Goal: Complete application form

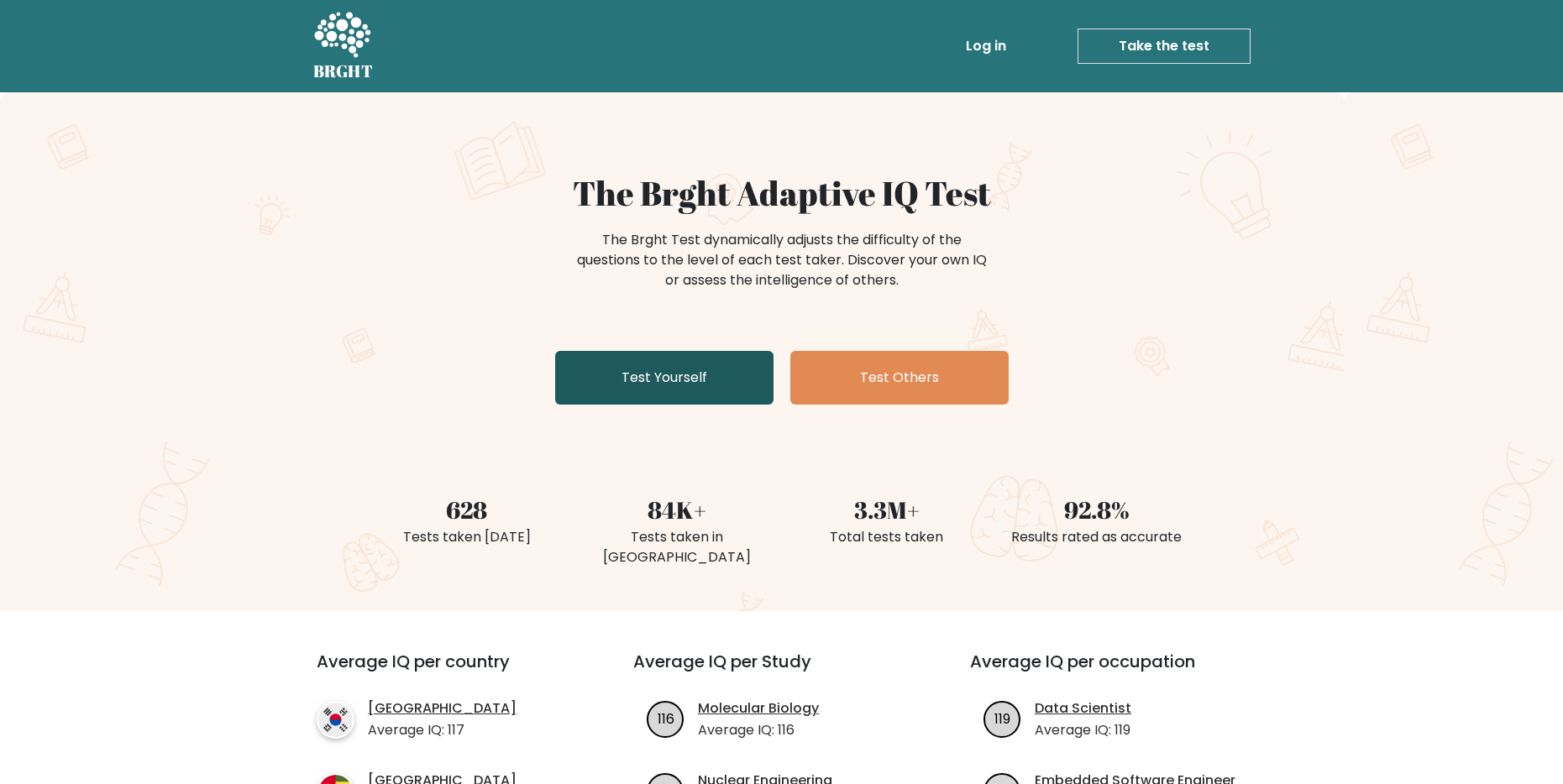
click at [660, 376] on link "Test Yourself" at bounding box center [664, 377] width 218 height 53
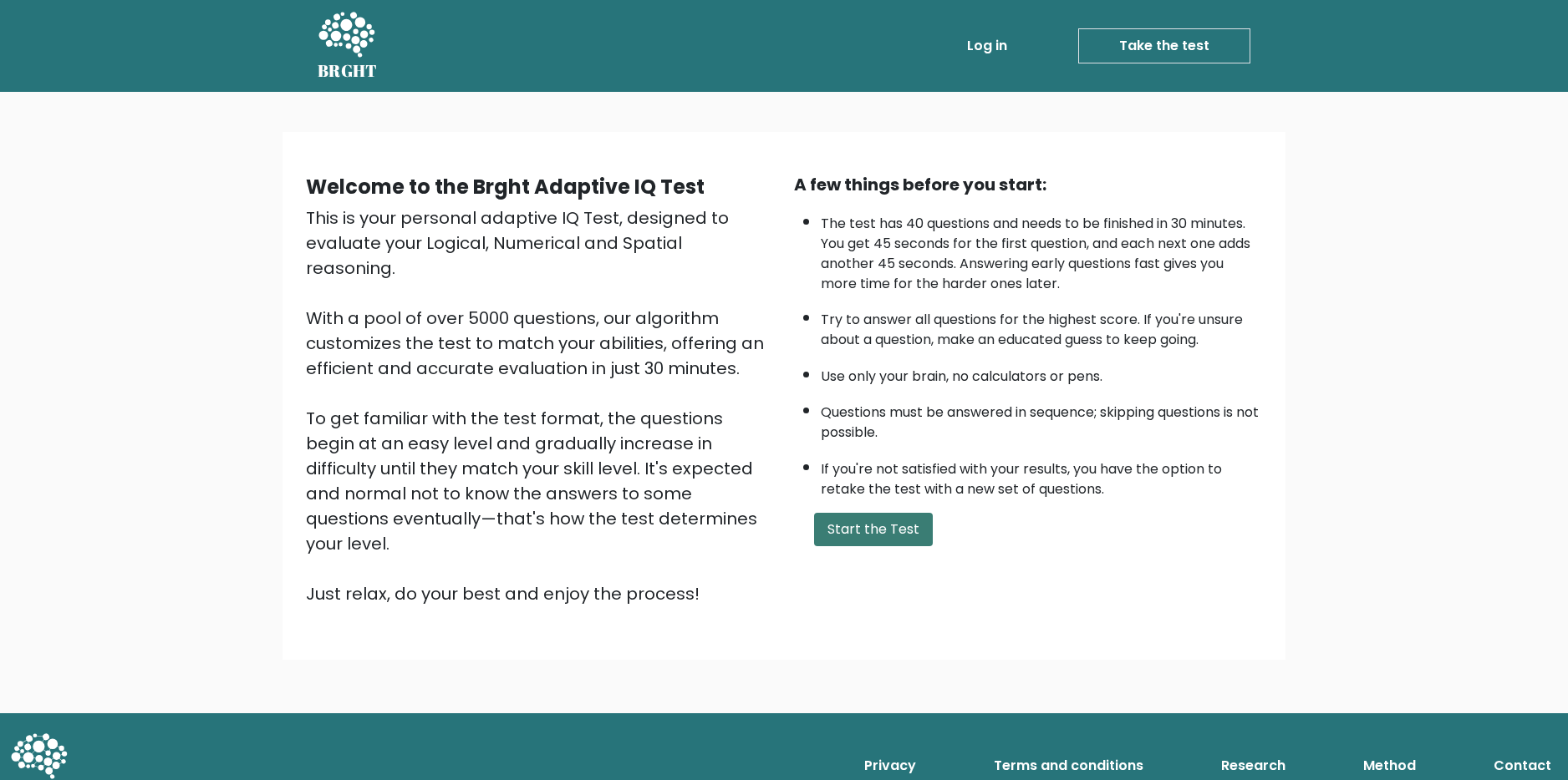
click at [892, 532] on button "Start the Test" at bounding box center [874, 529] width 119 height 34
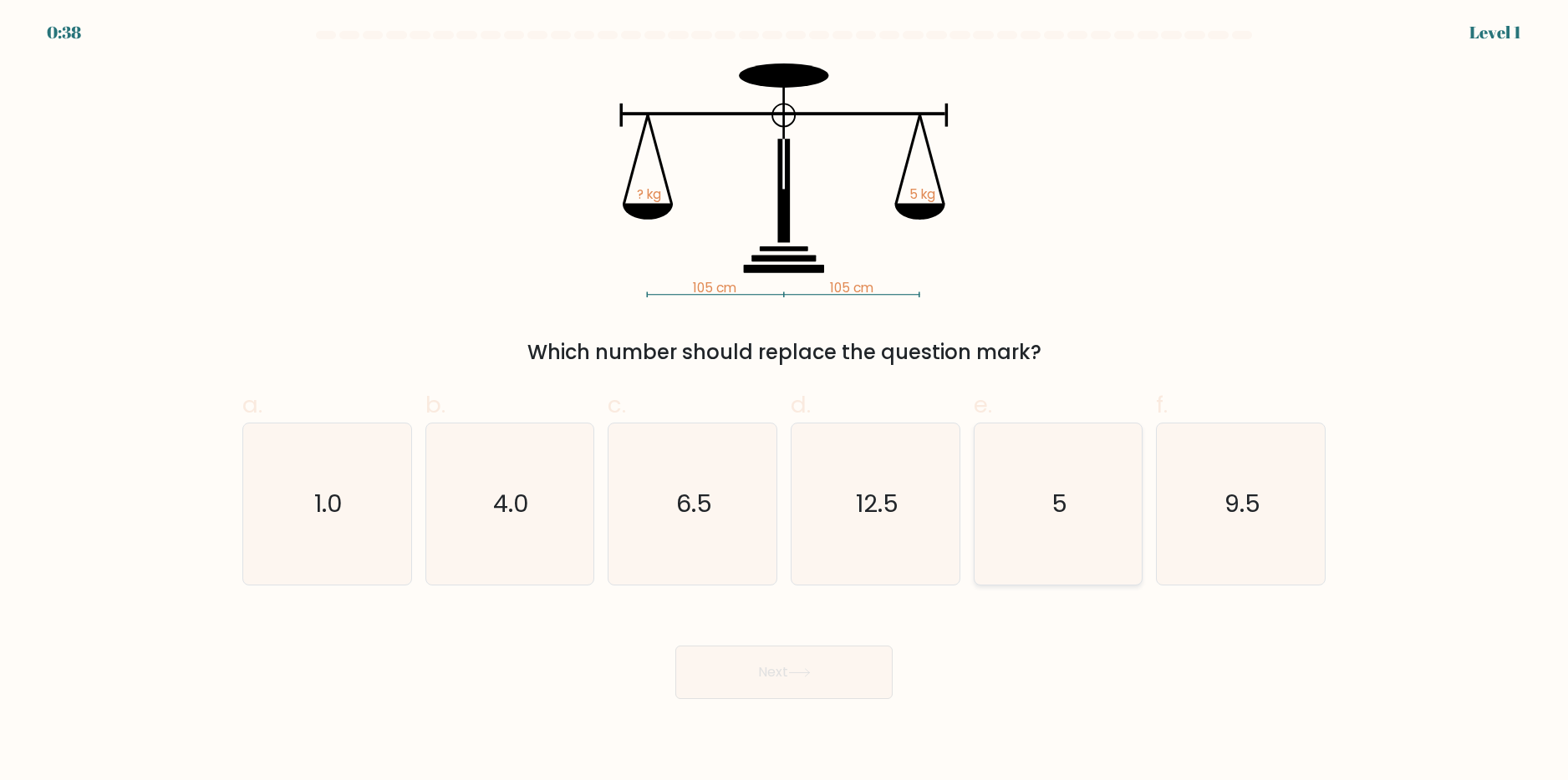
click at [1058, 498] on text "5" at bounding box center [1059, 504] width 16 height 34
click at [785, 401] on input "e. 5" at bounding box center [784, 395] width 1 height 11
radio input "true"
click at [809, 673] on icon at bounding box center [800, 673] width 20 height 7
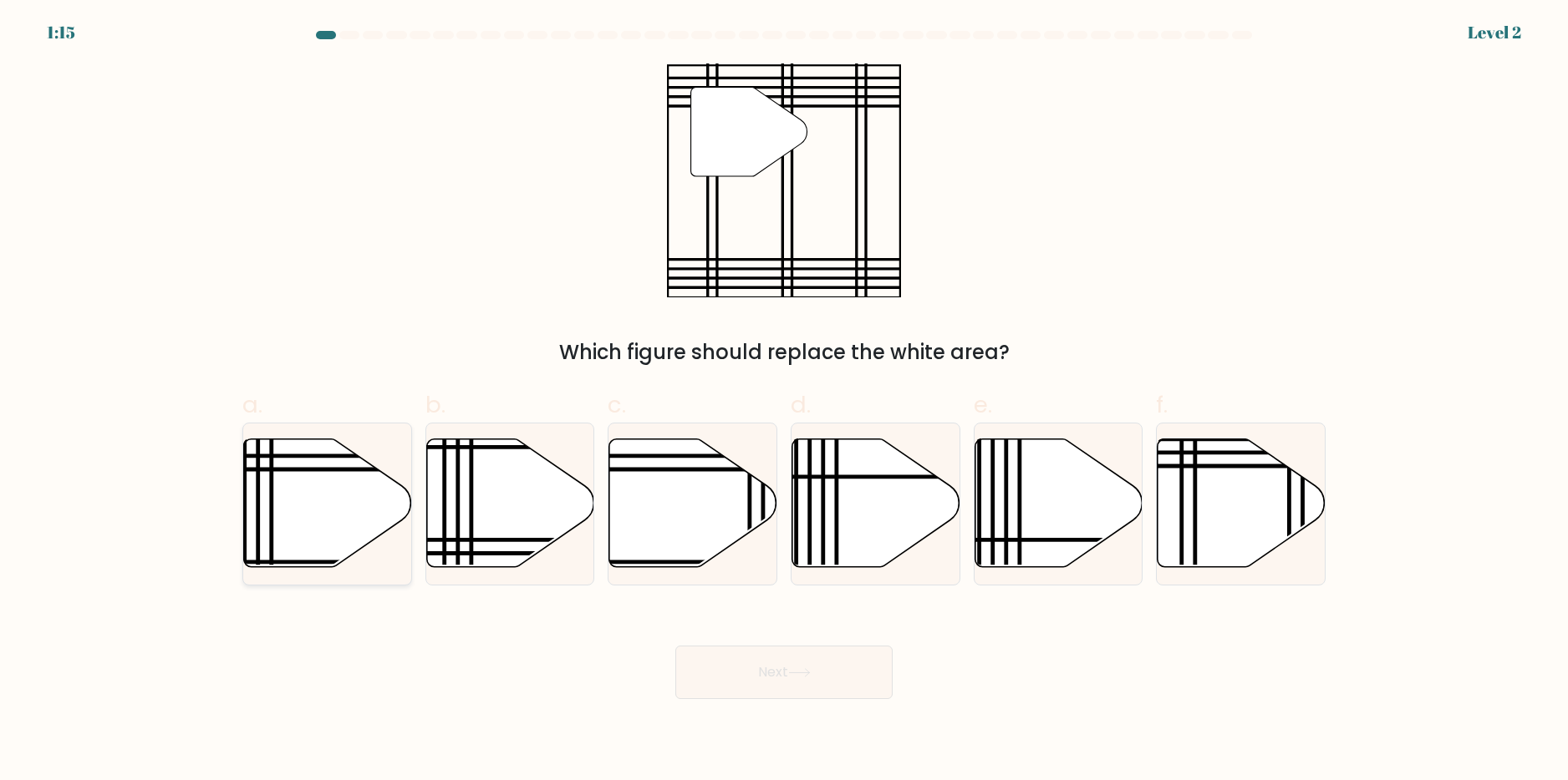
click at [292, 492] on icon at bounding box center [327, 503] width 168 height 129
click at [784, 401] on input "a." at bounding box center [784, 395] width 1 height 11
radio input "true"
click at [1237, 512] on icon at bounding box center [1241, 503] width 168 height 129
click at [785, 401] on input "f." at bounding box center [784, 395] width 1 height 11
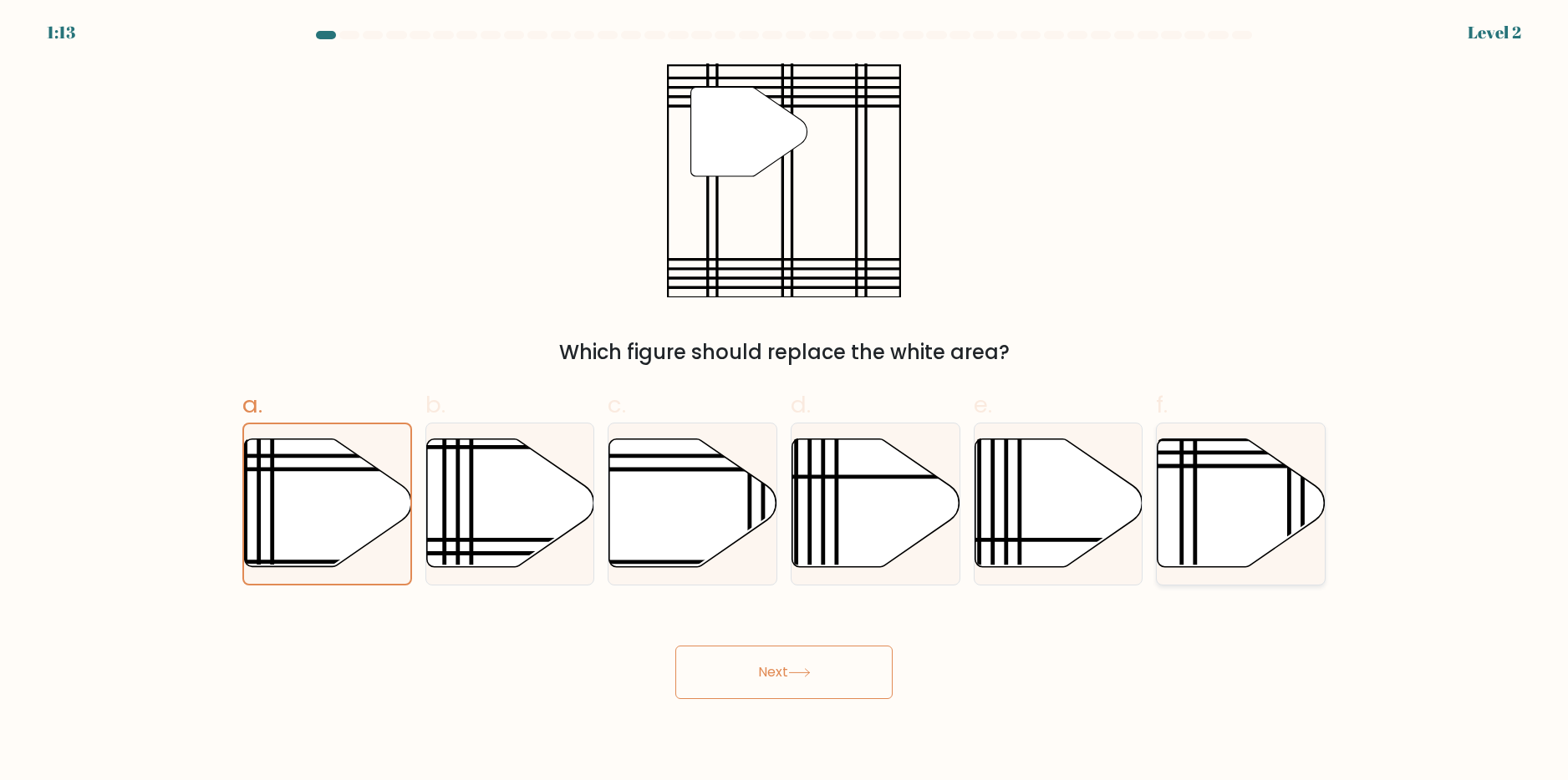
radio input "true"
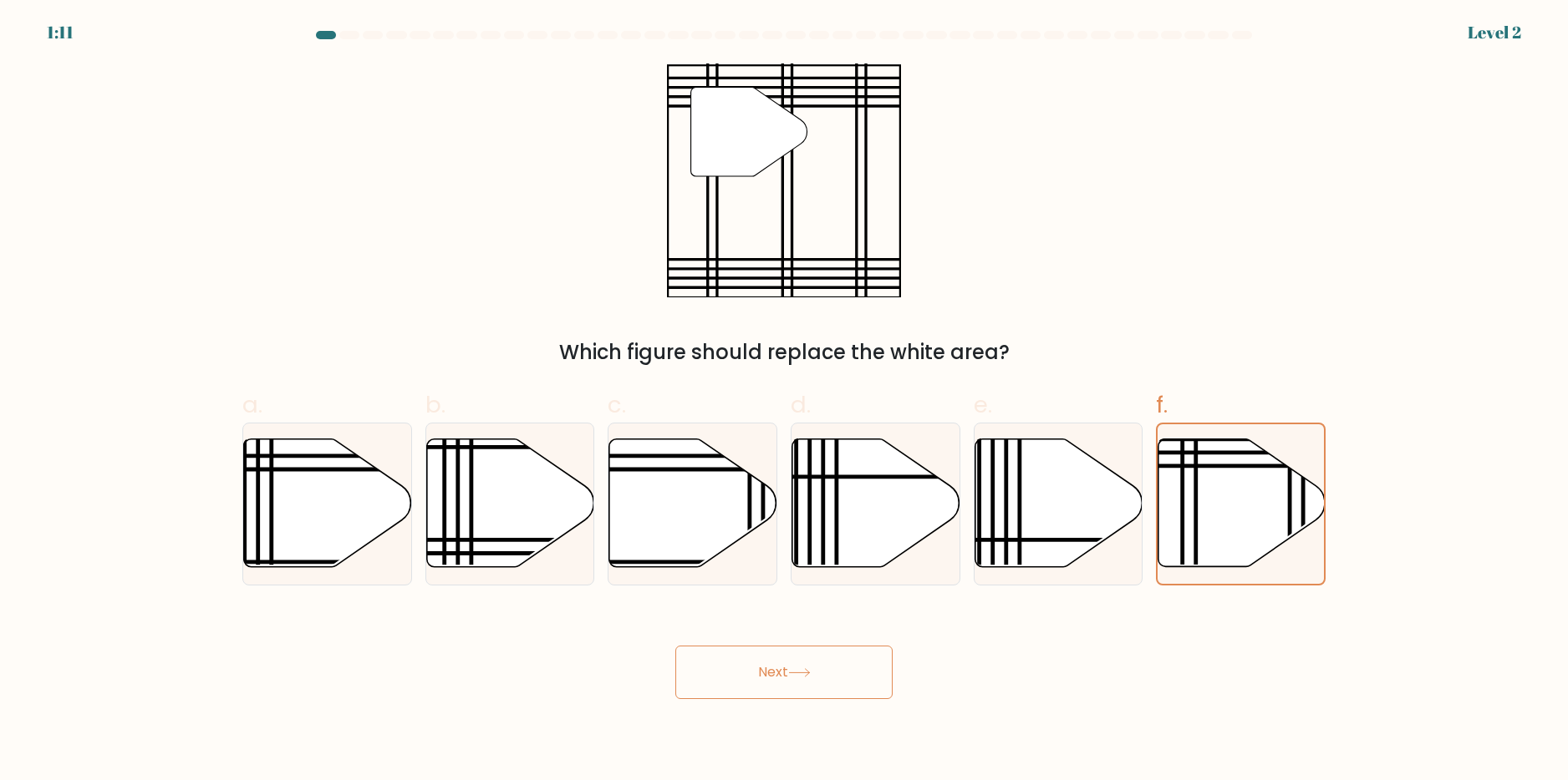
click at [805, 678] on button "Next" at bounding box center [783, 672] width 217 height 53
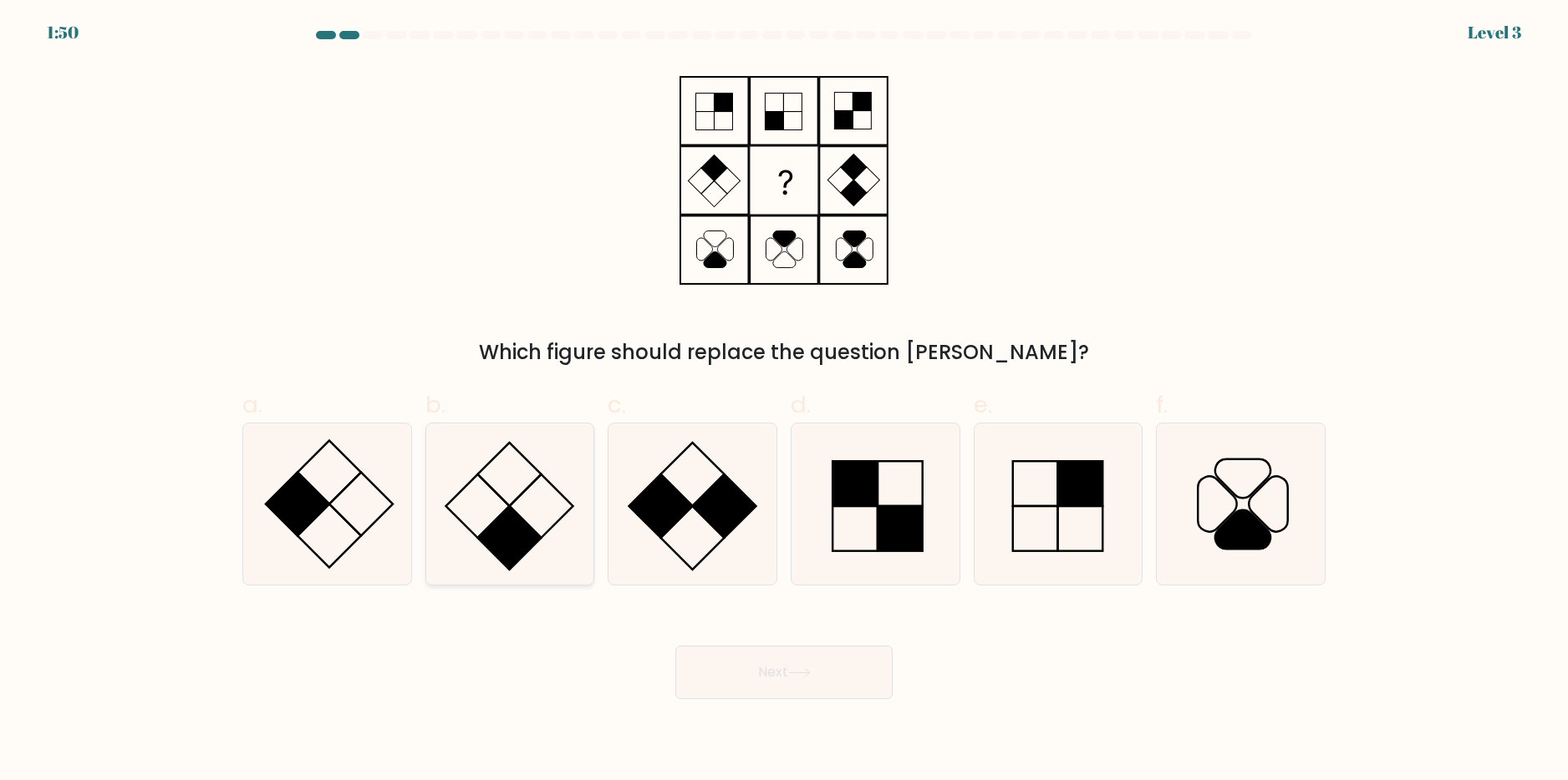
click at [498, 544] on rect at bounding box center [509, 537] width 63 height 63
click at [784, 401] on input "b." at bounding box center [784, 395] width 1 height 11
radio input "true"
click at [811, 668] on icon at bounding box center [800, 673] width 23 height 9
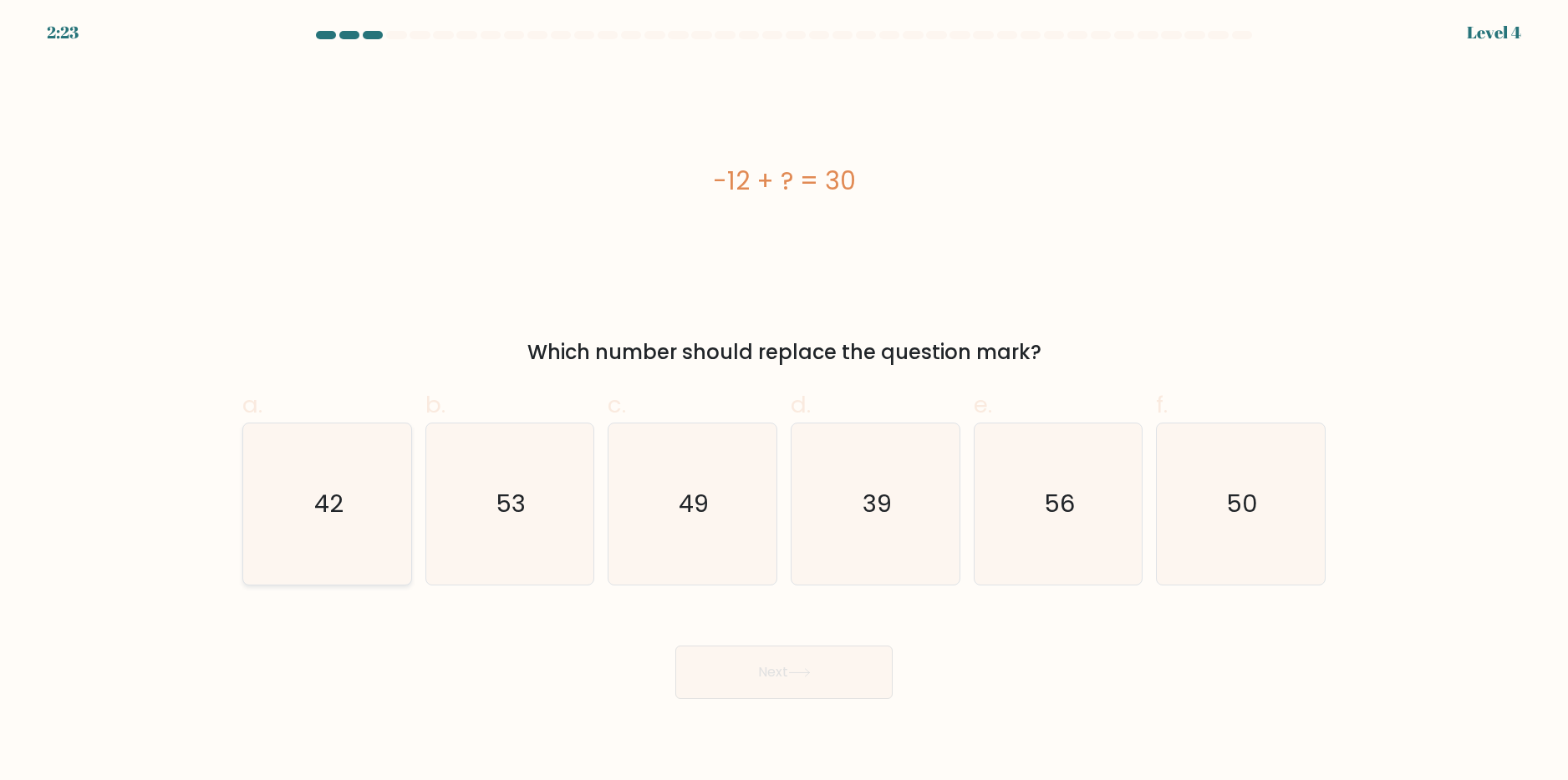
click at [320, 504] on text "42" at bounding box center [329, 504] width 29 height 34
click at [784, 401] on input "a. 42" at bounding box center [784, 395] width 1 height 11
radio input "true"
click at [784, 683] on button "Next" at bounding box center [783, 672] width 217 height 53
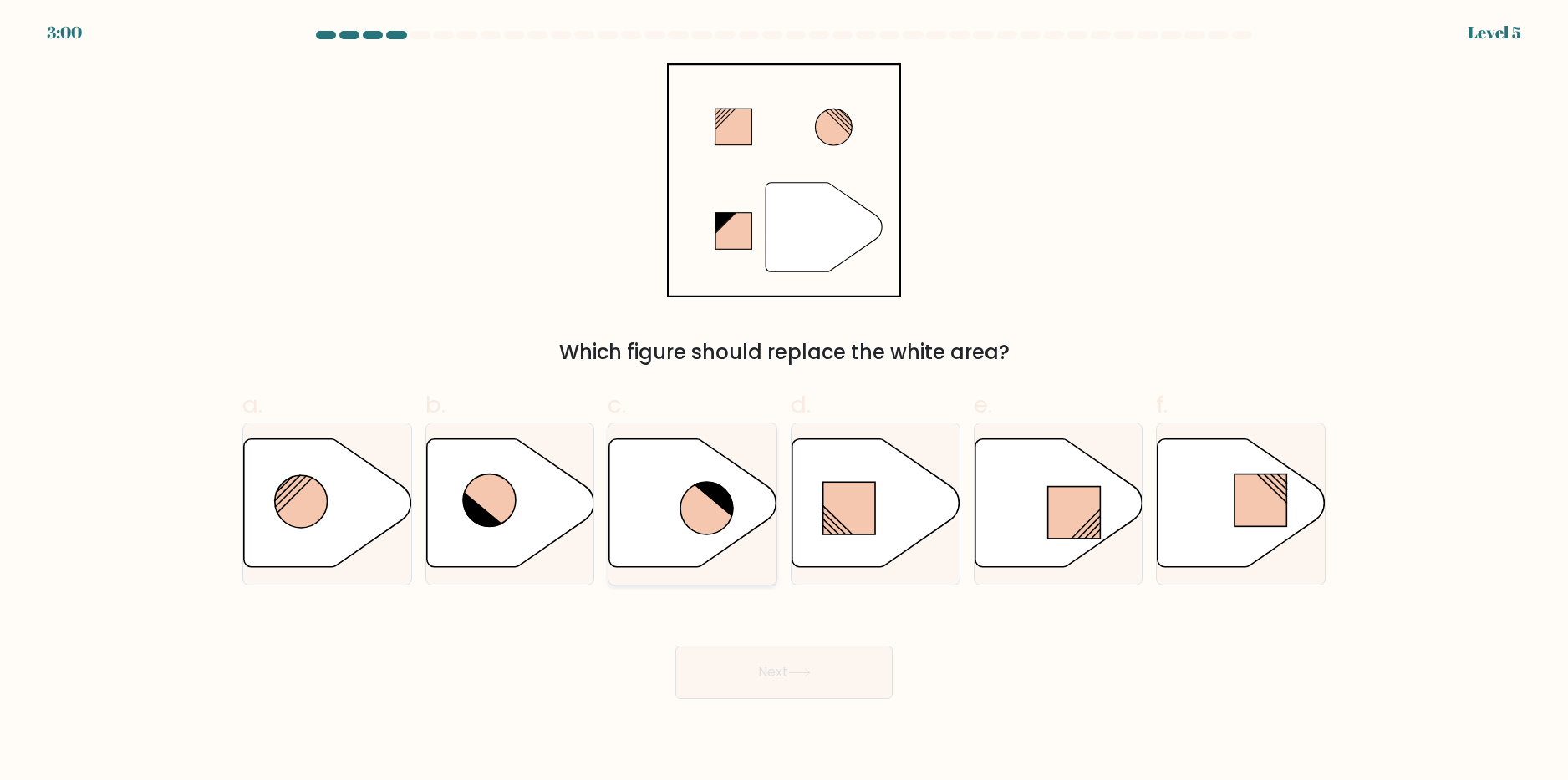
click at [702, 454] on icon at bounding box center [692, 503] width 168 height 129
click at [784, 401] on input "c." at bounding box center [784, 395] width 1 height 11
radio input "true"
click at [757, 676] on button "Next" at bounding box center [783, 672] width 217 height 53
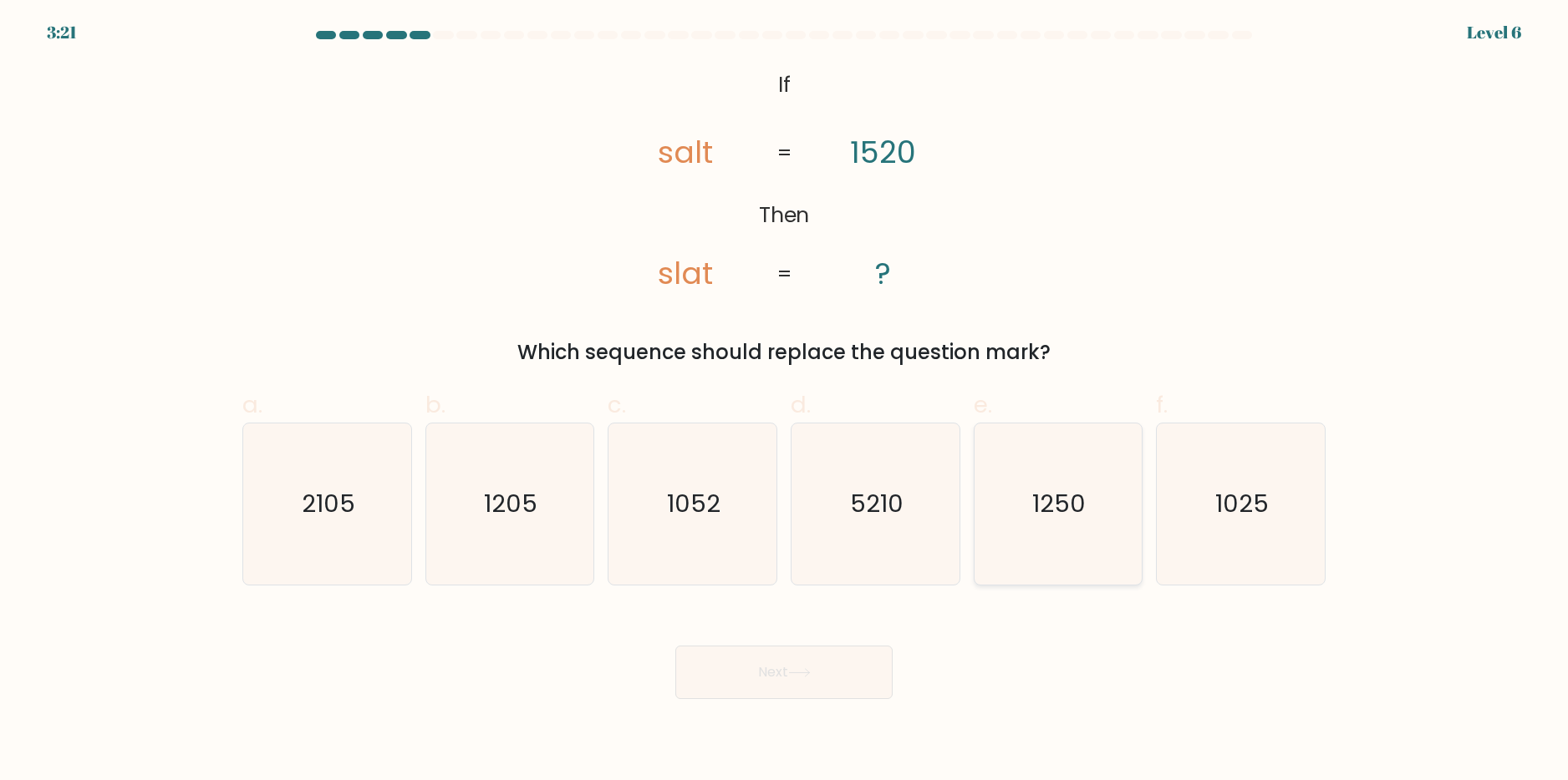
click at [1081, 511] on text "1250" at bounding box center [1060, 504] width 53 height 34
click at [785, 401] on input "e. 1250" at bounding box center [784, 395] width 1 height 11
radio input "true"
click at [1081, 511] on text "1250" at bounding box center [1060, 504] width 52 height 34
click at [785, 401] on input "e. 1250" at bounding box center [784, 395] width 1 height 11
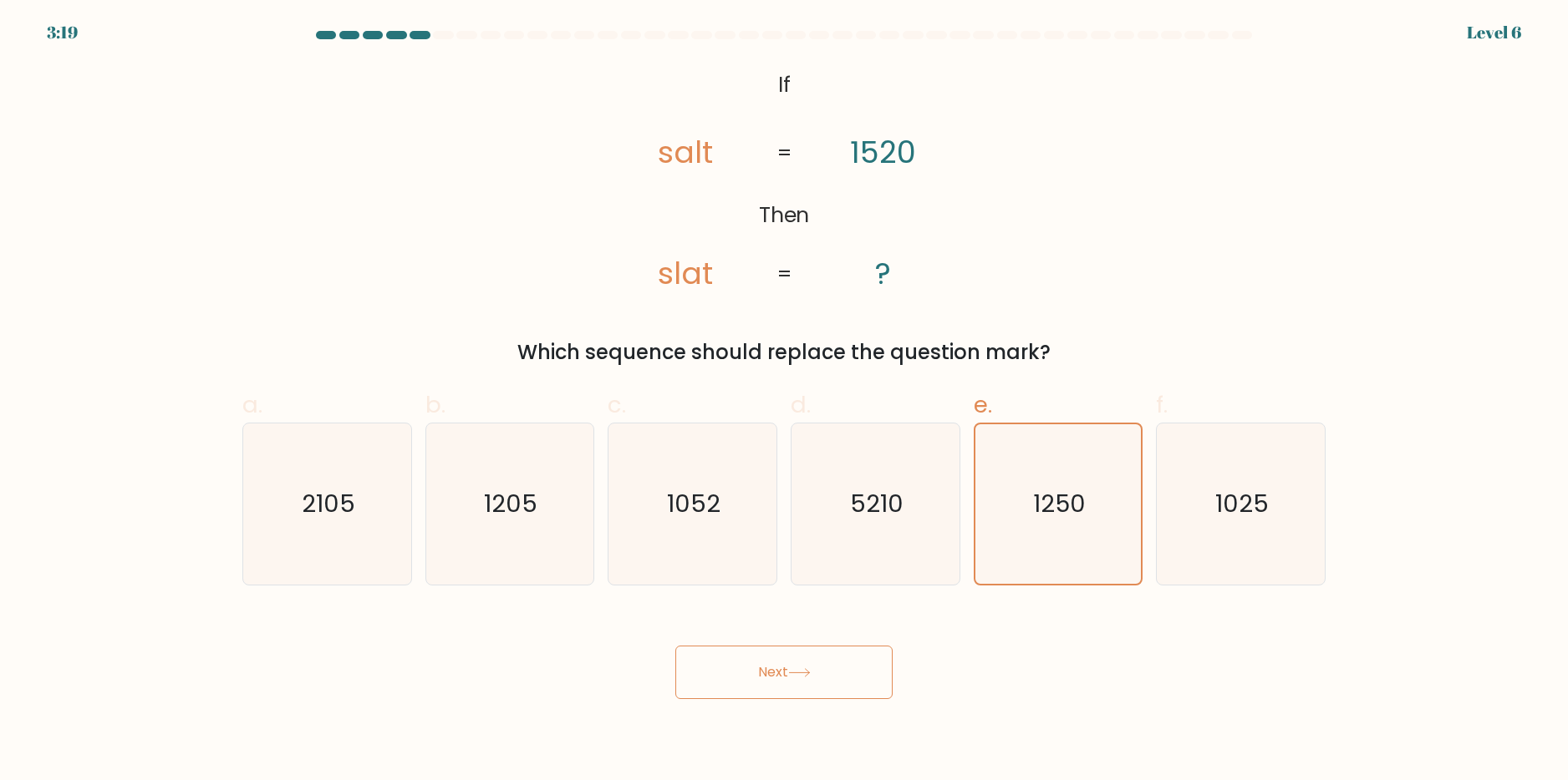
click at [789, 660] on button "Next" at bounding box center [783, 672] width 217 height 53
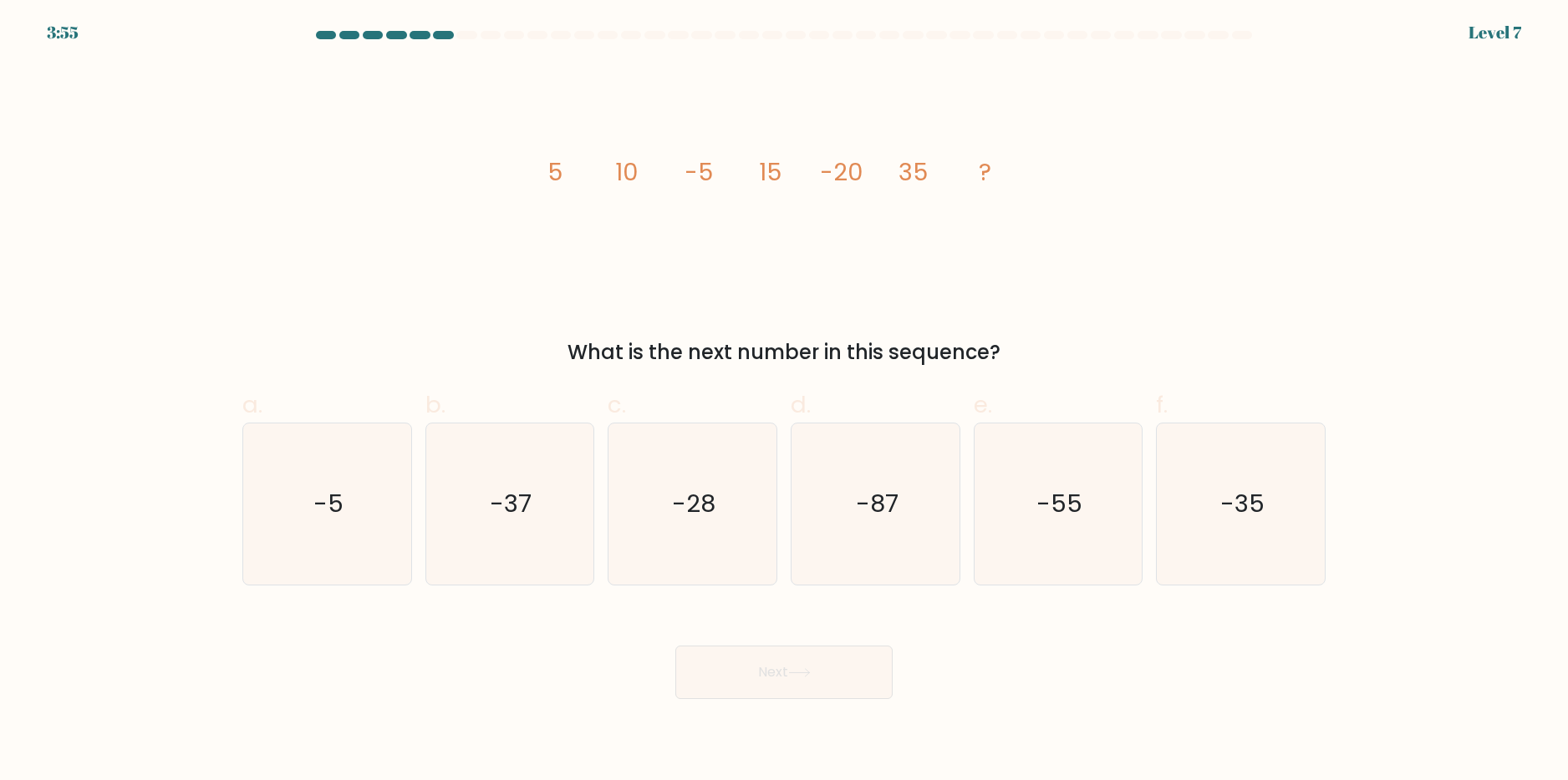
click at [528, 170] on div "image/svg+xml 5 10 -5 15 -20 35 ? What is the next number in this sequence?" at bounding box center [784, 215] width 1104 height 304
click at [618, 191] on icon "image/svg+xml 5 10 -5 15 -20 35 ?" at bounding box center [784, 180] width 502 height 234
click at [548, 182] on tspan "5" at bounding box center [555, 172] width 15 height 34
click at [606, 179] on icon "image/svg+xml 5 10 -5 15 -20 35 ?" at bounding box center [784, 180] width 502 height 234
click at [696, 179] on tspan "-5" at bounding box center [698, 172] width 28 height 34
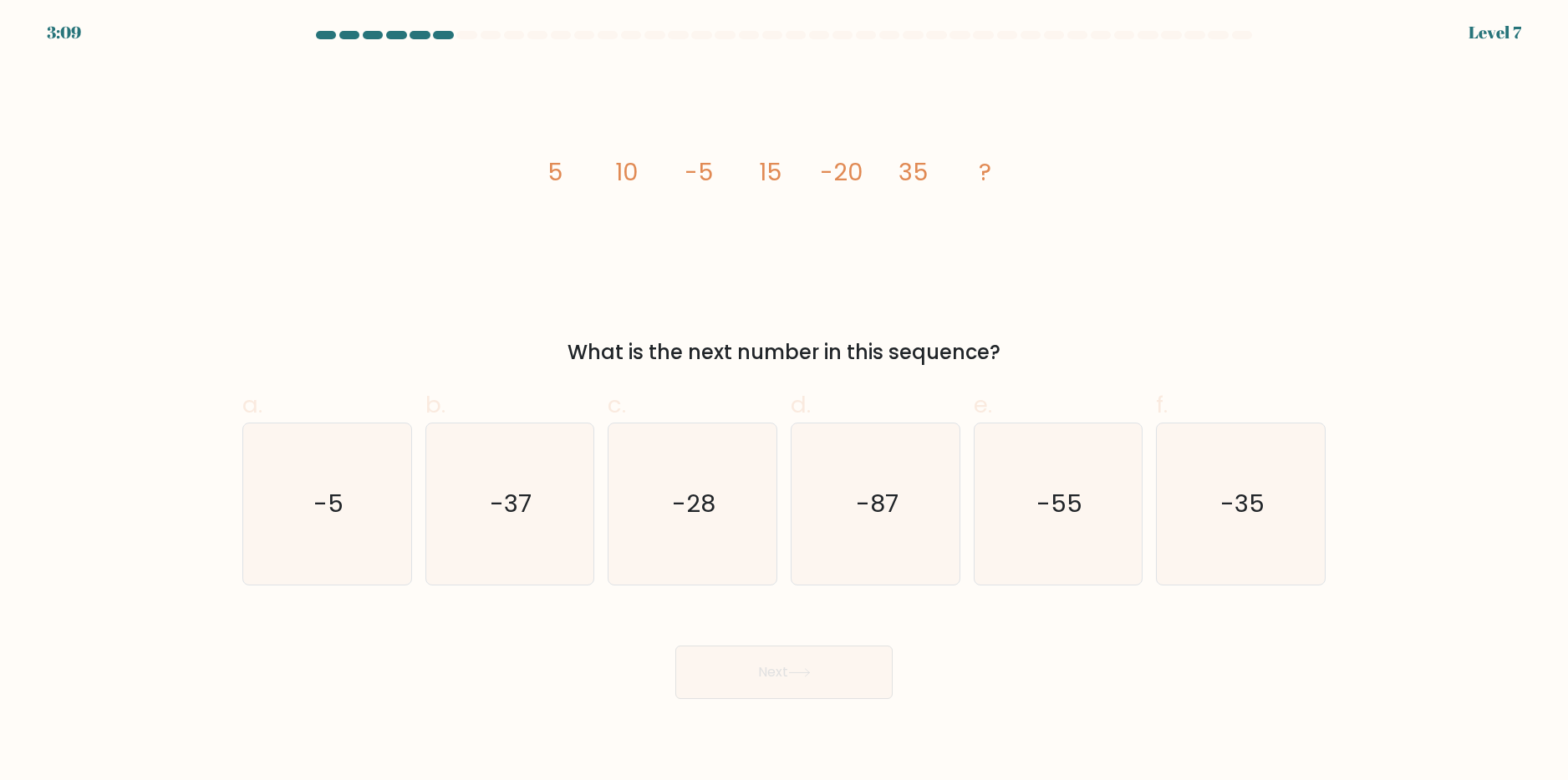
click at [762, 176] on tspan "15" at bounding box center [770, 172] width 23 height 34
click at [1097, 553] on icon "-55" at bounding box center [1058, 504] width 161 height 161
click at [785, 401] on input "e. -55" at bounding box center [784, 395] width 1 height 11
radio input "true"
click at [764, 678] on button "Next" at bounding box center [783, 672] width 217 height 53
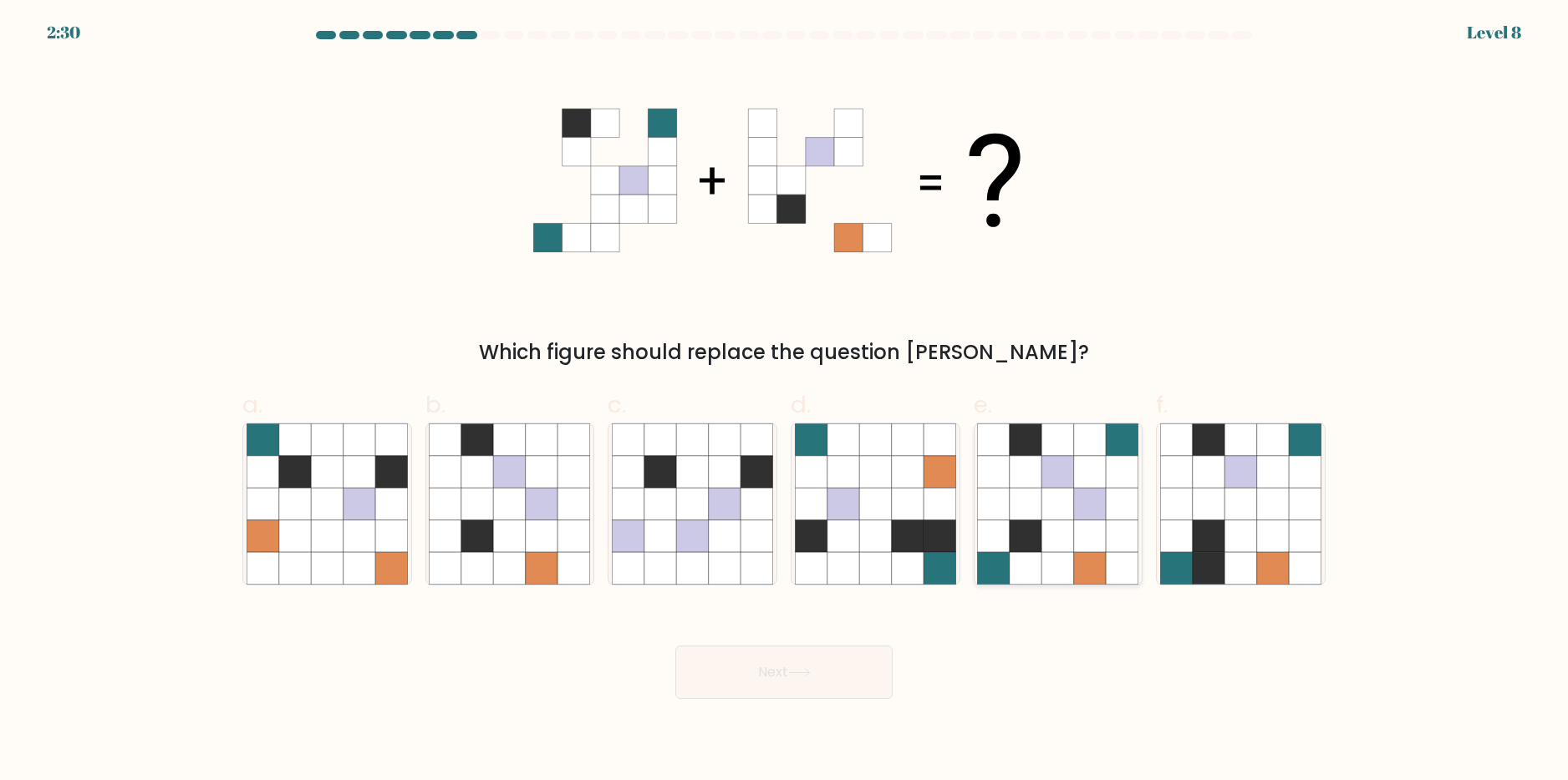
click at [1115, 559] on icon at bounding box center [1122, 568] width 32 height 32
click at [785, 401] on input "e." at bounding box center [784, 395] width 1 height 11
radio input "true"
click at [801, 684] on button "Next" at bounding box center [783, 672] width 217 height 53
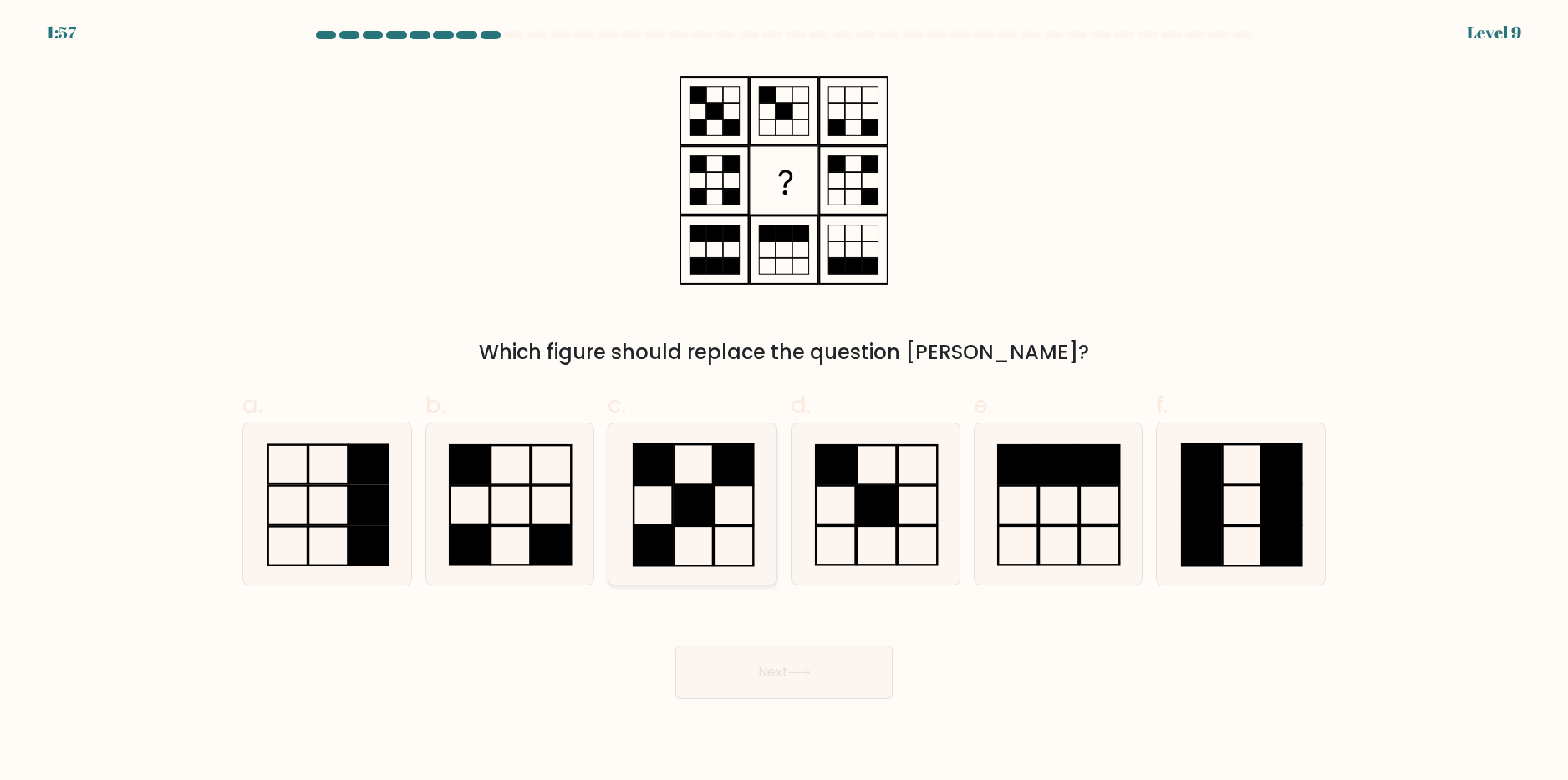
click at [703, 507] on rect at bounding box center [693, 504] width 38 height 39
click at [784, 401] on input "c." at bounding box center [784, 395] width 1 height 11
radio input "true"
click at [867, 493] on rect at bounding box center [876, 504] width 39 height 38
click at [785, 401] on input "d." at bounding box center [784, 395] width 1 height 11
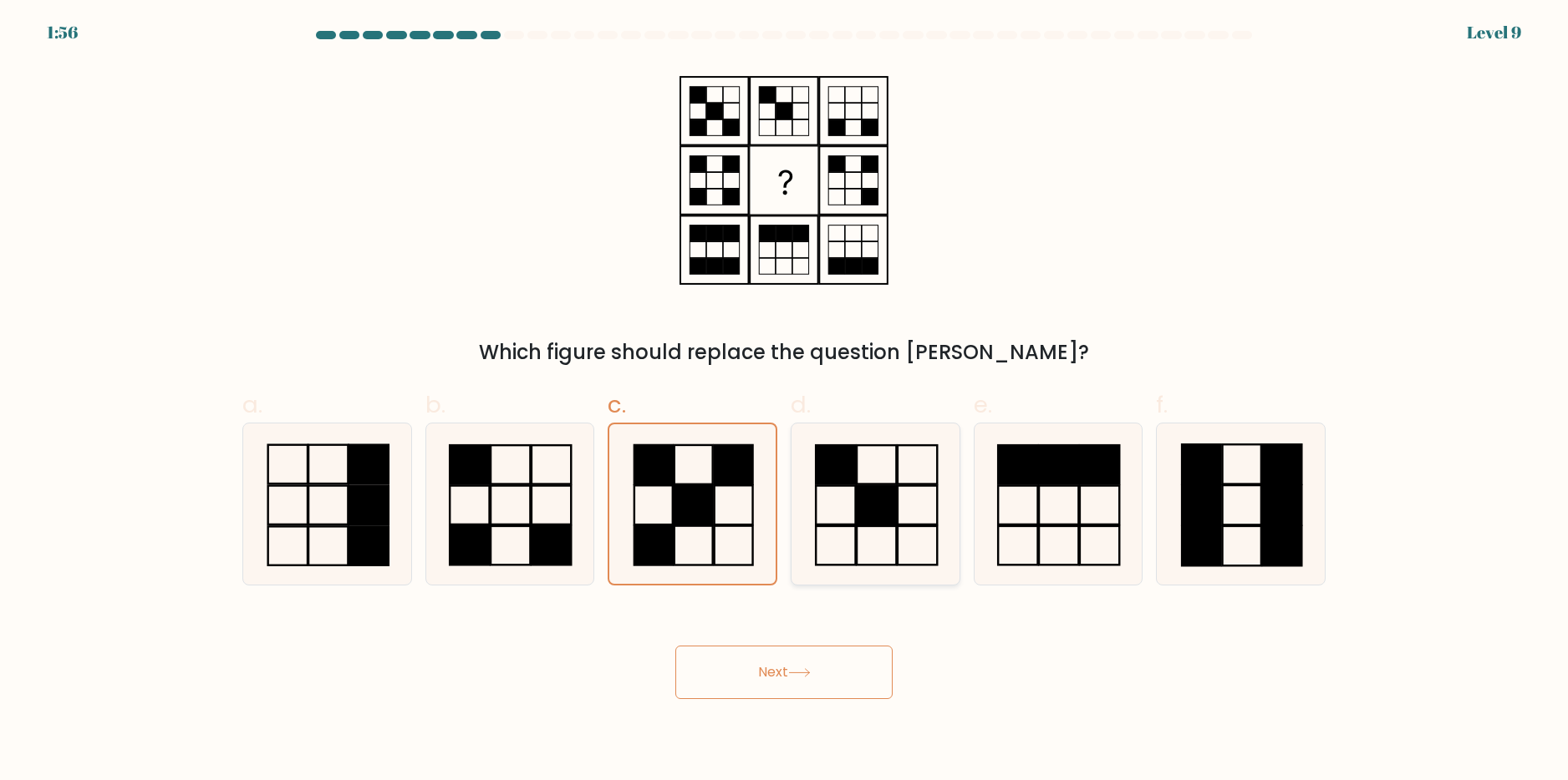
radio input "true"
click at [692, 494] on rect at bounding box center [693, 504] width 38 height 39
click at [784, 401] on input "c." at bounding box center [784, 395] width 1 height 11
radio input "true"
click at [474, 499] on icon at bounding box center [509, 504] width 161 height 161
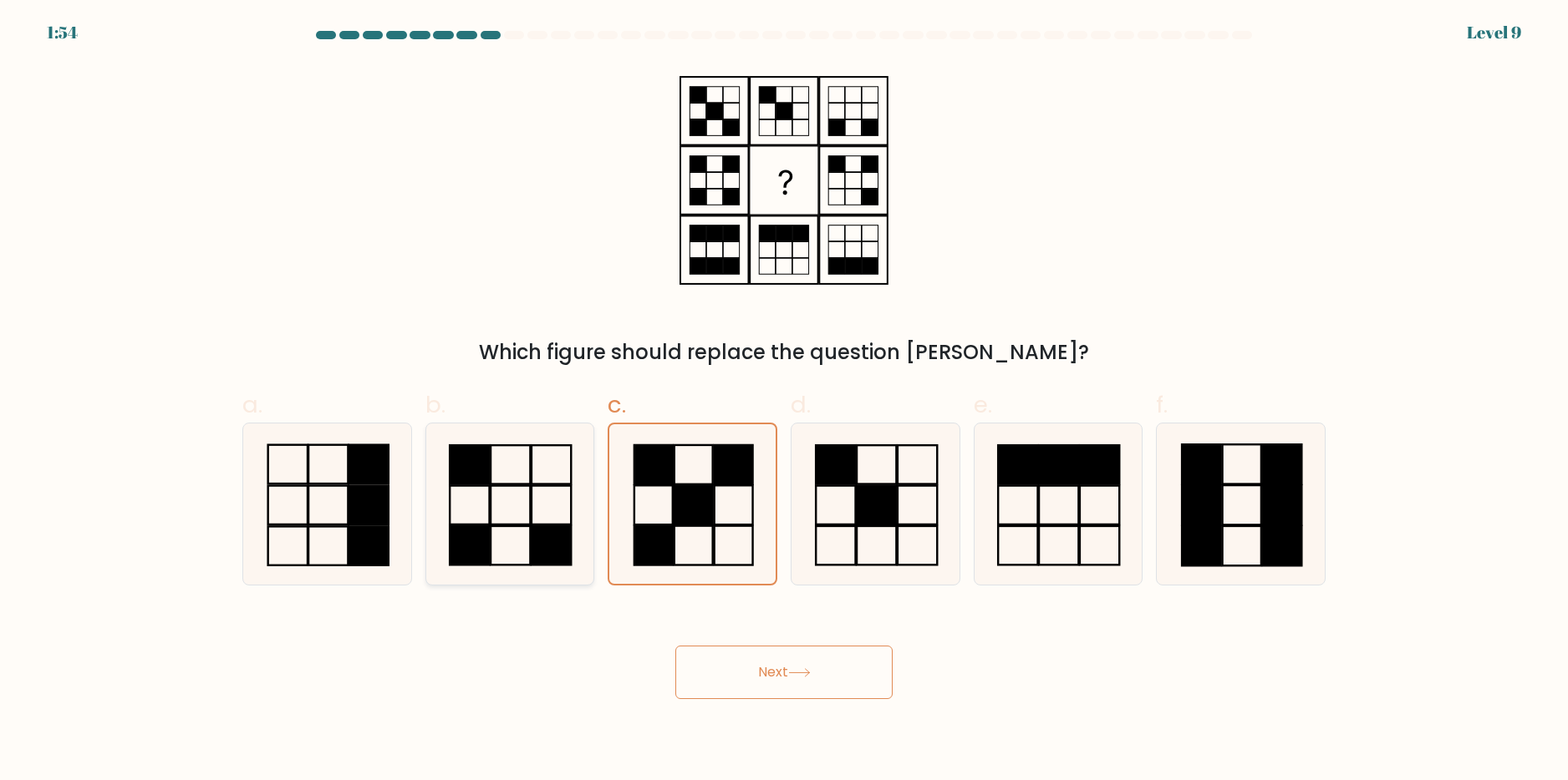
click at [784, 401] on input "b." at bounding box center [784, 395] width 1 height 11
radio input "true"
click at [713, 545] on rect at bounding box center [693, 545] width 38 height 39
click at [784, 401] on input "c." at bounding box center [784, 395] width 1 height 11
radio input "true"
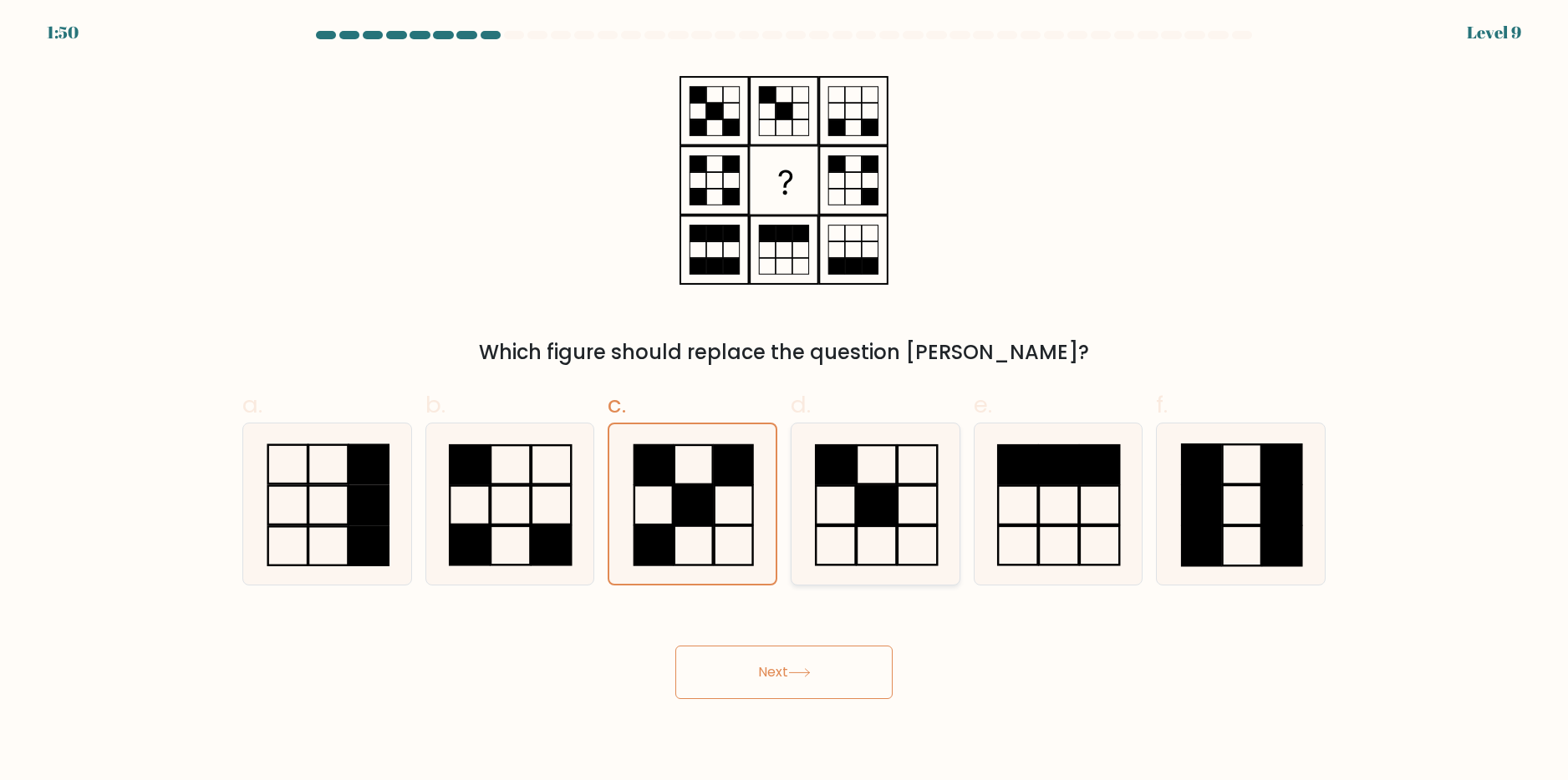
click at [842, 539] on icon at bounding box center [876, 504] width 161 height 161
click at [785, 401] on input "d." at bounding box center [784, 395] width 1 height 11
radio input "true"
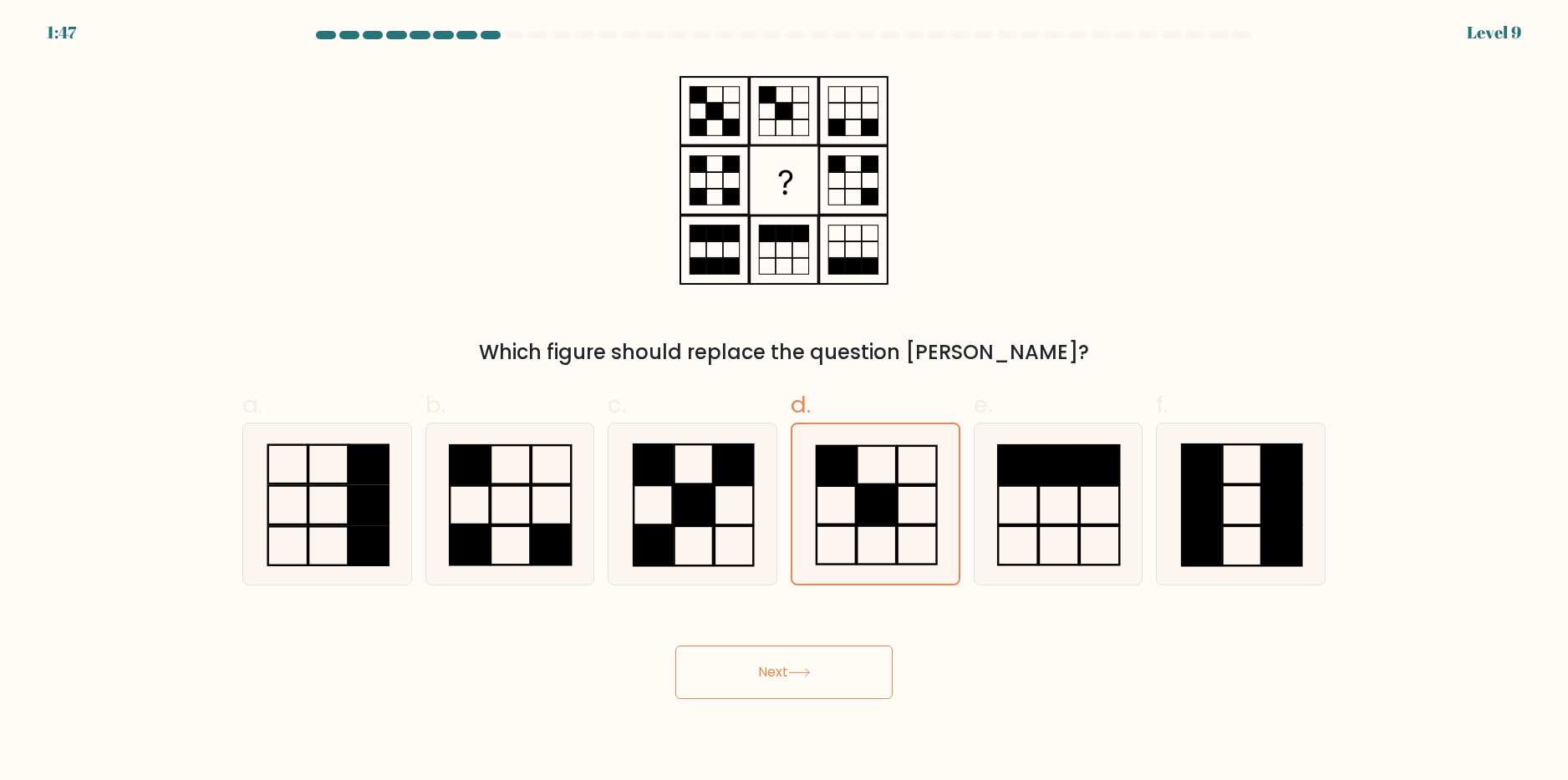
click at [779, 691] on button "Next" at bounding box center [783, 672] width 217 height 53
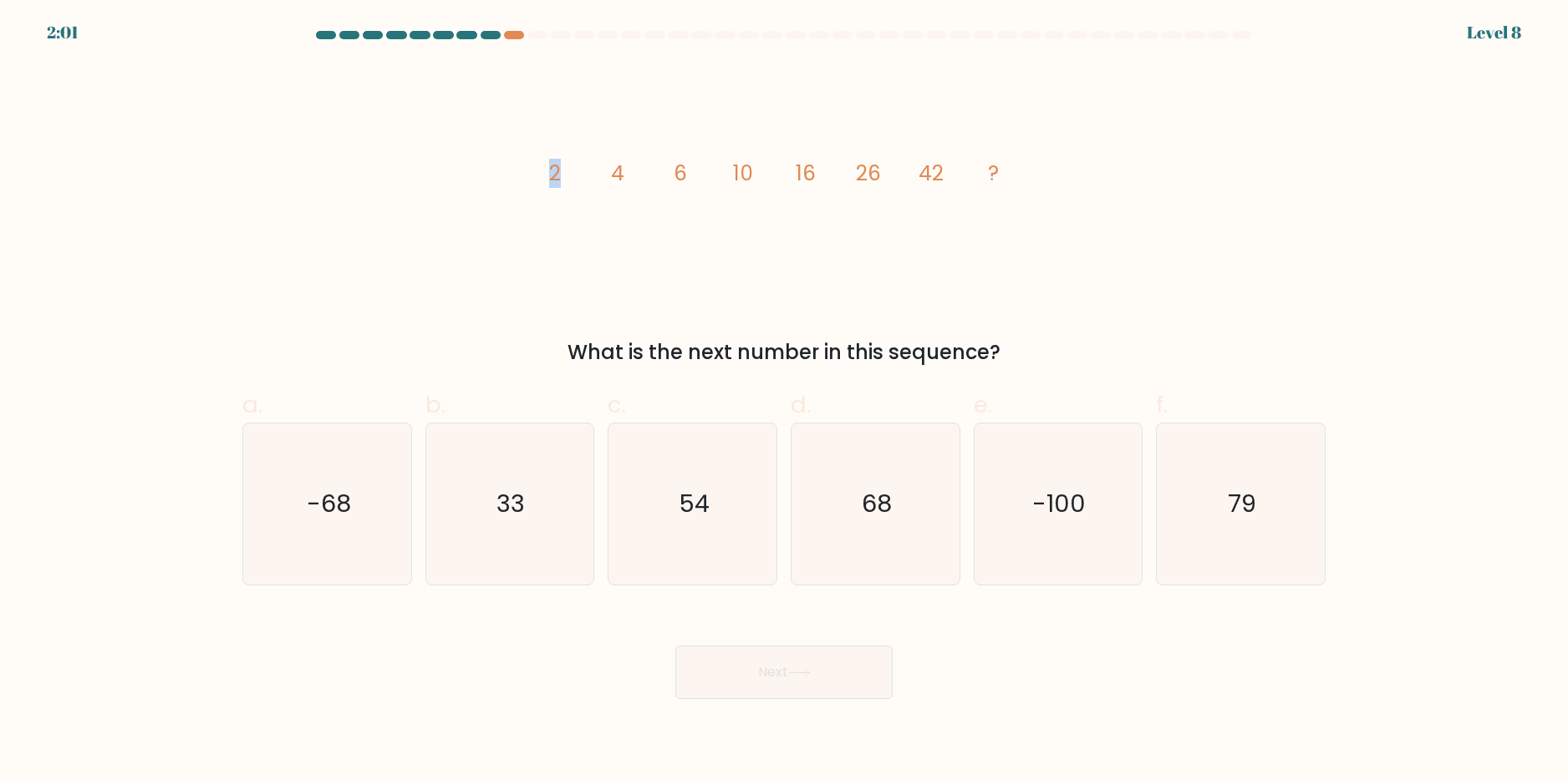
drag, startPoint x: 544, startPoint y: 176, endPoint x: 628, endPoint y: 78, distance: 129.1
click at [621, 70] on icon "image/svg+xml 2 4 6 10 16 26 42 ?" at bounding box center [784, 180] width 502 height 234
click at [684, 170] on tspan "6" at bounding box center [681, 173] width 14 height 29
click at [732, 141] on icon "image/svg+xml 2 4 6 10 16 26 42 ?" at bounding box center [784, 180] width 502 height 234
drag, startPoint x: 763, startPoint y: 153, endPoint x: 785, endPoint y: 186, distance: 39.7
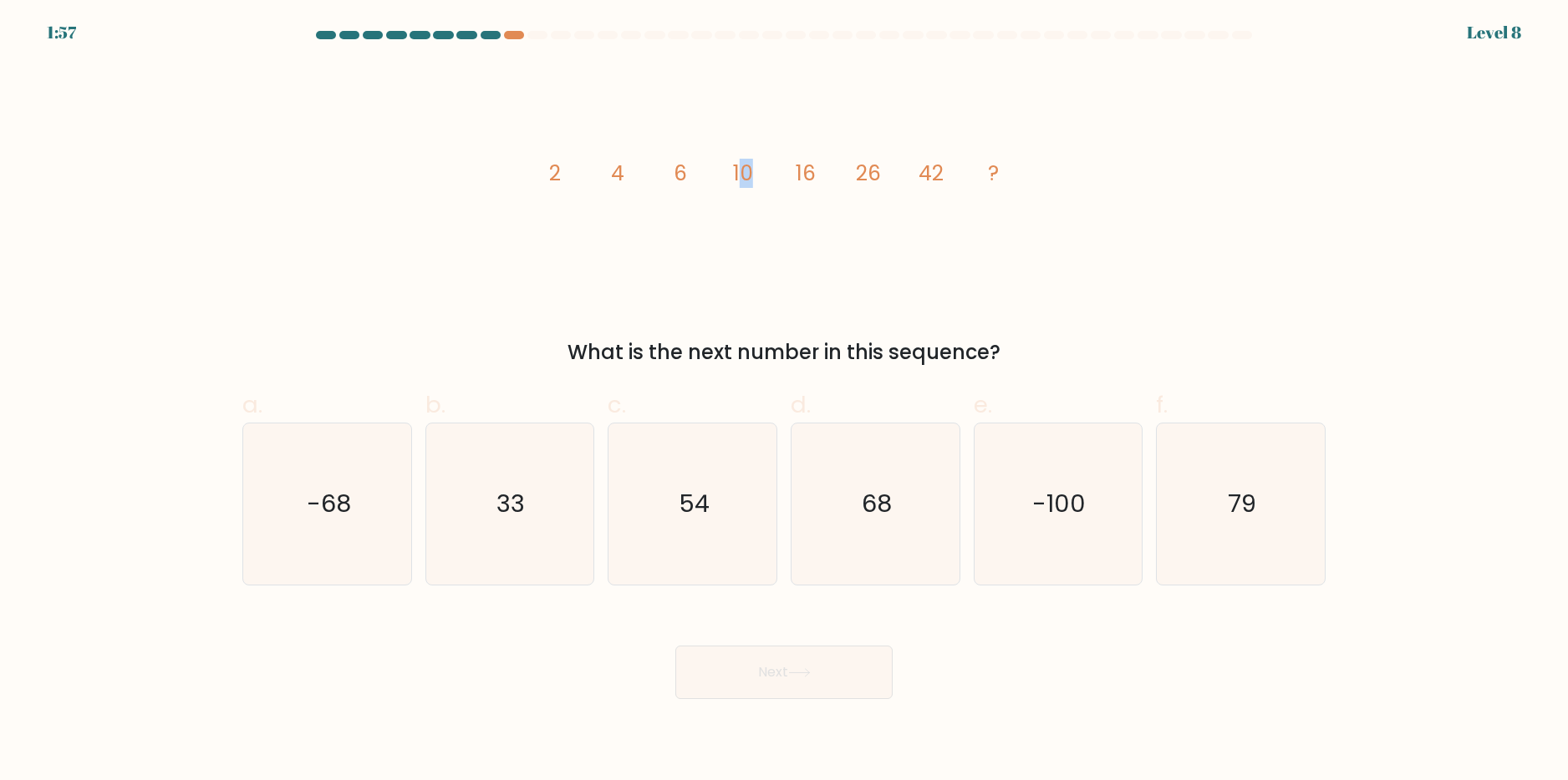
click at [785, 186] on icon "image/svg+xml 2 4 6 10 16 26 42 ?" at bounding box center [784, 180] width 502 height 234
click at [784, 180] on icon "image/svg+xml 2 4 6 10 16 26 42 ?" at bounding box center [784, 180] width 502 height 234
drag, startPoint x: 557, startPoint y: 179, endPoint x: 586, endPoint y: 146, distance: 43.9
click at [556, 178] on tspan "2" at bounding box center [555, 173] width 12 height 29
click at [548, 181] on icon "image/svg+xml 2 4 6 10 16 26 42 ?" at bounding box center [784, 180] width 502 height 234
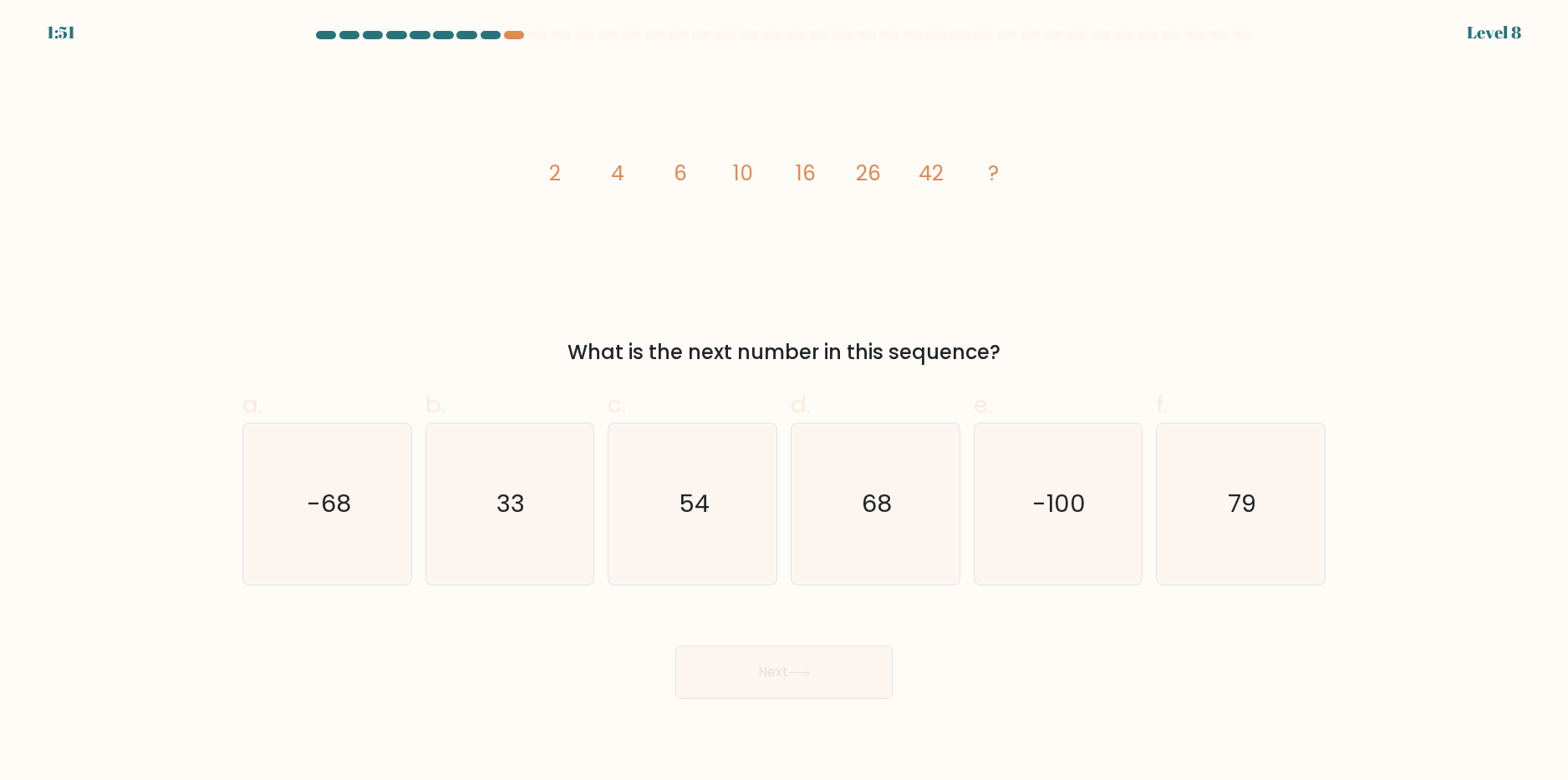
click at [607, 184] on icon "image/svg+xml 2 4 6 10 16 26 42 ?" at bounding box center [784, 180] width 502 height 234
click at [673, 188] on icon "image/svg+xml 2 4 6 10 16 26 42 ?" at bounding box center [784, 180] width 502 height 234
click at [736, 178] on tspan "10" at bounding box center [743, 173] width 20 height 29
drag, startPoint x: 733, startPoint y: 166, endPoint x: 751, endPoint y: 169, distance: 18.2
click at [747, 170] on icon "image/svg+xml 2 4 6 10 16 26 42 ?" at bounding box center [784, 180] width 502 height 234
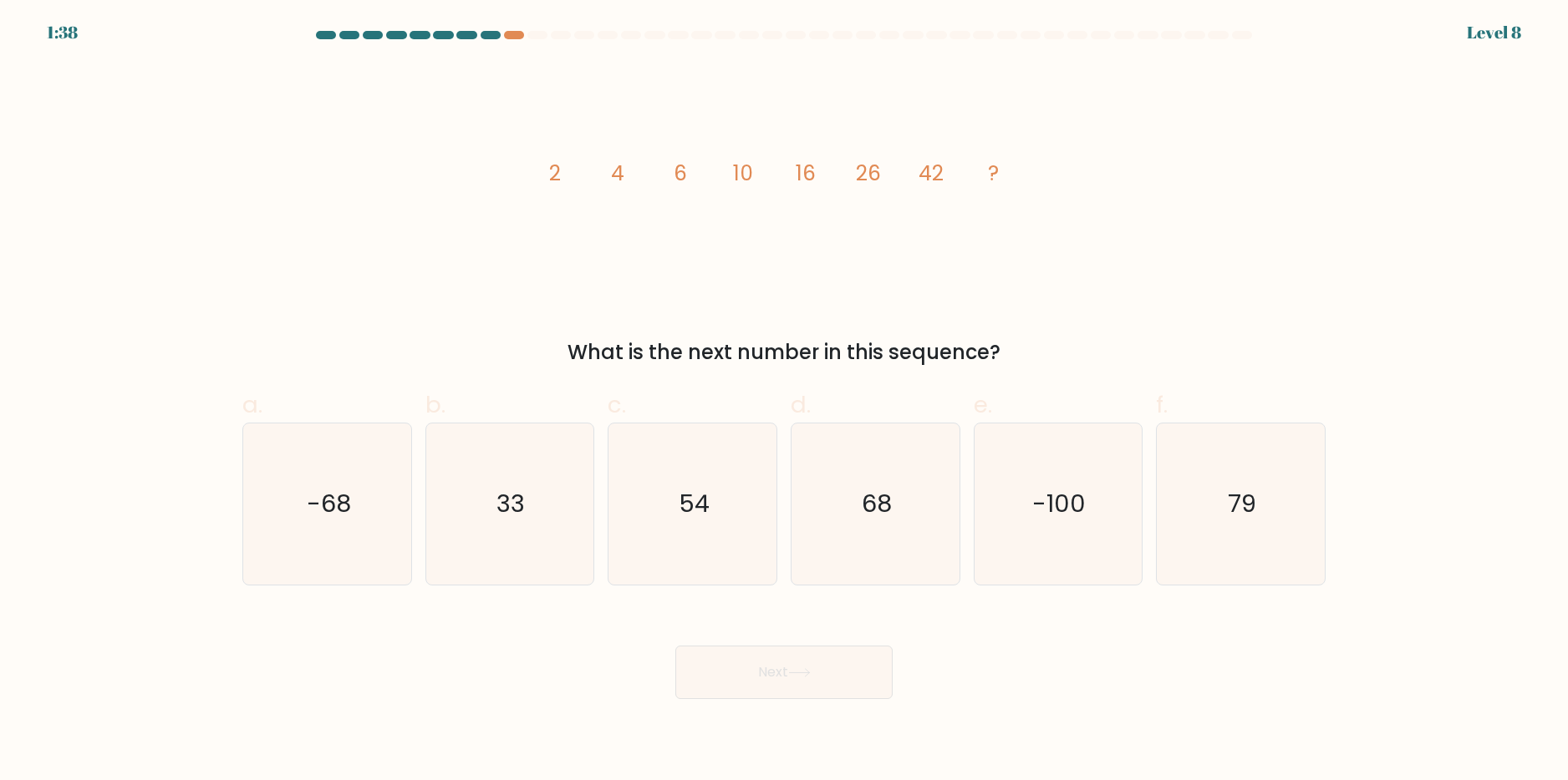
click at [794, 174] on icon "image/svg+xml 2 4 6 10 16 26 42 ?" at bounding box center [784, 180] width 502 height 234
click at [709, 519] on text "54" at bounding box center [694, 504] width 31 height 34
click at [784, 401] on input "c. 54" at bounding box center [784, 395] width 1 height 11
radio input "true"
click at [855, 509] on icon "68" at bounding box center [876, 504] width 161 height 161
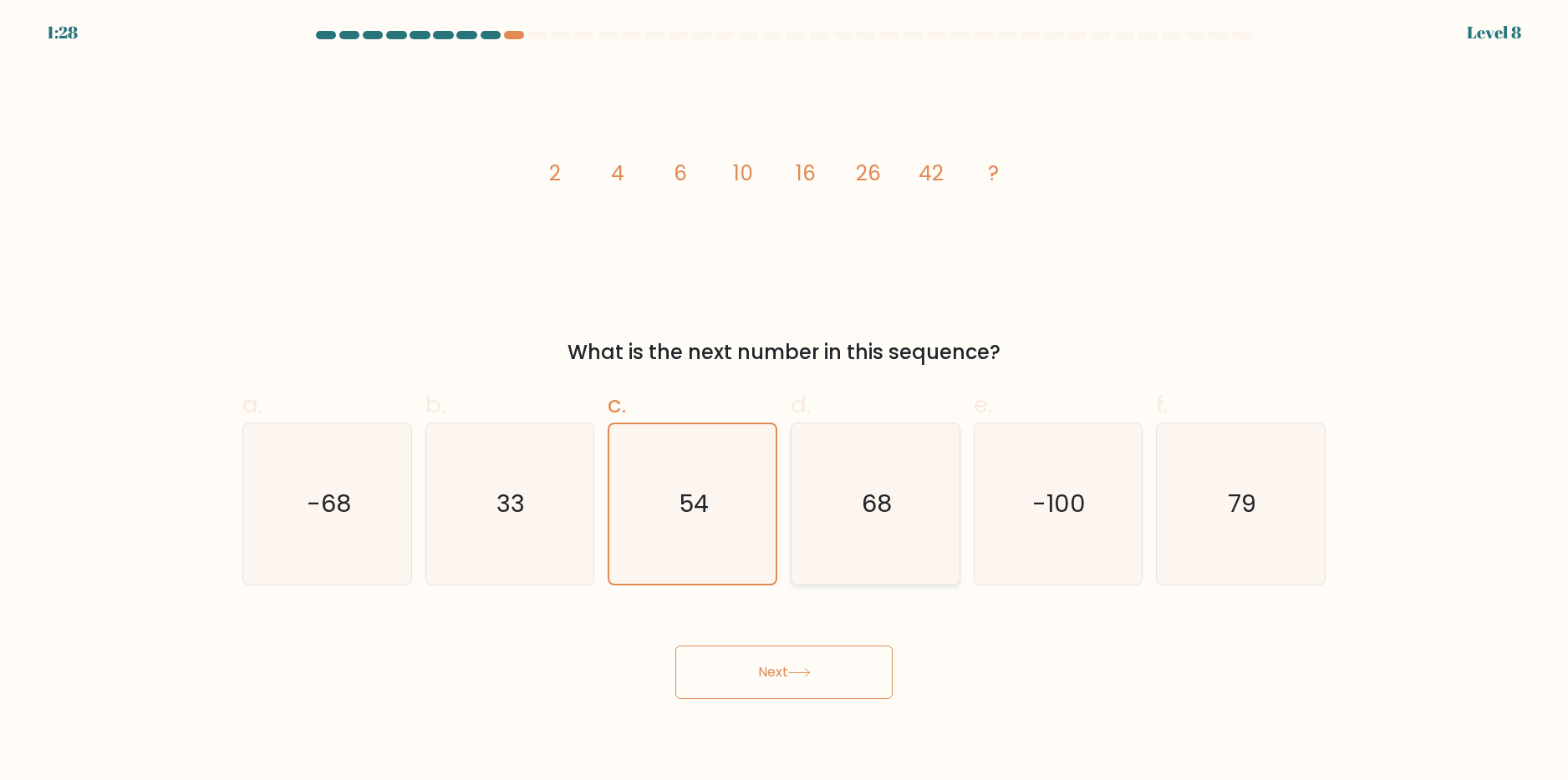
click at [785, 401] on input "d. 68" at bounding box center [784, 395] width 1 height 11
radio input "true"
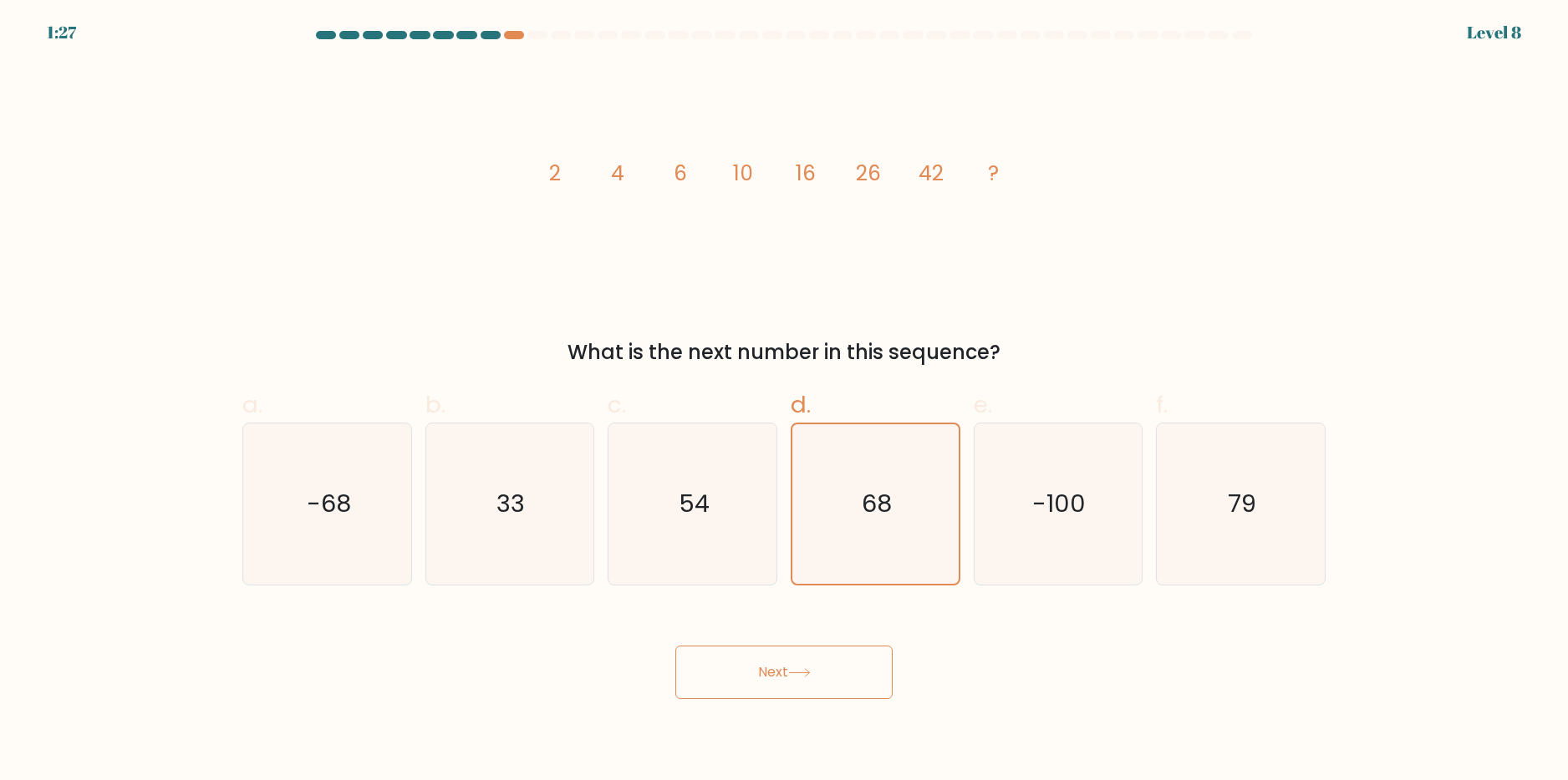
click at [747, 666] on button "Next" at bounding box center [783, 672] width 217 height 53
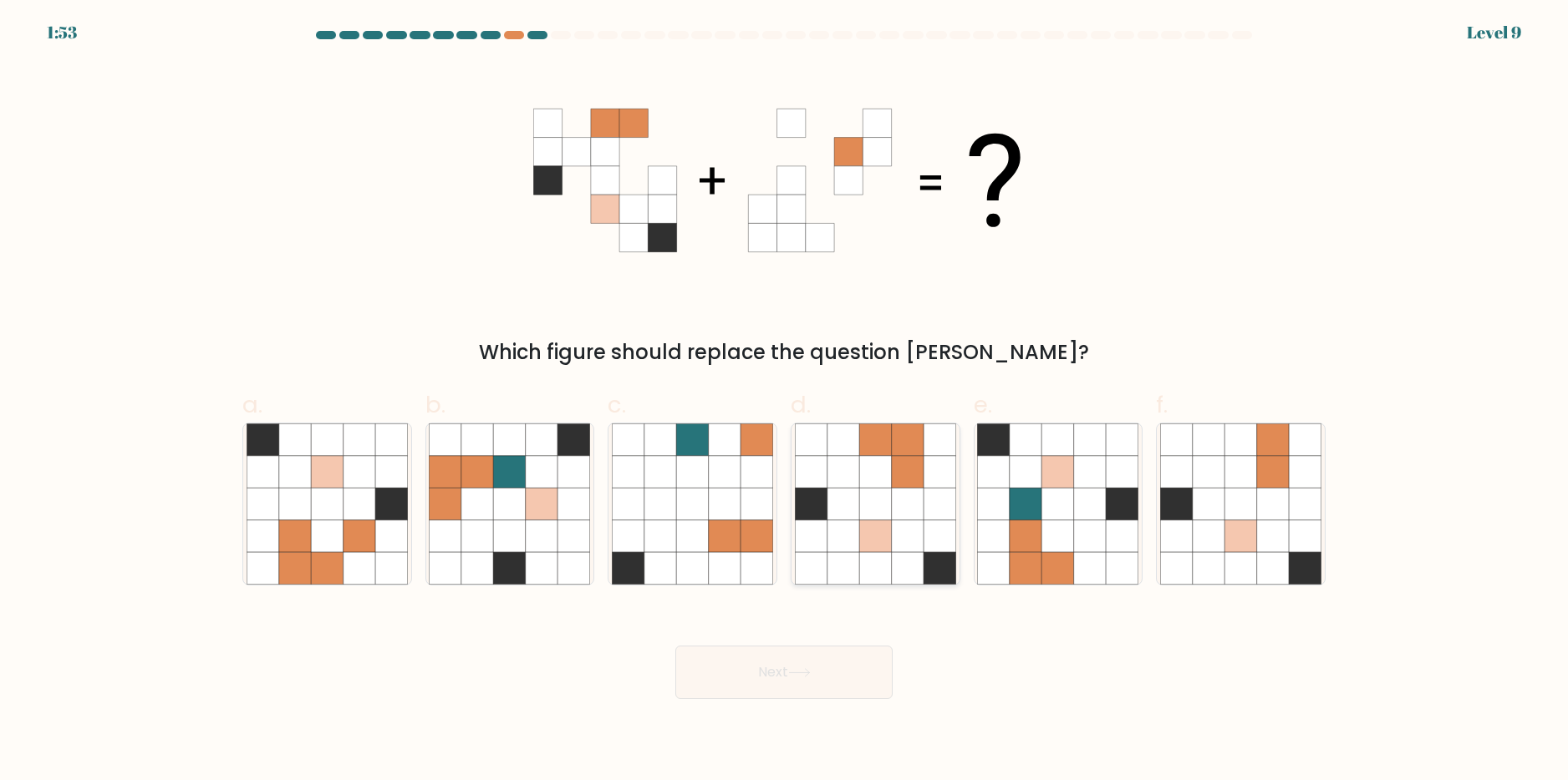
click at [901, 524] on icon at bounding box center [908, 536] width 32 height 32
click at [785, 401] on input "d." at bounding box center [784, 395] width 1 height 11
radio input "true"
click at [789, 674] on button "Next" at bounding box center [783, 672] width 217 height 53
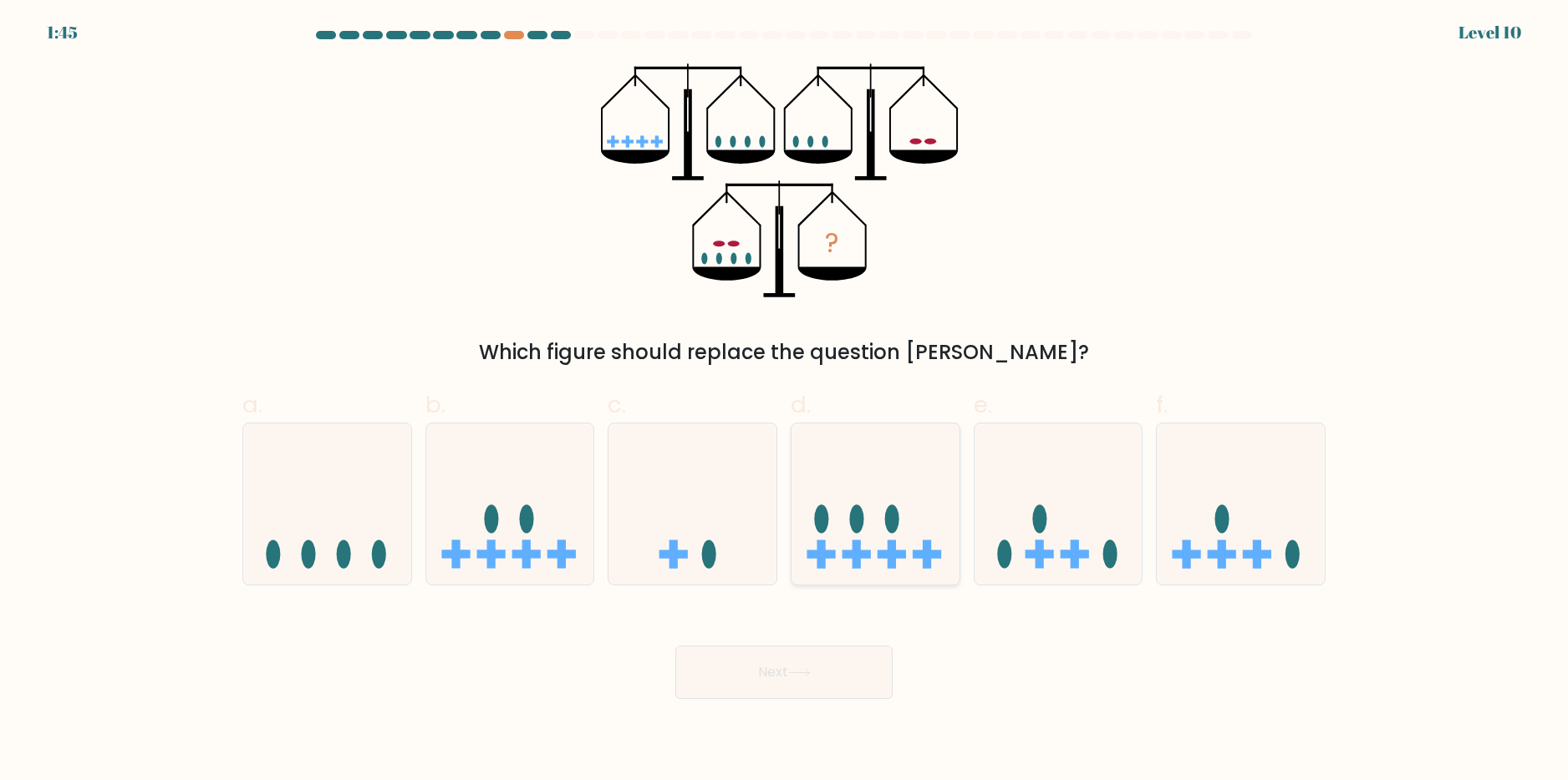
click at [823, 559] on rect at bounding box center [821, 554] width 8 height 28
click at [785, 401] on input "d." at bounding box center [784, 395] width 1 height 11
radio input "true"
click at [798, 656] on button "Next" at bounding box center [783, 672] width 217 height 53
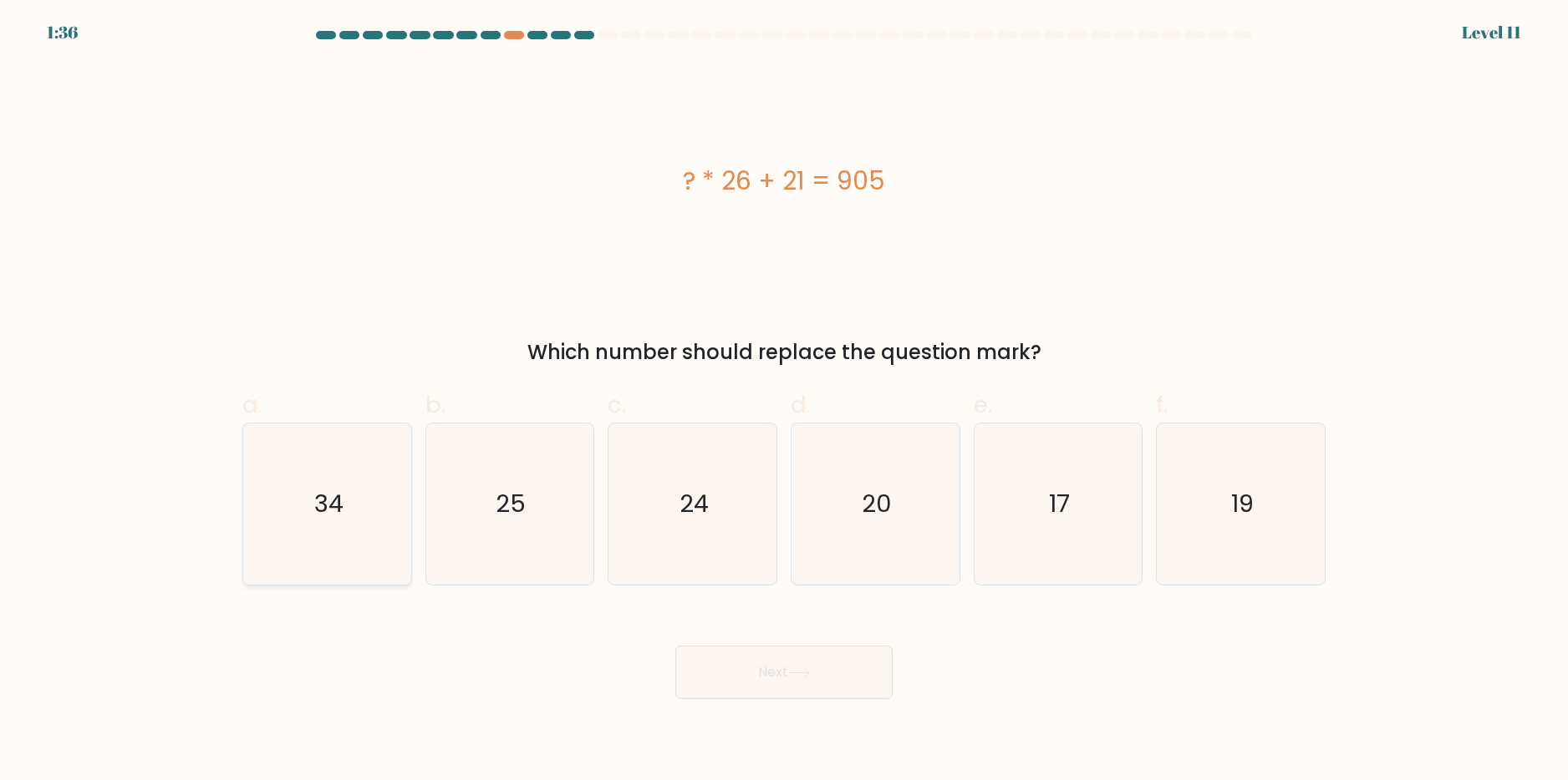
click at [384, 497] on icon "34" at bounding box center [327, 504] width 161 height 161
click at [784, 401] on input "a. 34" at bounding box center [784, 395] width 1 height 11
radio input "true"
click at [718, 659] on button "Next" at bounding box center [783, 672] width 217 height 53
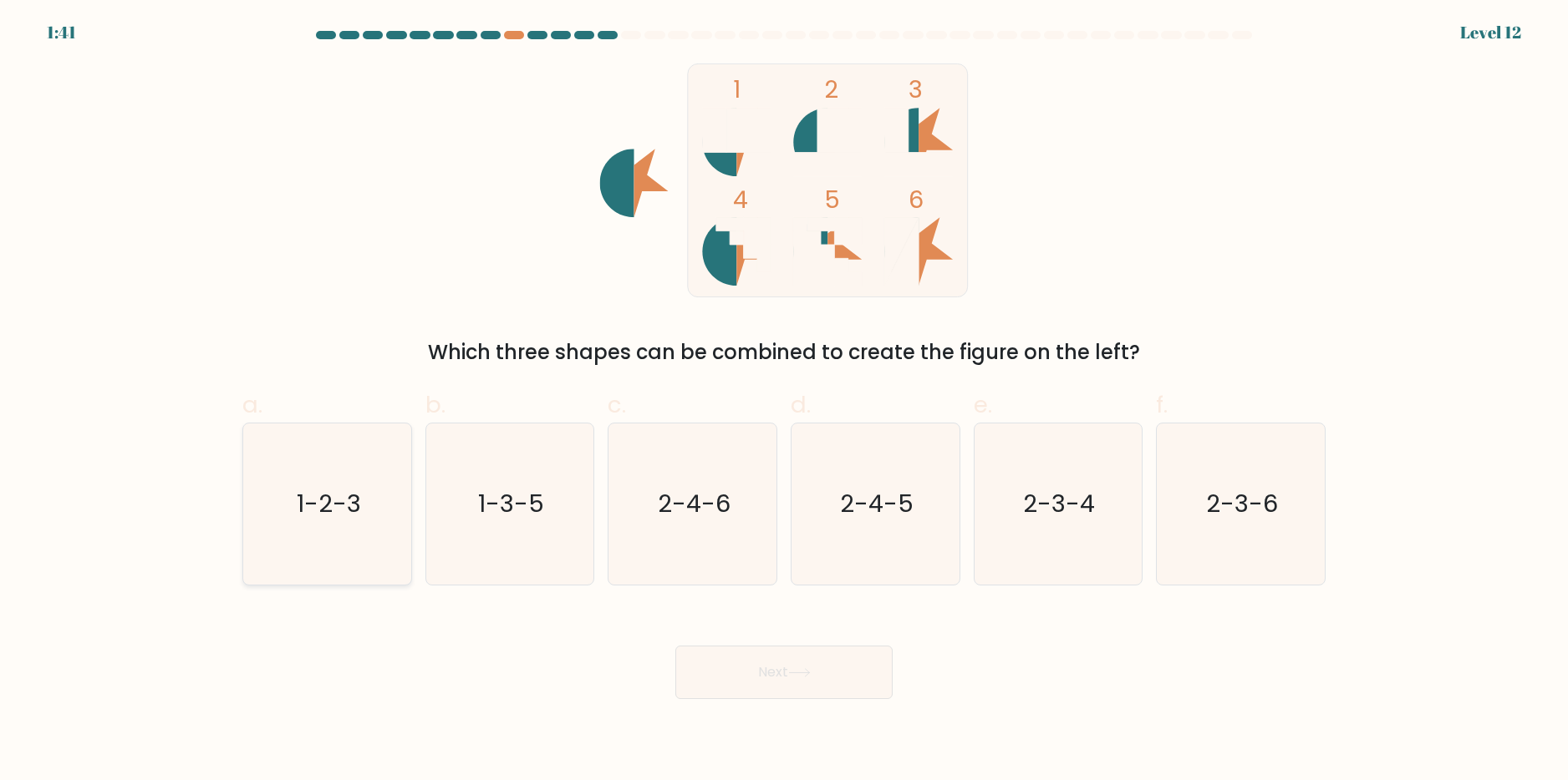
click at [344, 488] on text "1-2-3" at bounding box center [329, 504] width 64 height 34
click at [784, 401] on input "a. 1-2-3" at bounding box center [784, 395] width 1 height 11
radio input "true"
click at [736, 671] on button "Next" at bounding box center [783, 672] width 217 height 53
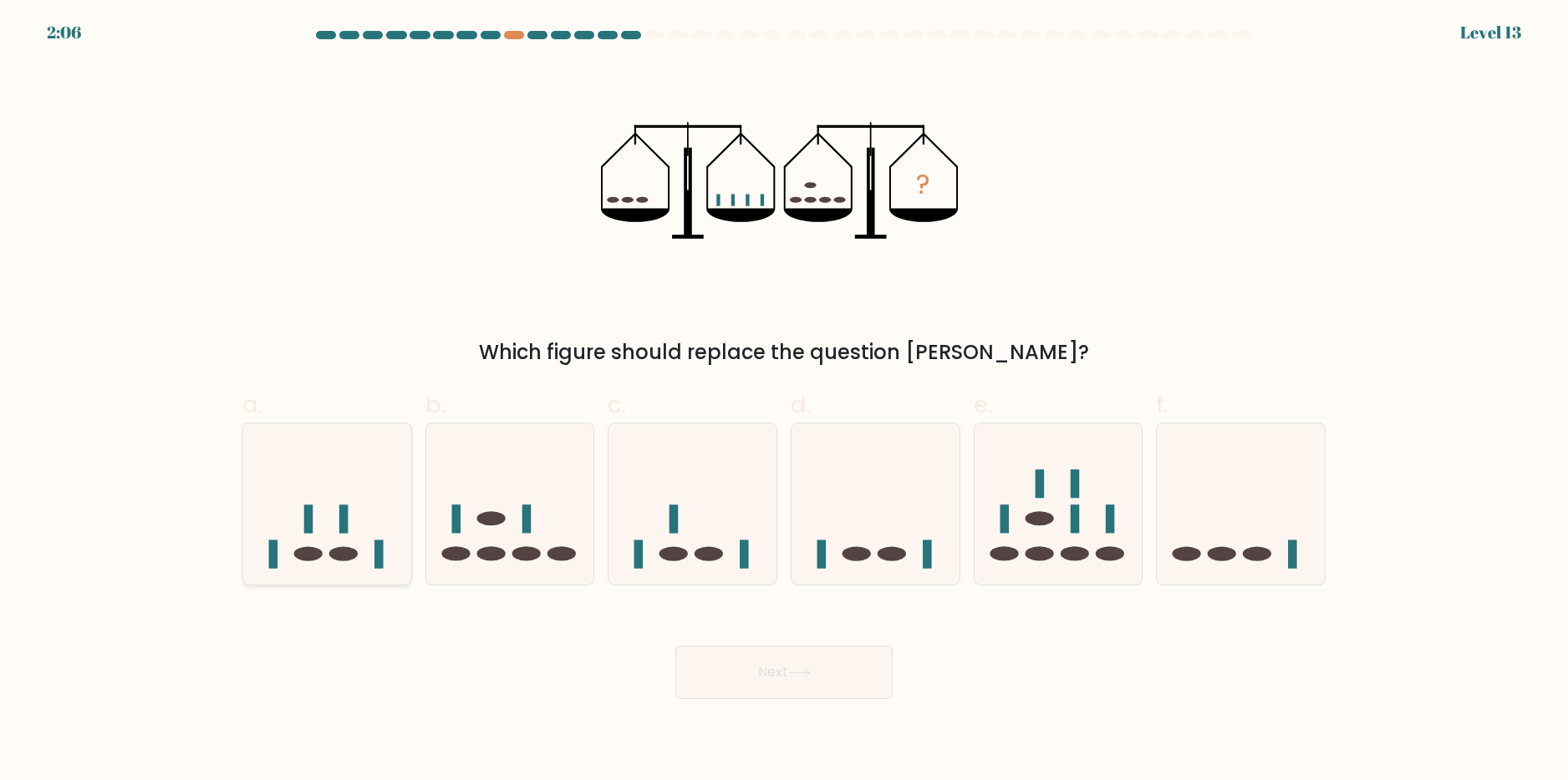
click at [321, 512] on icon at bounding box center [327, 504] width 168 height 138
click at [784, 401] on input "a." at bounding box center [784, 395] width 1 height 11
radio input "true"
click at [743, 673] on button "Next" at bounding box center [783, 672] width 217 height 53
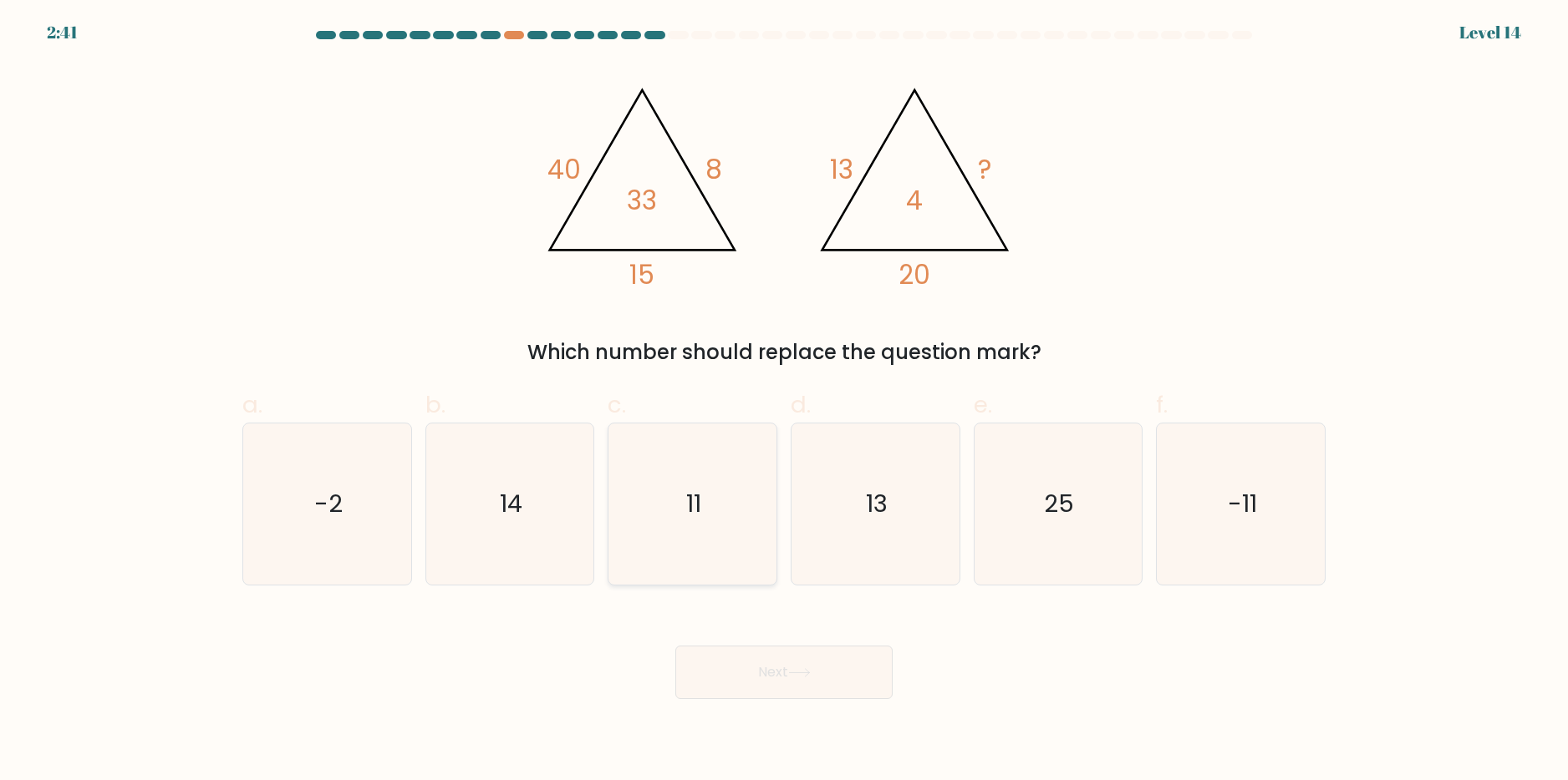
click at [655, 504] on icon "11" at bounding box center [692, 504] width 161 height 161
click at [784, 401] on input "c. 11" at bounding box center [784, 395] width 1 height 11
radio input "true"
click at [784, 665] on button "Next" at bounding box center [783, 672] width 217 height 53
click at [779, 653] on button "Next" at bounding box center [783, 672] width 217 height 53
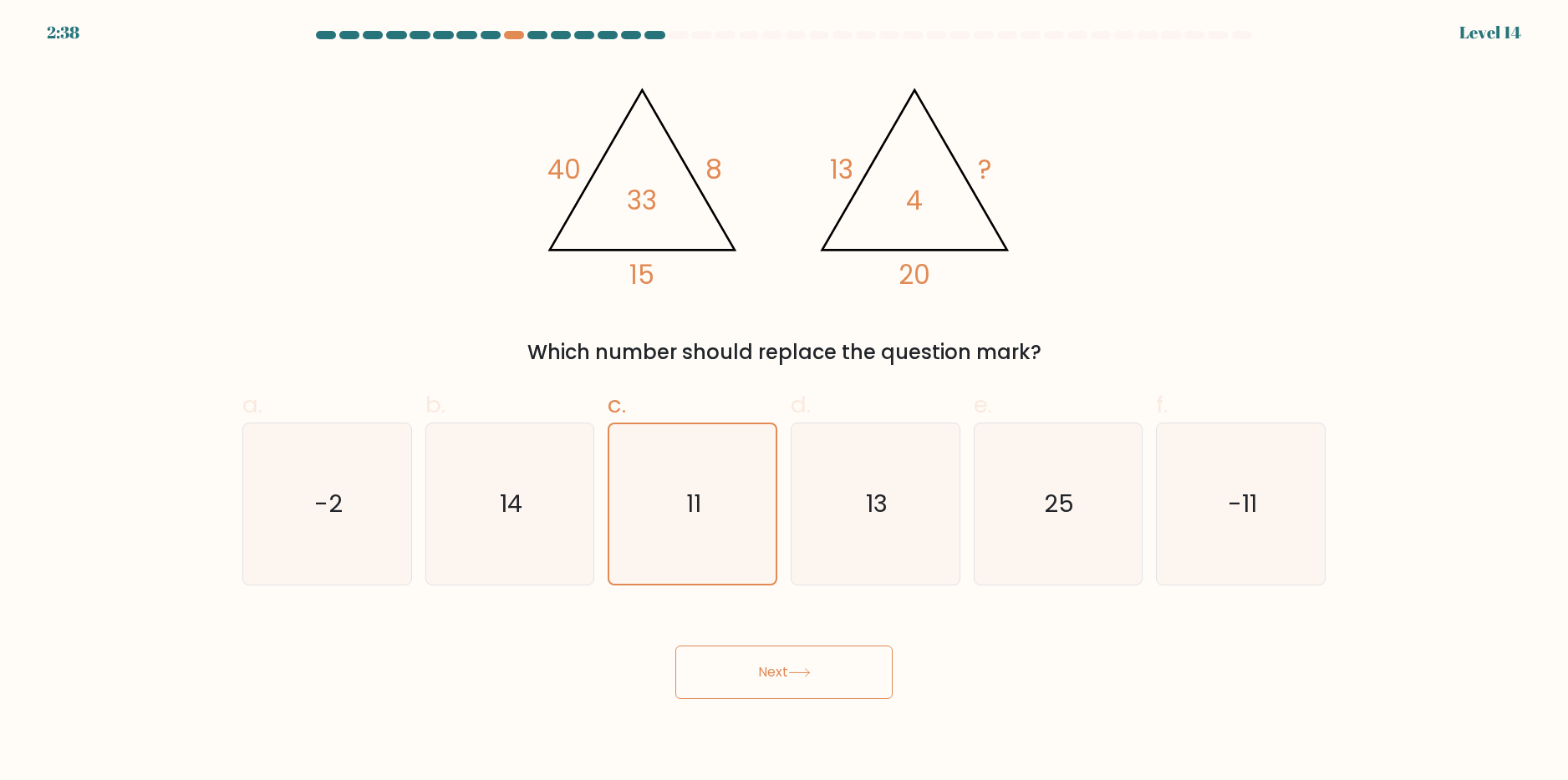
click at [775, 667] on button "Next" at bounding box center [783, 672] width 217 height 53
click at [820, 671] on button "Next" at bounding box center [783, 672] width 217 height 53
drag, startPoint x: 828, startPoint y: 682, endPoint x: 773, endPoint y: 703, distance: 58.9
click at [796, 698] on button "Next" at bounding box center [783, 672] width 217 height 53
click at [1159, 684] on div "Next" at bounding box center [784, 653] width 1104 height 93
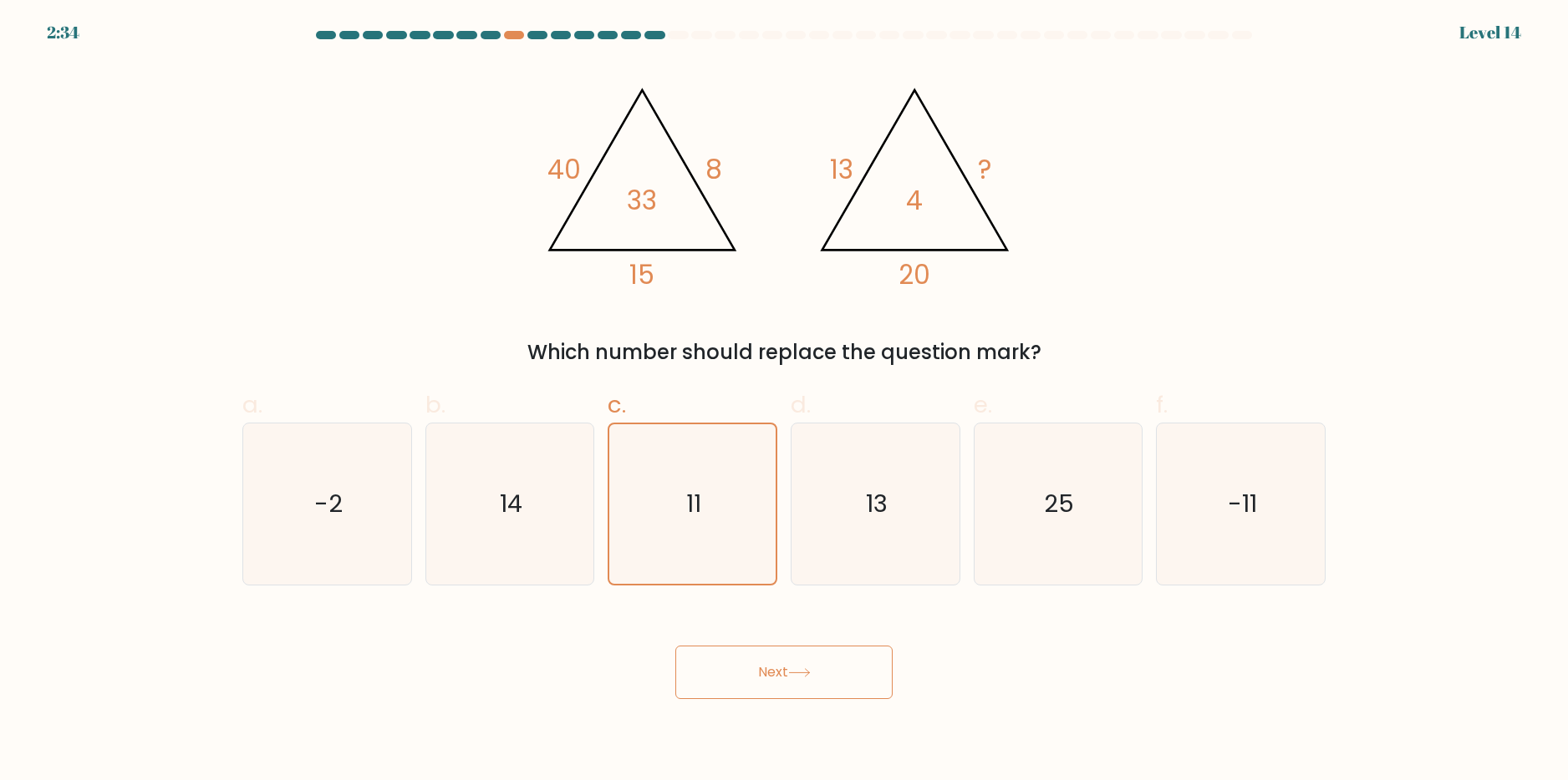
click at [853, 682] on button "Next" at bounding box center [783, 672] width 217 height 53
click at [722, 550] on icon "11" at bounding box center [692, 504] width 159 height 159
click at [784, 401] on input "c. 11" at bounding box center [784, 395] width 1 height 11
click at [773, 665] on button "Next" at bounding box center [783, 672] width 217 height 53
click at [512, 518] on text "14" at bounding box center [511, 504] width 23 height 34
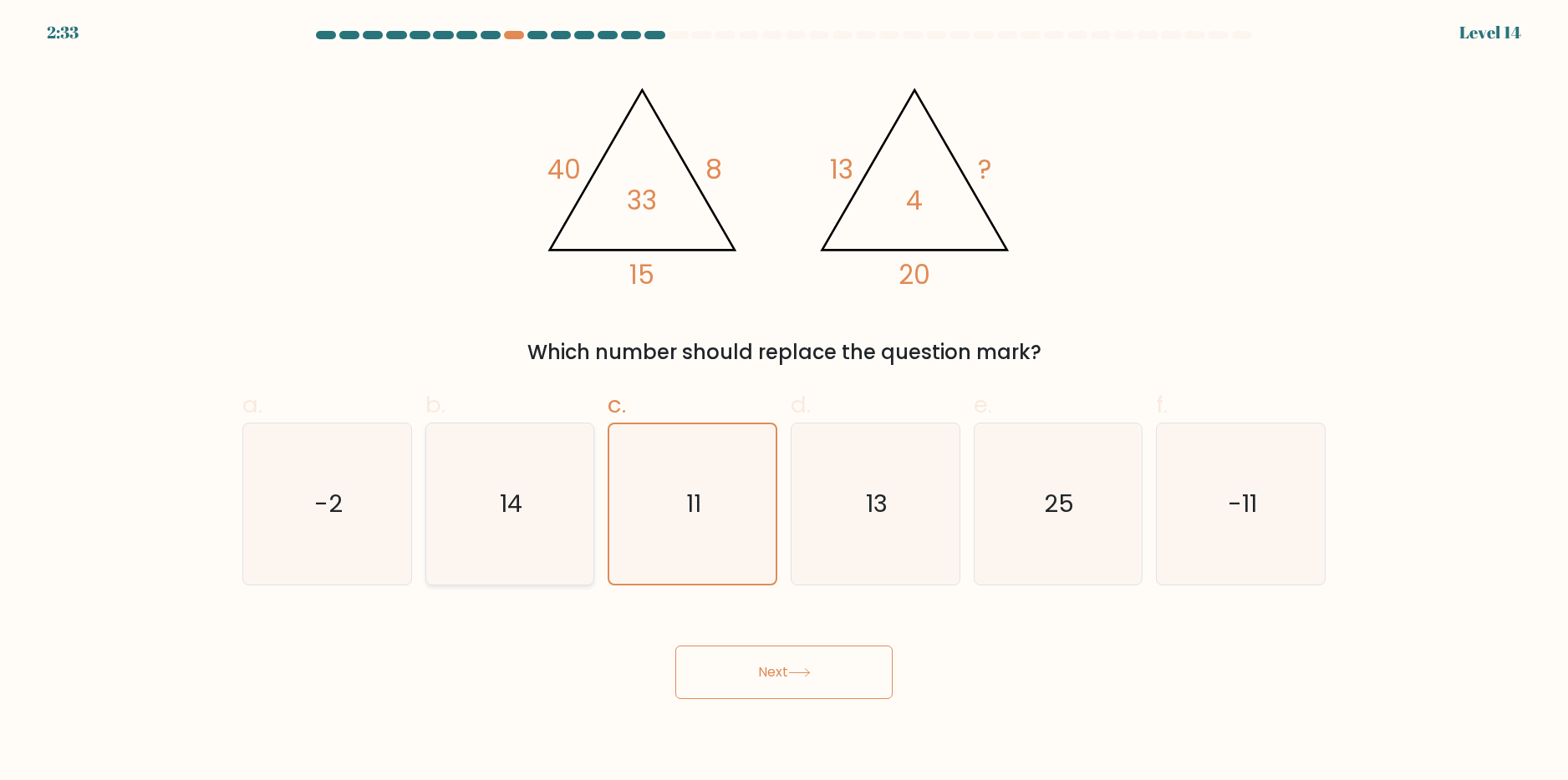
click at [784, 401] on input "b. 14" at bounding box center [784, 395] width 1 height 11
radio input "true"
click at [621, 530] on icon "11" at bounding box center [692, 504] width 161 height 161
click at [784, 401] on input "c. 11" at bounding box center [784, 395] width 1 height 11
radio input "true"
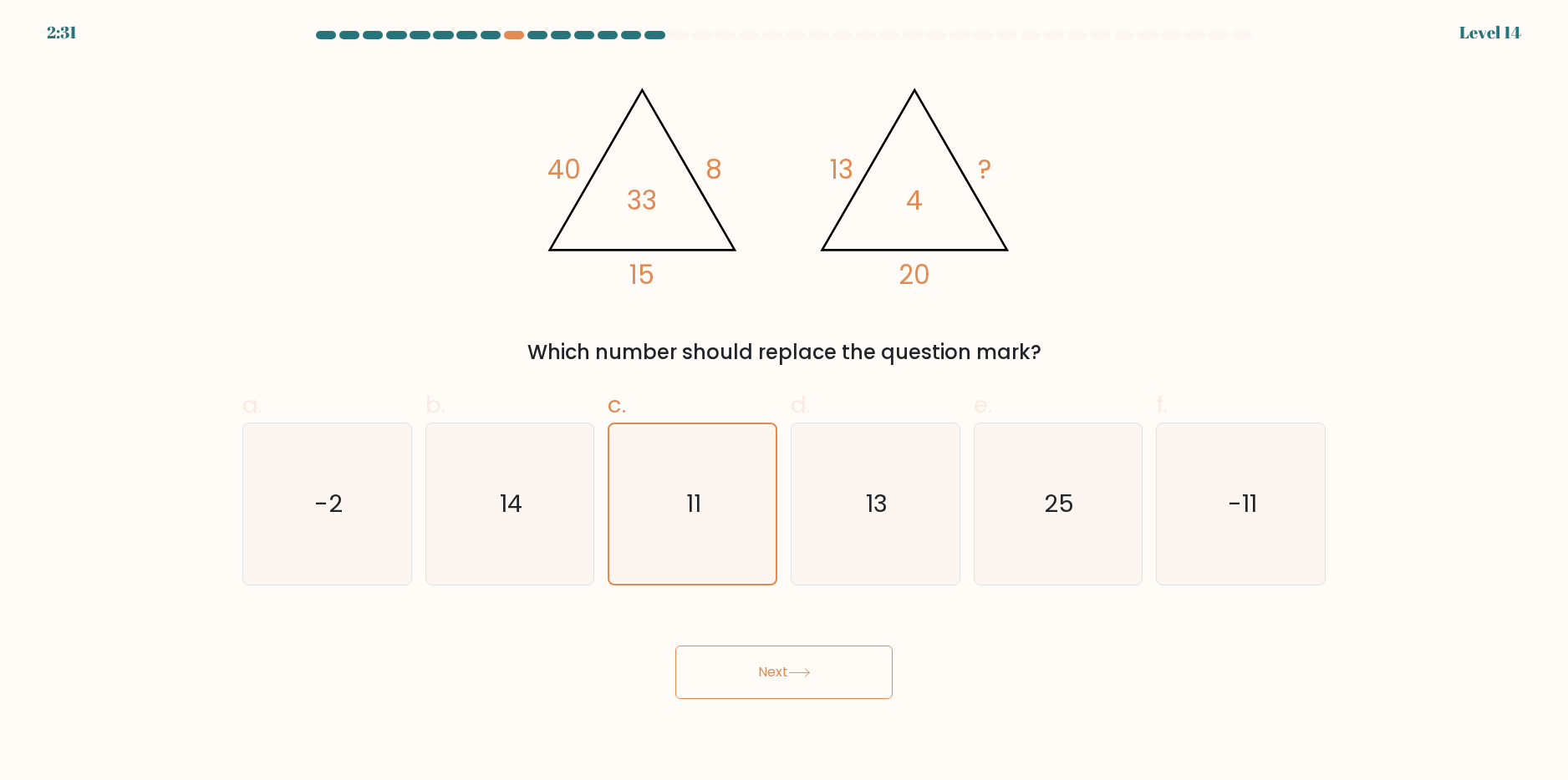
click at [818, 703] on body "2:31 Level 14" at bounding box center [784, 390] width 1568 height 780
click at [791, 671] on button "Next" at bounding box center [783, 672] width 217 height 53
click at [523, 547] on icon "14" at bounding box center [509, 504] width 161 height 161
click at [784, 401] on input "b. 14" at bounding box center [784, 395] width 1 height 11
radio input "true"
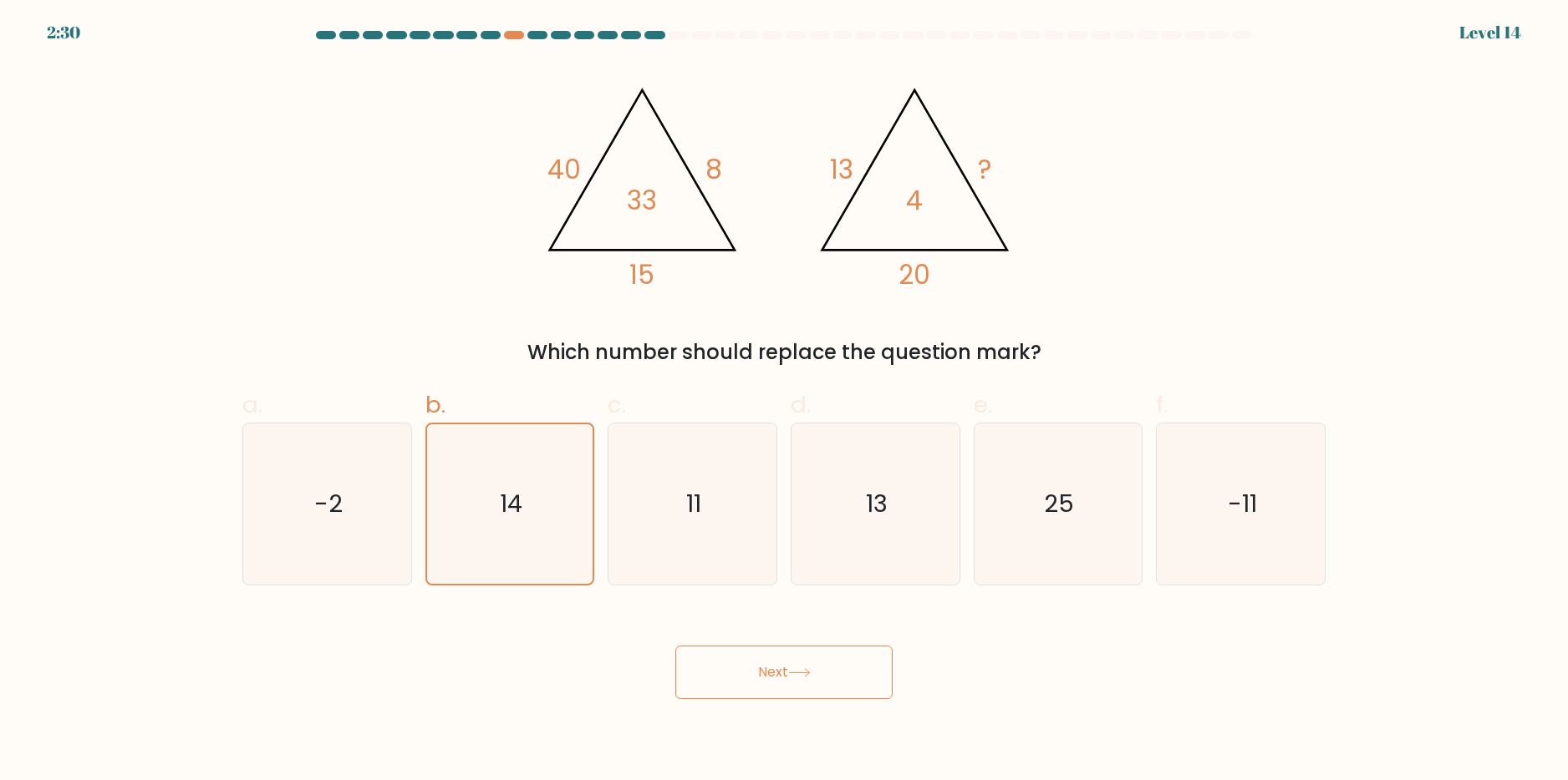
click at [415, 537] on div "a. -2" at bounding box center [327, 485] width 183 height 197
click at [701, 468] on icon "11" at bounding box center [692, 504] width 161 height 161
click at [784, 401] on input "c. 11" at bounding box center [784, 395] width 1 height 11
radio input "true"
click at [528, 479] on icon "14" at bounding box center [509, 504] width 161 height 161
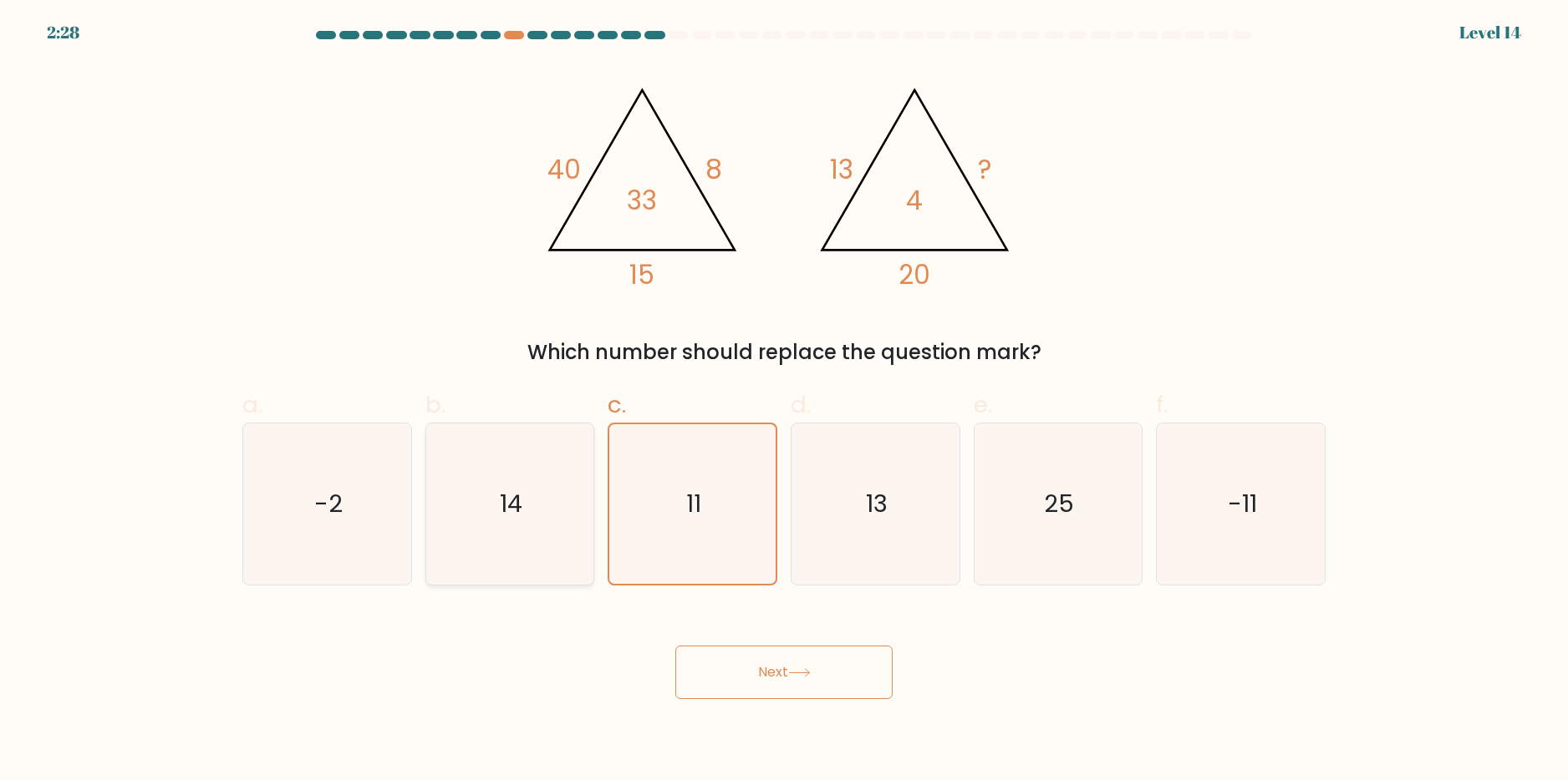
click at [784, 401] on input "b. 14" at bounding box center [784, 395] width 1 height 11
radio input "true"
click at [793, 481] on div "13" at bounding box center [875, 504] width 169 height 163
click at [785, 401] on input "d. 13" at bounding box center [784, 395] width 1 height 11
radio input "true"
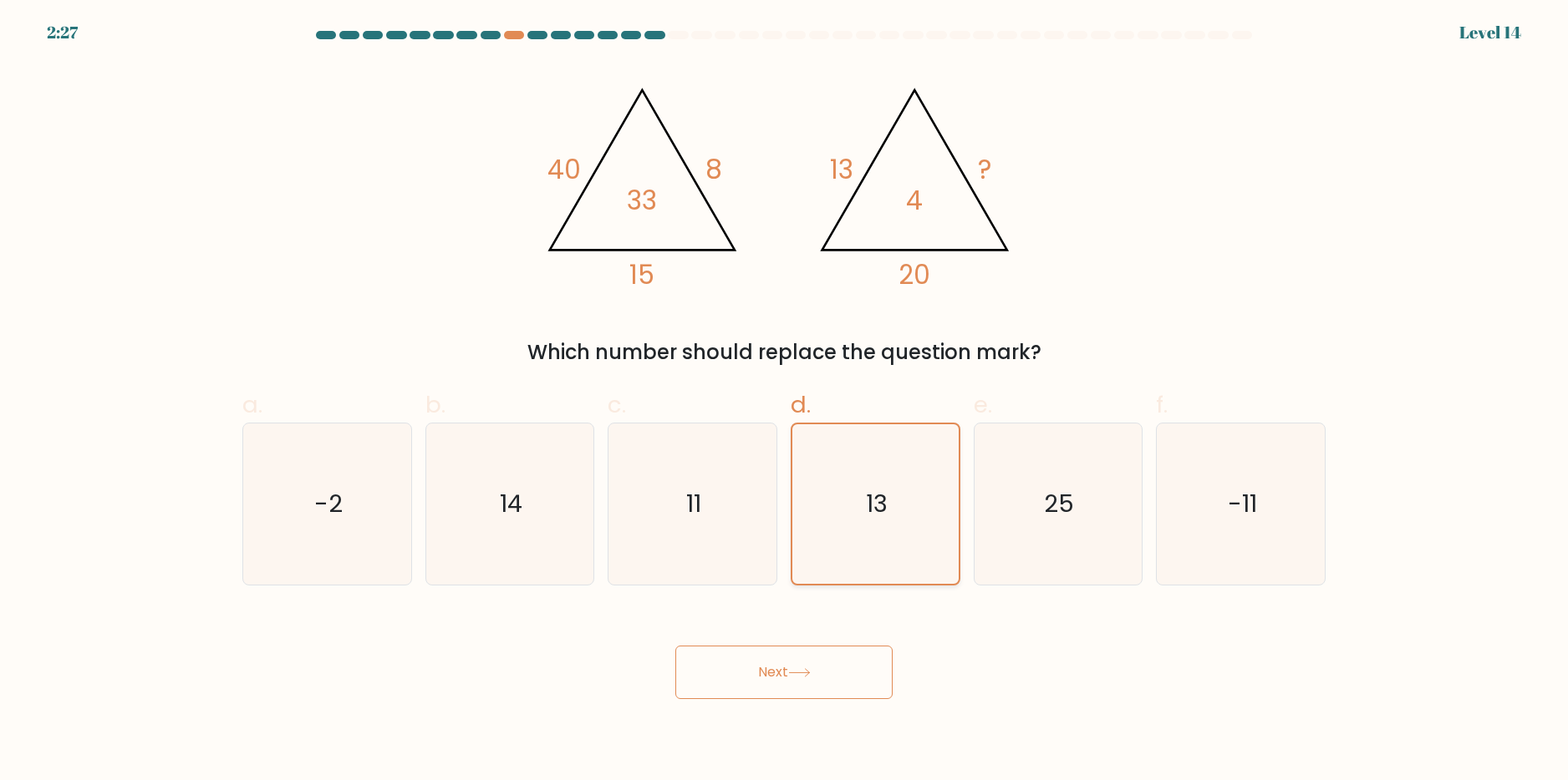
drag, startPoint x: 863, startPoint y: 480, endPoint x: 1009, endPoint y: 482, distance: 146.0
click at [864, 480] on icon "13" at bounding box center [876, 504] width 159 height 159
click at [785, 401] on input "d. 13" at bounding box center [784, 395] width 1 height 11
click at [1029, 482] on icon "25" at bounding box center [1058, 504] width 161 height 161
click at [785, 401] on input "e. 25" at bounding box center [784, 395] width 1 height 11
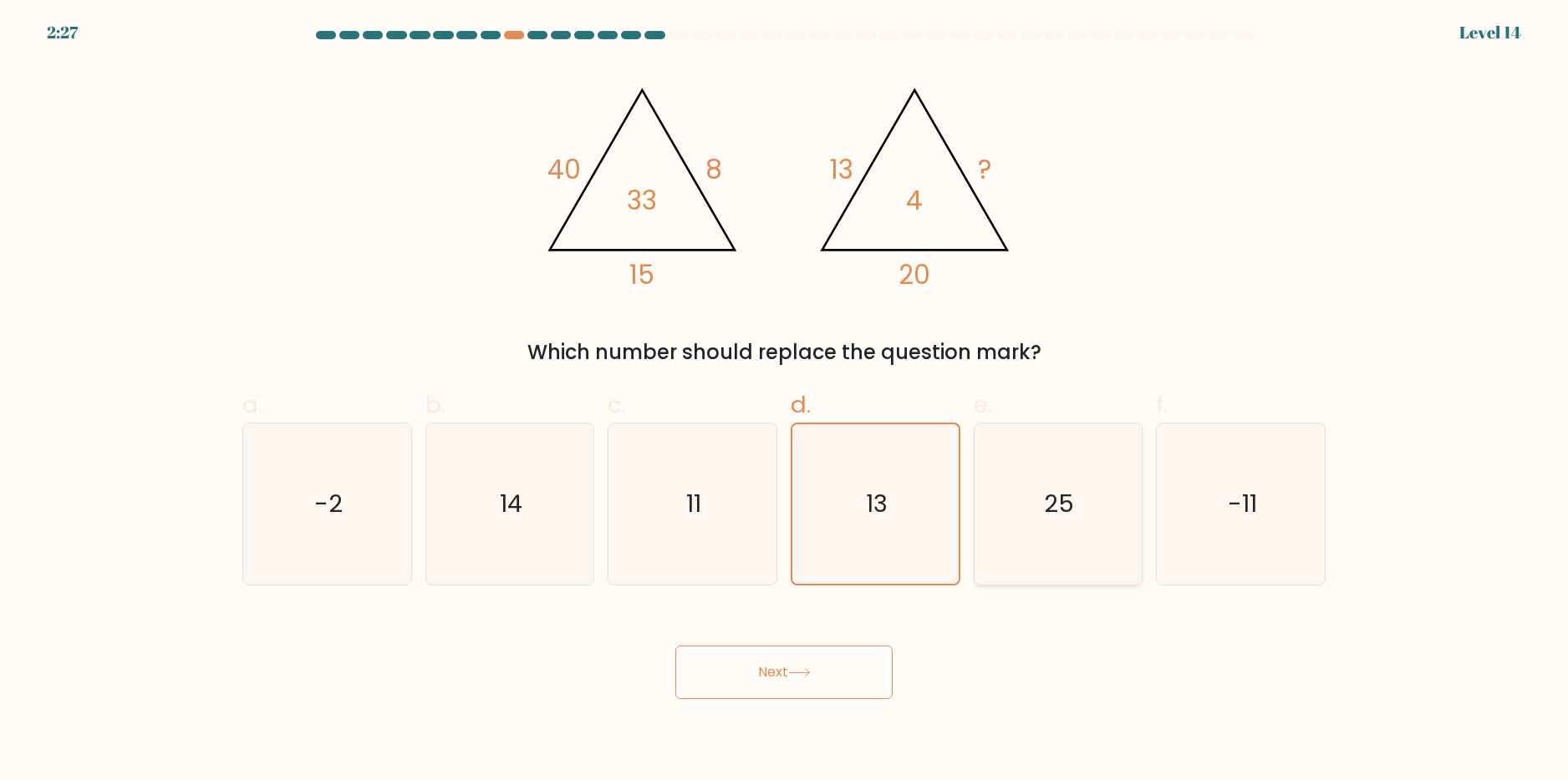
radio input "true"
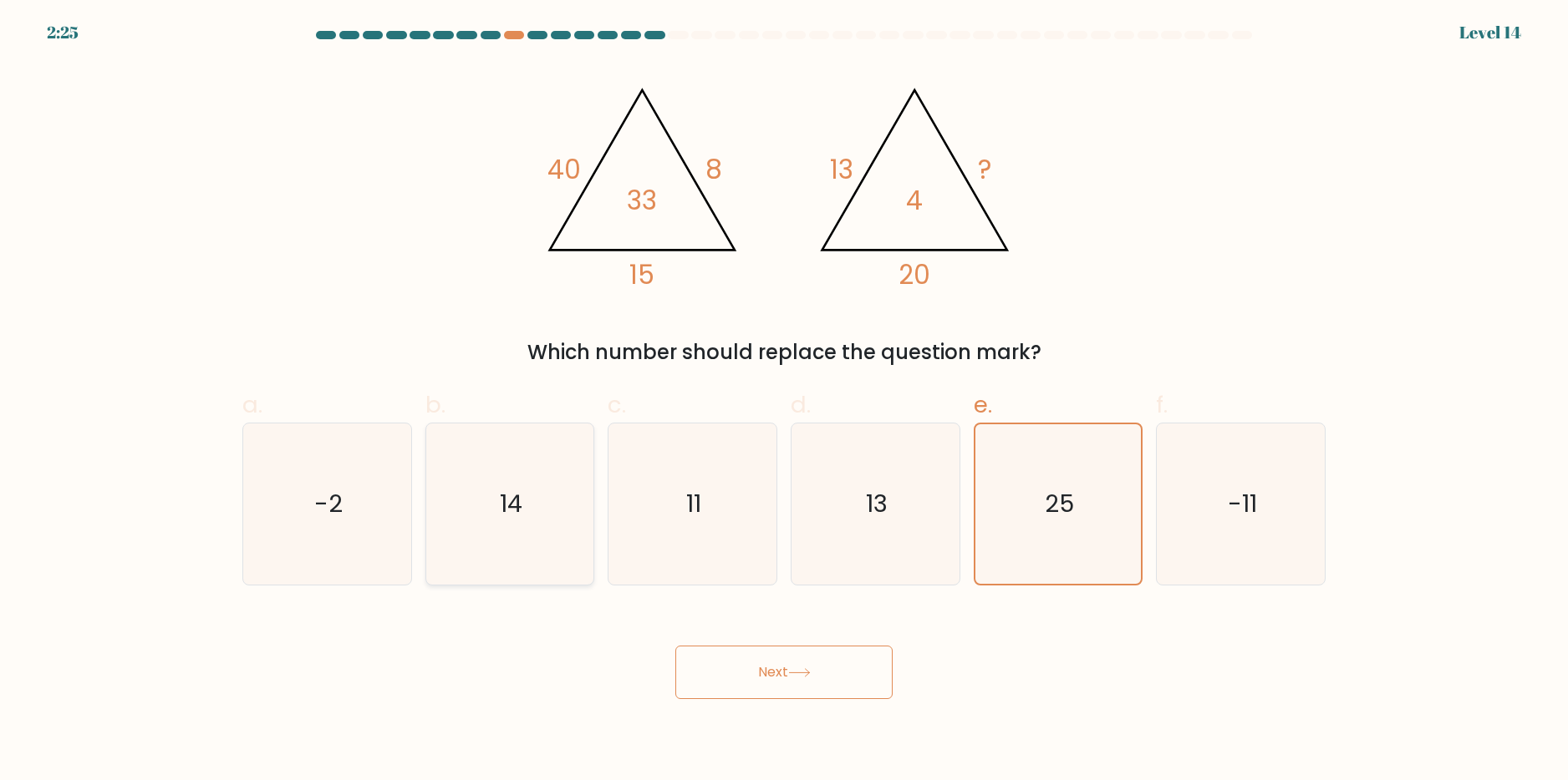
click at [522, 551] on icon "14" at bounding box center [509, 504] width 161 height 161
click at [784, 401] on input "b. 14" at bounding box center [784, 395] width 1 height 11
radio input "true"
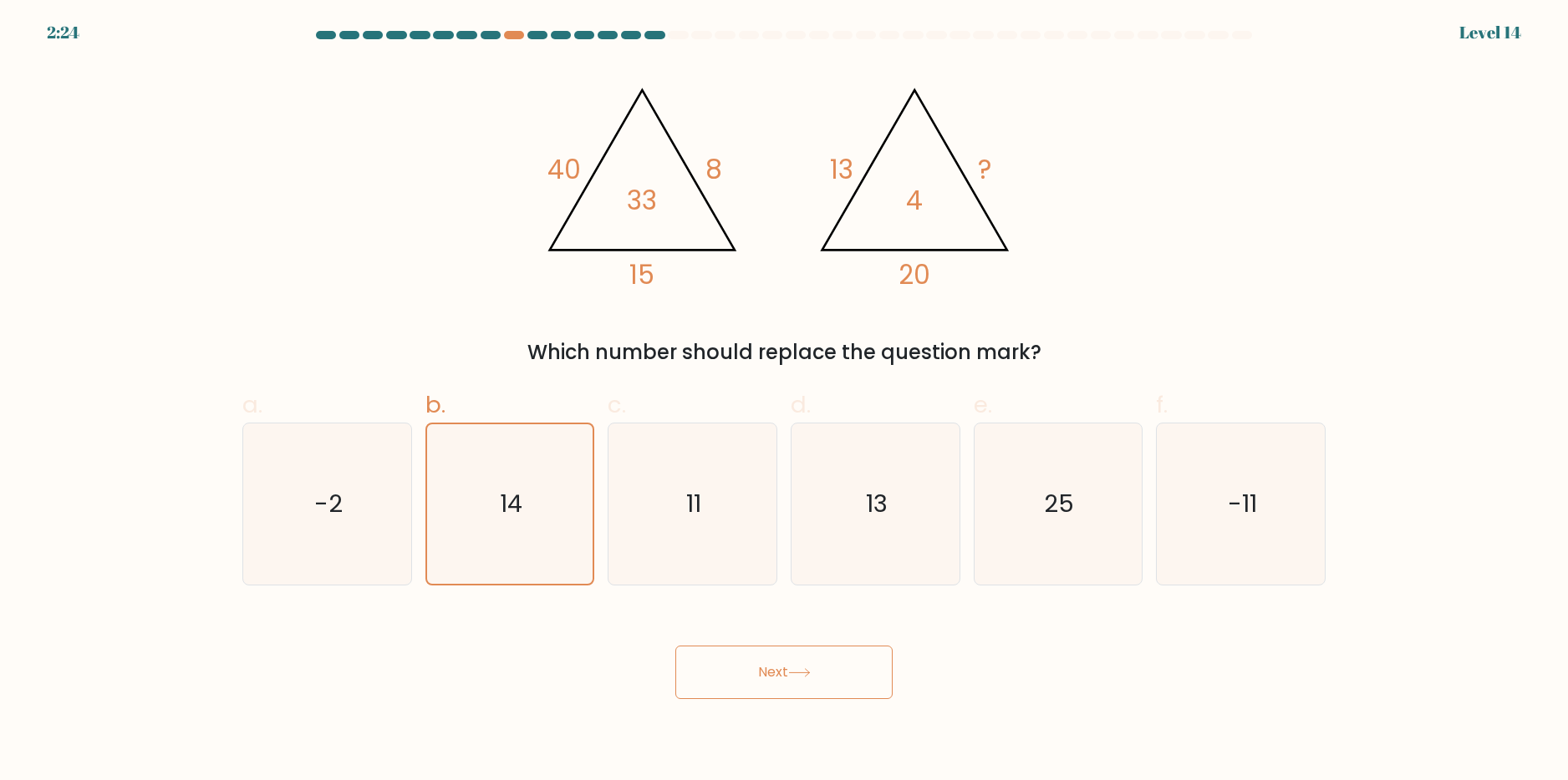
click at [784, 666] on button "Next" at bounding box center [783, 672] width 217 height 53
click at [329, 498] on text "-2" at bounding box center [328, 504] width 28 height 34
click at [784, 401] on input "a. -2" at bounding box center [784, 395] width 1 height 11
radio input "true"
click at [723, 504] on icon "11" at bounding box center [692, 504] width 161 height 161
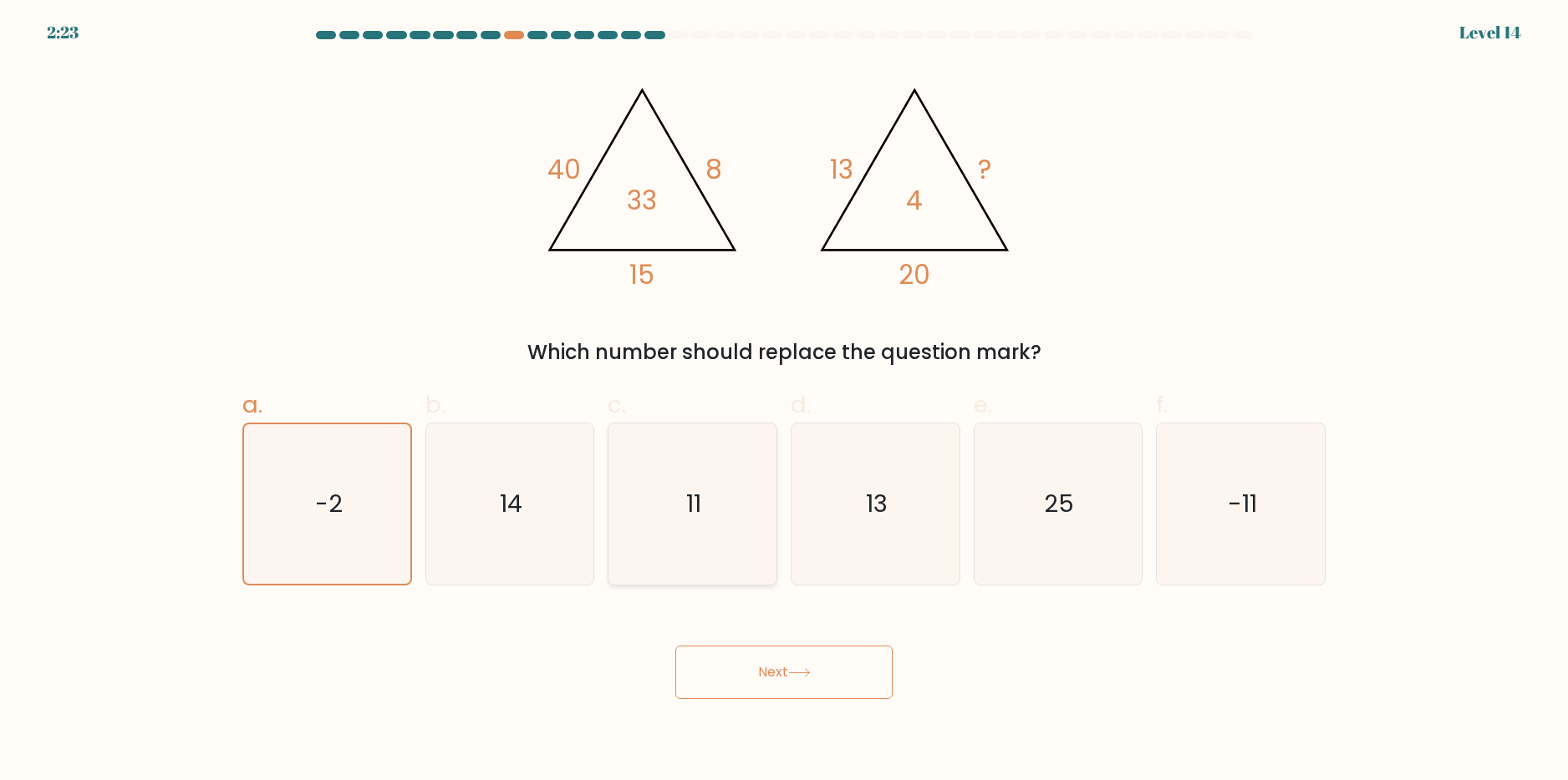
click at [784, 401] on input "c. 11" at bounding box center [784, 395] width 1 height 11
radio input "true"
click at [746, 679] on button "Next" at bounding box center [783, 672] width 217 height 53
click at [750, 676] on button "Next" at bounding box center [783, 672] width 217 height 53
click at [724, 504] on icon "11" at bounding box center [692, 504] width 159 height 159
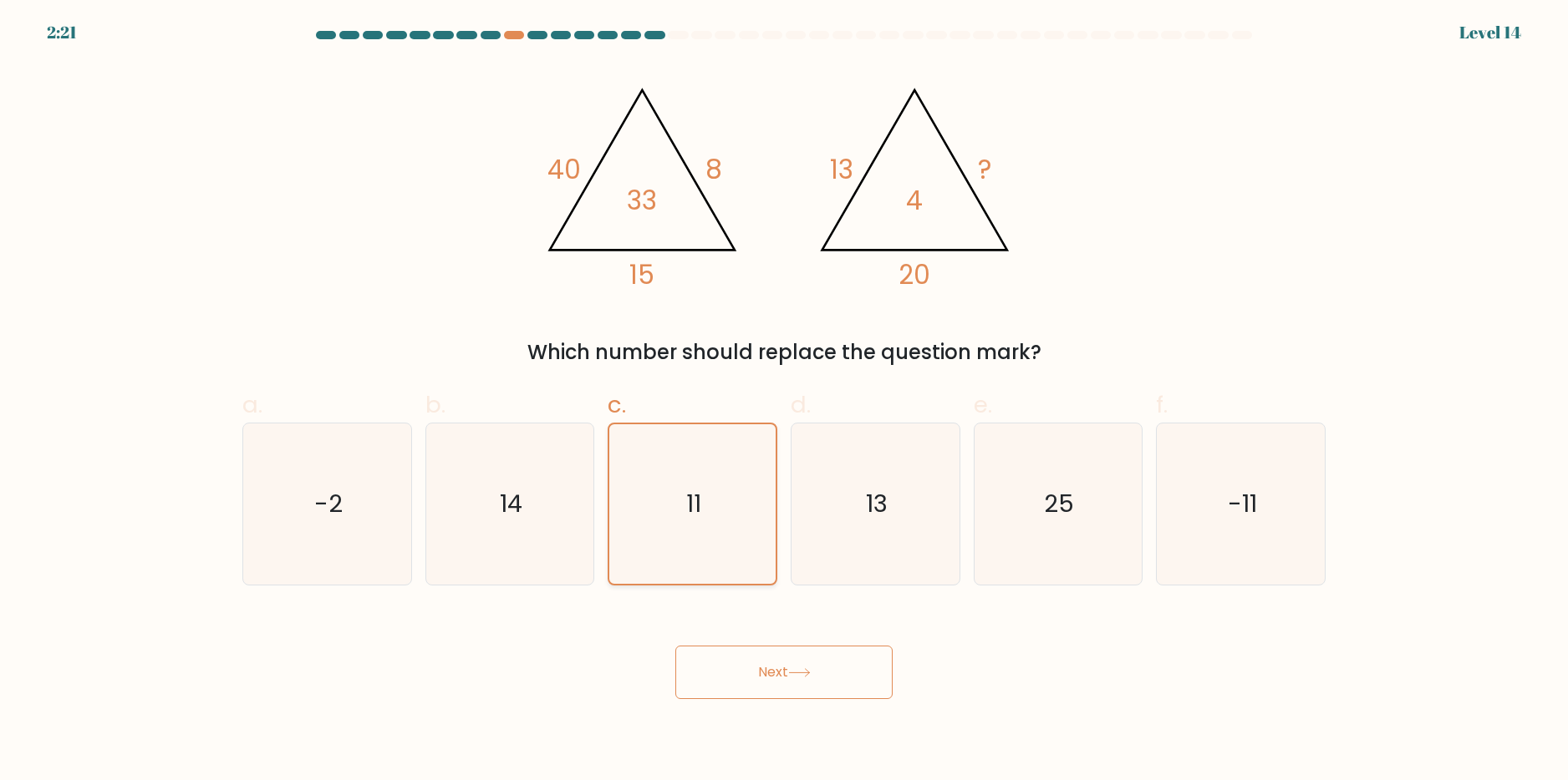
click at [784, 401] on input "c. 11" at bounding box center [784, 395] width 1 height 11
drag, startPoint x: 803, startPoint y: 671, endPoint x: 834, endPoint y: 558, distance: 117.2
click at [804, 671] on icon at bounding box center [800, 673] width 23 height 9
click at [844, 532] on icon "13" at bounding box center [876, 504] width 161 height 161
click at [785, 401] on input "d. 13" at bounding box center [784, 395] width 1 height 11
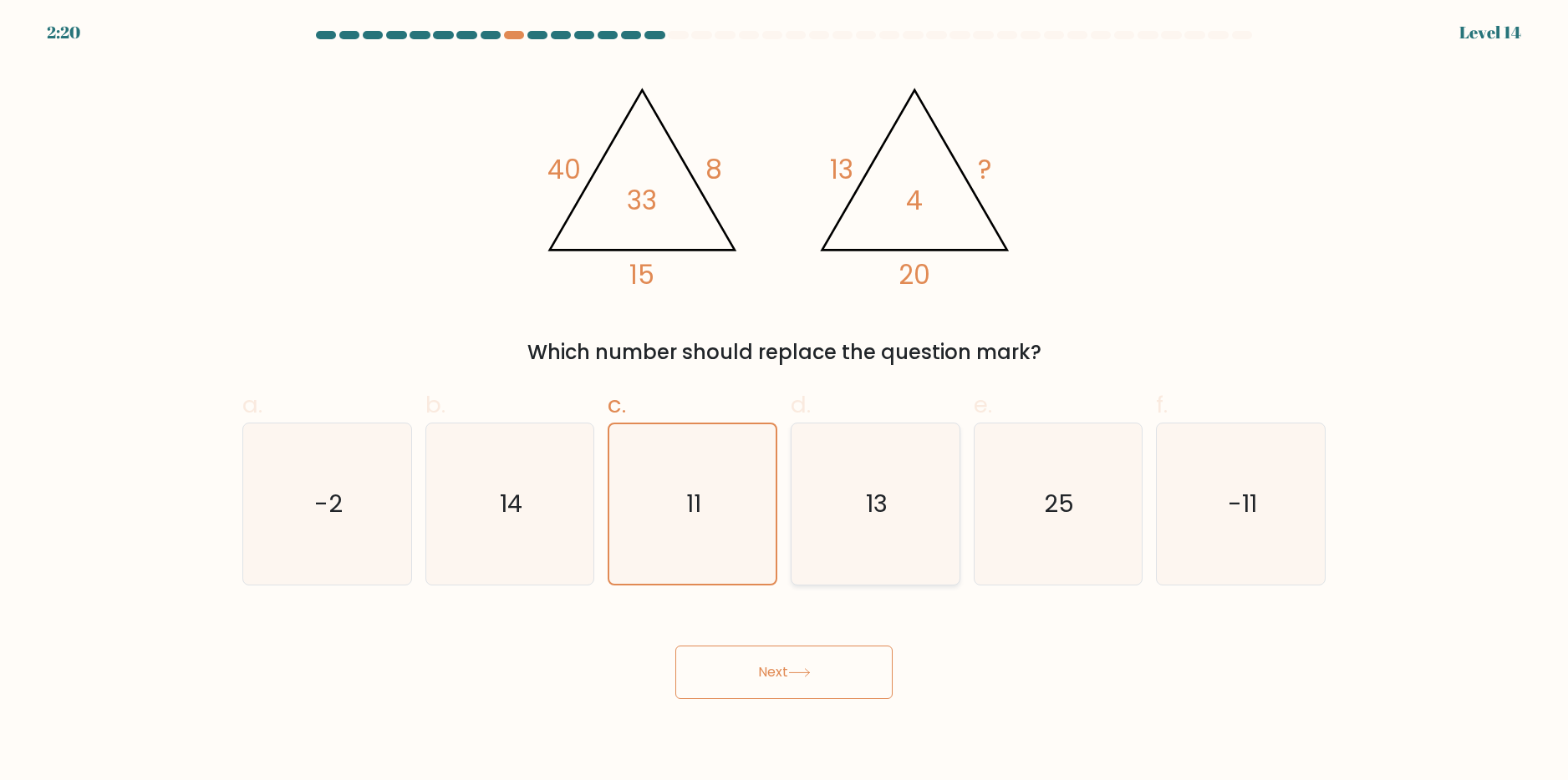
radio input "true"
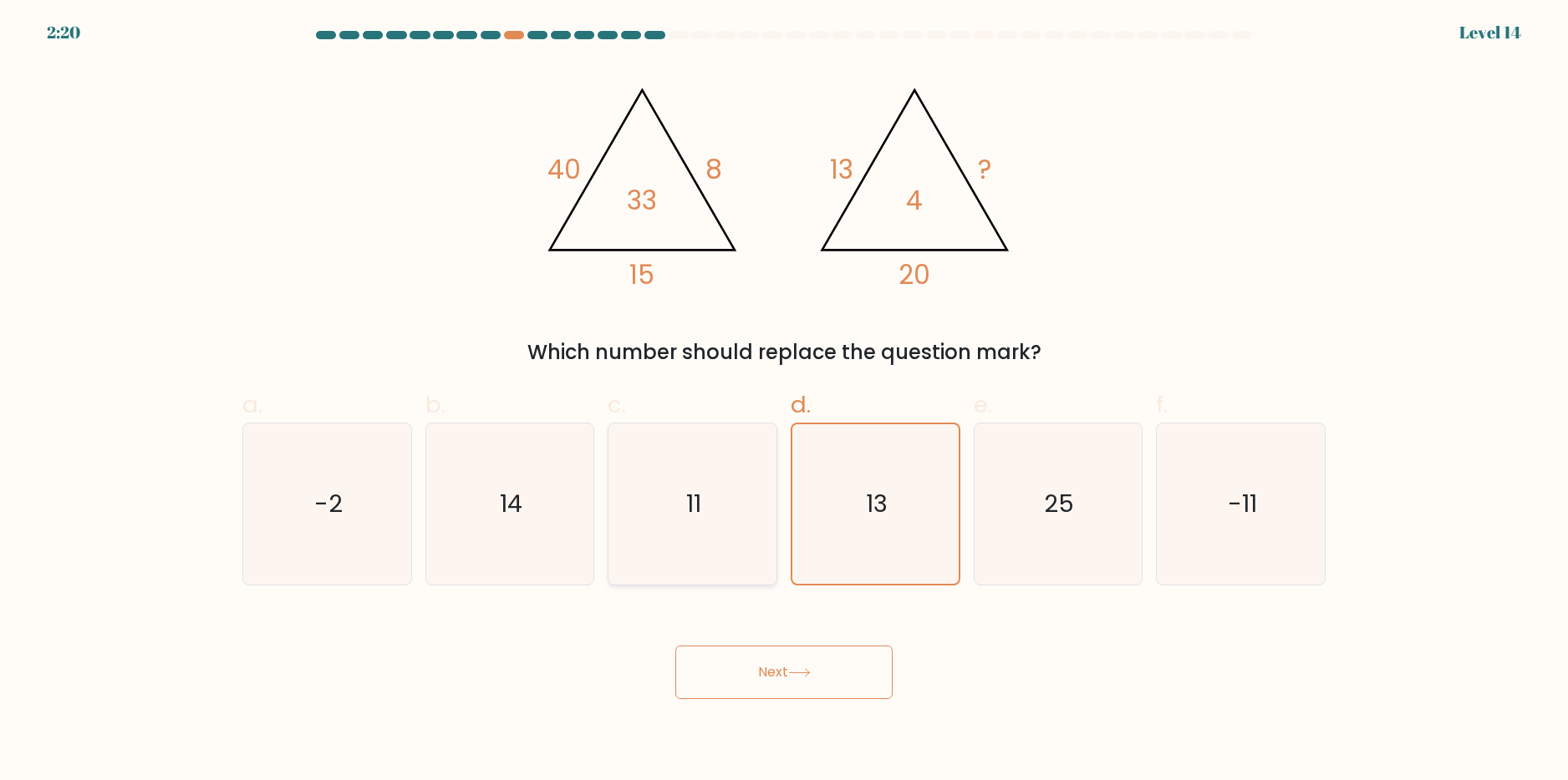
click at [752, 526] on icon "11" at bounding box center [692, 504] width 161 height 161
click at [784, 401] on input "c. 11" at bounding box center [784, 395] width 1 height 11
radio input "true"
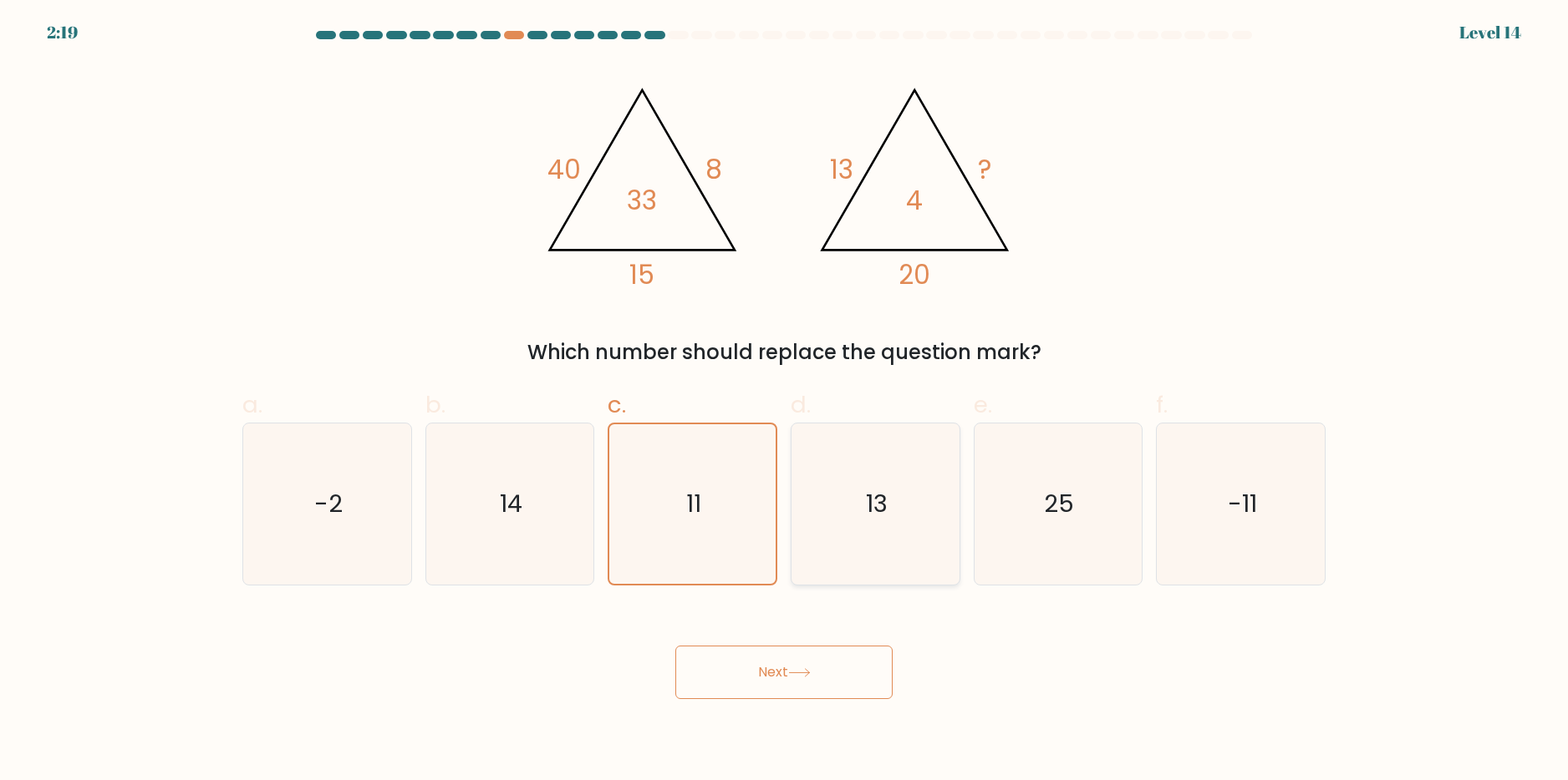
click at [854, 515] on icon "13" at bounding box center [876, 504] width 161 height 161
click at [785, 401] on input "d. 13" at bounding box center [784, 395] width 1 height 11
radio input "true"
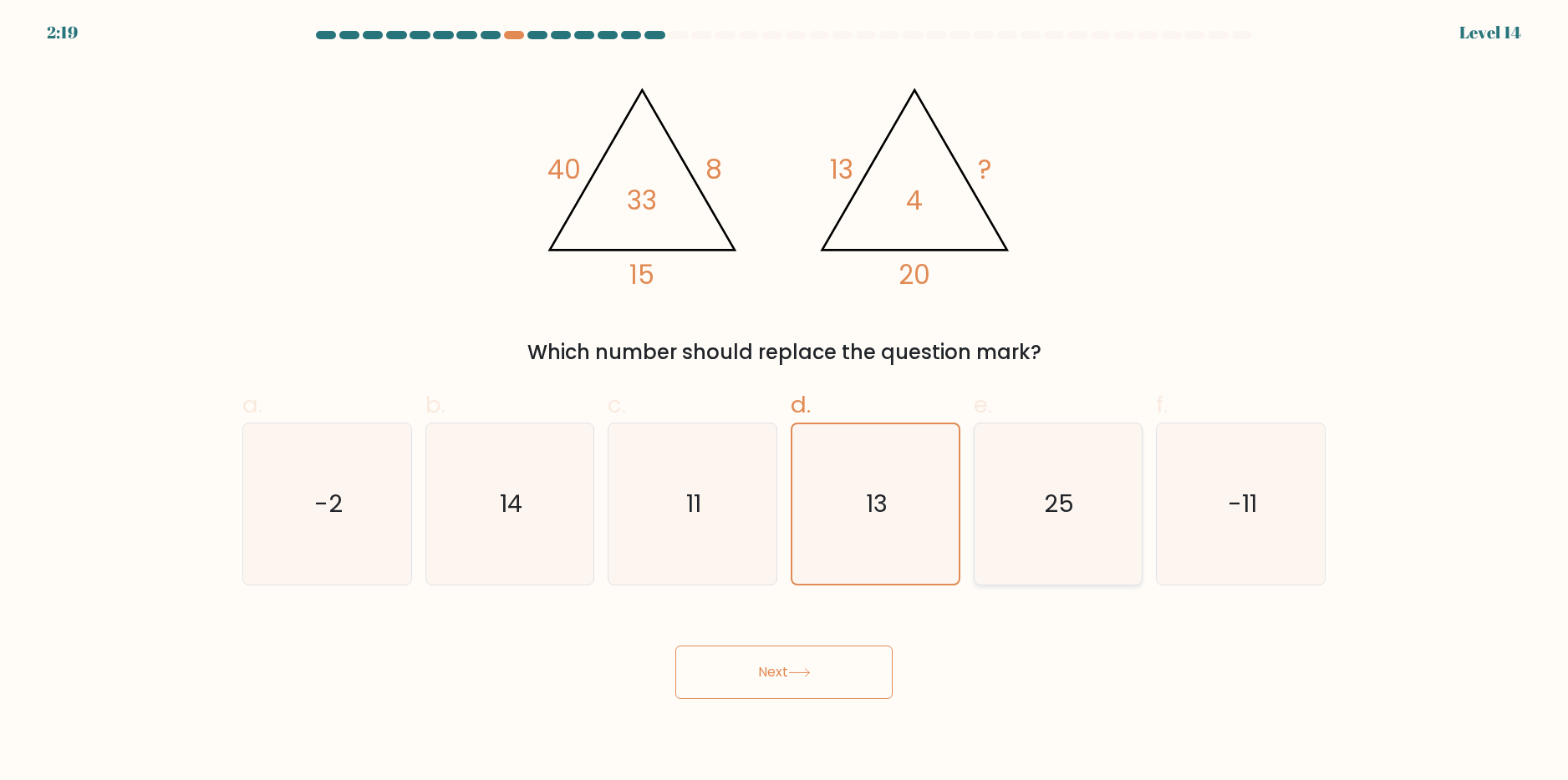
click at [993, 505] on icon "25" at bounding box center [1058, 504] width 161 height 161
click at [785, 401] on input "e. 25" at bounding box center [784, 395] width 1 height 11
radio input "true"
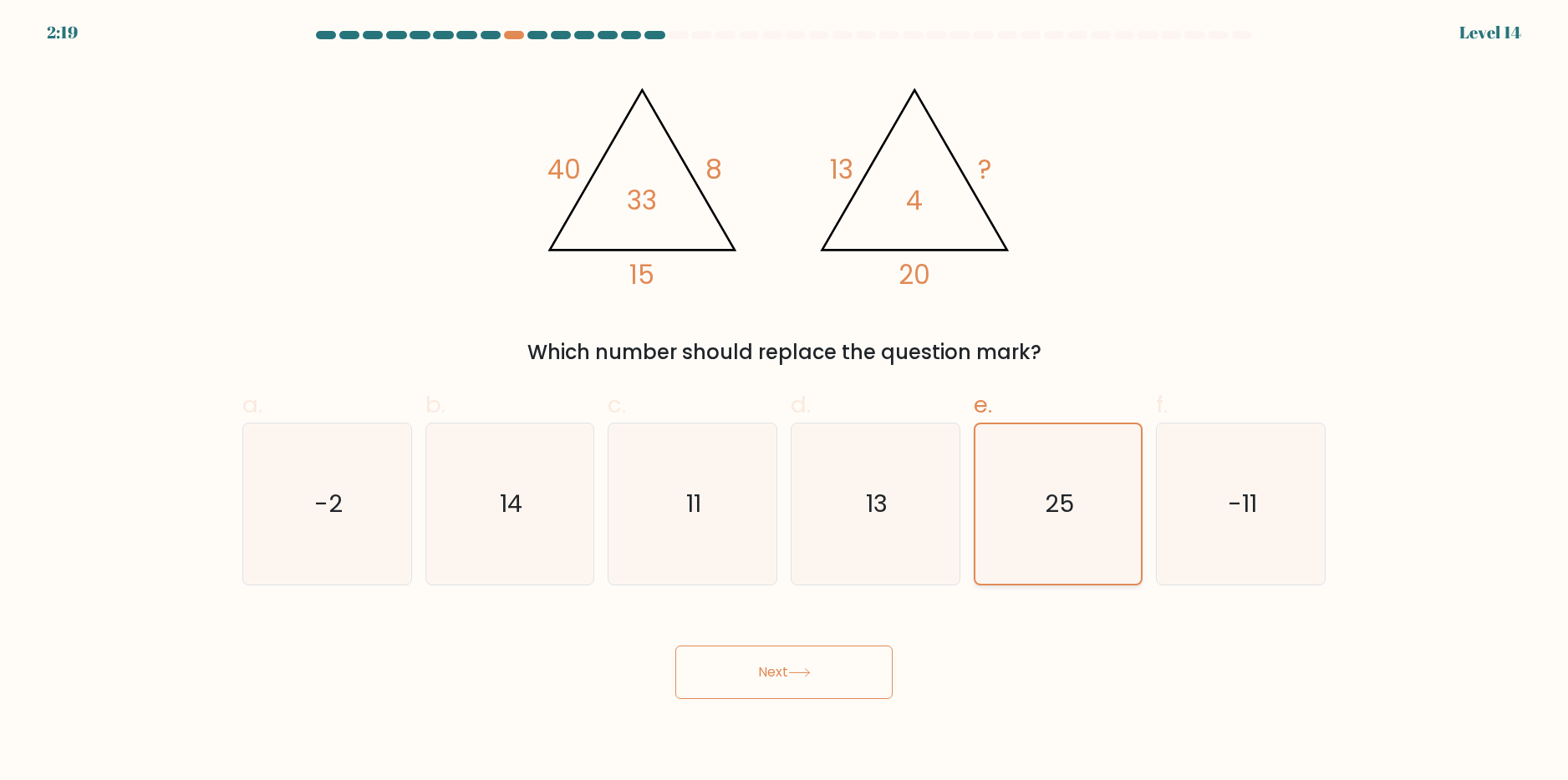
click at [1117, 507] on icon "25" at bounding box center [1058, 504] width 159 height 159
click at [785, 401] on input "e. 25" at bounding box center [784, 395] width 1 height 11
click at [844, 687] on button "Next" at bounding box center [783, 672] width 217 height 53
click at [875, 556] on icon "13" at bounding box center [876, 504] width 161 height 161
click at [785, 401] on input "d. 13" at bounding box center [784, 395] width 1 height 11
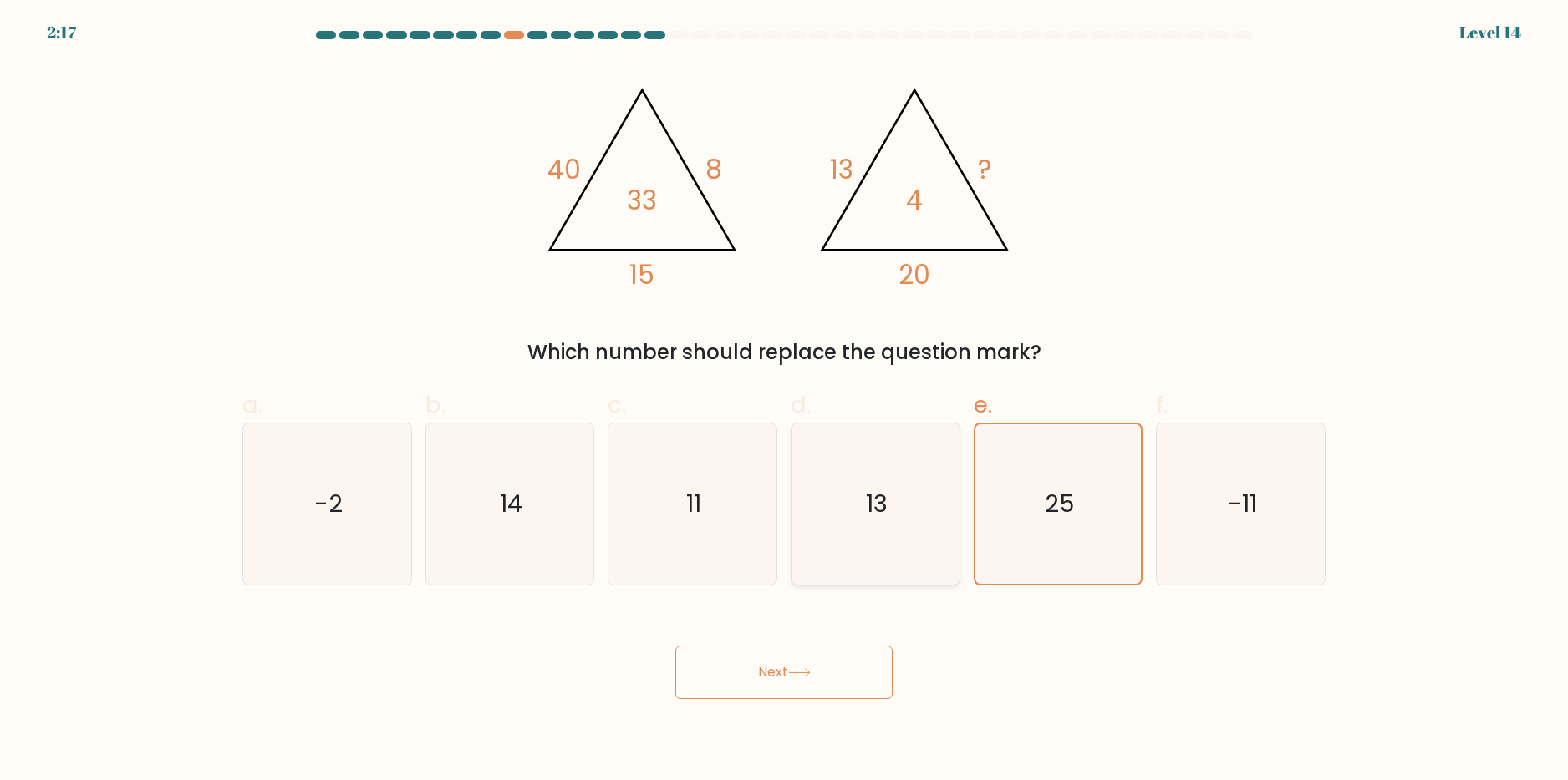
radio input "true"
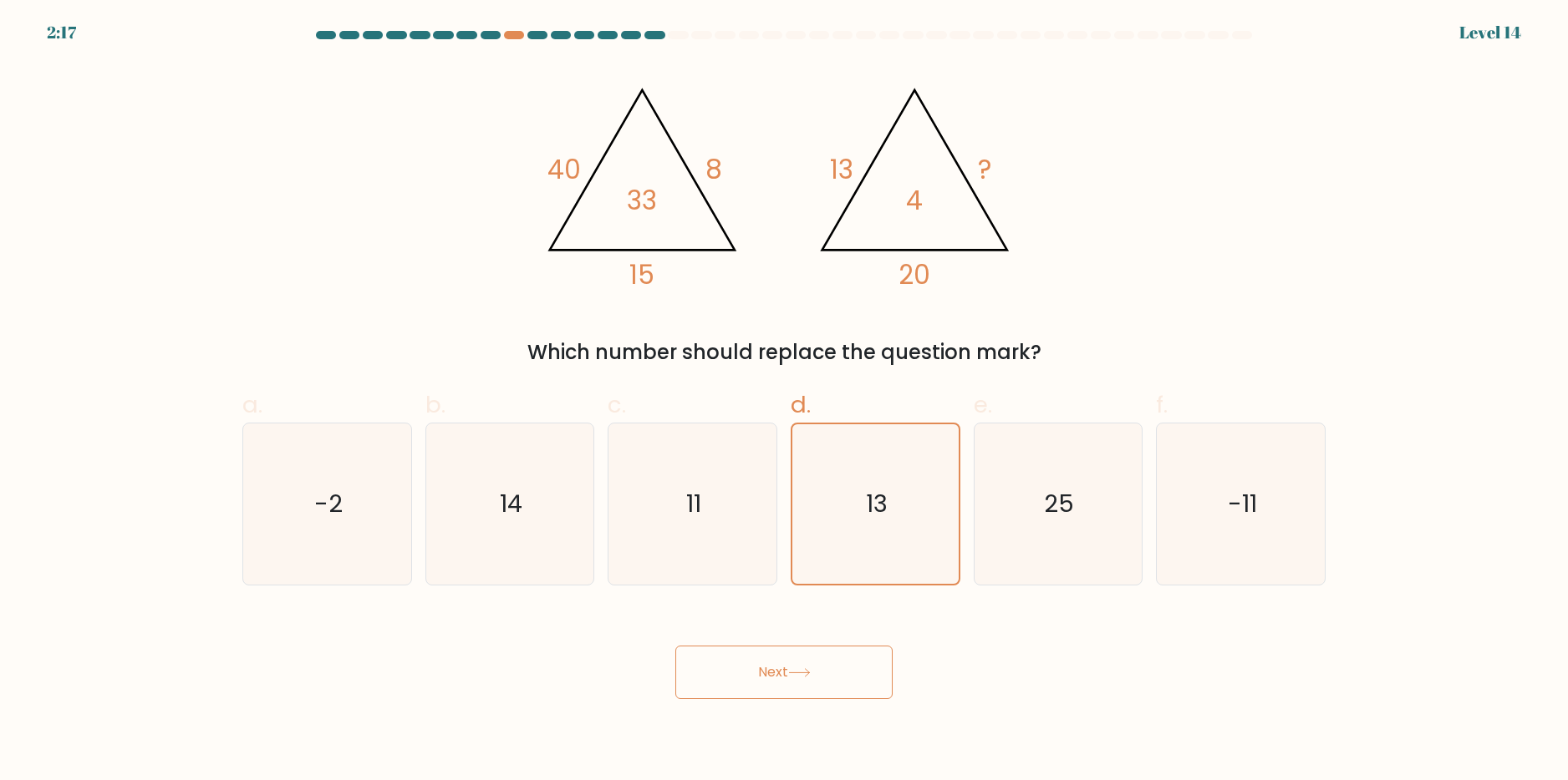
click at [815, 666] on button "Next" at bounding box center [783, 672] width 217 height 53
click at [716, 521] on icon "11" at bounding box center [692, 504] width 161 height 161
click at [784, 401] on input "c. 11" at bounding box center [784, 395] width 1 height 11
radio input "true"
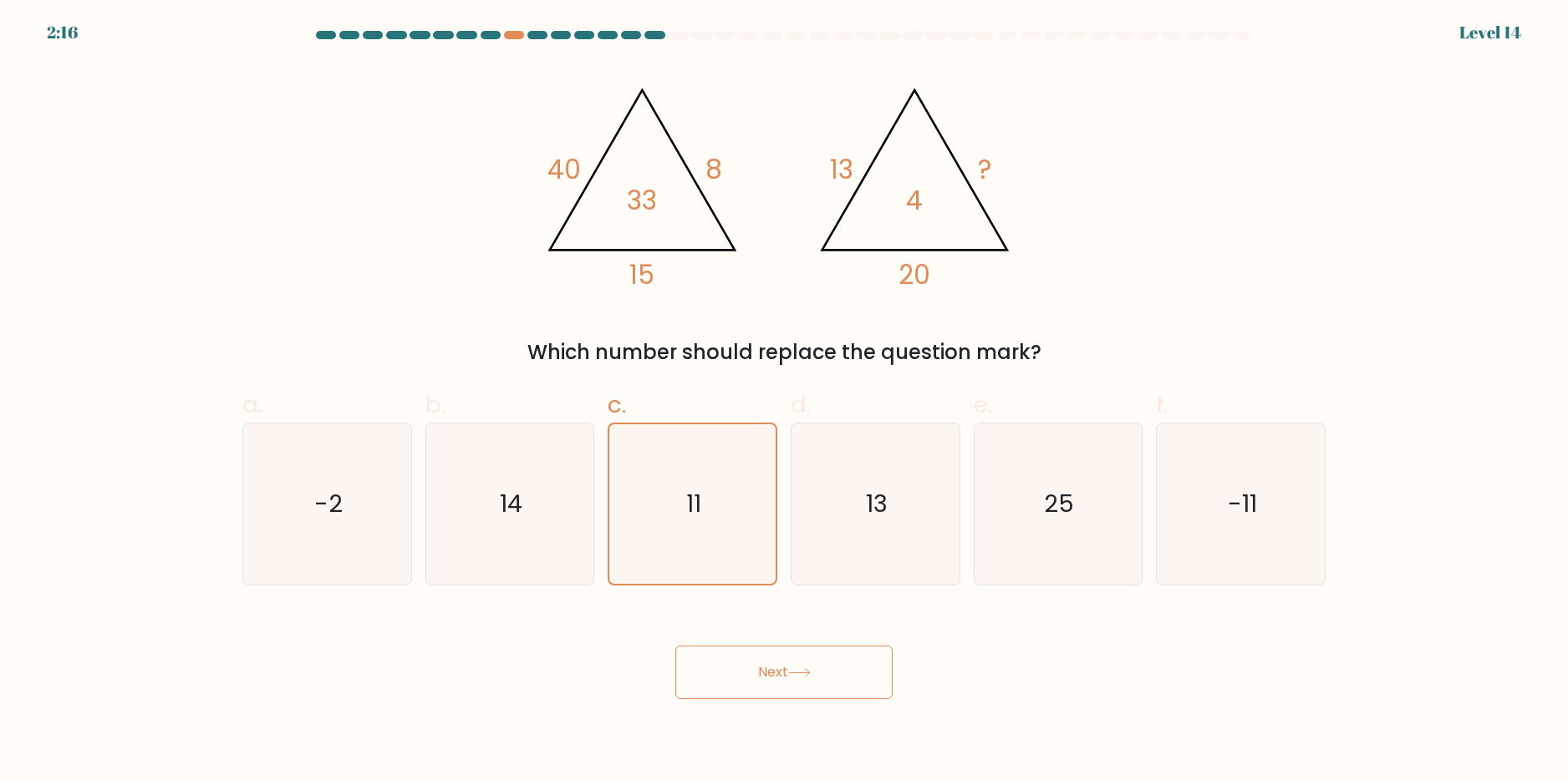
click at [779, 681] on button "Next" at bounding box center [783, 672] width 217 height 53
drag, startPoint x: 624, startPoint y: 540, endPoint x: 570, endPoint y: 530, distance: 54.9
click at [608, 536] on div "11" at bounding box center [691, 504] width 169 height 163
click at [784, 401] on input "c. 11" at bounding box center [784, 395] width 1 height 11
click at [569, 530] on icon "14" at bounding box center [509, 504] width 161 height 161
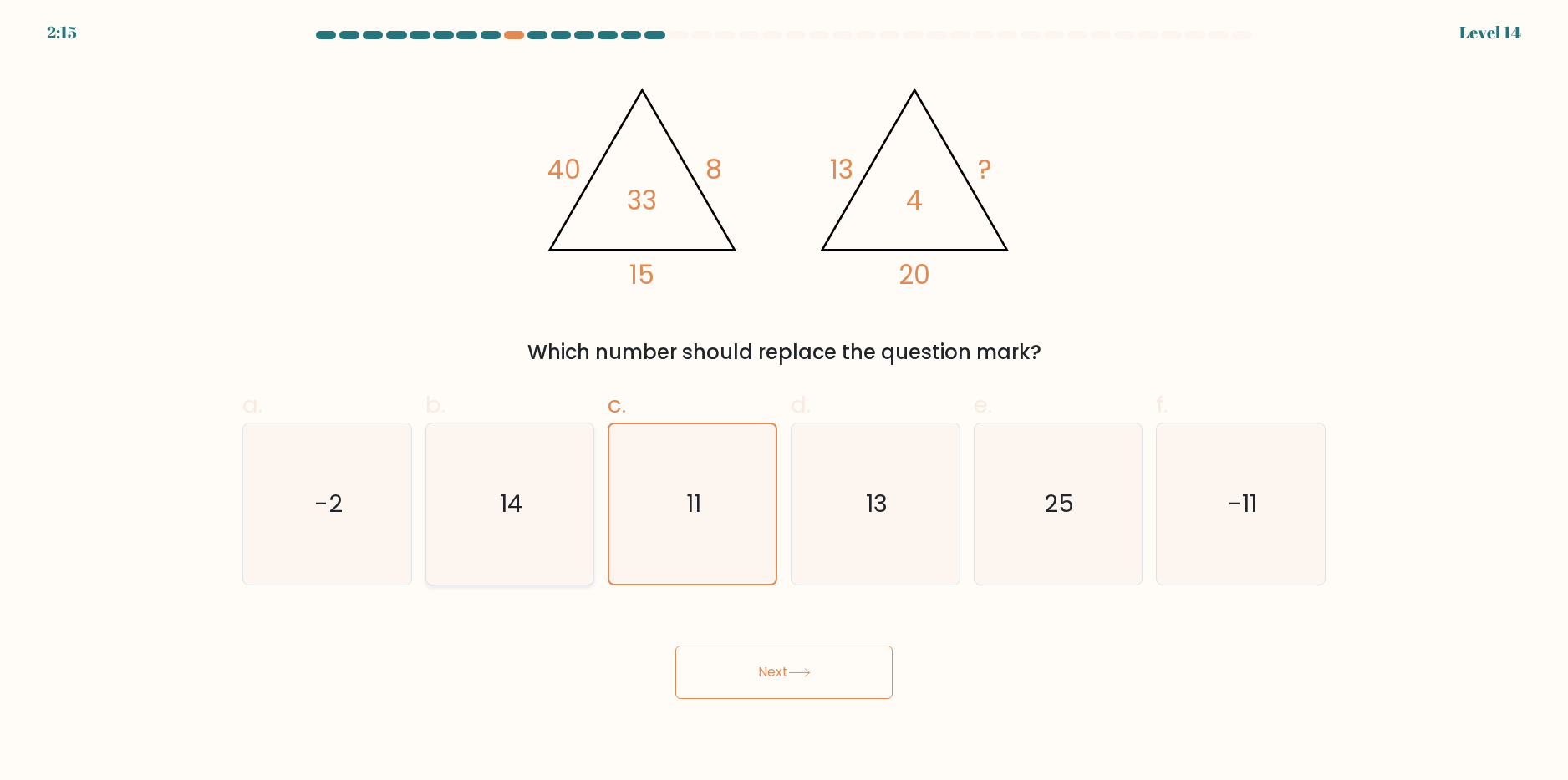
click at [784, 401] on input "b. 14" at bounding box center [784, 395] width 1 height 11
radio input "true"
click at [724, 664] on button "Next" at bounding box center [783, 672] width 217 height 53
click at [800, 673] on icon at bounding box center [800, 673] width 20 height 7
click at [799, 652] on button "Next" at bounding box center [783, 672] width 217 height 53
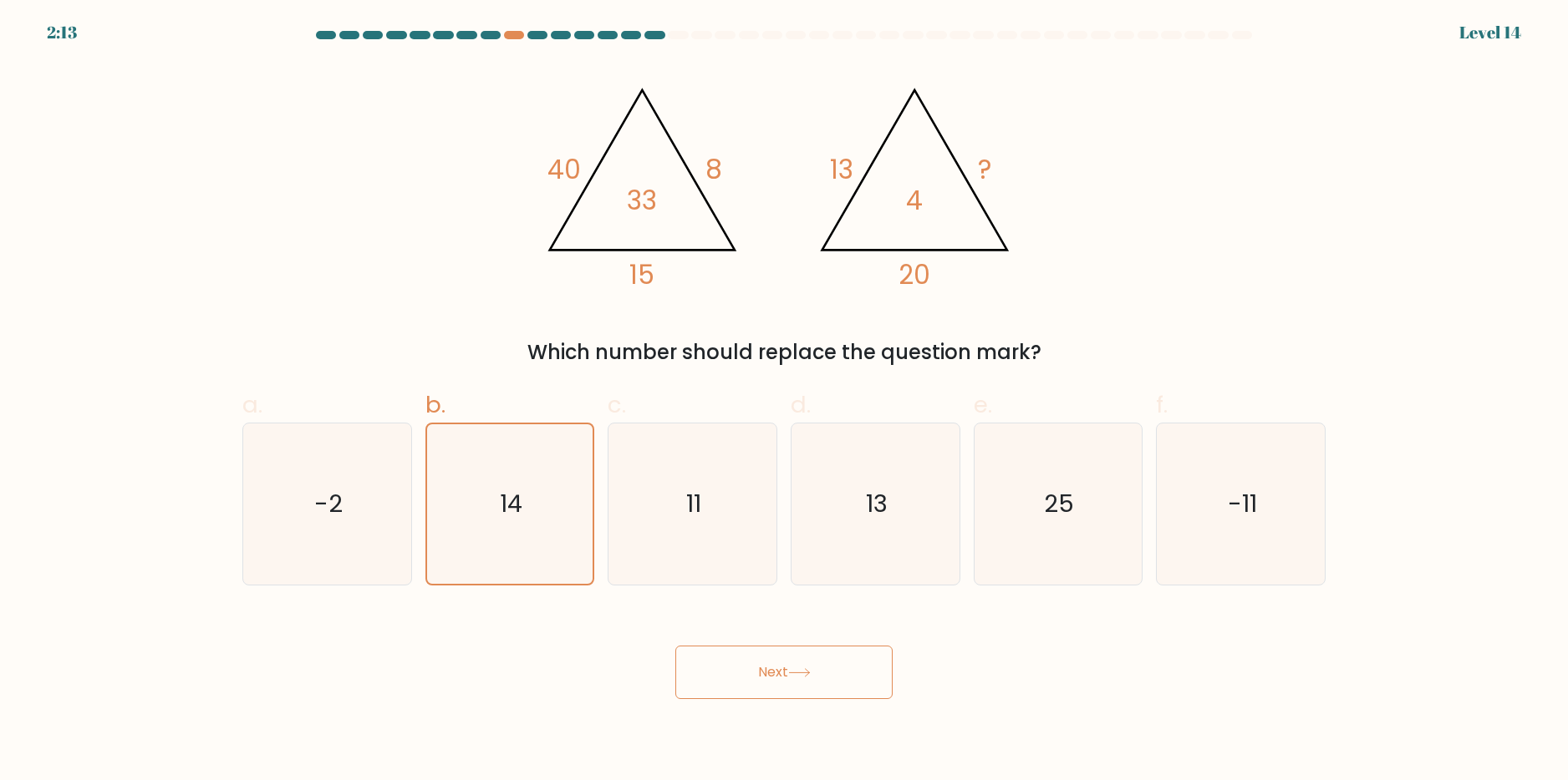
click at [709, 668] on button "Next" at bounding box center [783, 672] width 217 height 53
click at [692, 659] on button "Next" at bounding box center [783, 672] width 217 height 53
drag, startPoint x: 692, startPoint y: 659, endPoint x: 420, endPoint y: 509, distance: 310.6
click at [691, 656] on button "Next" at bounding box center [783, 672] width 217 height 53
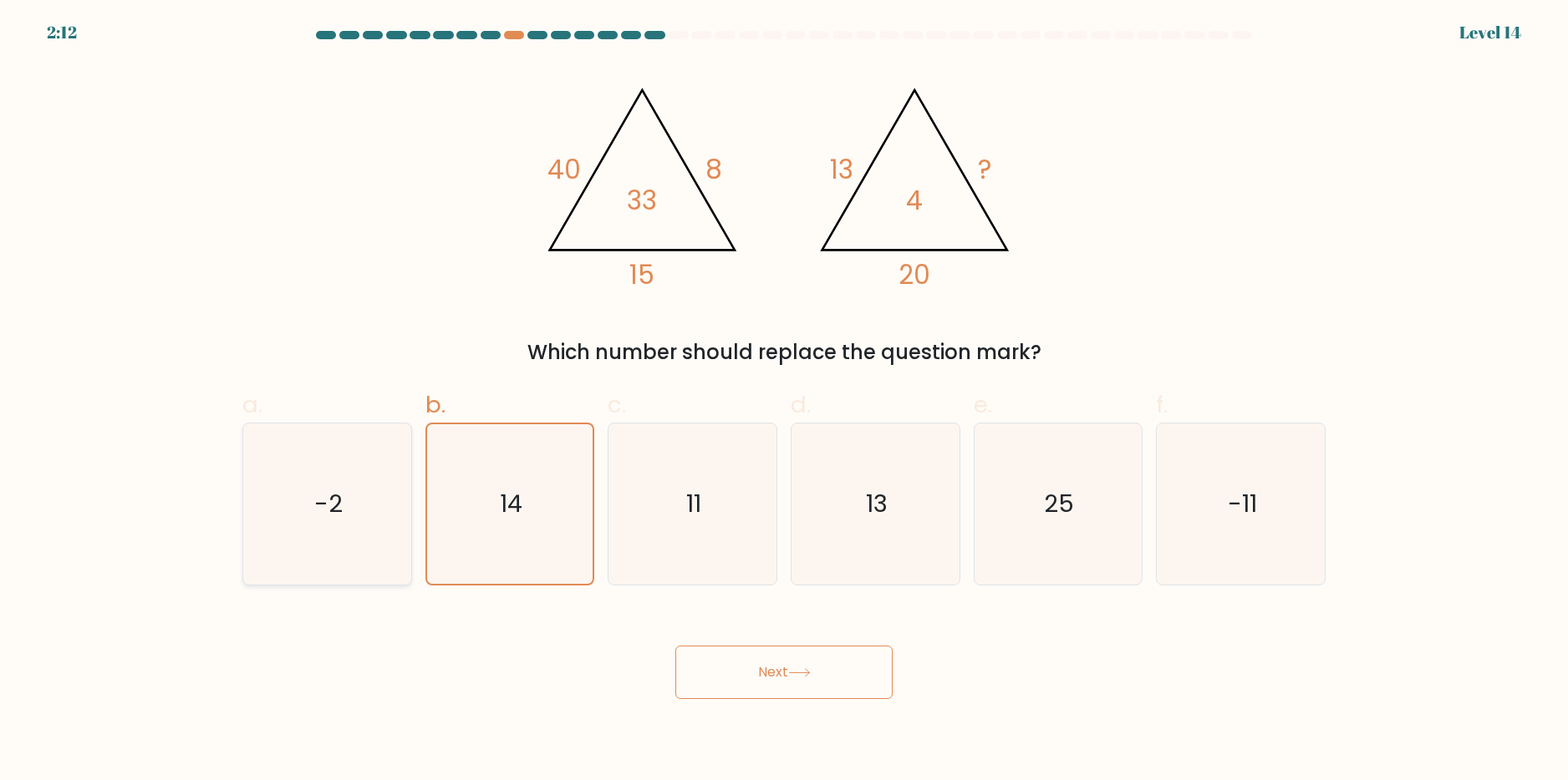
click at [323, 471] on icon "-2" at bounding box center [327, 504] width 161 height 161
click at [784, 401] on input "a. -2" at bounding box center [784, 395] width 1 height 11
radio input "true"
drag, startPoint x: 802, startPoint y: 659, endPoint x: 816, endPoint y: 686, distance: 30.4
click at [810, 677] on button "Next" at bounding box center [783, 672] width 217 height 53
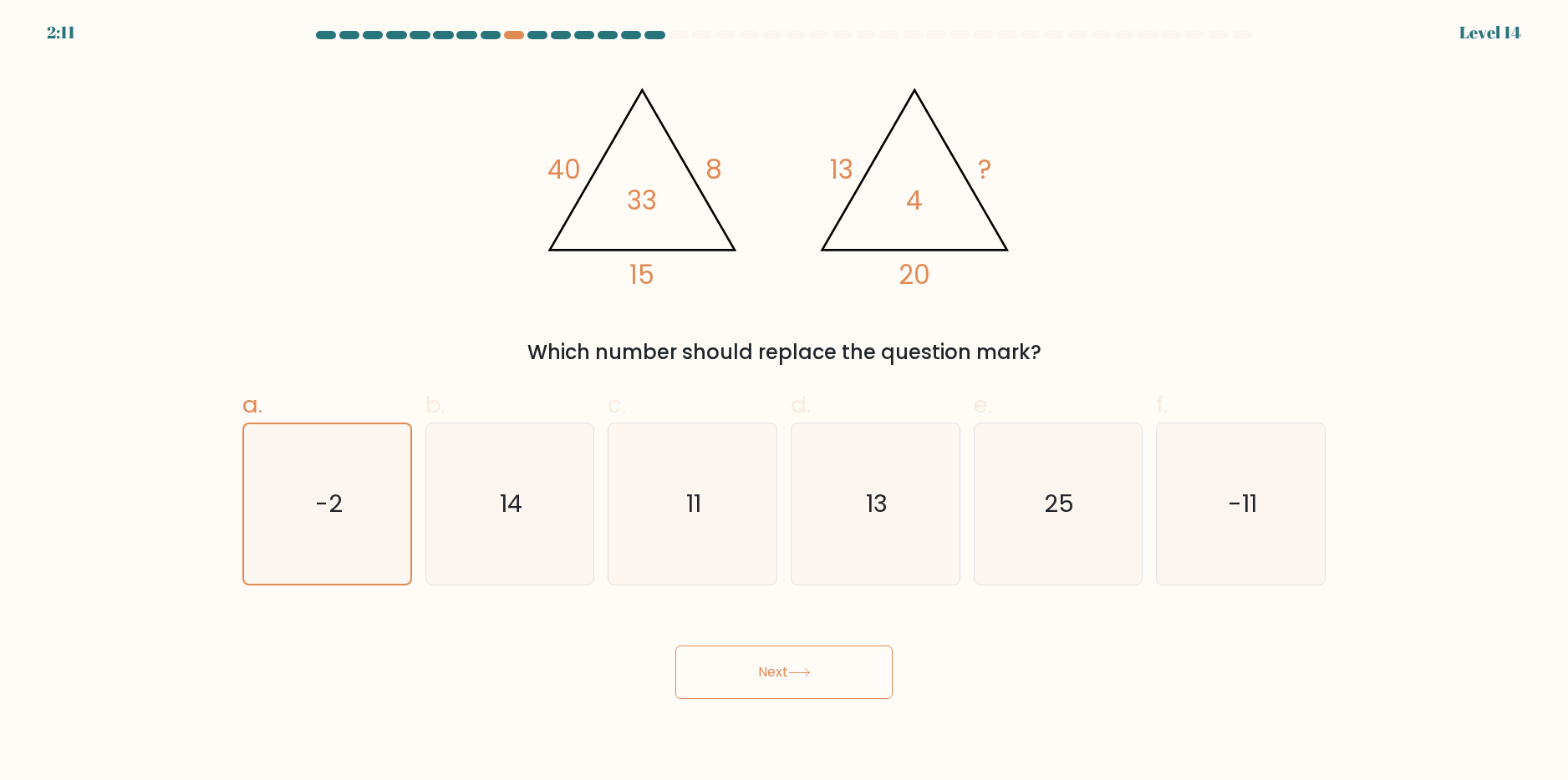
click at [816, 686] on button "Next" at bounding box center [783, 672] width 217 height 53
click at [454, 527] on icon "14" at bounding box center [509, 504] width 161 height 161
click at [784, 401] on input "b. 14" at bounding box center [784, 395] width 1 height 11
radio input "true"
click at [721, 504] on icon "11" at bounding box center [692, 504] width 161 height 161
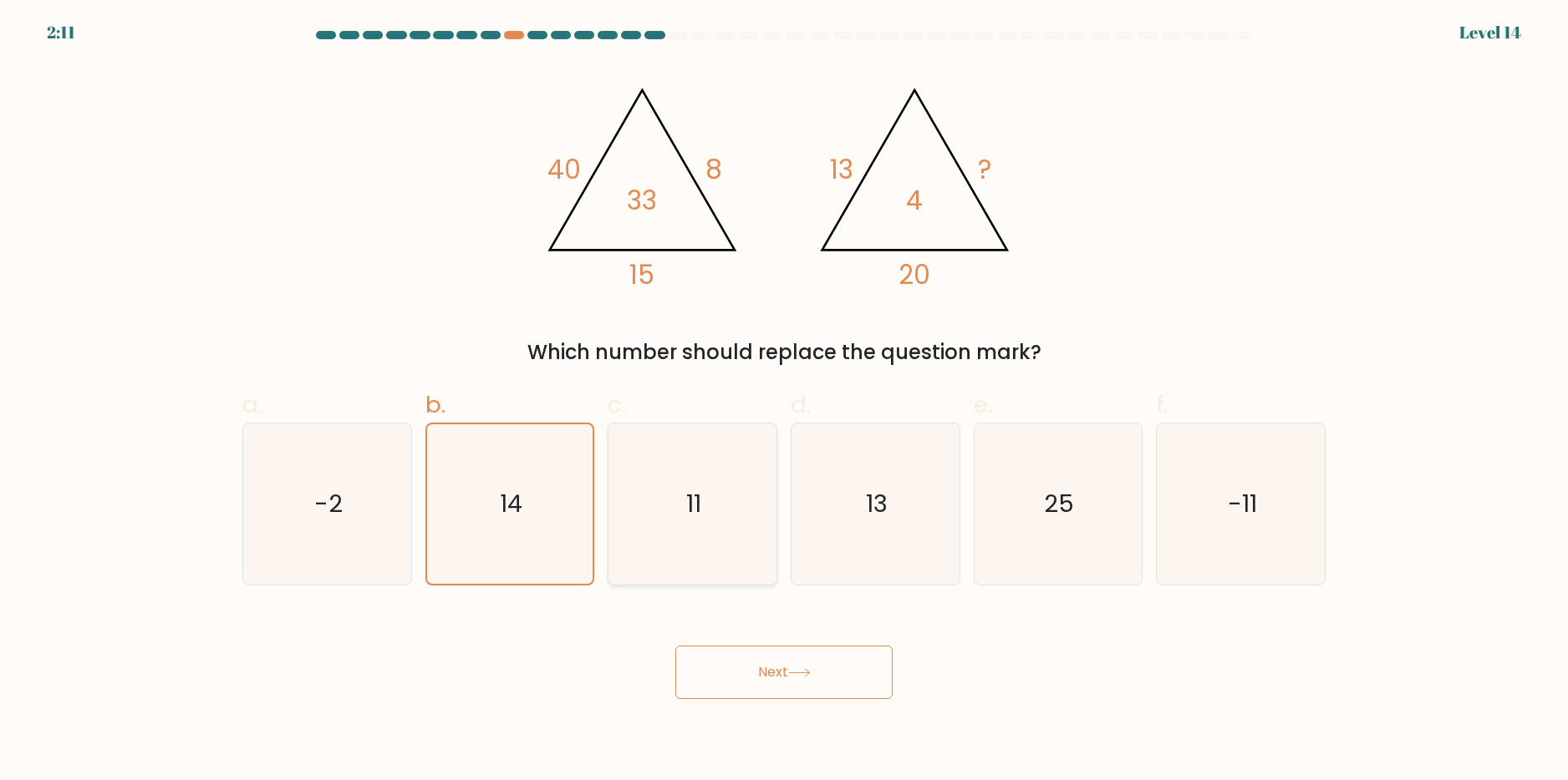
click at [784, 401] on input "c. 11" at bounding box center [784, 395] width 1 height 11
radio input "true"
drag, startPoint x: 862, startPoint y: 258, endPoint x: 966, endPoint y: 193, distance: 122.6
click at [876, 245] on icon "@import url('https://fonts.googleapis.com/css?family=Abril+Fatface:400,100,100i…" at bounding box center [784, 180] width 502 height 234
click at [973, 189] on icon "@import url('https://fonts.googleapis.com/css?family=Abril+Fatface:400,100,100i…" at bounding box center [784, 180] width 502 height 234
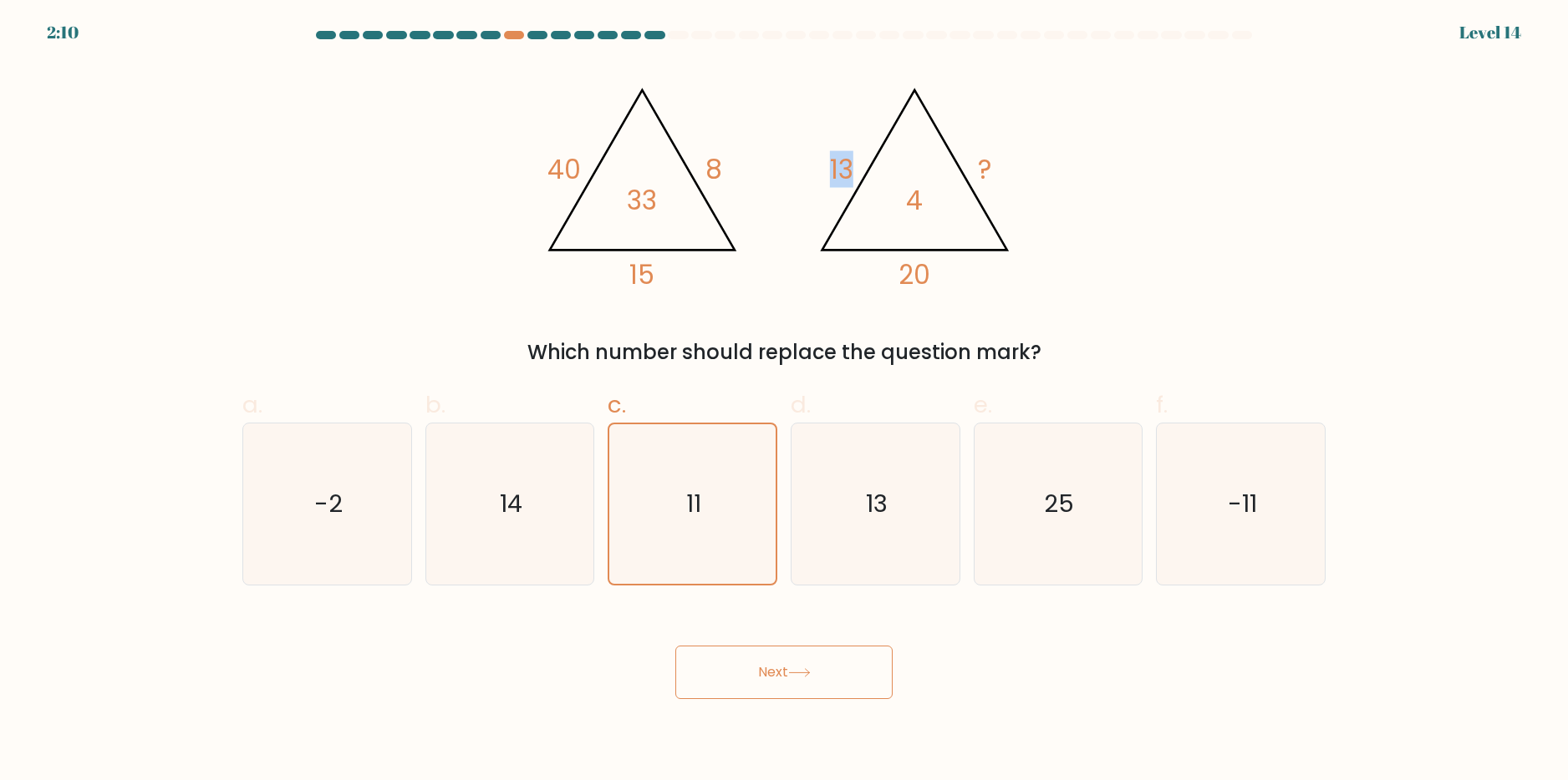
click at [985, 181] on tspan "?" at bounding box center [985, 169] width 14 height 37
click at [1034, 232] on icon "@import url('https://fonts.googleapis.com/css?family=Abril+Fatface:400,100,100i…" at bounding box center [784, 180] width 502 height 234
click at [681, 454] on icon "11" at bounding box center [692, 504] width 159 height 159
click at [784, 401] on input "c. 11" at bounding box center [784, 395] width 1 height 11
drag, startPoint x: 825, startPoint y: 723, endPoint x: 747, endPoint y: 655, distance: 103.5
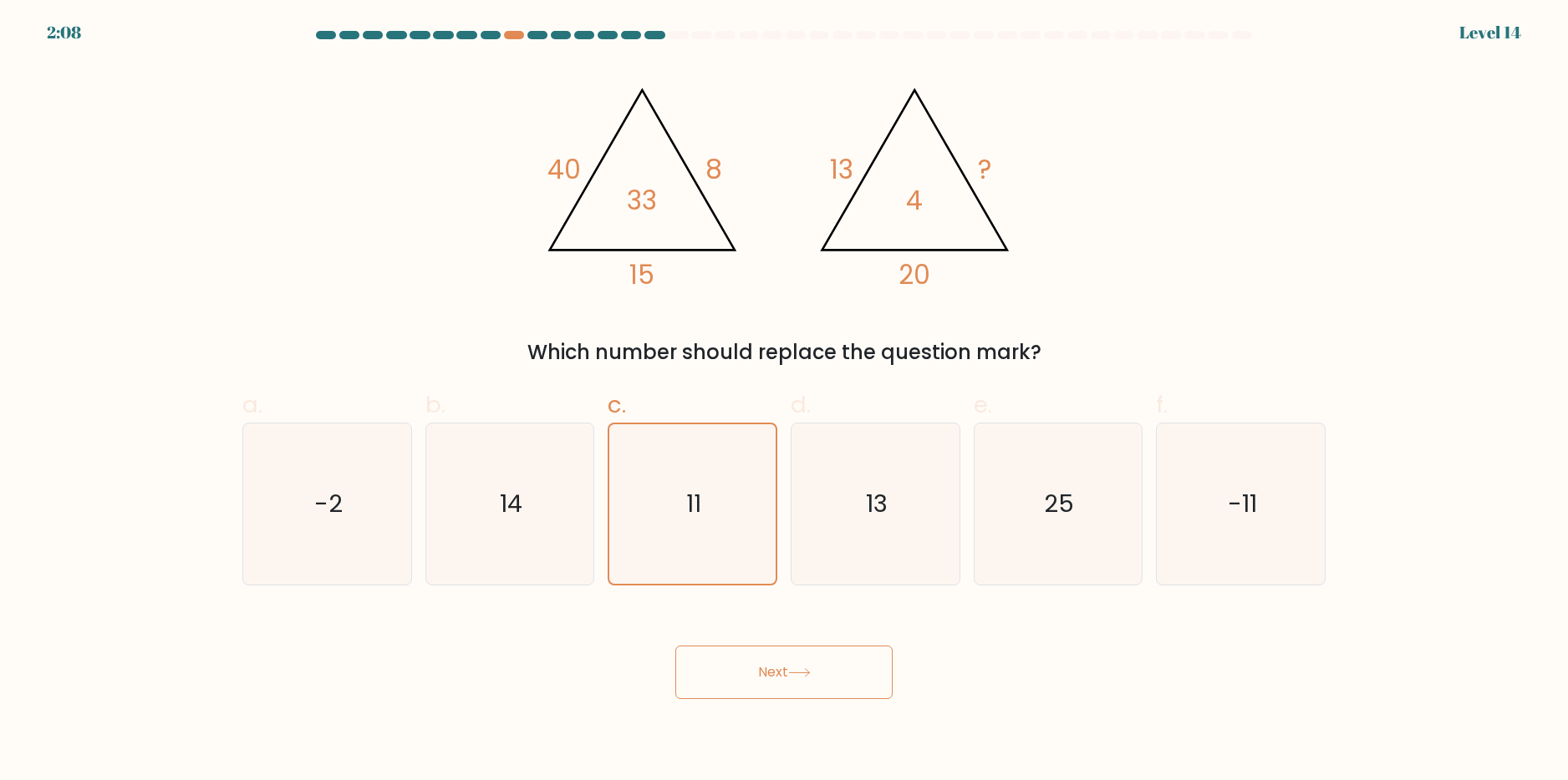
click at [811, 712] on body "2:08 Level 14" at bounding box center [784, 390] width 1568 height 780
click at [745, 653] on button "Next" at bounding box center [783, 672] width 217 height 53
click at [779, 671] on button "Next" at bounding box center [783, 672] width 217 height 53
drag, startPoint x: 737, startPoint y: 199, endPoint x: 705, endPoint y: 171, distance: 42.5
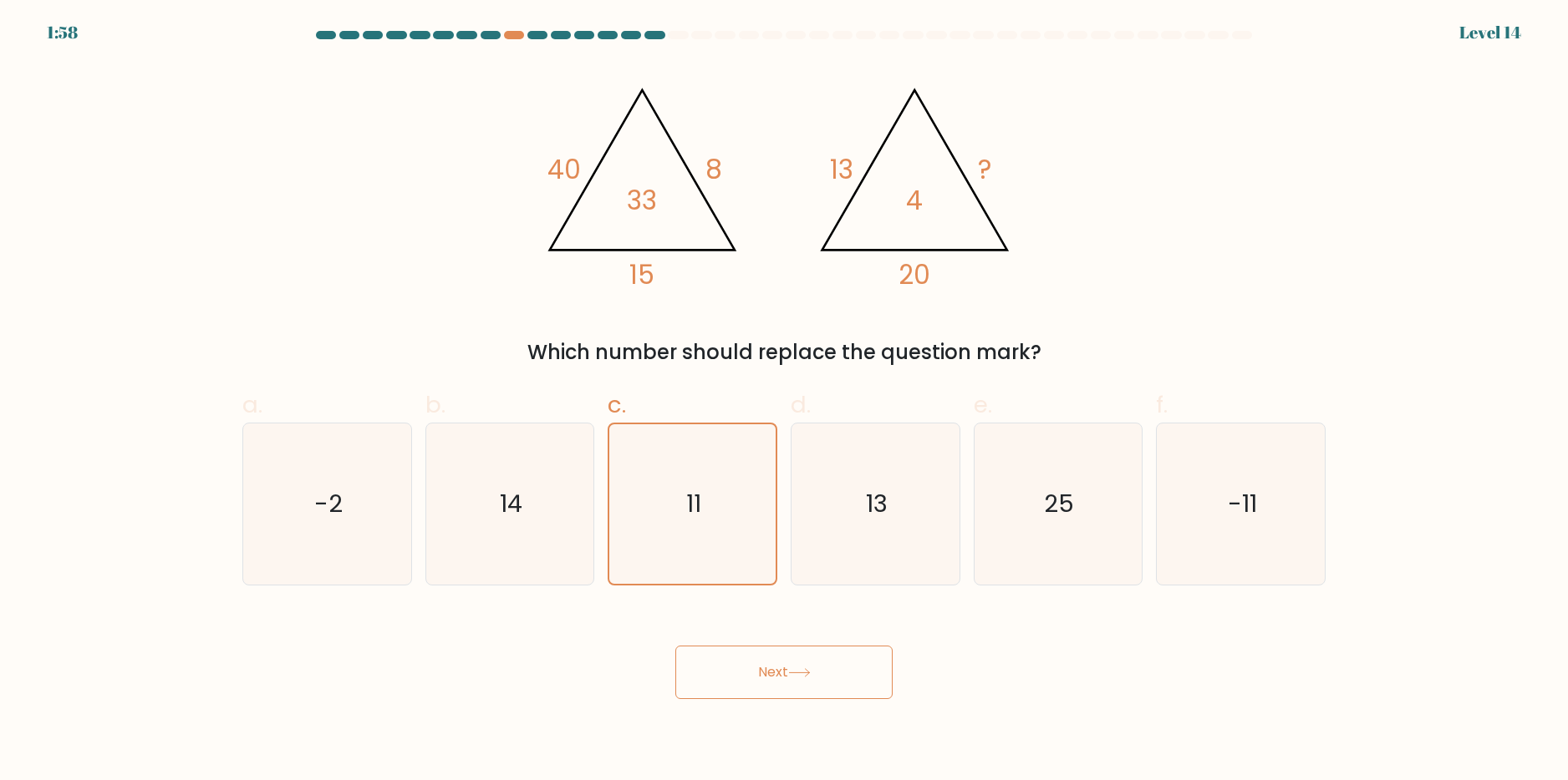
click at [736, 198] on icon "@import url('https://fonts.googleapis.com/css?family=Abril+Fatface:400,100,100i…" at bounding box center [784, 180] width 502 height 234
click at [648, 38] on div at bounding box center [655, 35] width 20 height 8
click at [678, 34] on div at bounding box center [678, 35] width 20 height 8
click at [816, 671] on button "Next" at bounding box center [783, 672] width 217 height 53
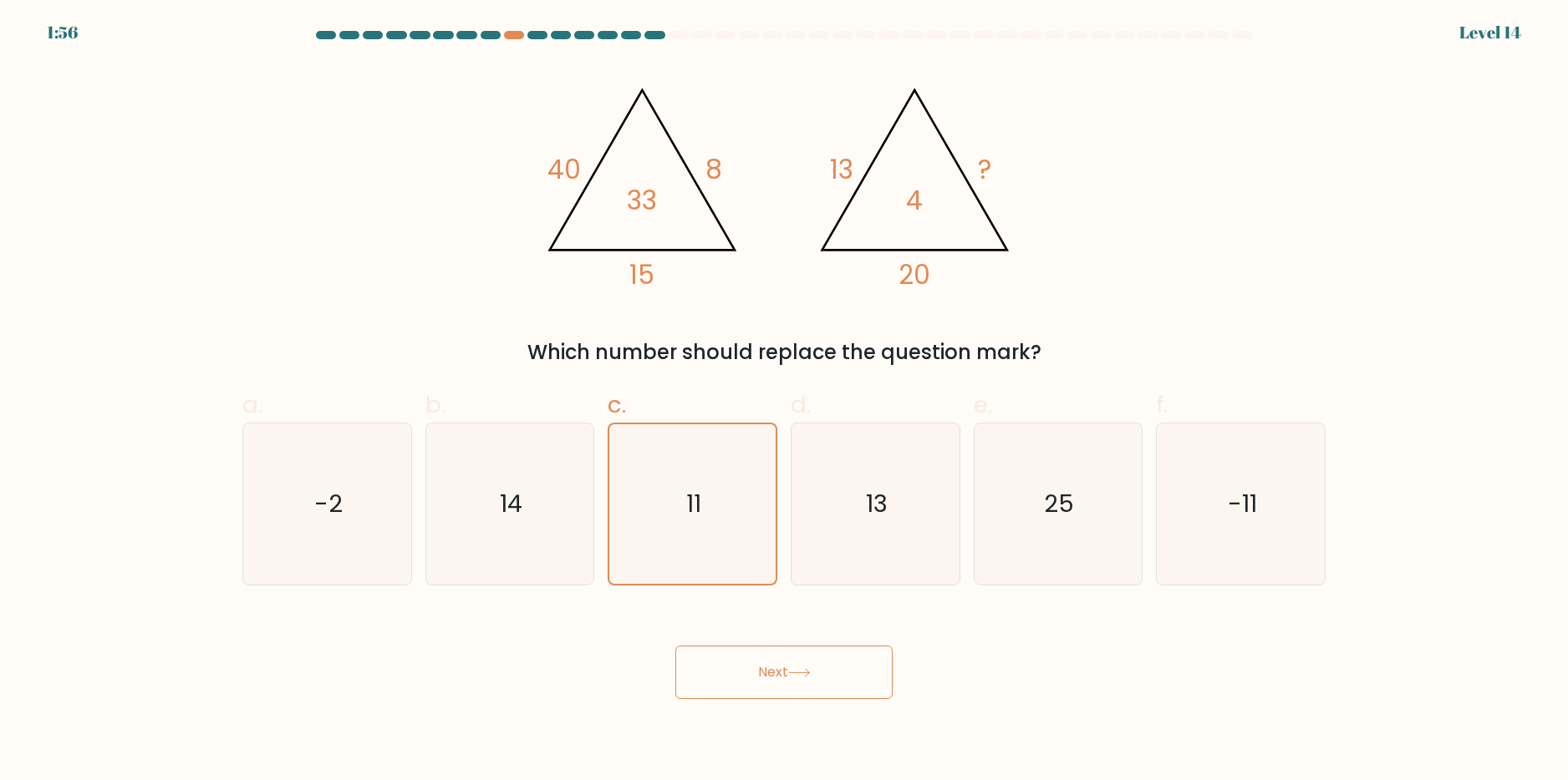
click at [816, 671] on button "Next" at bounding box center [783, 672] width 217 height 53
click at [815, 669] on button "Next" at bounding box center [783, 672] width 217 height 53
click at [811, 668] on icon at bounding box center [800, 673] width 23 height 9
click at [814, 634] on div "Next" at bounding box center [784, 653] width 1104 height 93
click at [812, 624] on div "Next" at bounding box center [784, 653] width 1104 height 93
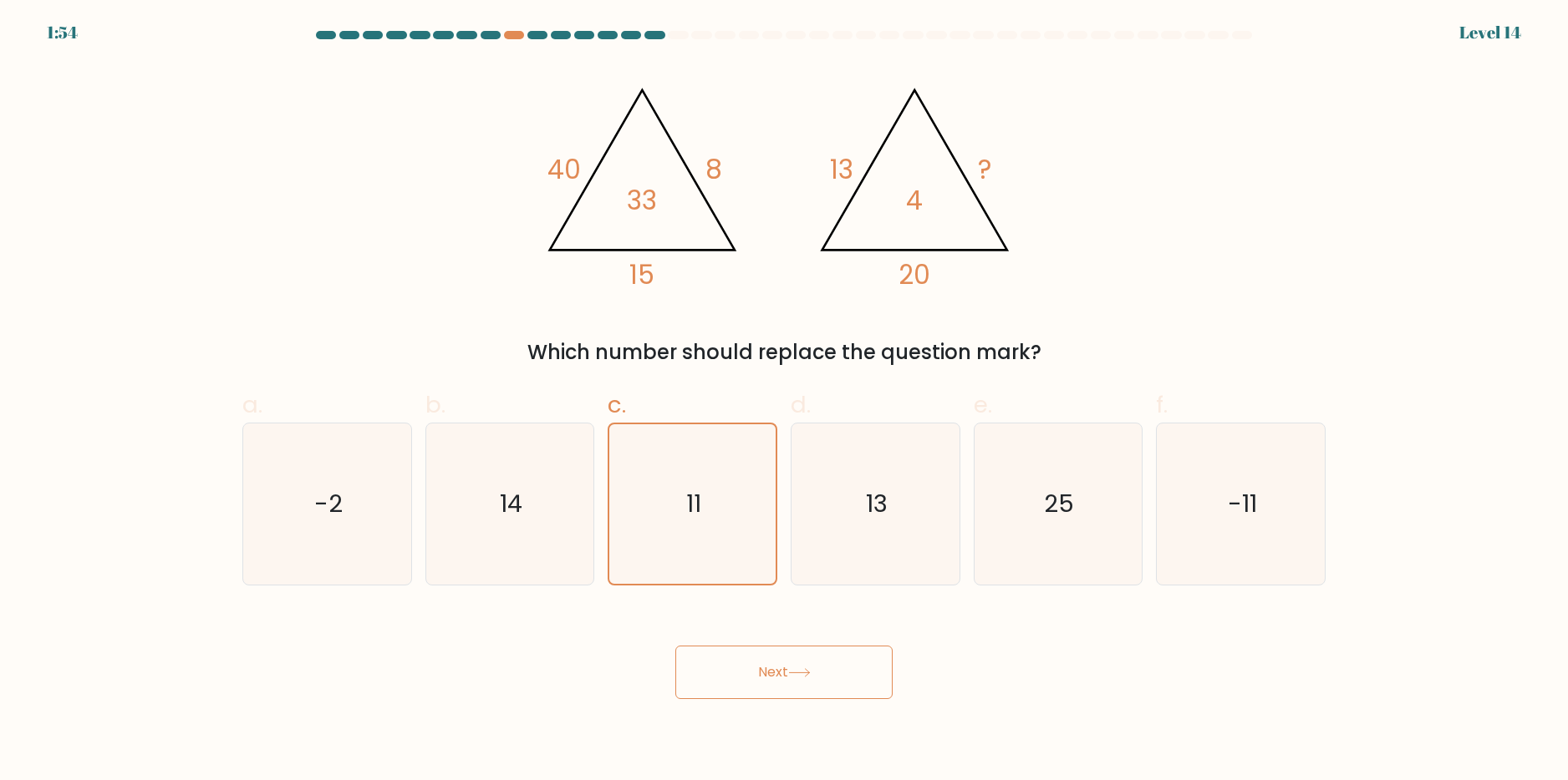
click at [788, 655] on button "Next" at bounding box center [783, 672] width 217 height 53
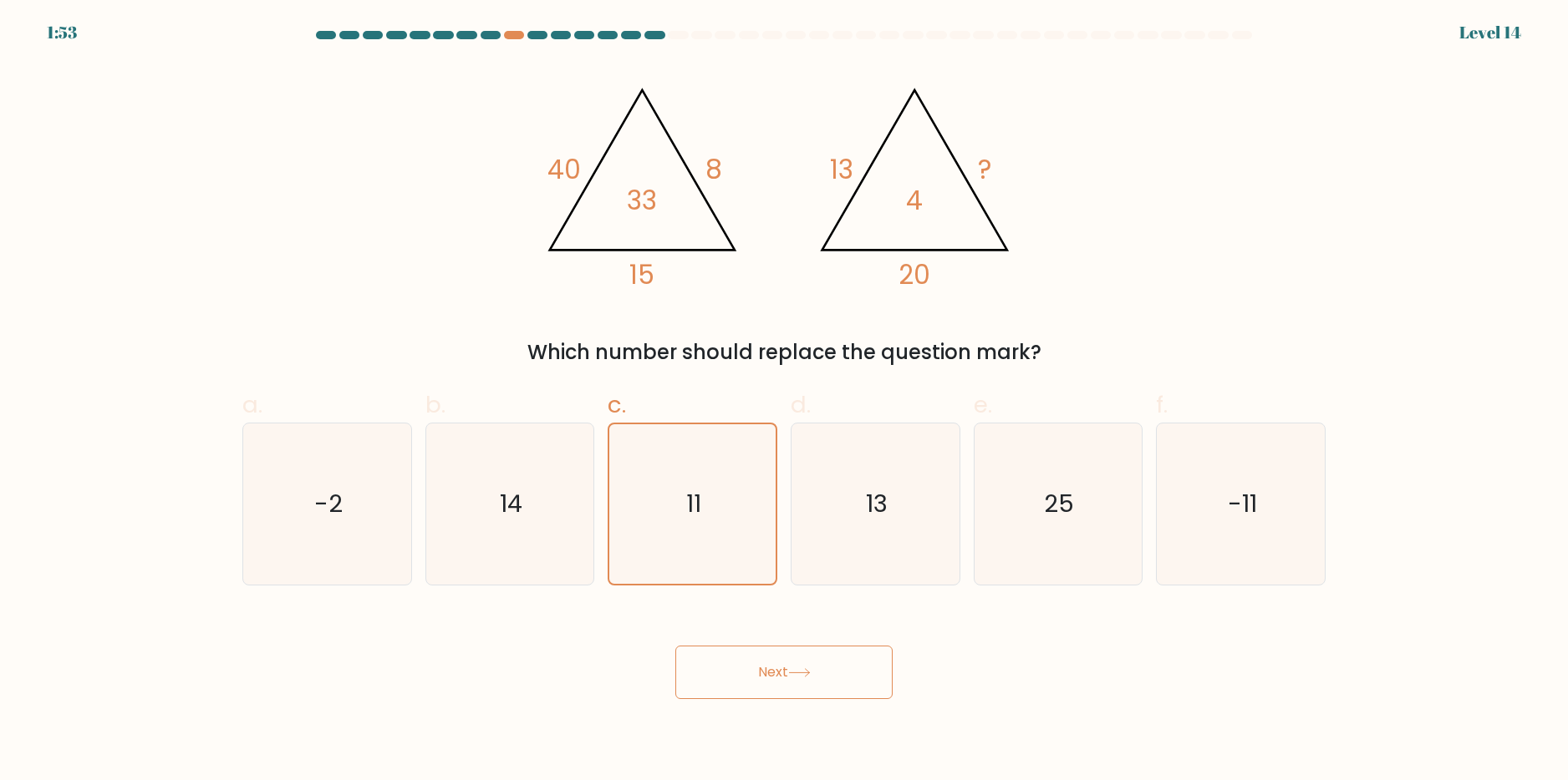
click at [788, 655] on button "Next" at bounding box center [783, 672] width 217 height 53
click at [793, 521] on div "13" at bounding box center [875, 504] width 169 height 163
click at [785, 401] on input "d. 13" at bounding box center [784, 395] width 1 height 11
radio input "true"
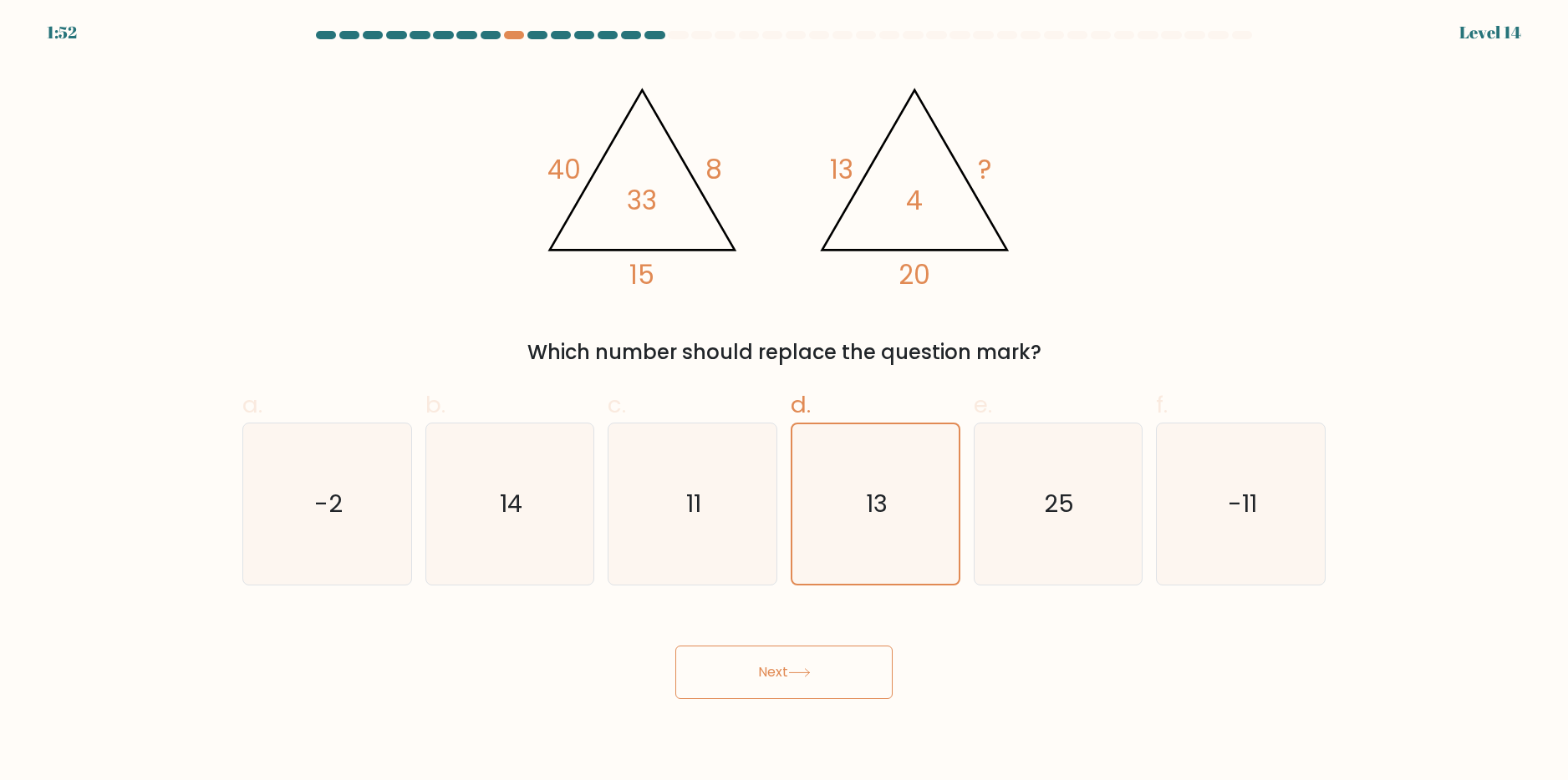
drag, startPoint x: 822, startPoint y: 642, endPoint x: 821, endPoint y: 655, distance: 13.0
click at [822, 651] on div "Next" at bounding box center [784, 653] width 1104 height 93
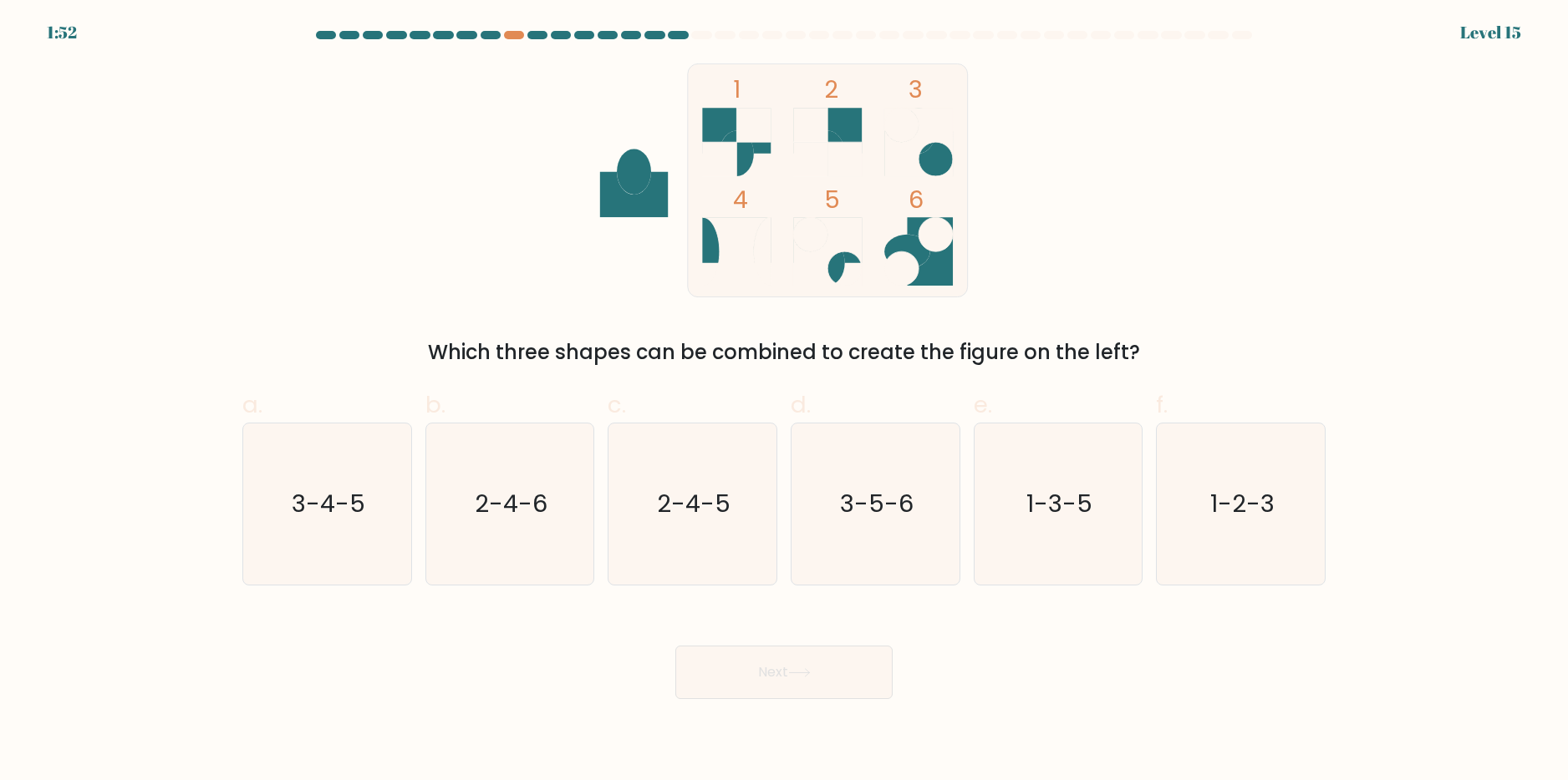
click at [819, 671] on button "Next" at bounding box center [783, 672] width 217 height 53
click at [565, 335] on div "1 2 3 4 5 6 Which three shapes can be combined to create the figure on the left?" at bounding box center [784, 215] width 1104 height 304
click at [350, 467] on icon "3-4-5" at bounding box center [327, 504] width 161 height 161
click at [784, 401] on input "a. 3-4-5" at bounding box center [784, 395] width 1 height 11
radio input "true"
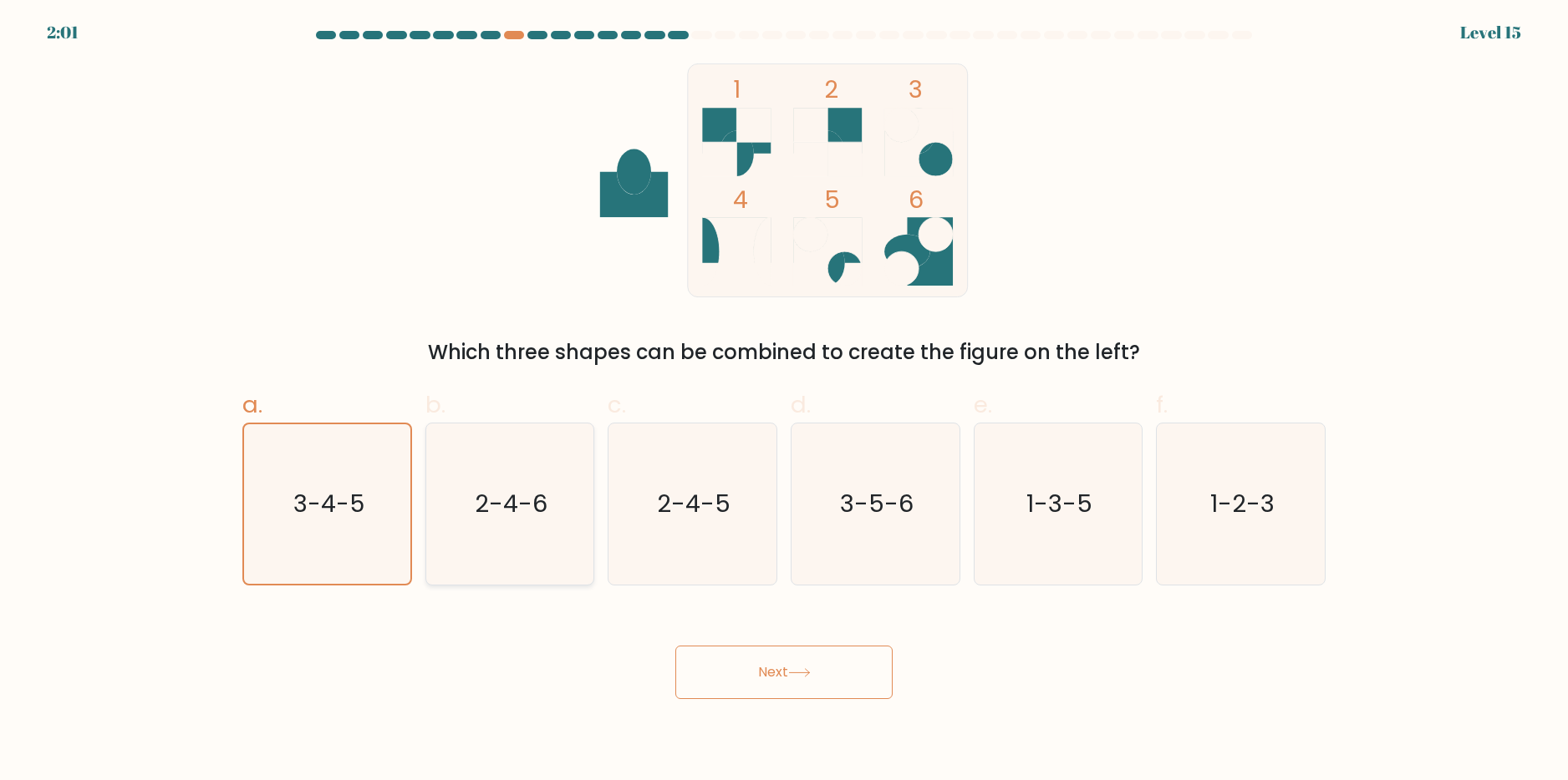
click at [519, 435] on icon "2-4-6" at bounding box center [509, 504] width 161 height 161
click at [784, 401] on input "b. 2-4-6" at bounding box center [784, 395] width 1 height 11
radio input "true"
click at [728, 143] on rect at bounding box center [720, 158] width 34 height 34
click at [1243, 487] on text "1-2-3" at bounding box center [1242, 504] width 64 height 34
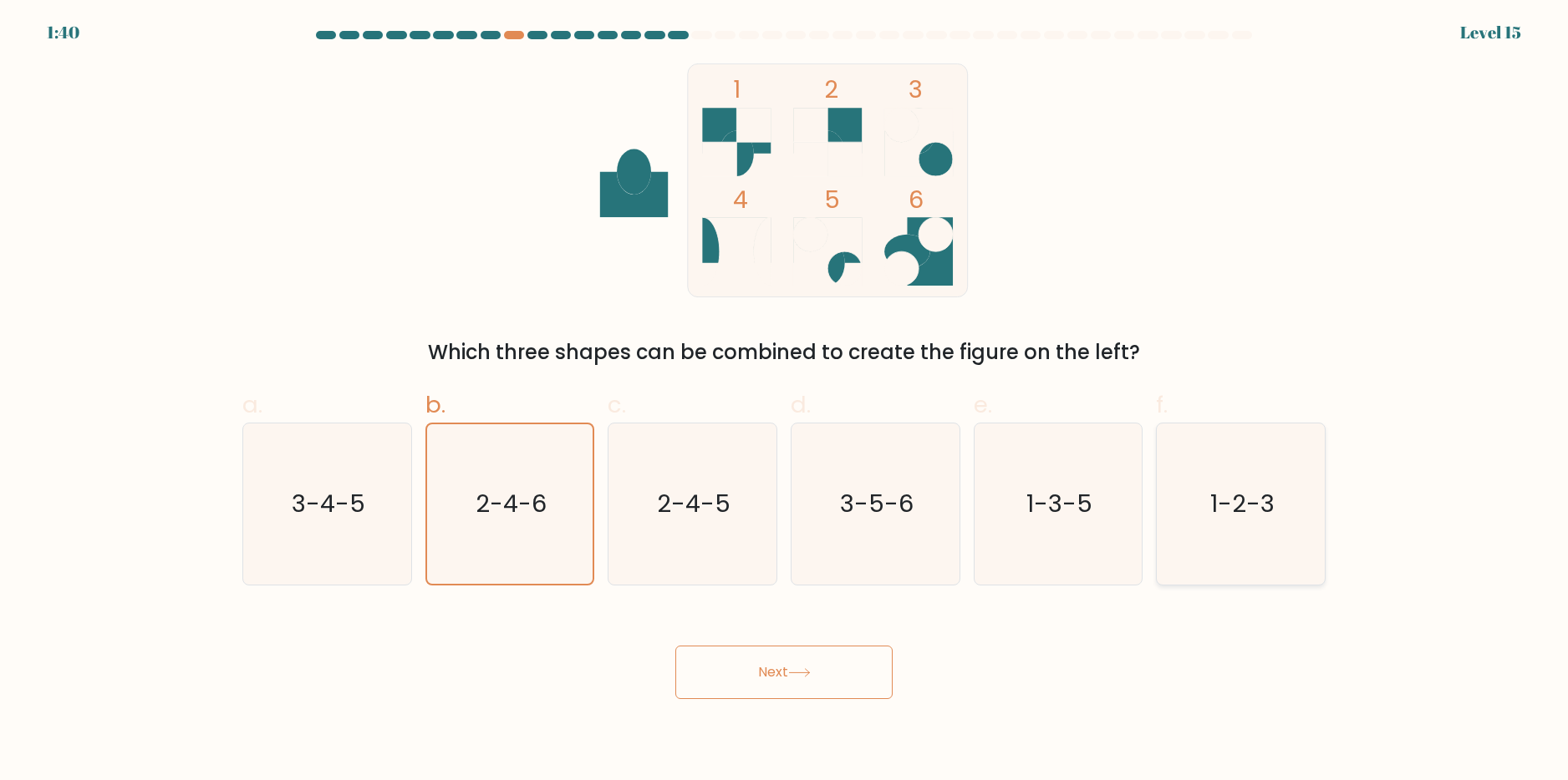
click at [785, 401] on input "f. 1-2-3" at bounding box center [784, 395] width 1 height 11
radio input "true"
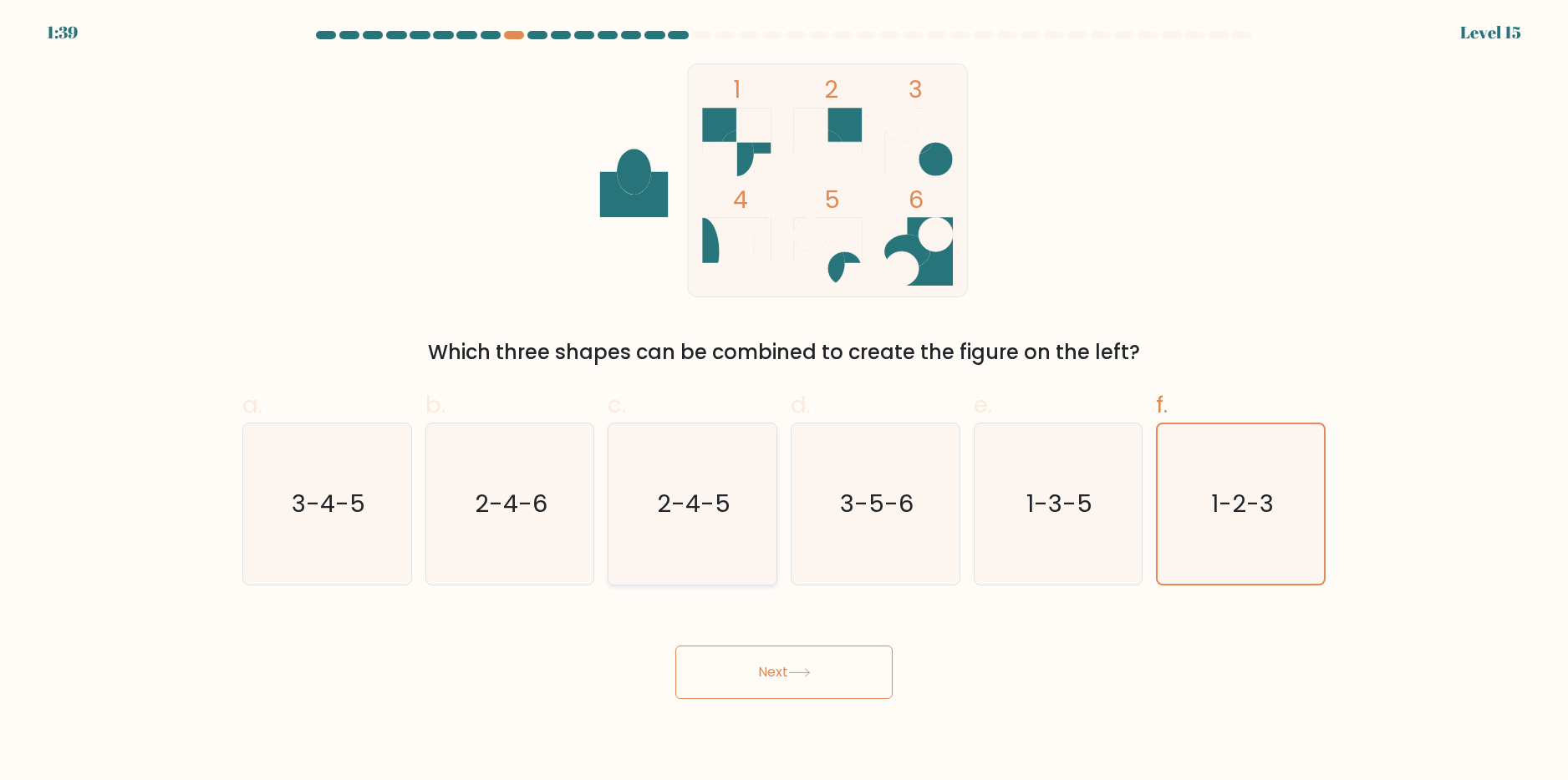
click at [768, 482] on icon "2-4-5" at bounding box center [692, 504] width 161 height 161
click at [784, 401] on input "c. 2-4-5" at bounding box center [784, 395] width 1 height 11
radio input "true"
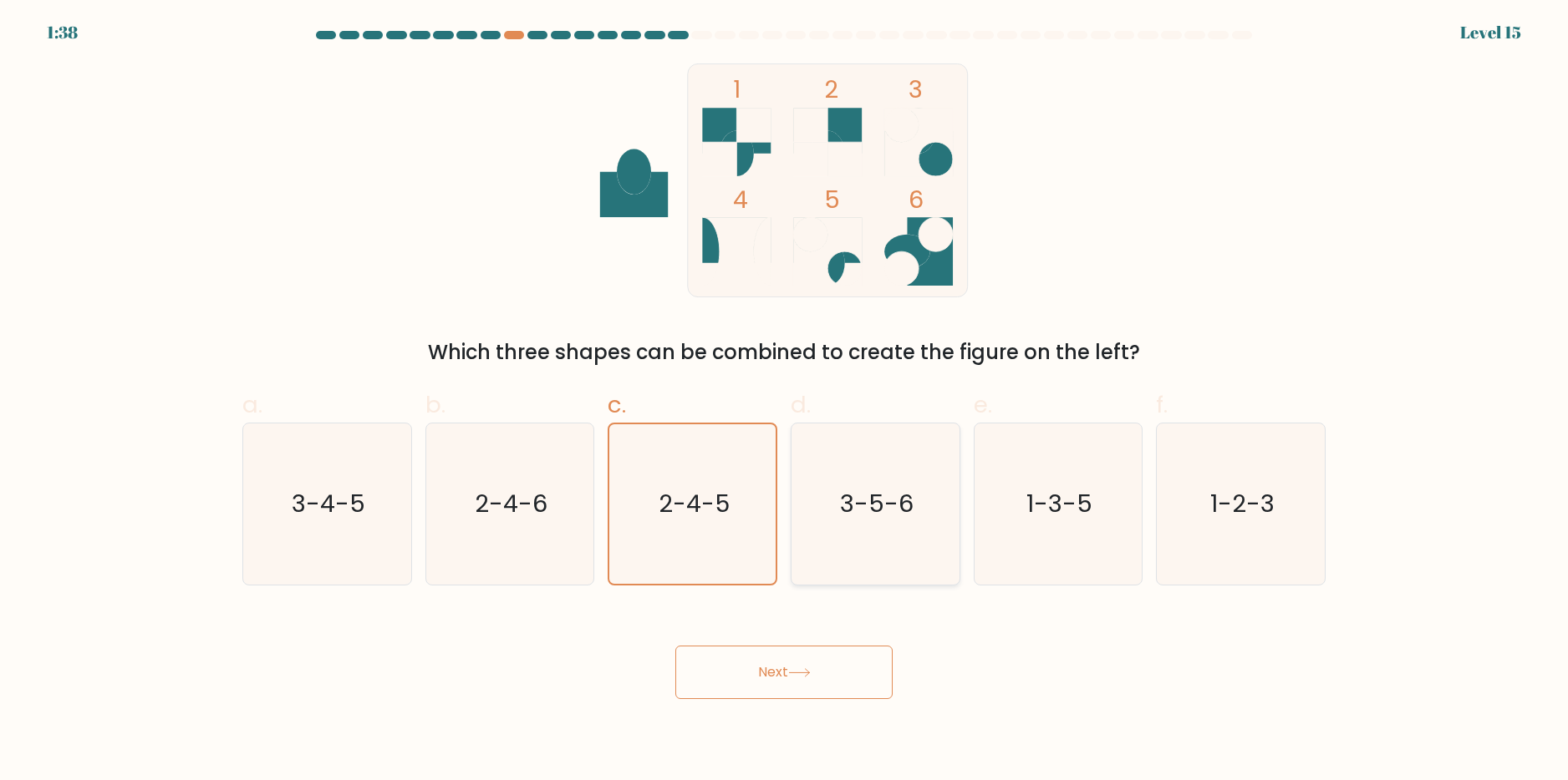
click at [845, 509] on text "3-5-6" at bounding box center [877, 504] width 73 height 34
click at [785, 401] on input "d. 3-5-6" at bounding box center [784, 395] width 1 height 11
radio input "true"
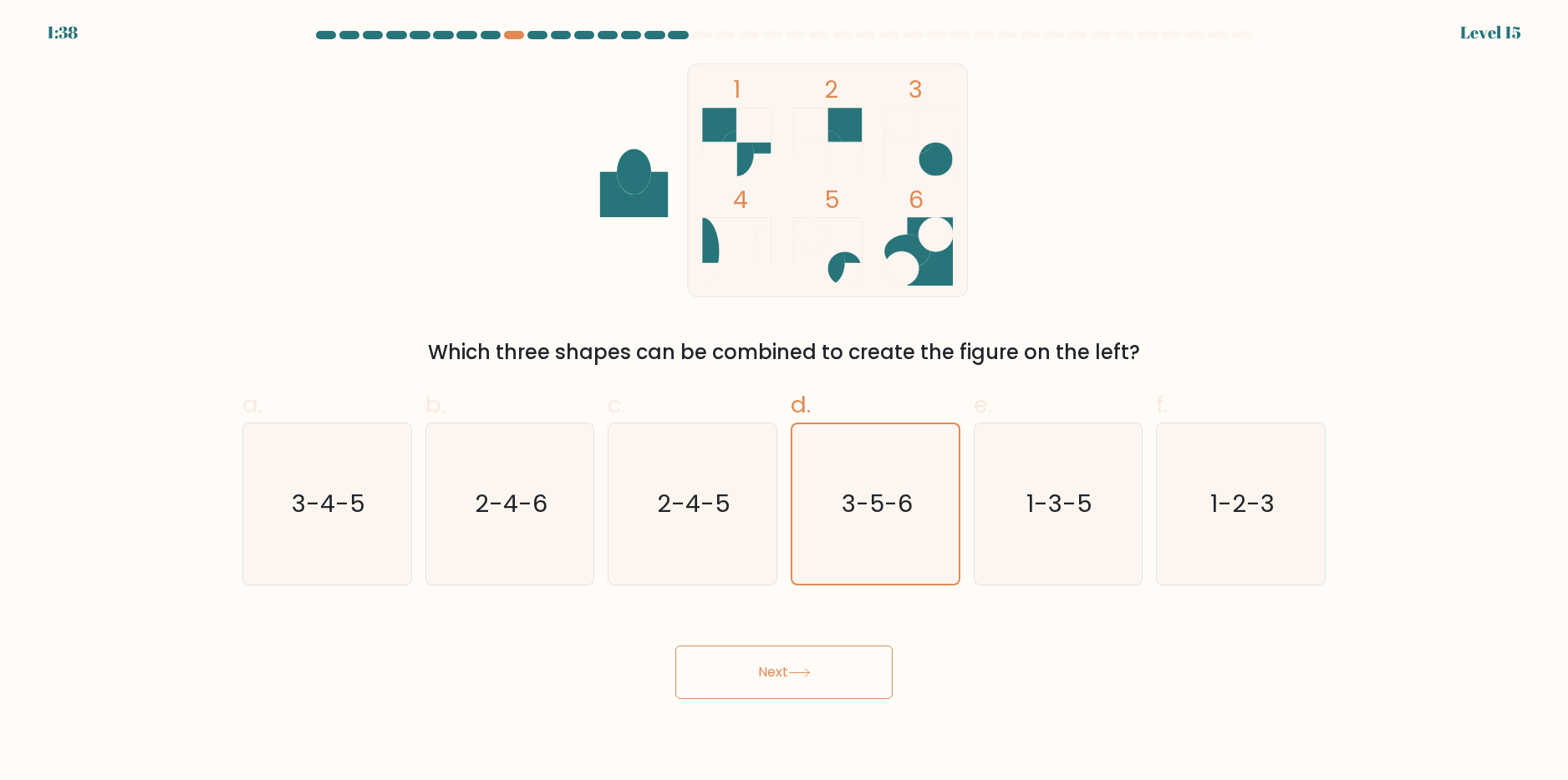
click at [754, 674] on button "Next" at bounding box center [783, 672] width 217 height 53
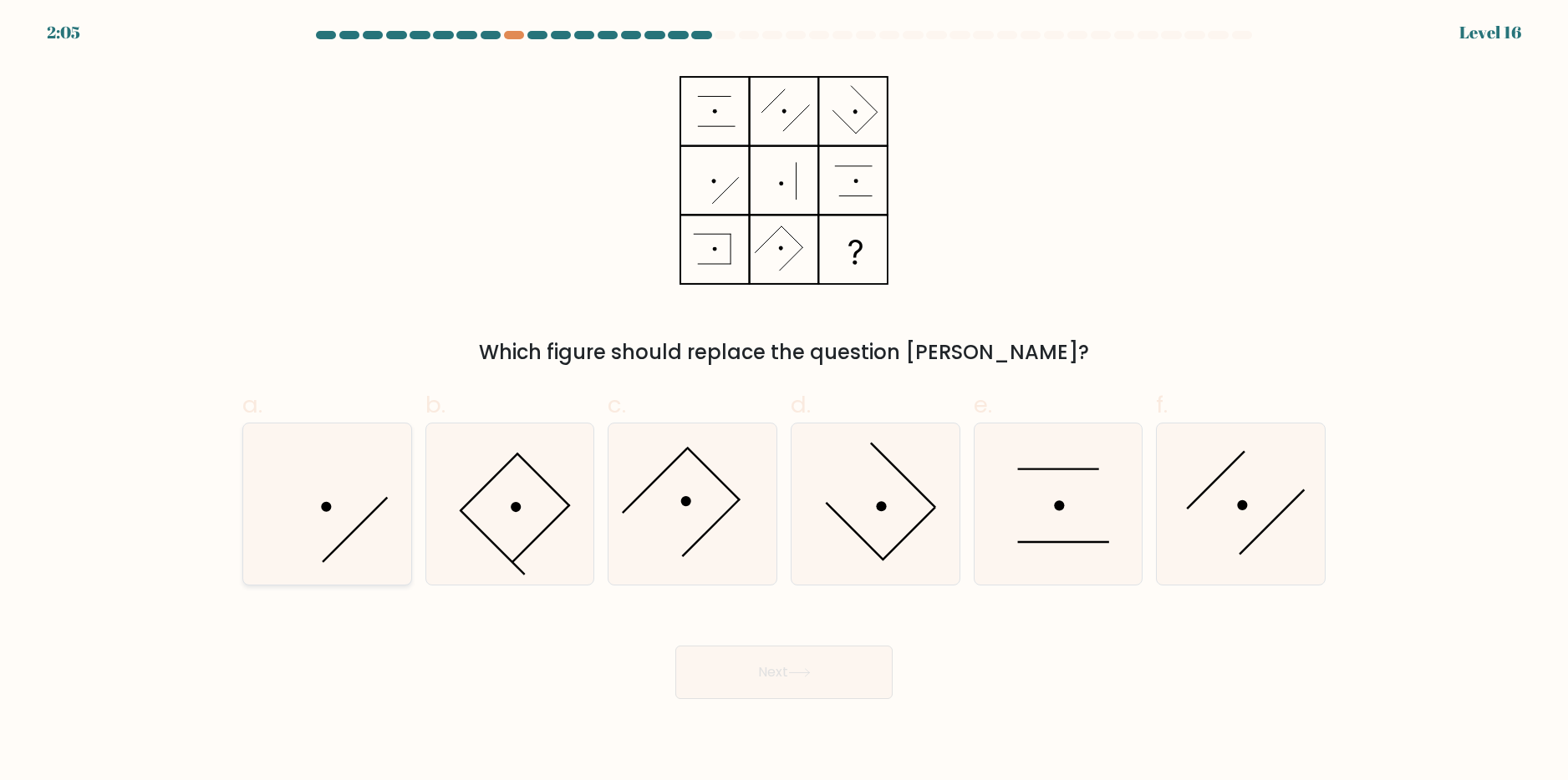
click at [378, 436] on icon at bounding box center [327, 504] width 161 height 161
click at [784, 401] on input "a." at bounding box center [784, 395] width 1 height 11
radio input "true"
click at [554, 508] on icon at bounding box center [509, 504] width 161 height 161
click at [784, 401] on input "b." at bounding box center [784, 395] width 1 height 11
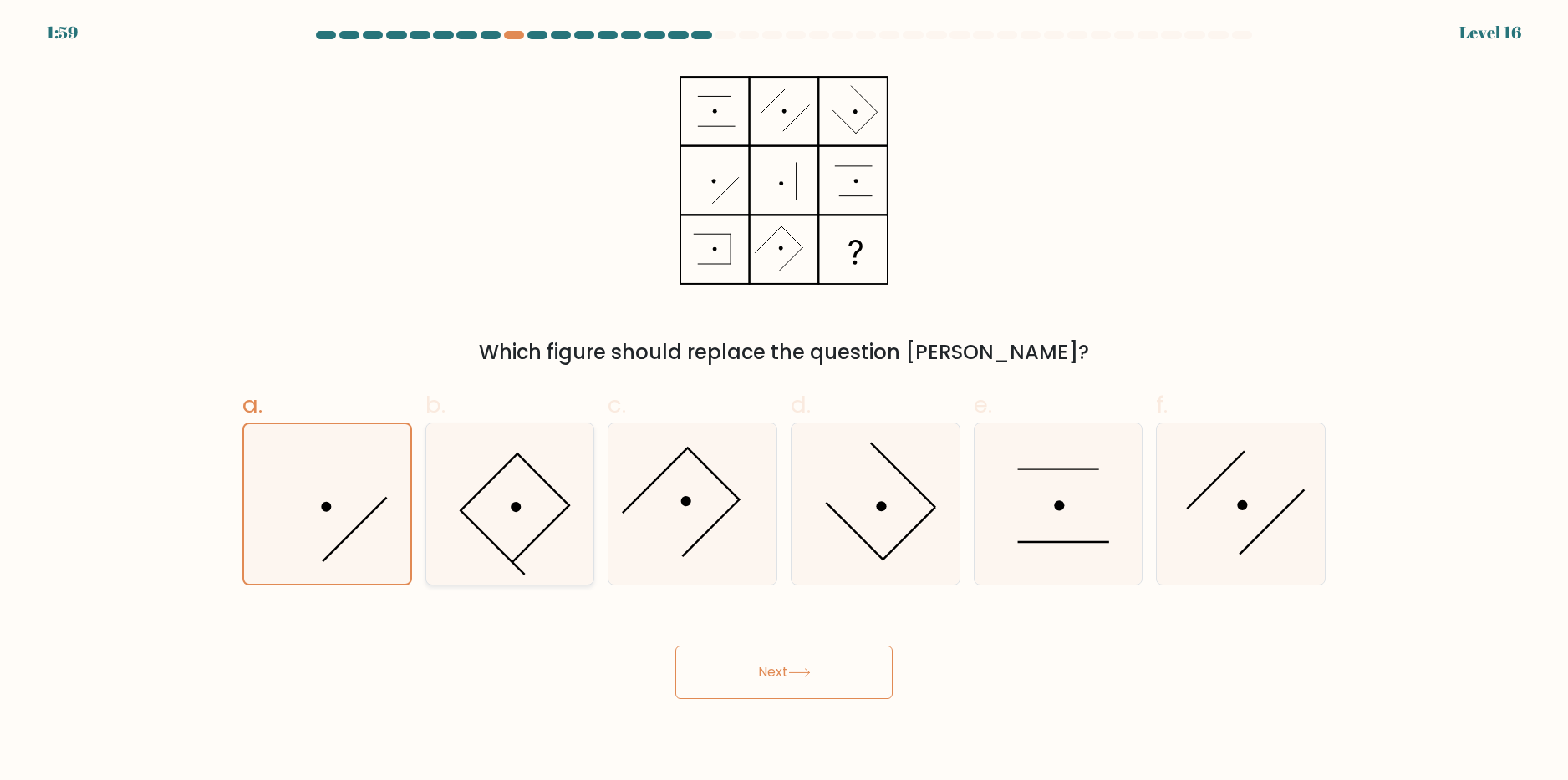
radio input "true"
click at [654, 509] on icon at bounding box center [692, 504] width 161 height 161
click at [784, 401] on input "c." at bounding box center [784, 395] width 1 height 11
radio input "true"
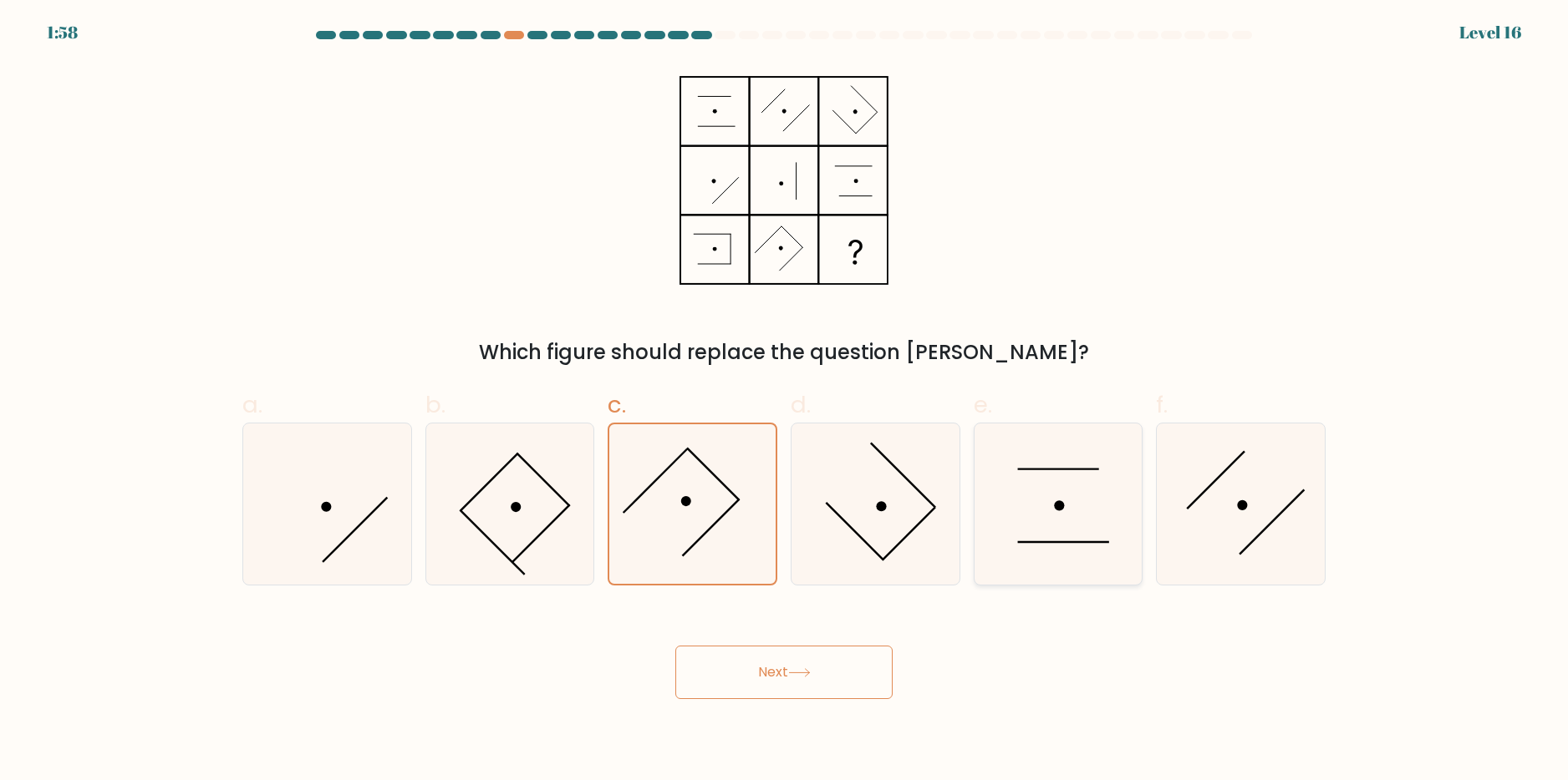
click at [1130, 510] on icon at bounding box center [1058, 504] width 161 height 161
click at [785, 401] on input "e." at bounding box center [784, 395] width 1 height 11
radio input "true"
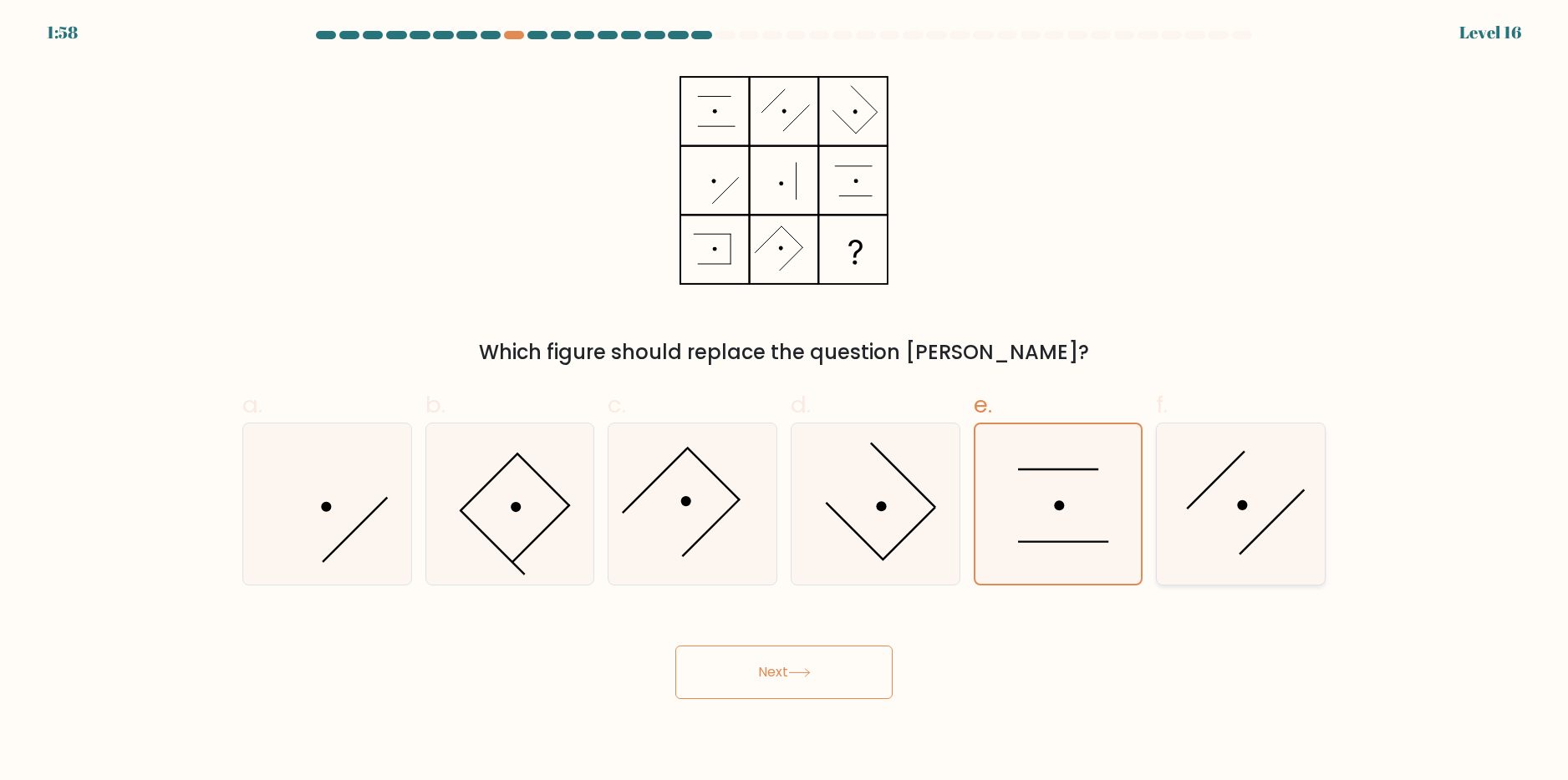
click at [1287, 510] on icon at bounding box center [1241, 504] width 161 height 161
click at [785, 401] on input "f." at bounding box center [784, 395] width 1 height 11
radio input "true"
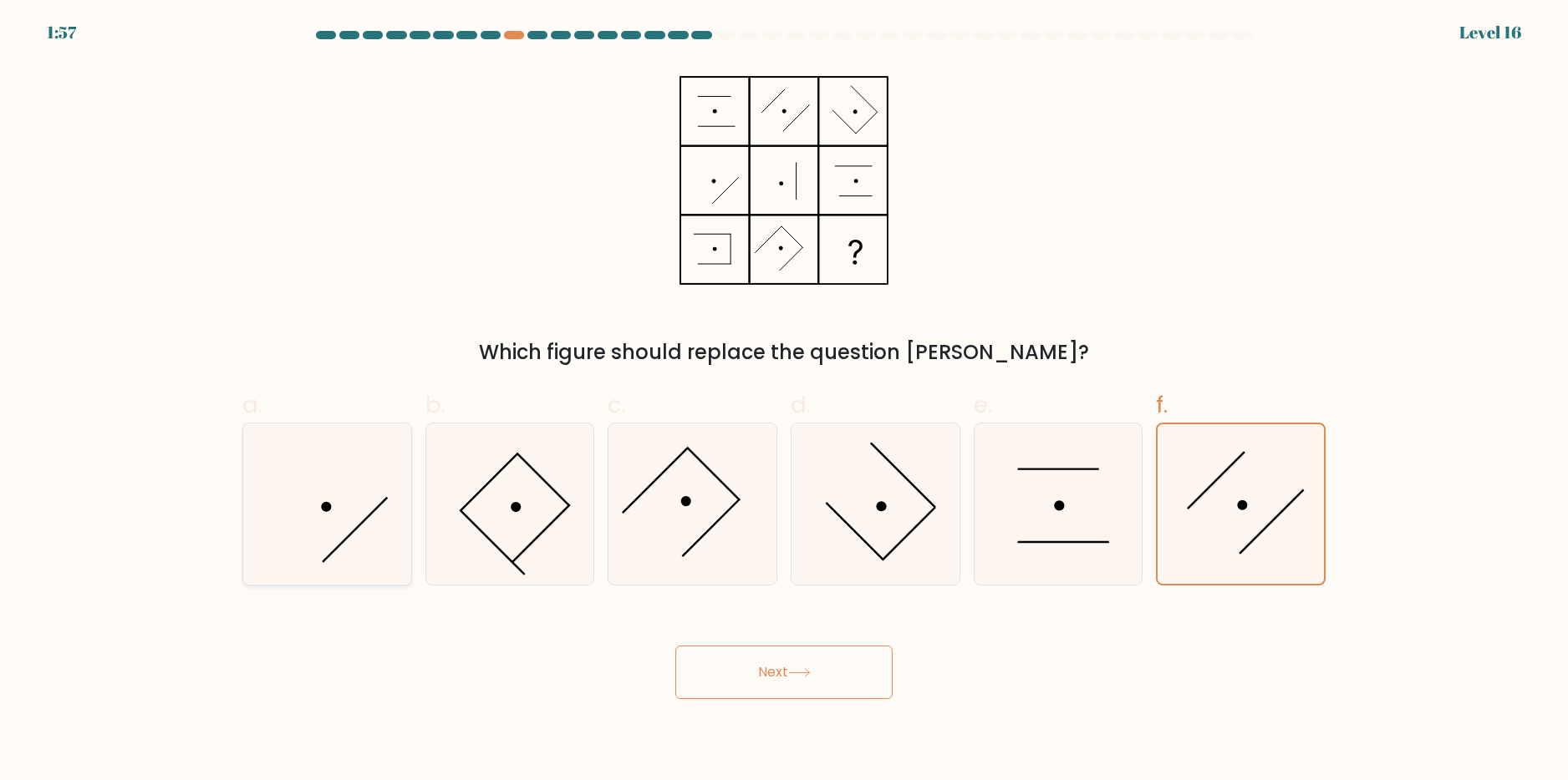
click at [294, 471] on icon at bounding box center [327, 504] width 161 height 161
click at [784, 401] on input "a." at bounding box center [784, 395] width 1 height 11
radio input "true"
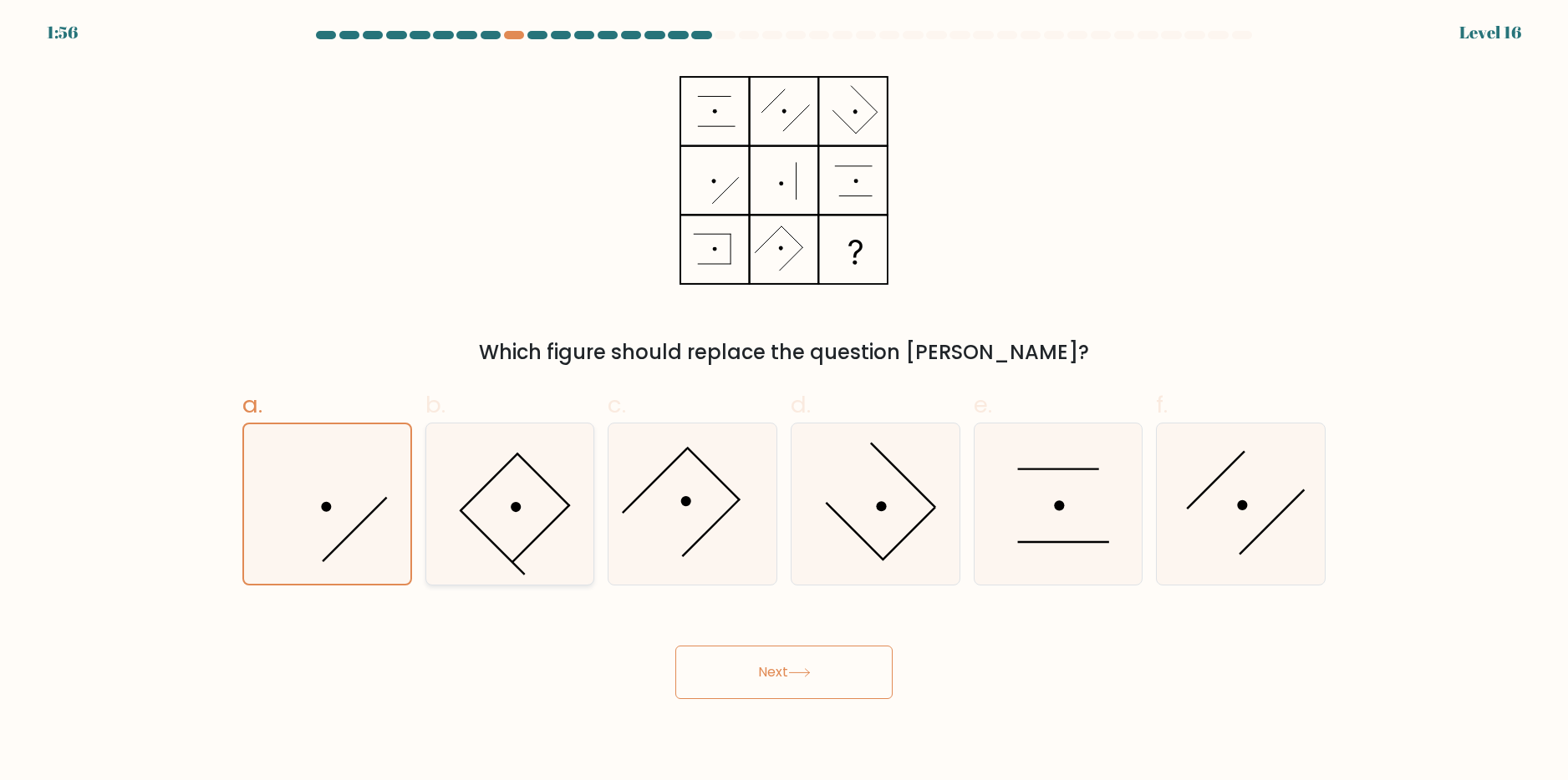
click at [569, 530] on icon at bounding box center [509, 504] width 161 height 161
click at [784, 401] on input "b." at bounding box center [784, 395] width 1 height 11
radio input "true"
click at [642, 524] on icon at bounding box center [692, 504] width 161 height 161
click at [784, 401] on input "c." at bounding box center [784, 395] width 1 height 11
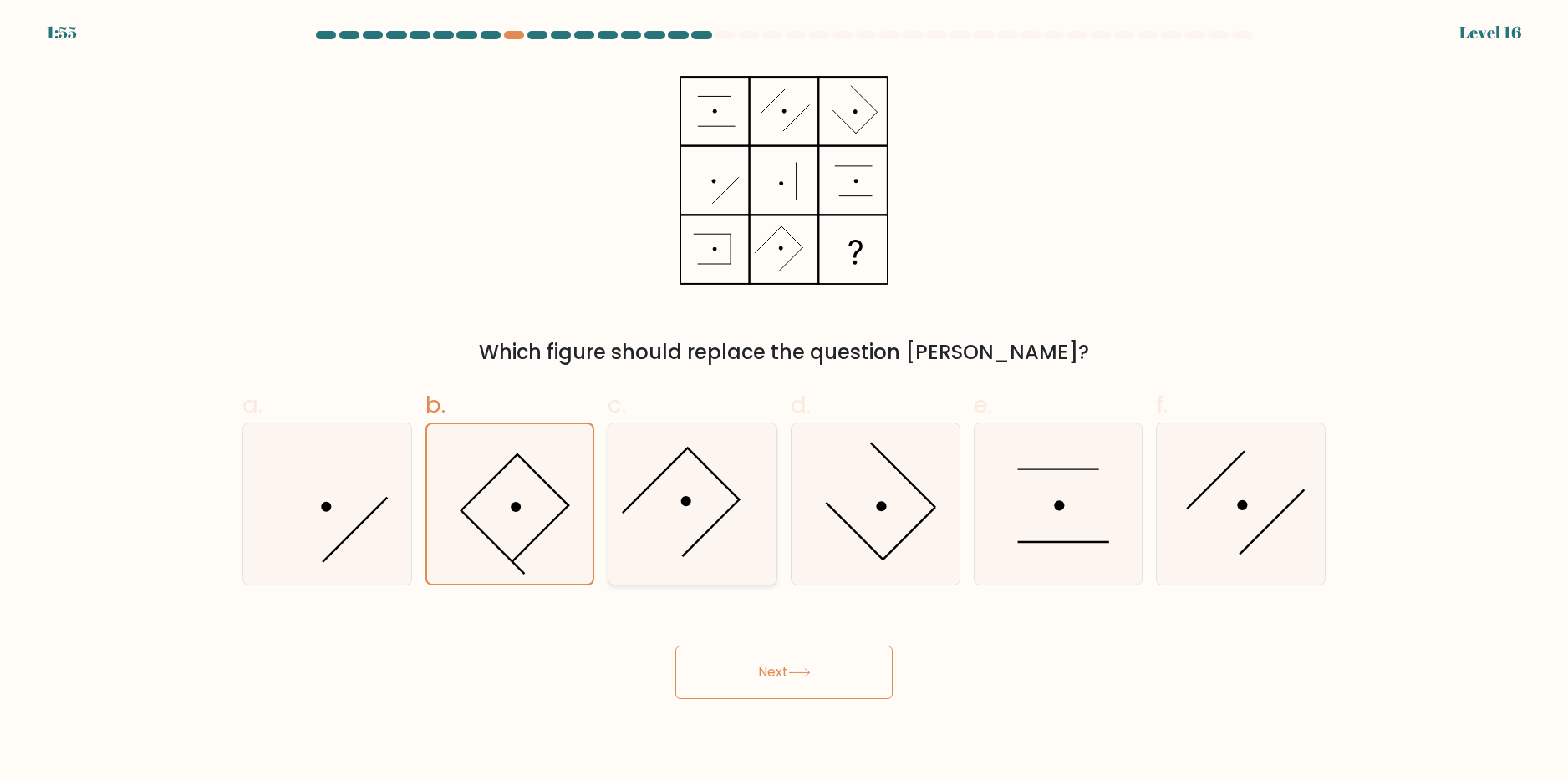
radio input "true"
click at [560, 539] on icon at bounding box center [509, 504] width 161 height 161
click at [784, 401] on input "b." at bounding box center [784, 395] width 1 height 11
radio input "true"
click at [781, 679] on button "Next" at bounding box center [783, 672] width 217 height 53
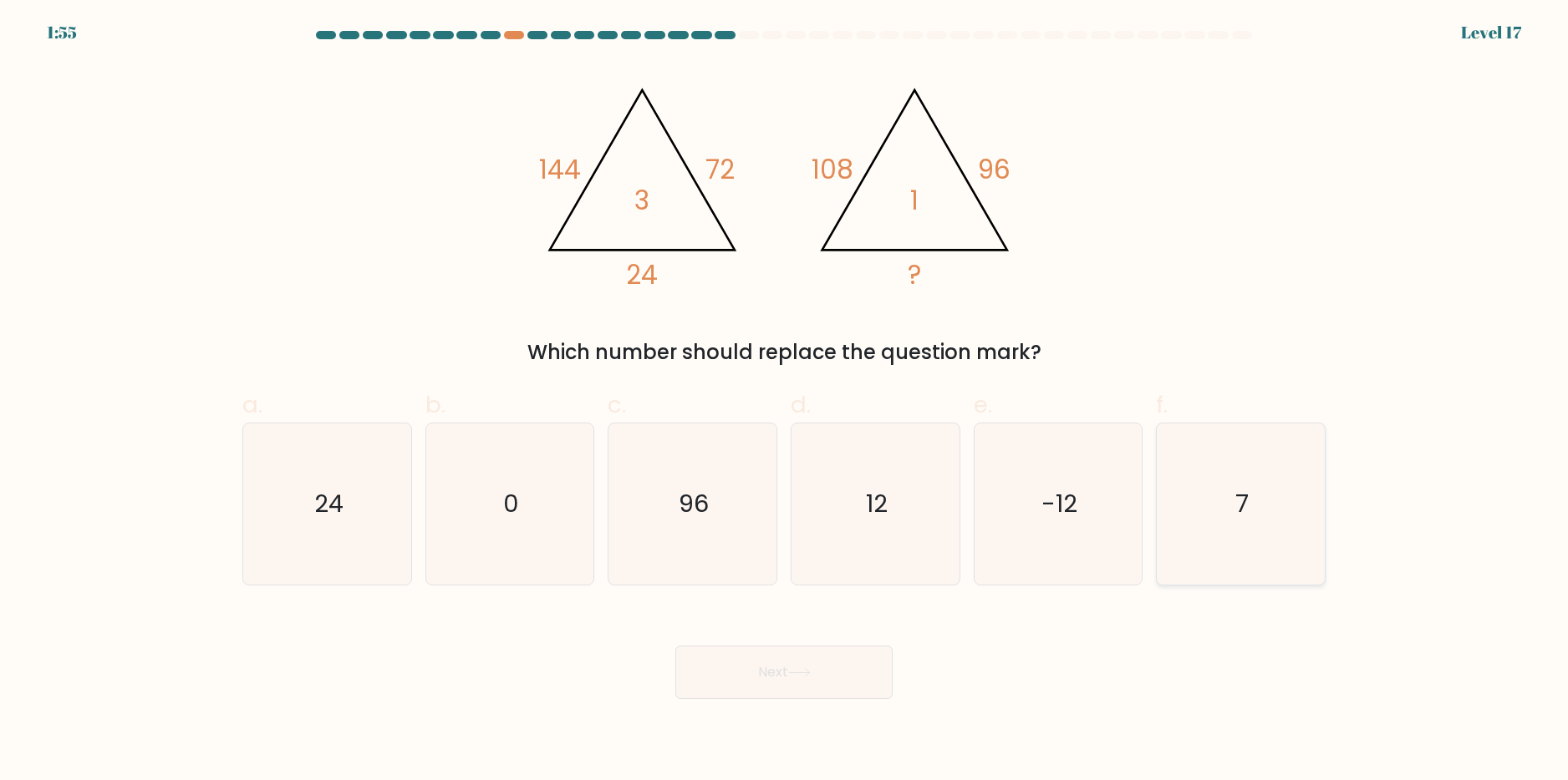
click at [1279, 484] on icon "7" at bounding box center [1241, 504] width 161 height 161
click at [785, 401] on input "f. 7" at bounding box center [784, 395] width 1 height 11
radio input "true"
click at [671, 501] on icon "96" at bounding box center [692, 504] width 161 height 161
click at [784, 401] on input "c. 96" at bounding box center [784, 395] width 1 height 11
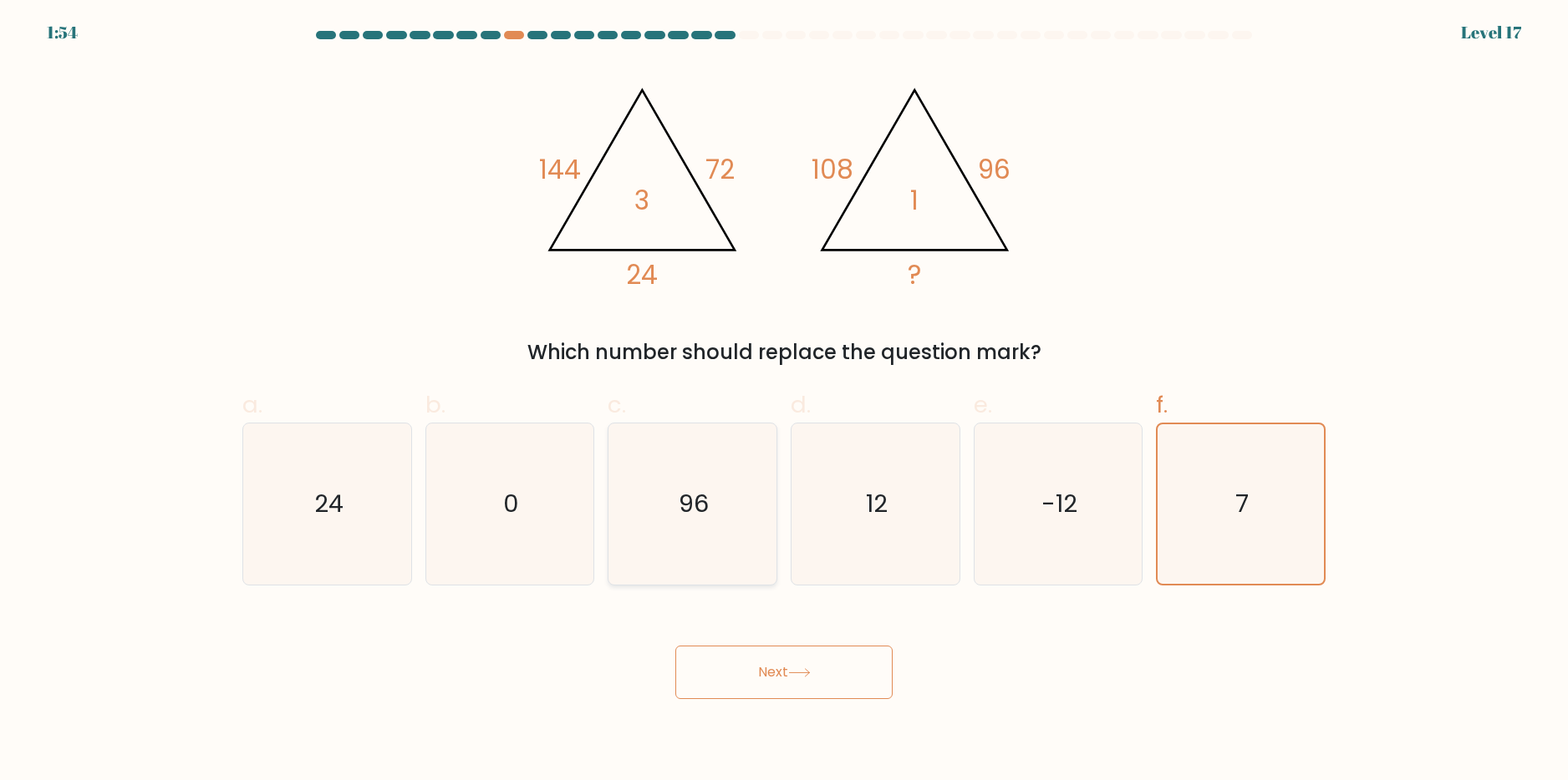
radio input "true"
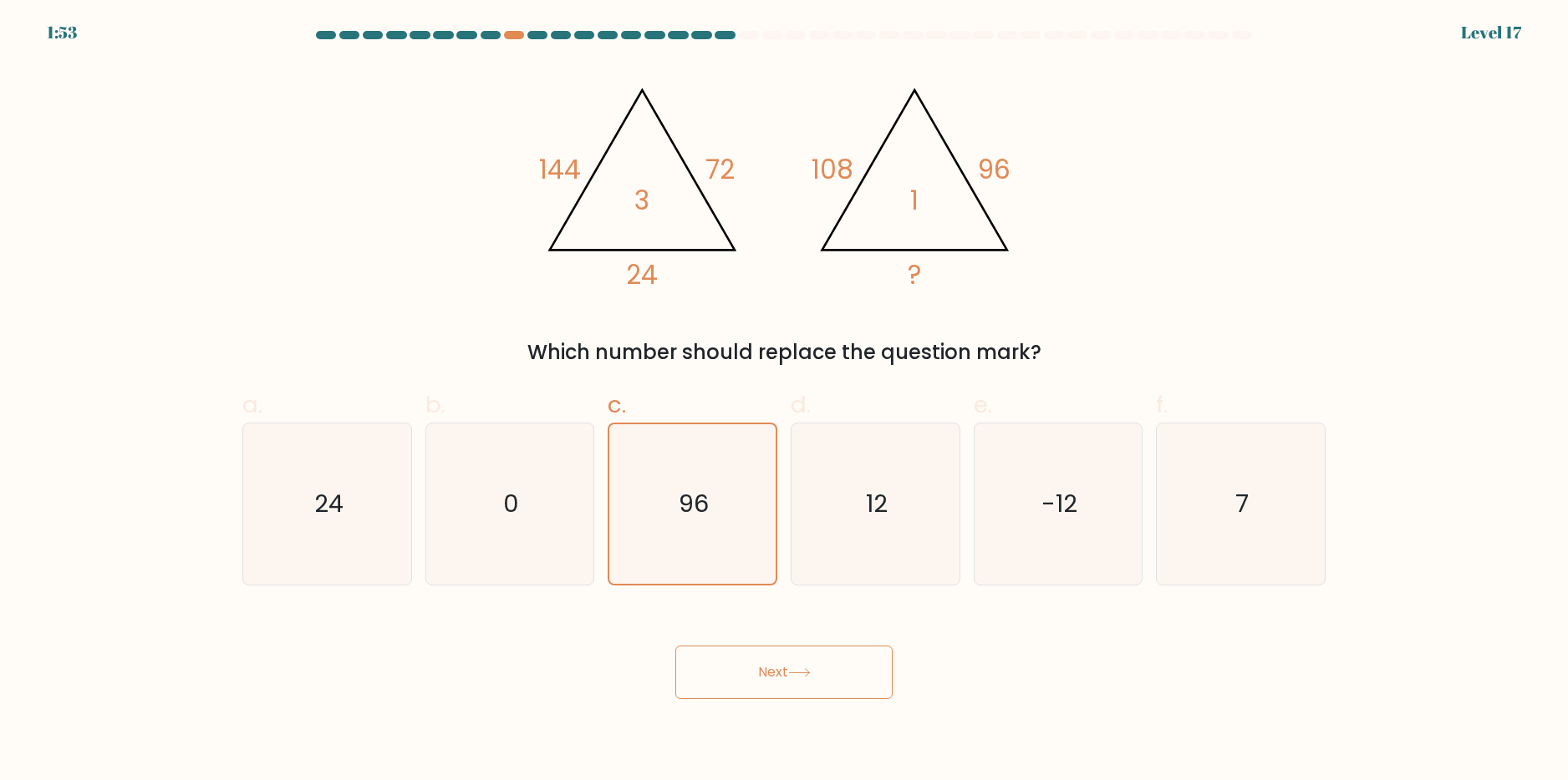
click at [175, 505] on form at bounding box center [784, 365] width 1568 height 668
click at [798, 672] on icon at bounding box center [800, 673] width 23 height 9
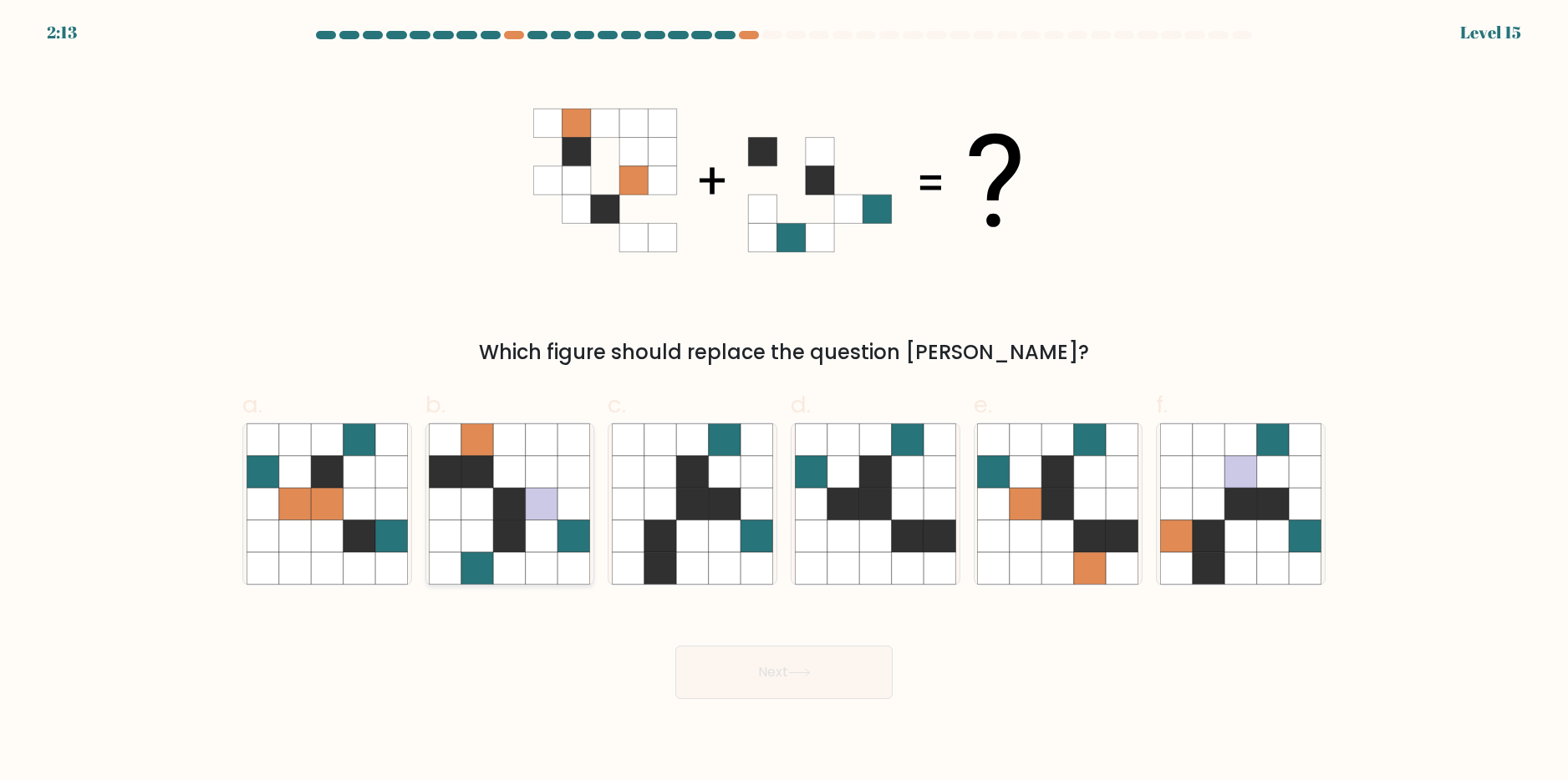
click at [543, 524] on icon at bounding box center [541, 536] width 32 height 32
click at [784, 401] on input "b." at bounding box center [784, 395] width 1 height 11
radio input "true"
click at [543, 524] on icon at bounding box center [541, 536] width 32 height 32
click at [784, 401] on input "b." at bounding box center [784, 395] width 1 height 11
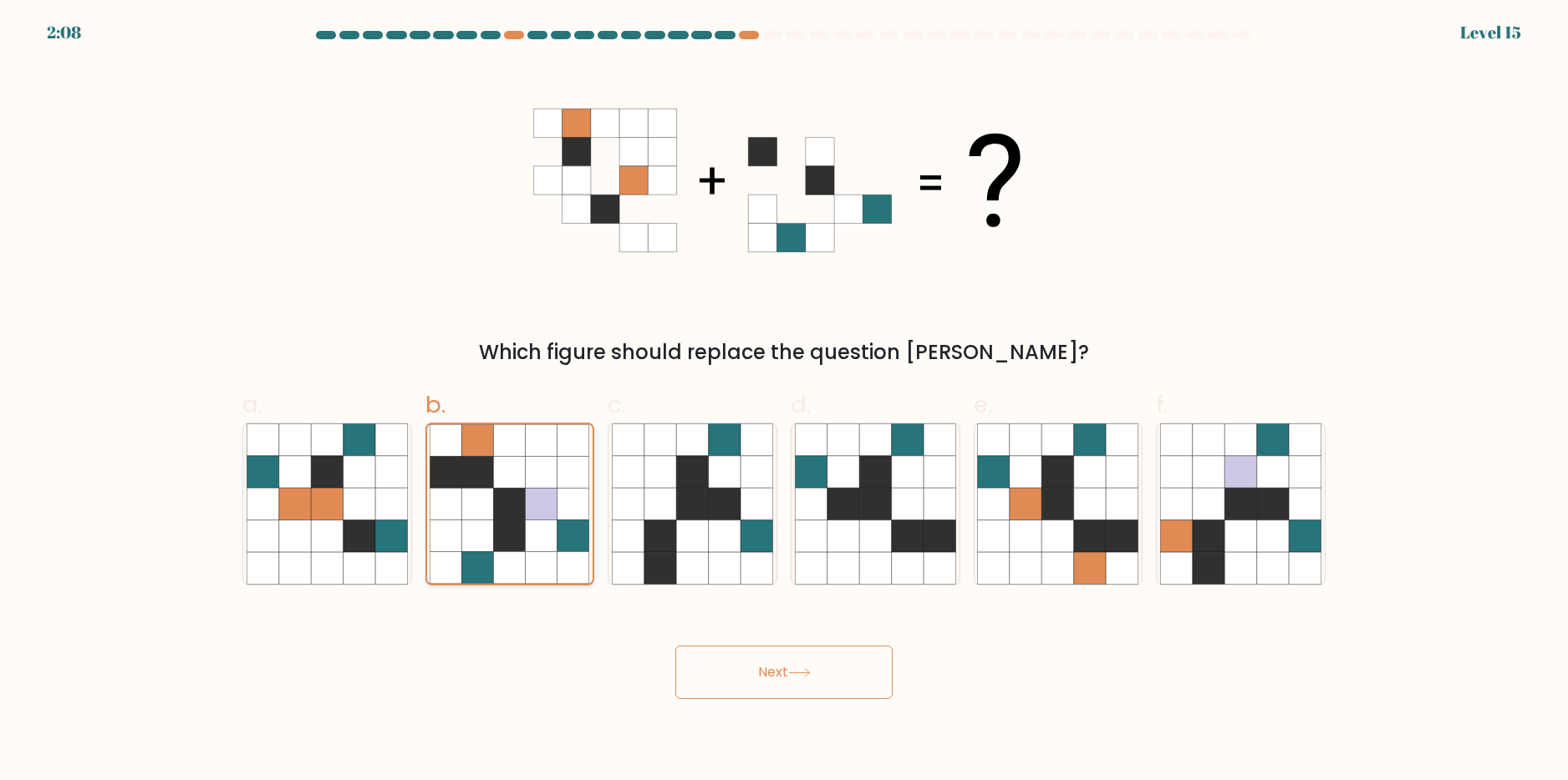
click at [539, 521] on icon at bounding box center [541, 536] width 32 height 32
click at [784, 401] on input "b." at bounding box center [784, 395] width 1 height 11
click at [1032, 512] on icon at bounding box center [1025, 504] width 32 height 32
click at [785, 401] on input "e." at bounding box center [784, 395] width 1 height 11
radio input "true"
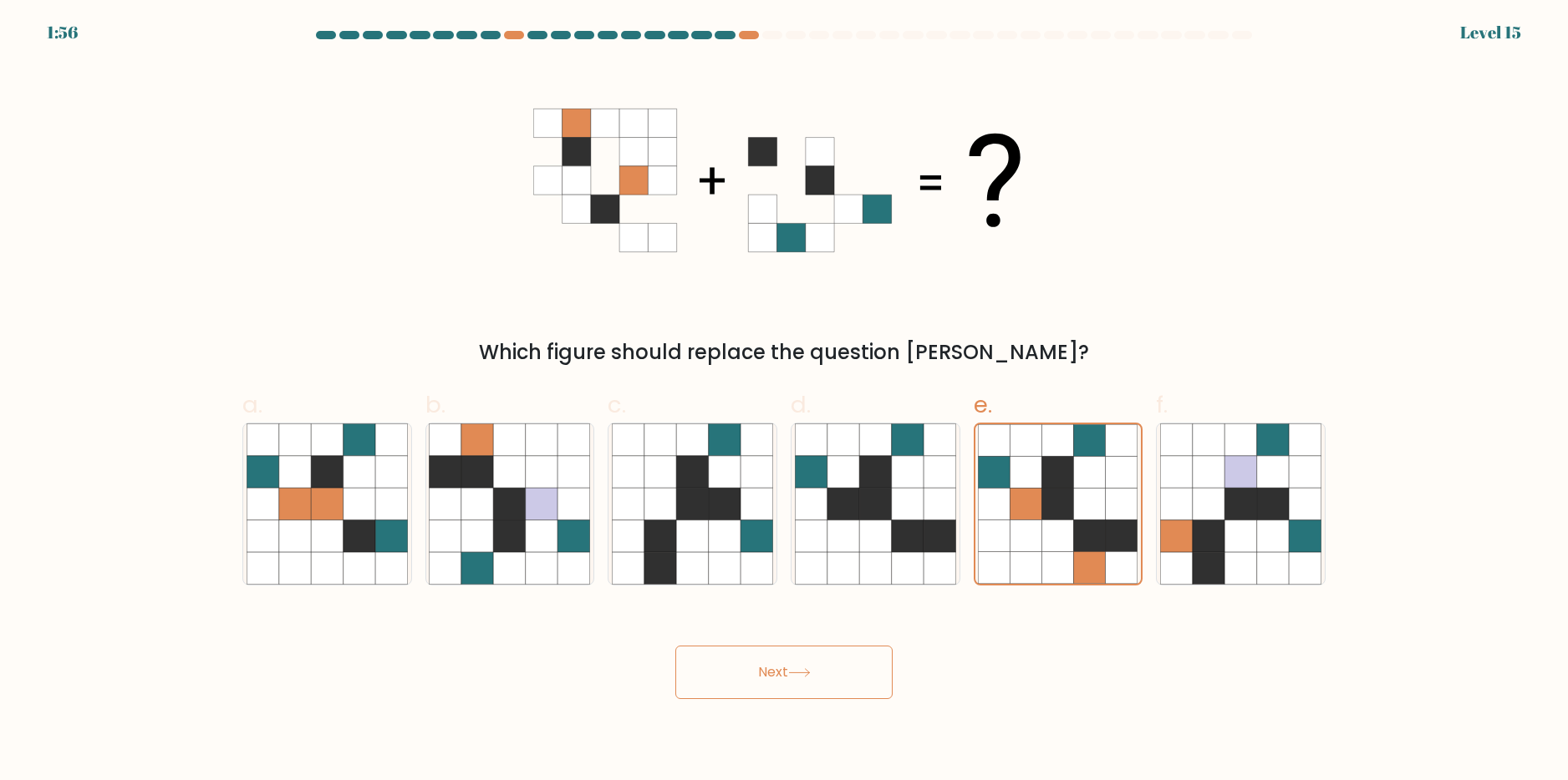
click at [826, 682] on button "Next" at bounding box center [783, 672] width 217 height 53
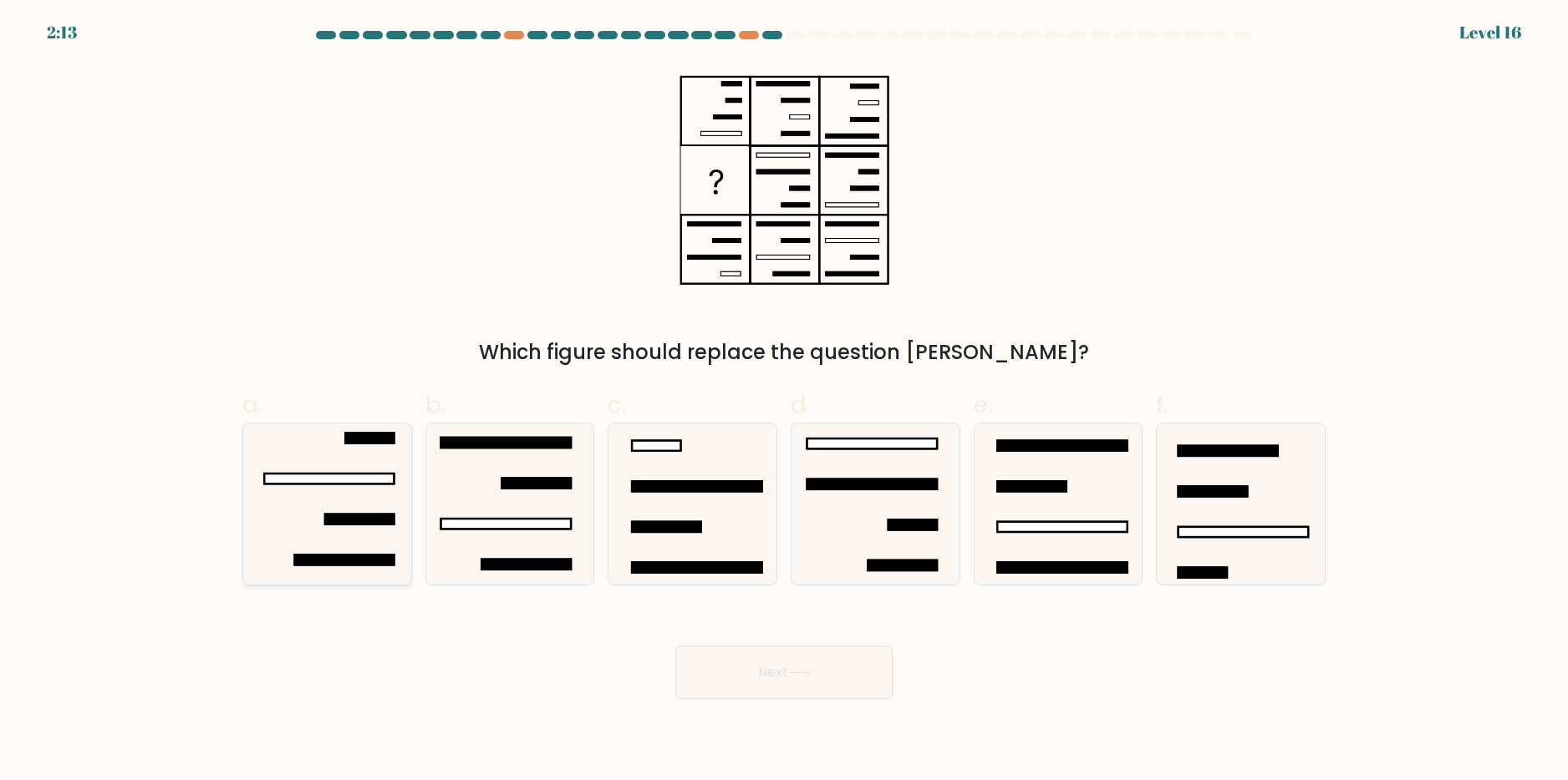
click at [381, 494] on icon at bounding box center [327, 504] width 161 height 161
click at [784, 401] on input "a." at bounding box center [784, 395] width 1 height 11
radio input "true"
click at [449, 530] on icon at bounding box center [509, 504] width 161 height 161
click at [784, 401] on input "b." at bounding box center [784, 395] width 1 height 11
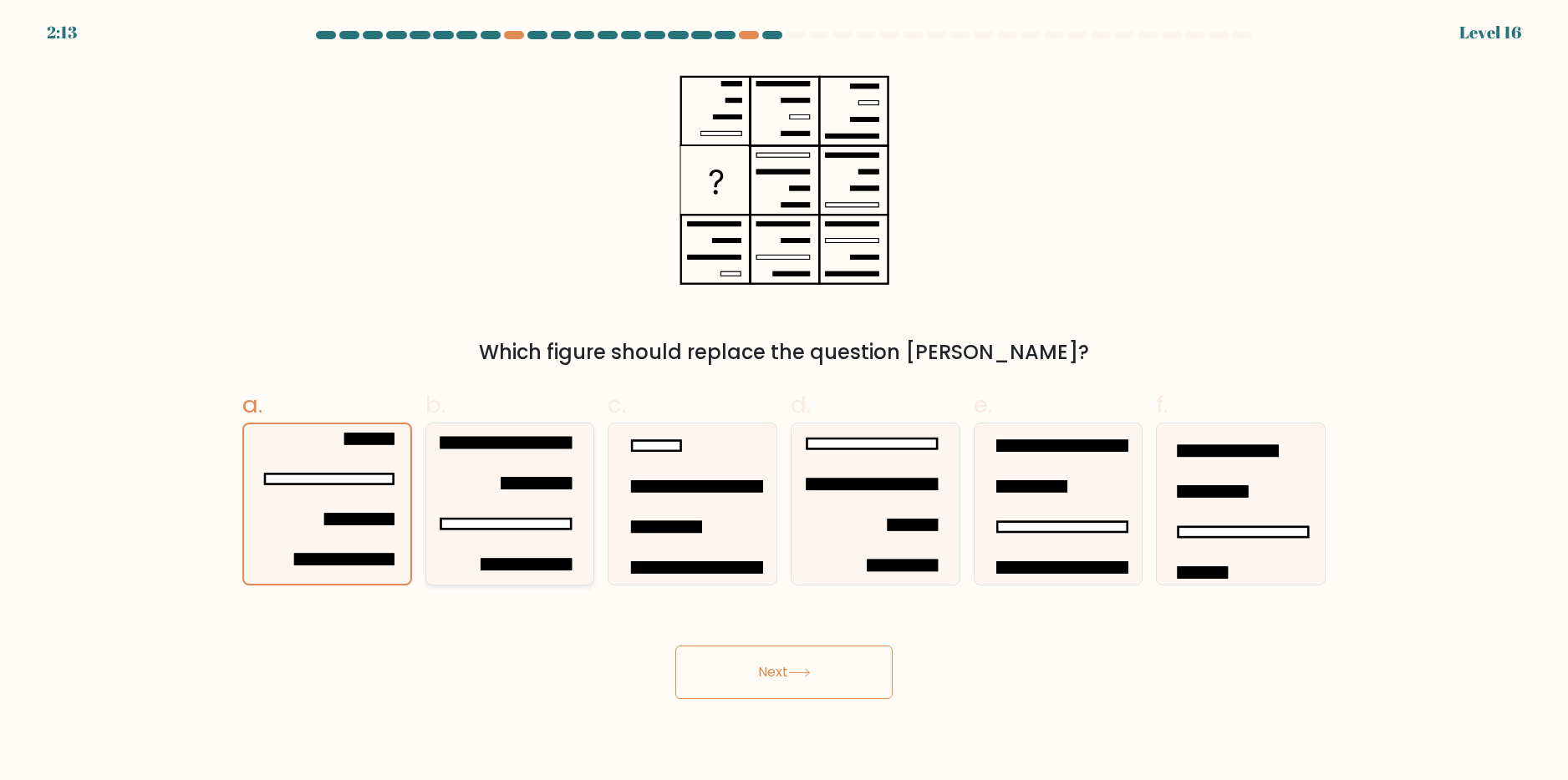
radio input "true"
click at [361, 518] on rect at bounding box center [359, 518] width 69 height 10
click at [784, 401] on input "a." at bounding box center [784, 395] width 1 height 11
radio input "true"
click at [545, 539] on icon at bounding box center [509, 504] width 161 height 161
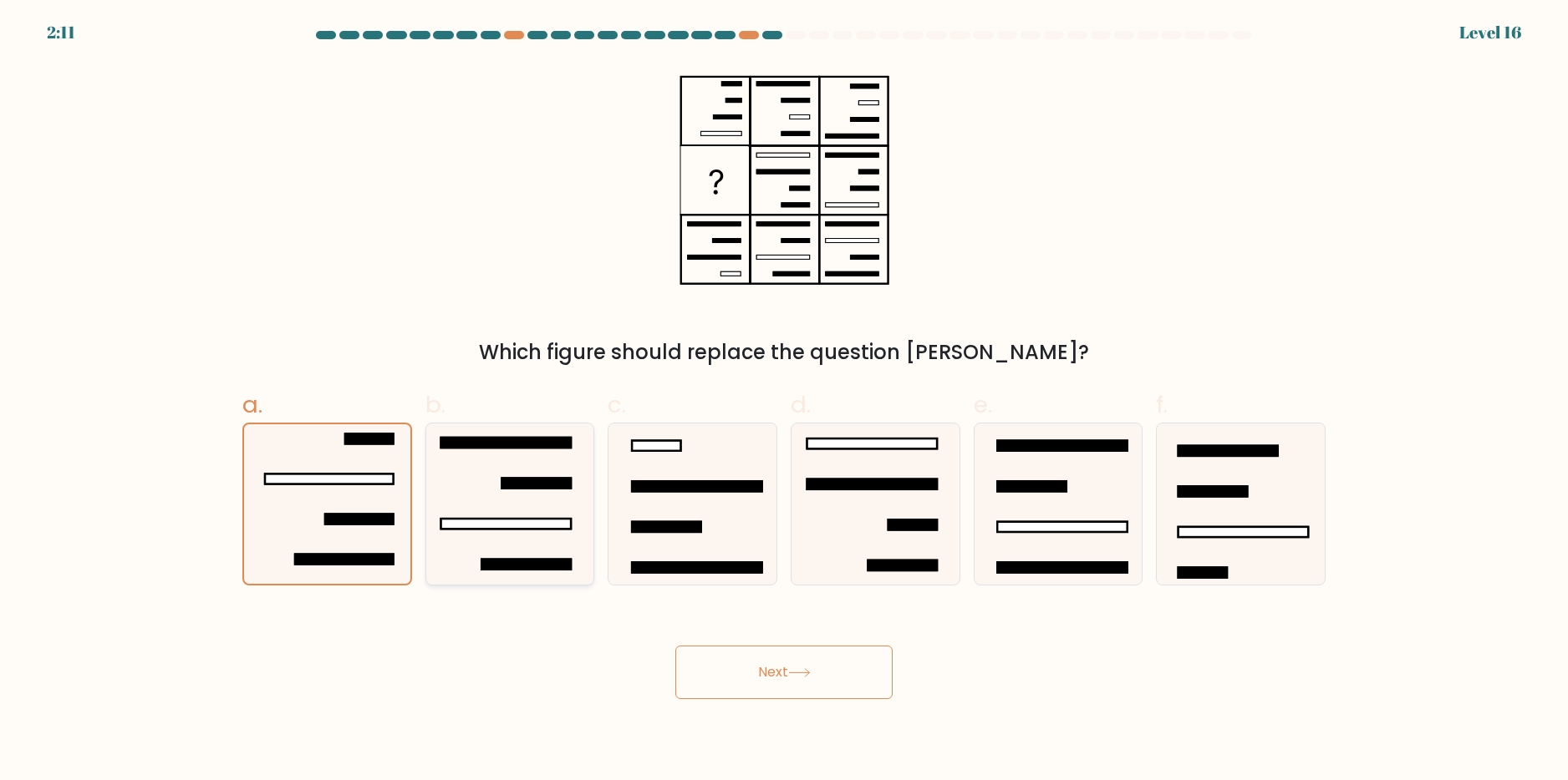
click at [784, 401] on input "b." at bounding box center [784, 395] width 1 height 11
radio input "true"
click at [688, 503] on icon at bounding box center [692, 504] width 161 height 161
click at [784, 401] on input "c." at bounding box center [784, 395] width 1 height 11
radio input "true"
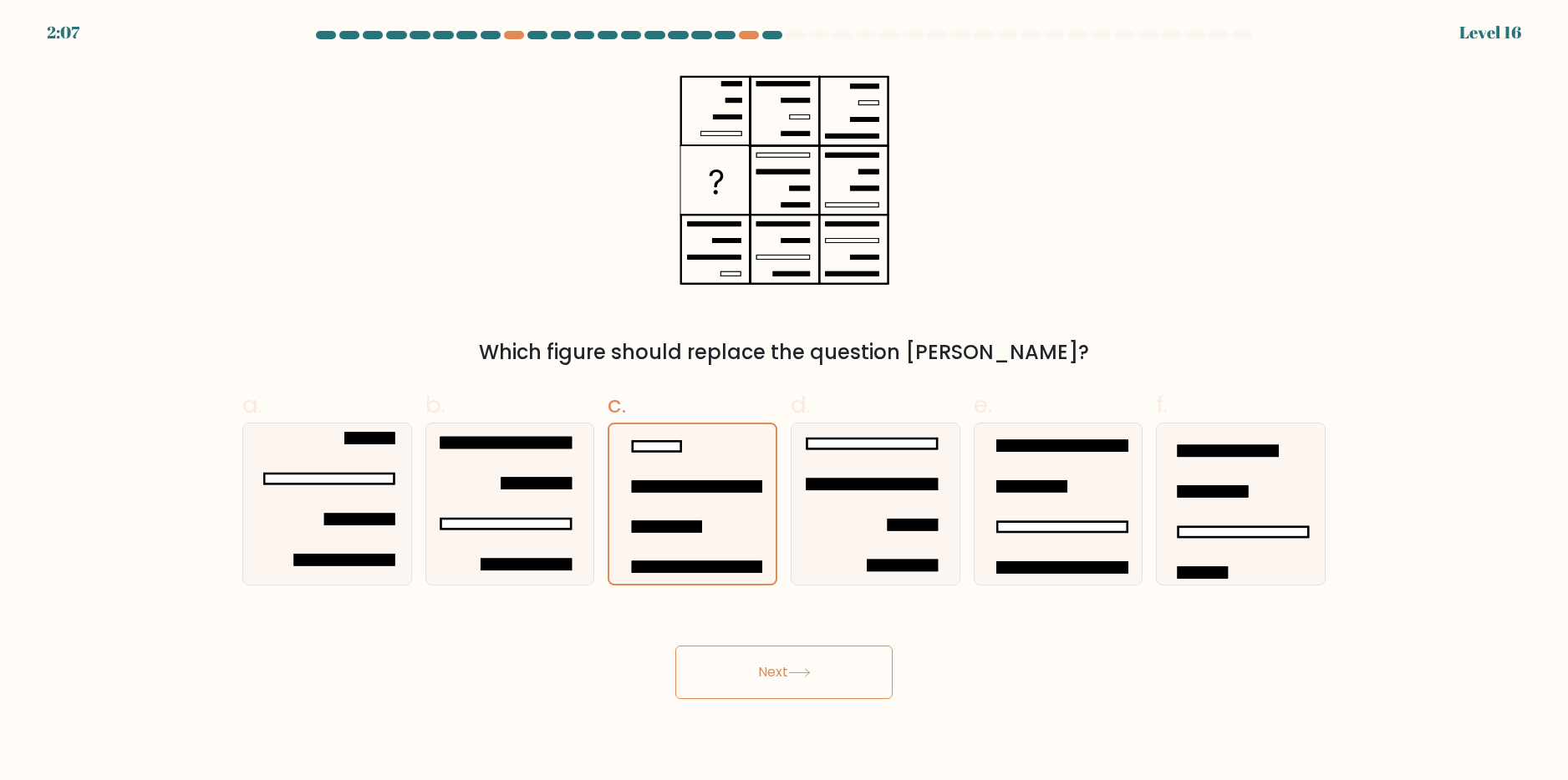
click at [762, 669] on button "Next" at bounding box center [783, 672] width 217 height 53
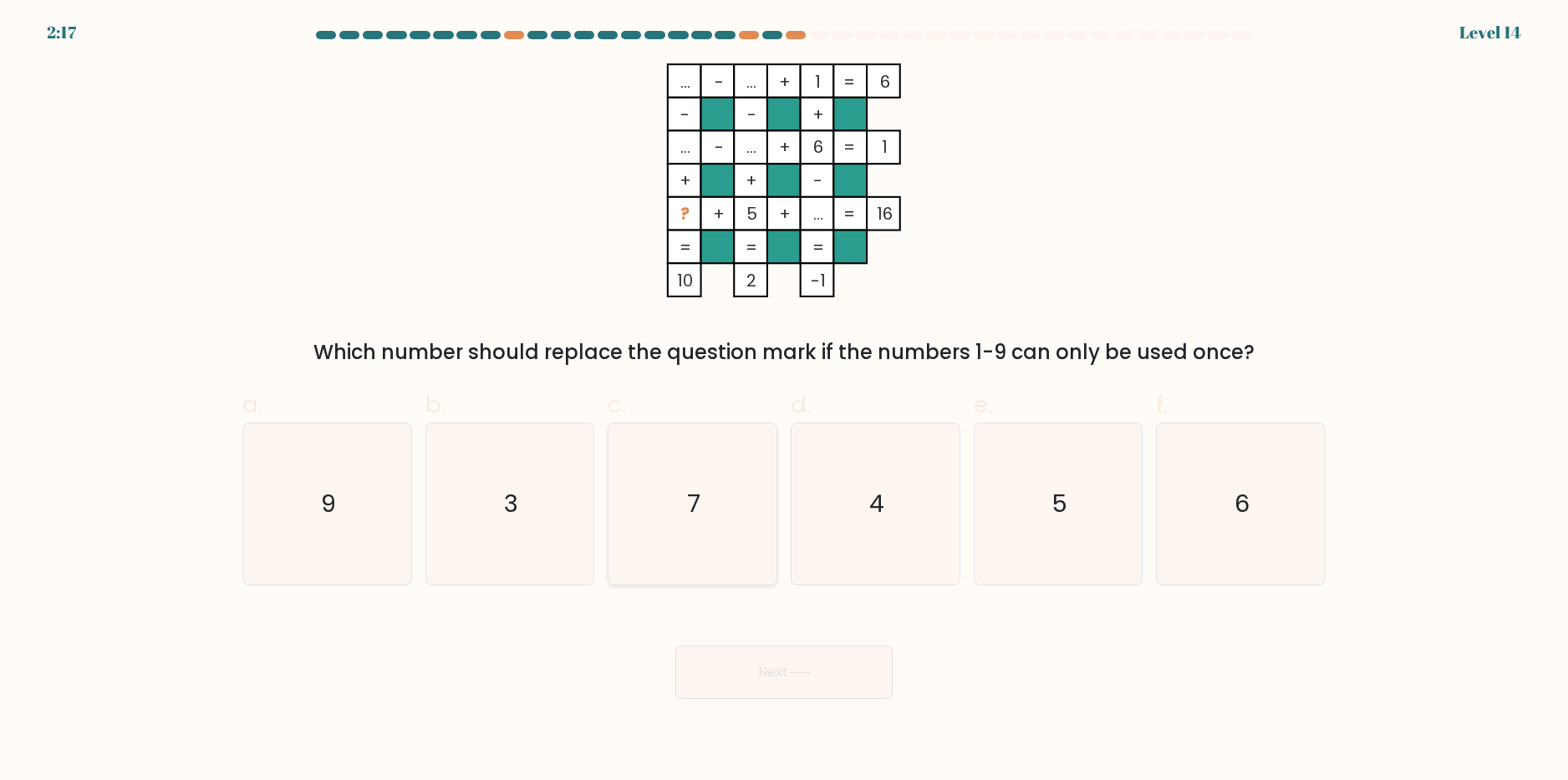
drag, startPoint x: 650, startPoint y: 478, endPoint x: 634, endPoint y: 479, distance: 16.0
click at [650, 479] on icon "7" at bounding box center [692, 504] width 161 height 161
click at [784, 401] on input "c. 7" at bounding box center [784, 395] width 1 height 11
radio input "true"
click at [518, 482] on icon "3" at bounding box center [509, 504] width 161 height 161
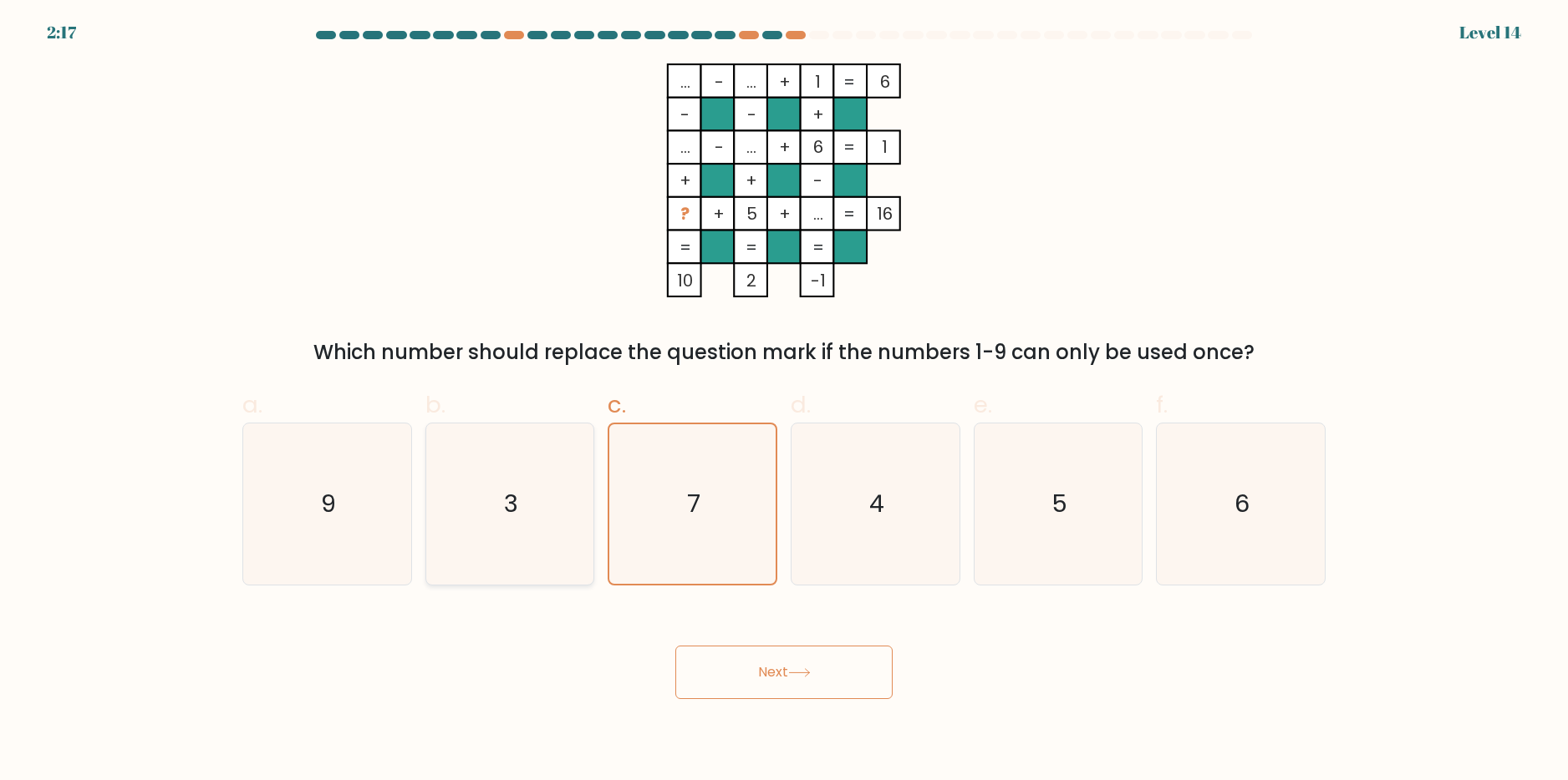
click at [784, 401] on input "b. 3" at bounding box center [784, 395] width 1 height 11
radio input "true"
click at [396, 471] on icon "9" at bounding box center [327, 504] width 161 height 161
click at [784, 401] on input "a. 9" at bounding box center [784, 395] width 1 height 11
radio input "true"
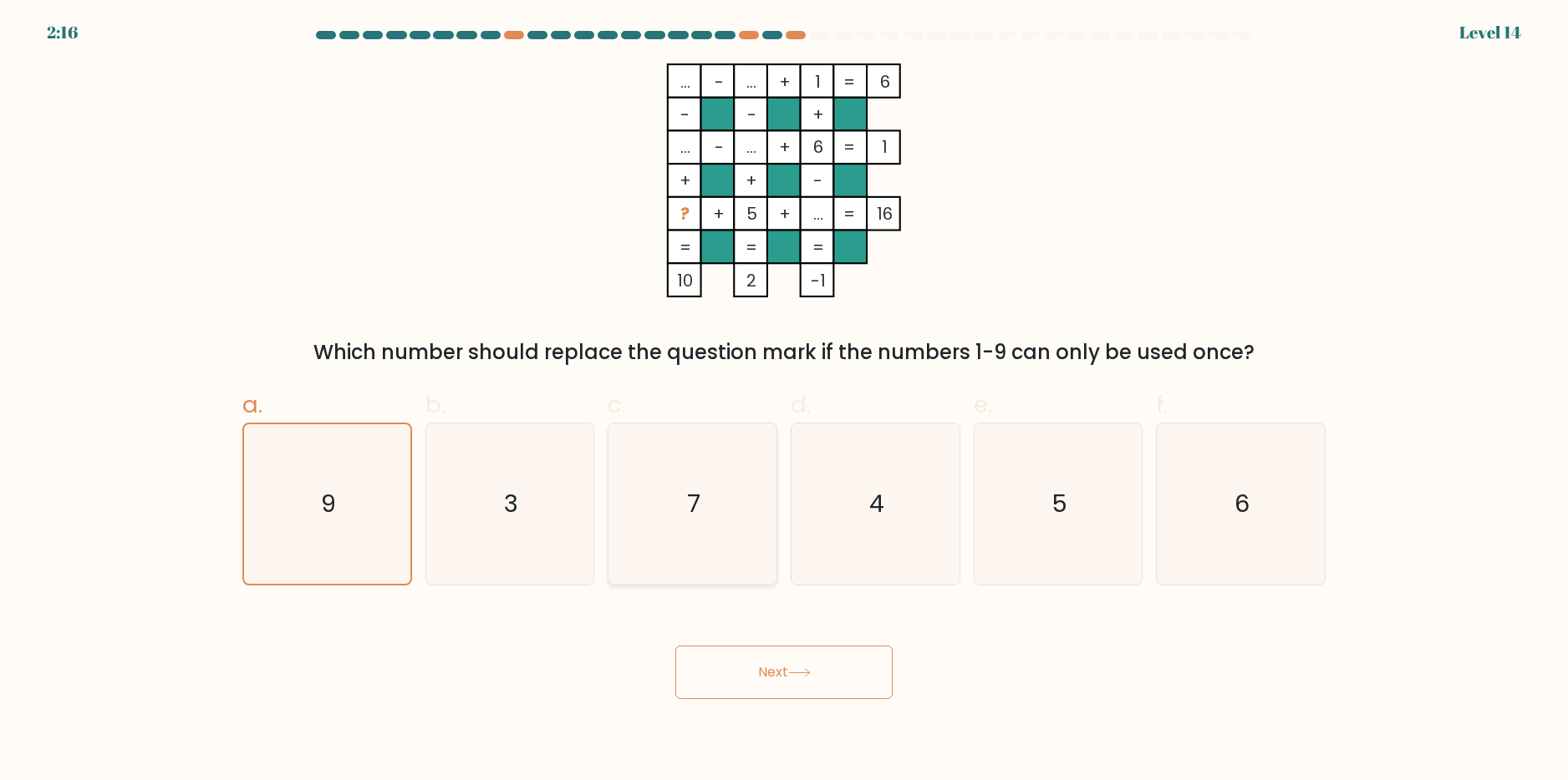
click at [731, 493] on icon "7" at bounding box center [692, 504] width 161 height 161
click at [784, 401] on input "c. 7" at bounding box center [784, 395] width 1 height 11
radio input "true"
click at [949, 490] on icon "4" at bounding box center [876, 504] width 161 height 161
click at [785, 401] on input "d. 4" at bounding box center [784, 395] width 1 height 11
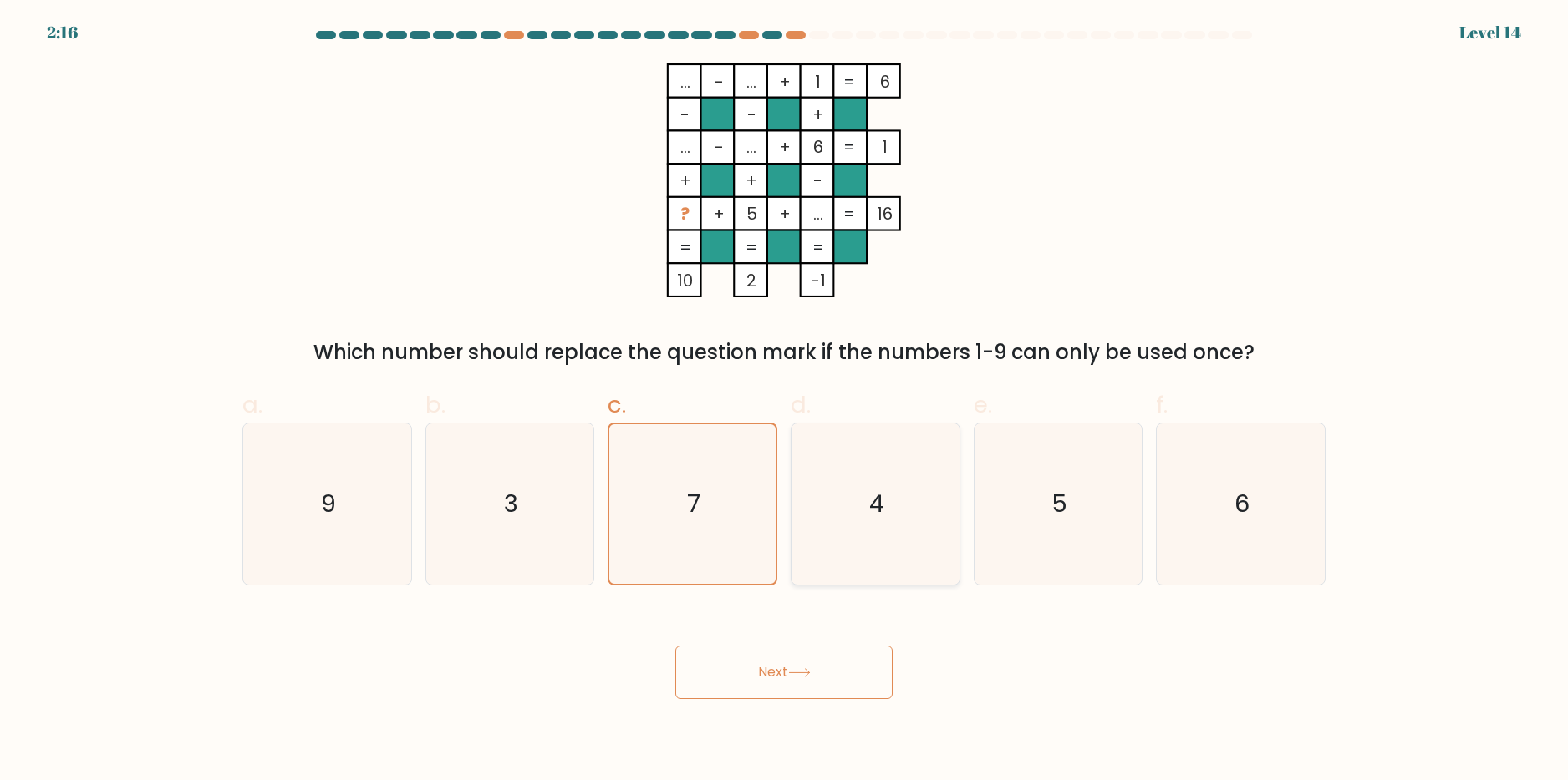
radio input "true"
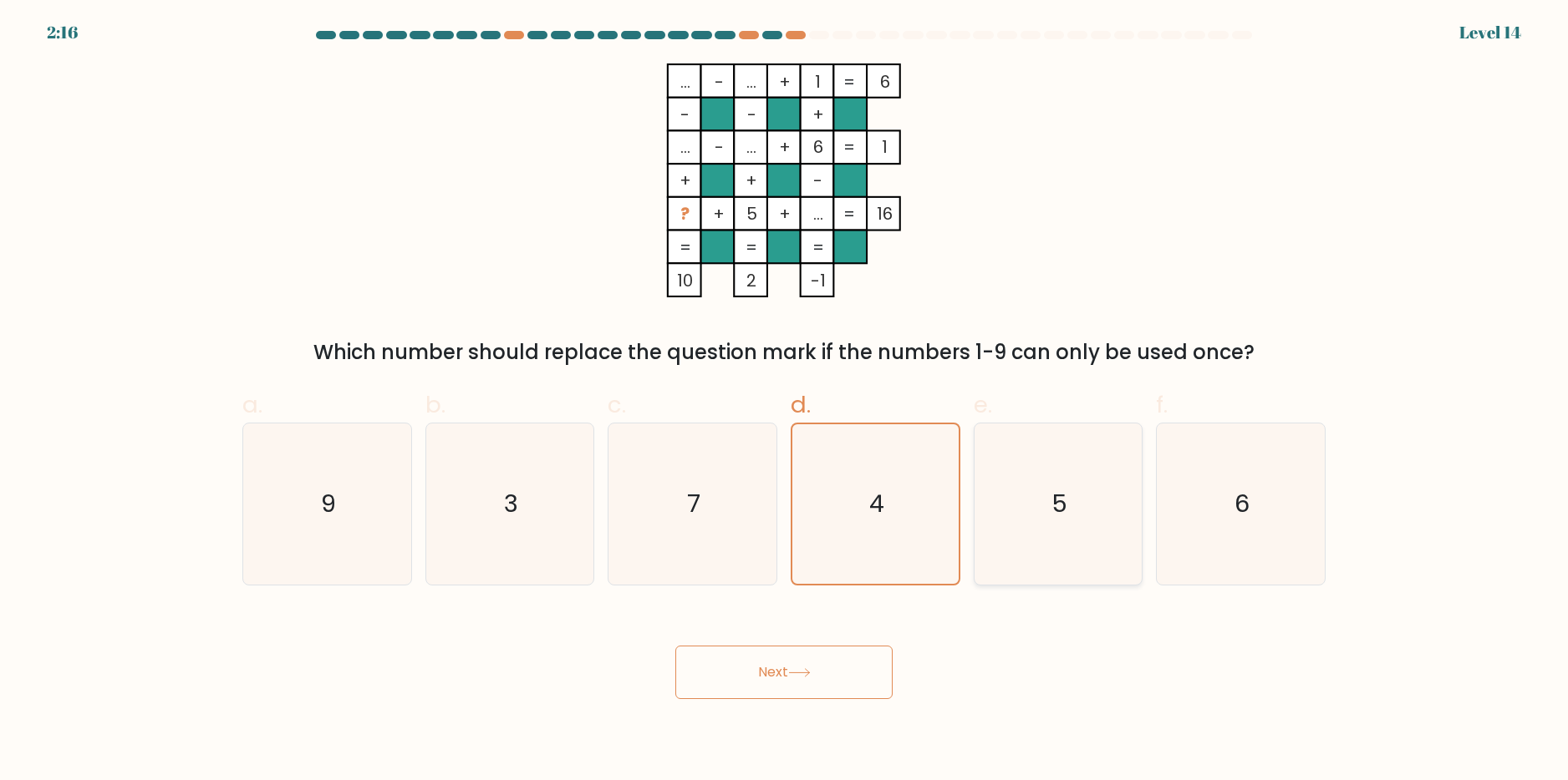
click at [1054, 489] on text "5" at bounding box center [1059, 504] width 16 height 34
click at [785, 401] on input "e. 5" at bounding box center [784, 395] width 1 height 11
radio input "true"
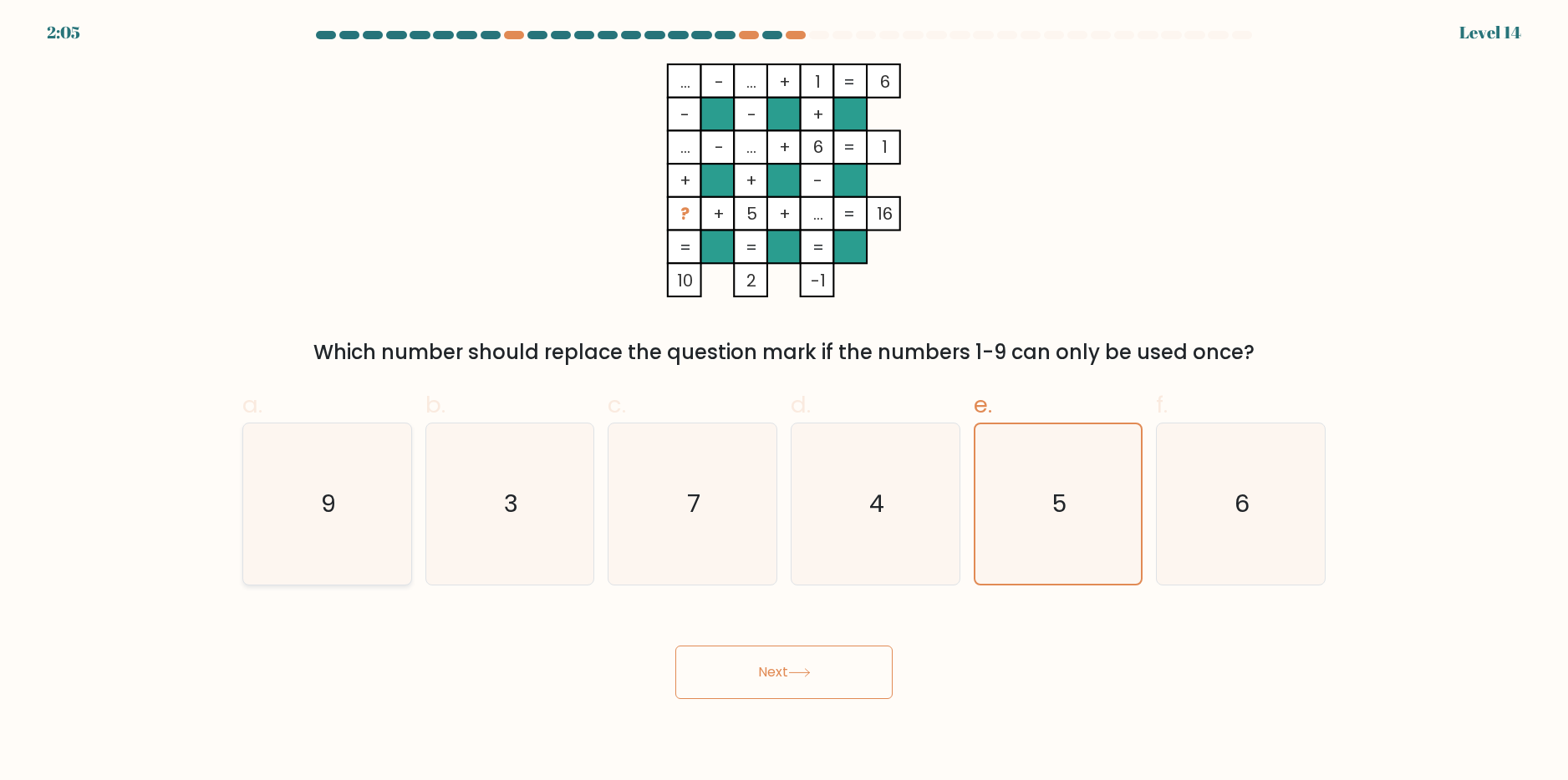
click at [333, 496] on text "9" at bounding box center [328, 504] width 15 height 34
click at [784, 401] on input "a. 9" at bounding box center [784, 395] width 1 height 11
radio input "true"
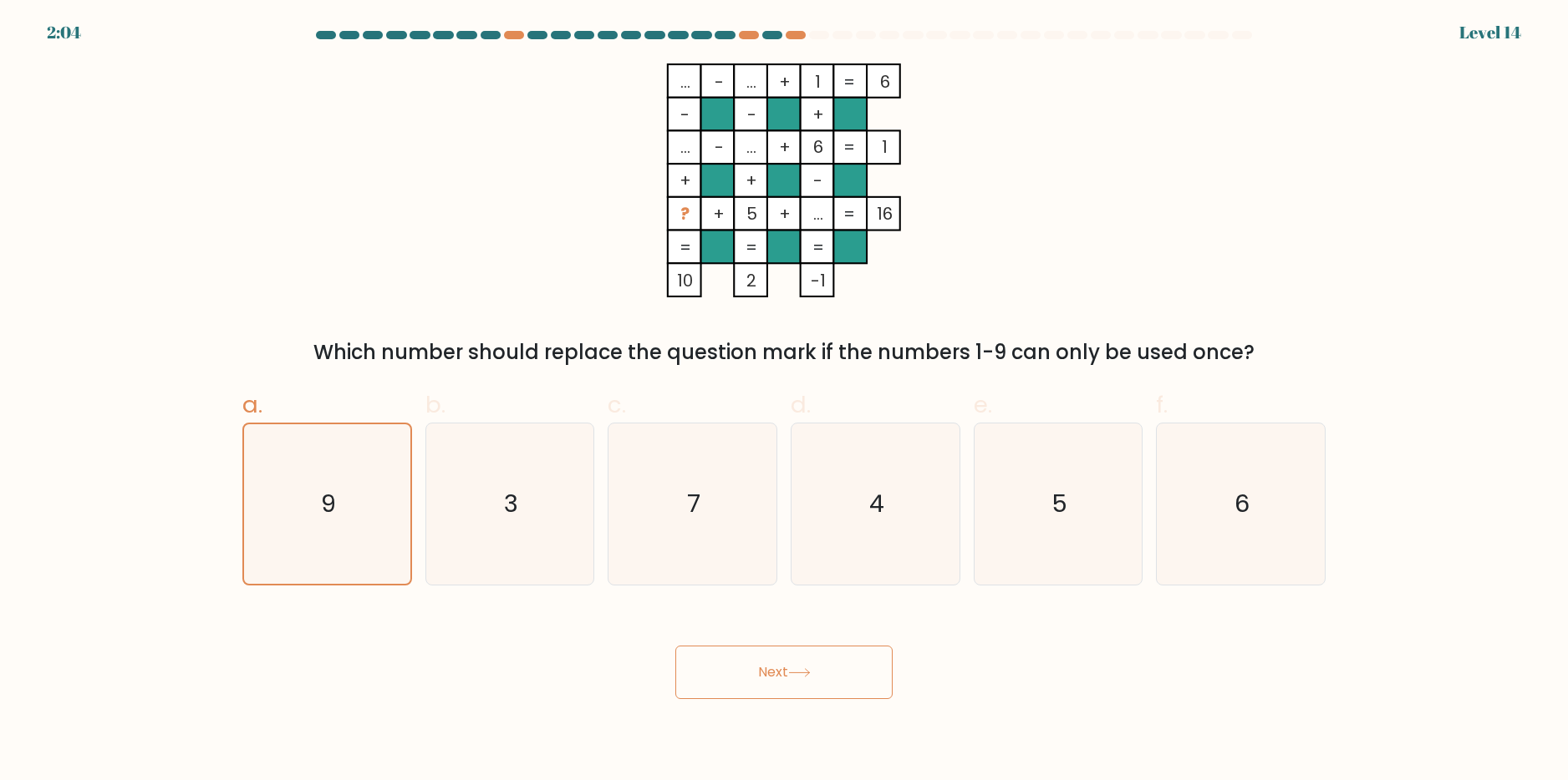
click at [791, 680] on button "Next" at bounding box center [783, 672] width 217 height 53
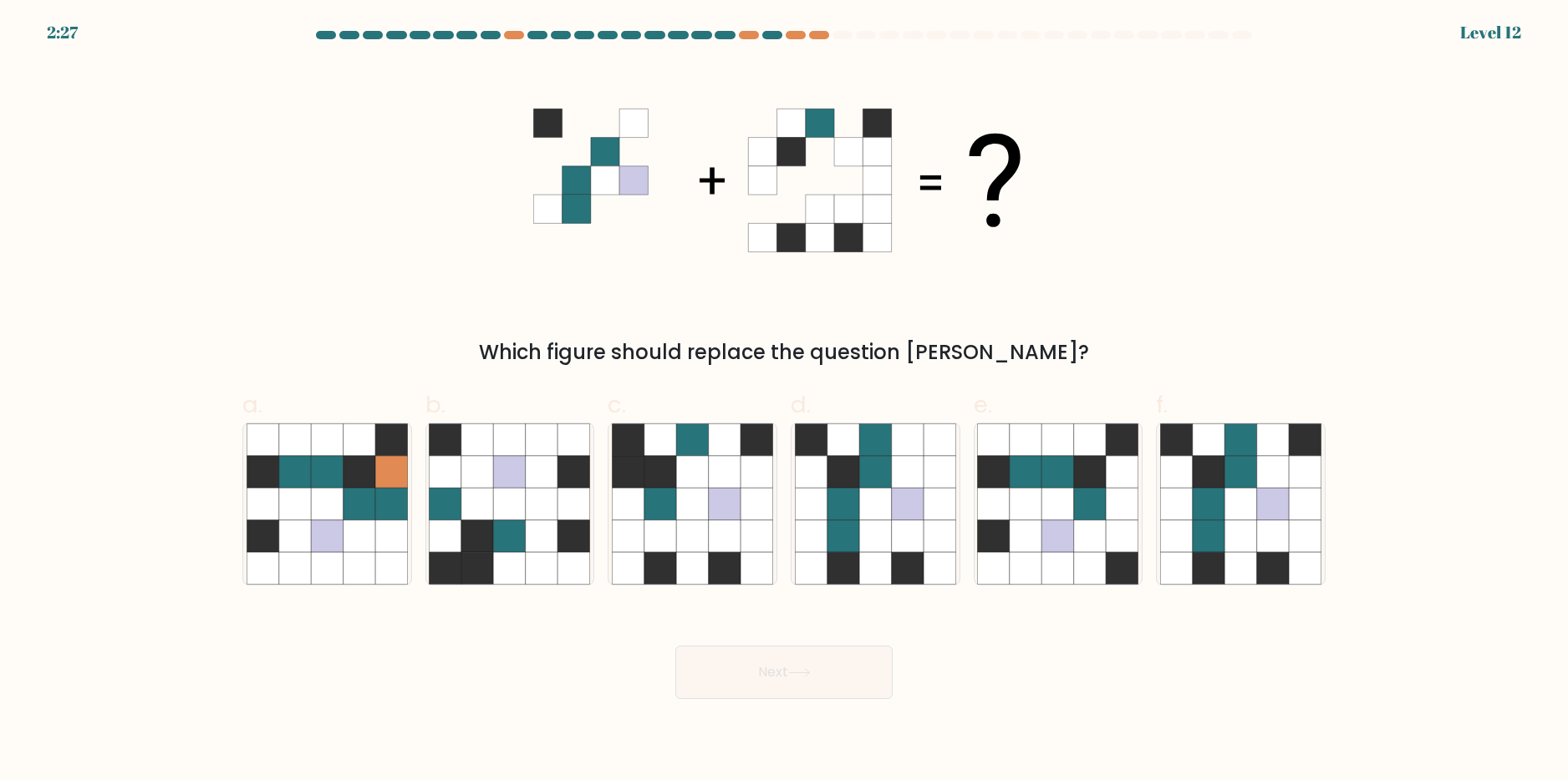
click at [753, 120] on icon at bounding box center [762, 123] width 28 height 28
click at [748, 489] on icon at bounding box center [757, 504] width 32 height 32
click at [784, 401] on input "c." at bounding box center [784, 395] width 1 height 11
radio input "true"
click at [866, 513] on icon at bounding box center [875, 504] width 32 height 32
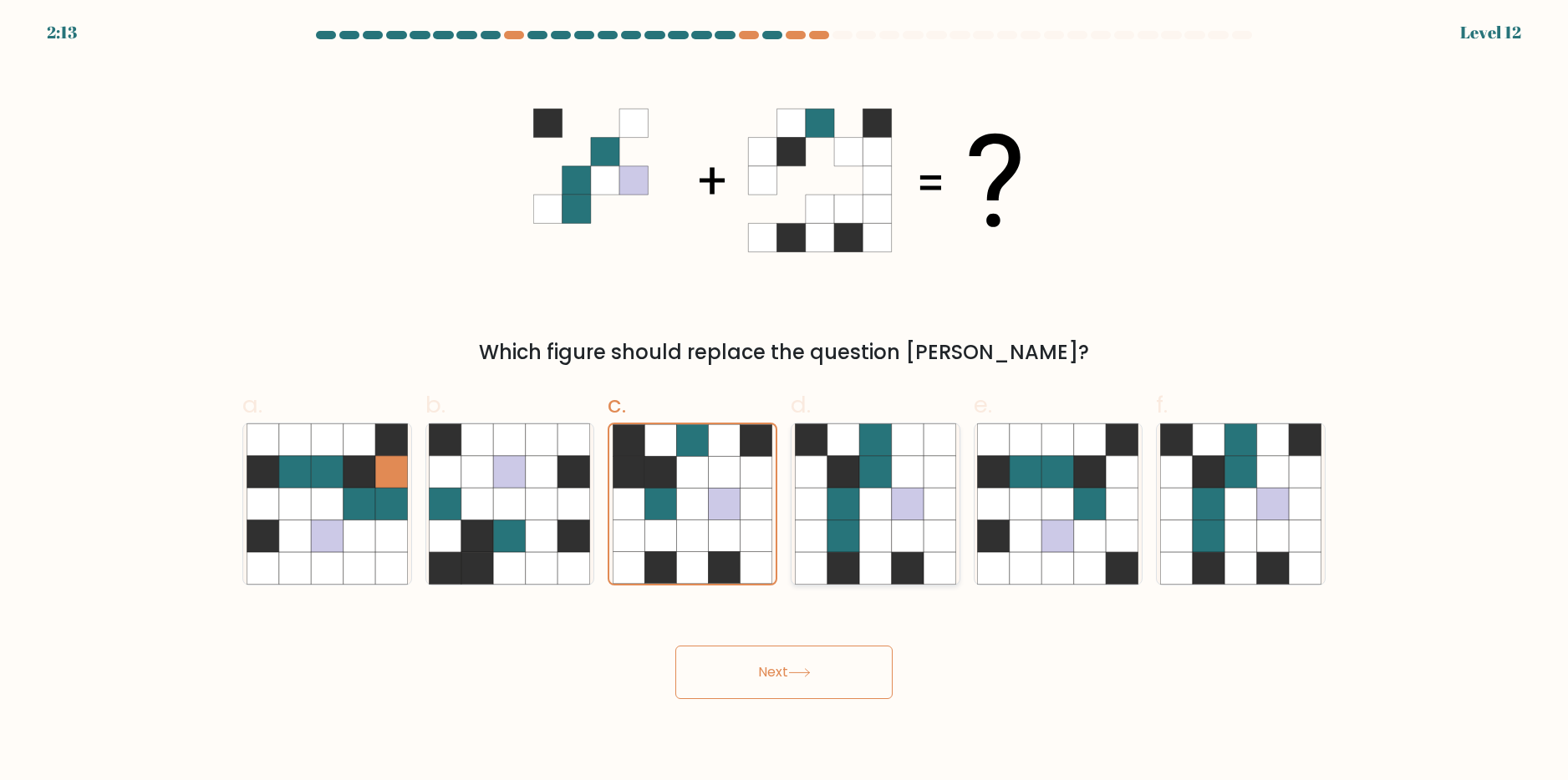
click at [785, 401] on input "d." at bounding box center [784, 395] width 1 height 11
radio input "true"
click at [1074, 513] on icon at bounding box center [1090, 504] width 32 height 32
click at [785, 401] on input "e." at bounding box center [784, 395] width 1 height 11
radio input "true"
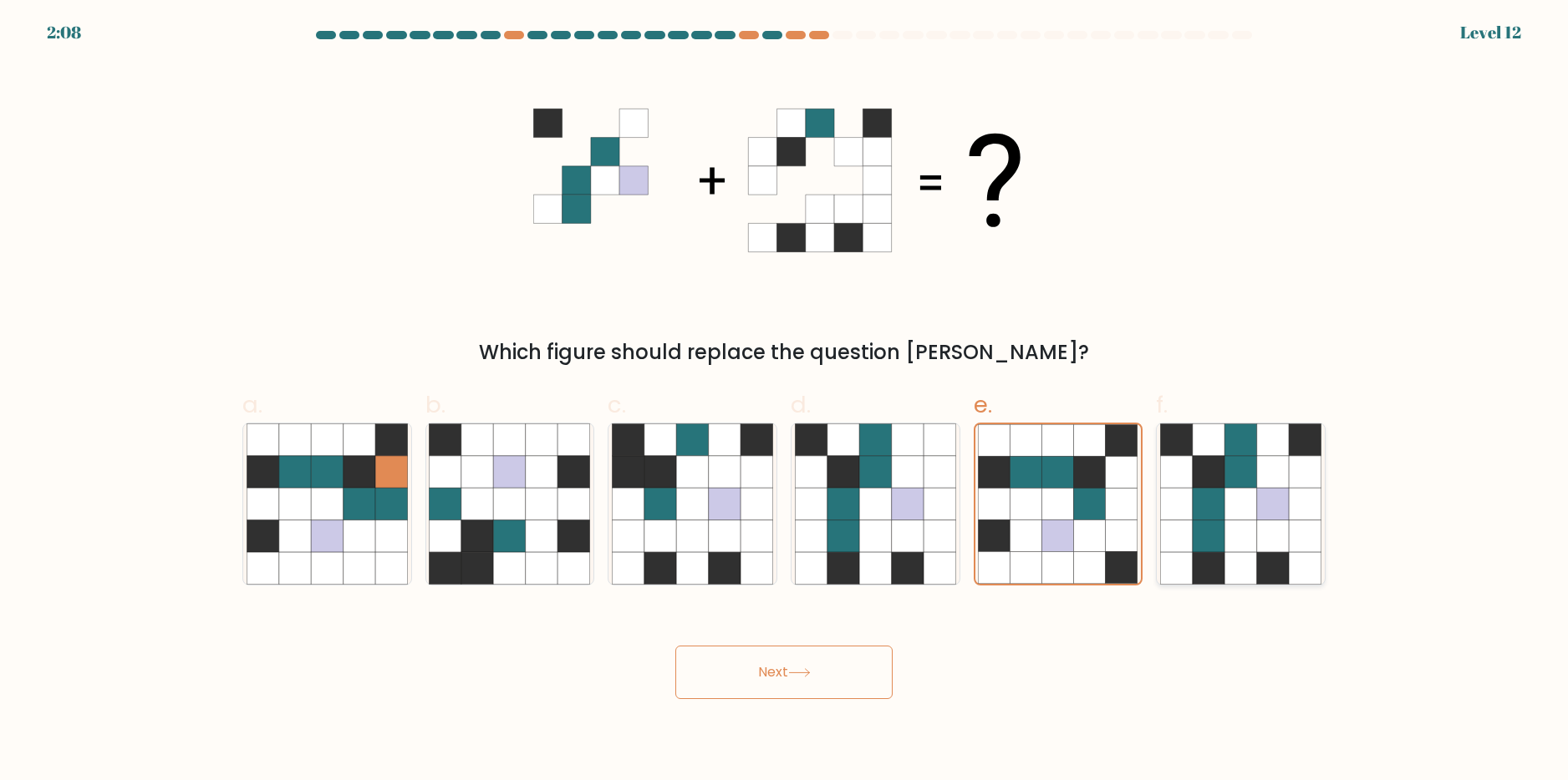
click at [1209, 450] on icon at bounding box center [1208, 439] width 32 height 32
click at [785, 401] on input "f." at bounding box center [784, 395] width 1 height 11
radio input "true"
click at [807, 701] on body "2:04 Level 12" at bounding box center [784, 390] width 1568 height 780
click at [811, 679] on button "Next" at bounding box center [783, 672] width 217 height 53
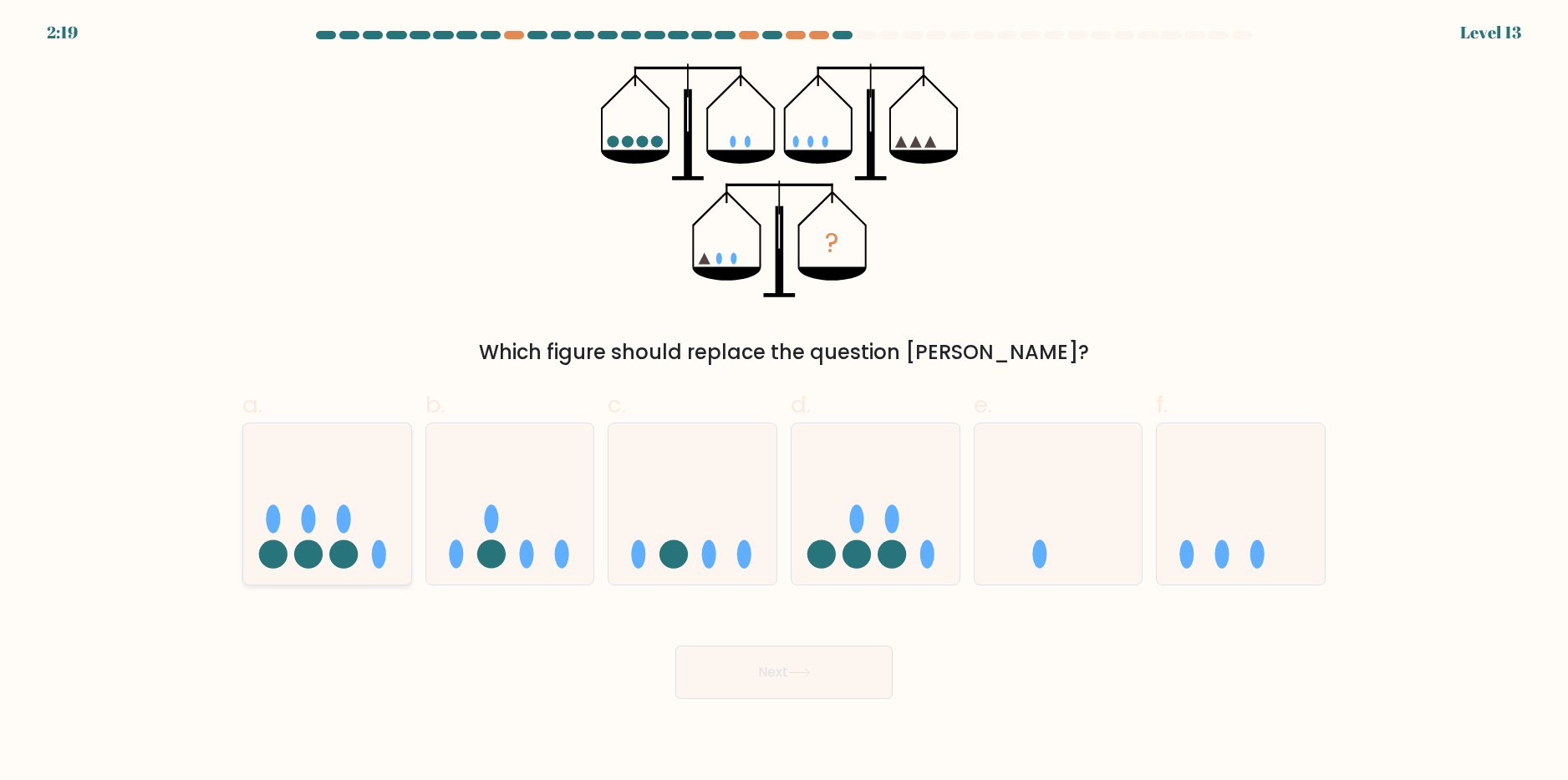
click at [347, 529] on ellipse at bounding box center [344, 518] width 15 height 28
click at [784, 401] on input "a." at bounding box center [784, 395] width 1 height 11
radio input "true"
click at [482, 544] on icon at bounding box center [509, 504] width 168 height 138
click at [784, 401] on input "b." at bounding box center [784, 395] width 1 height 11
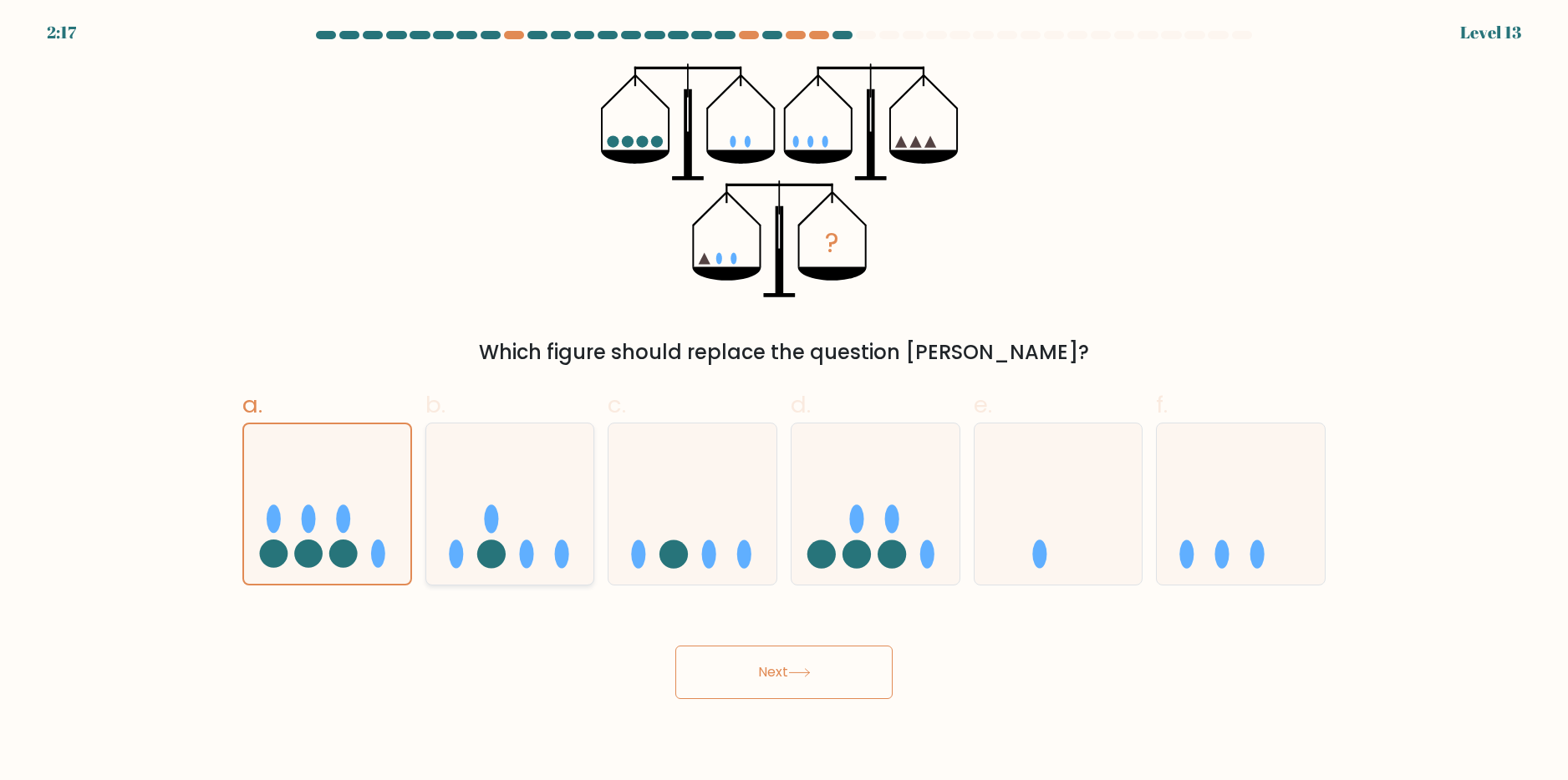
radio input "true"
click at [914, 541] on icon at bounding box center [875, 504] width 168 height 138
click at [785, 401] on input "d." at bounding box center [784, 395] width 1 height 11
radio input "true"
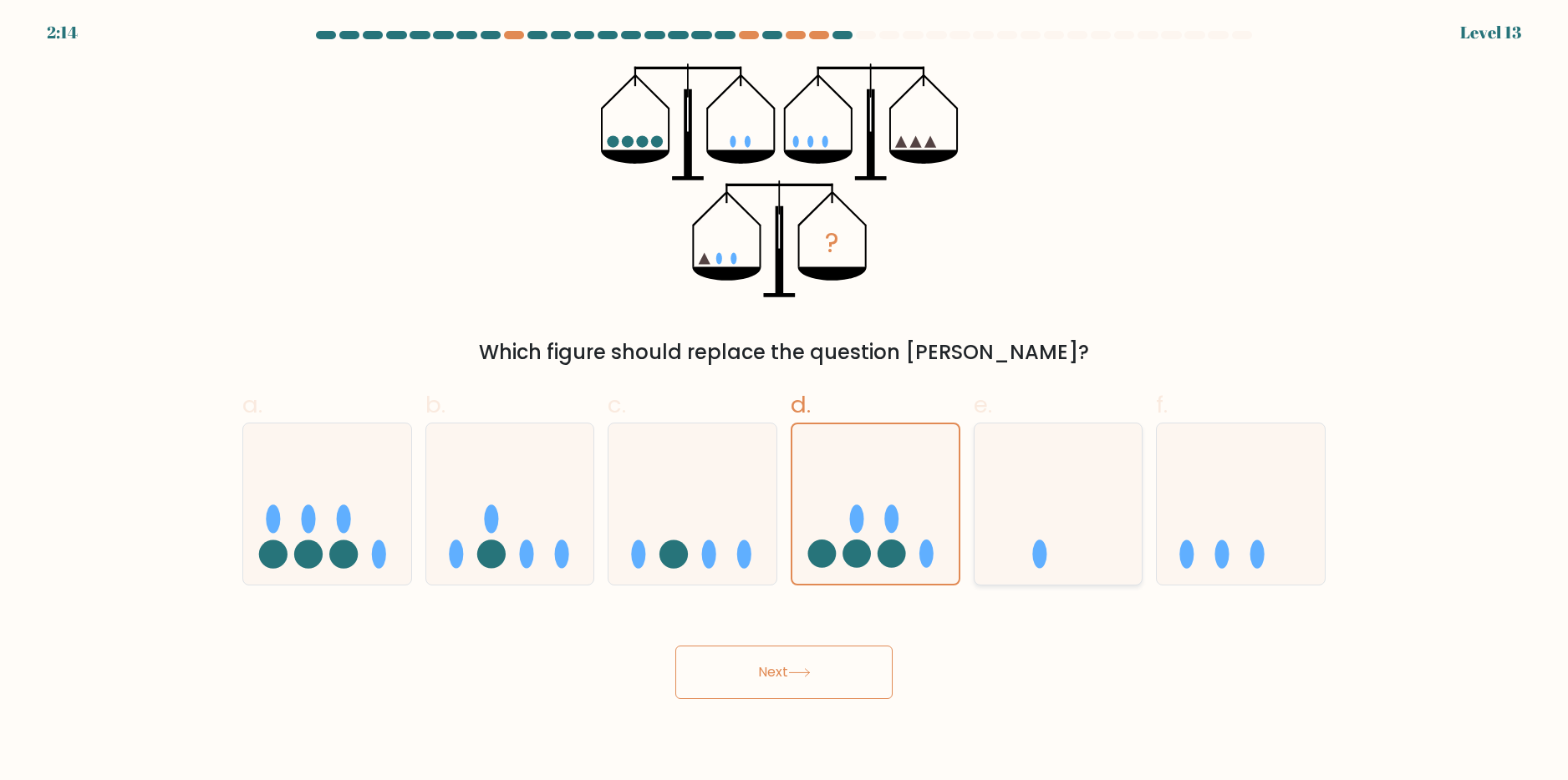
click at [1109, 545] on icon at bounding box center [1058, 504] width 168 height 138
click at [785, 401] on input "e." at bounding box center [784, 395] width 1 height 11
radio input "true"
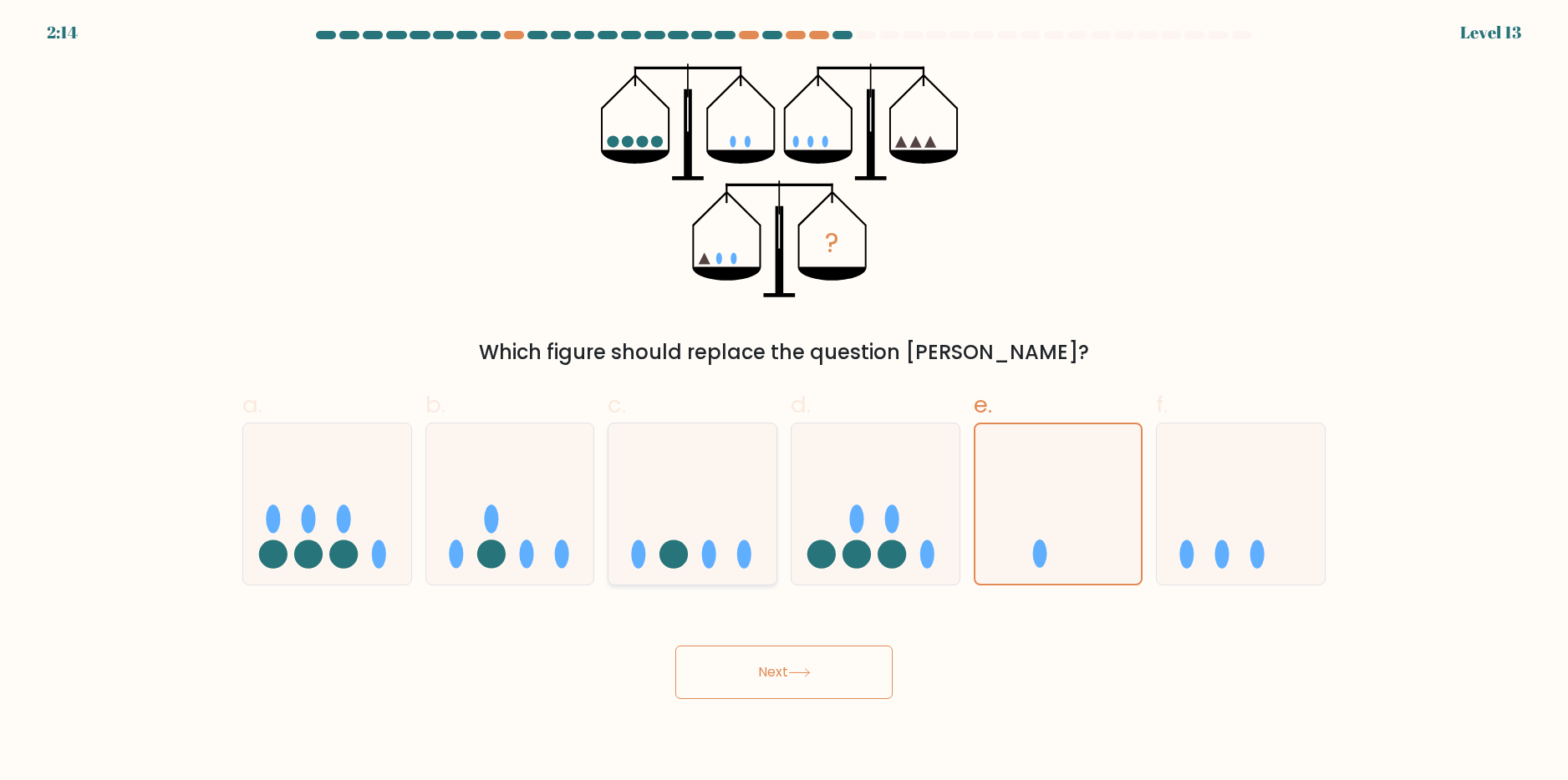
click at [653, 532] on icon at bounding box center [691, 504] width 168 height 138
click at [784, 401] on input "c." at bounding box center [784, 395] width 1 height 11
radio input "true"
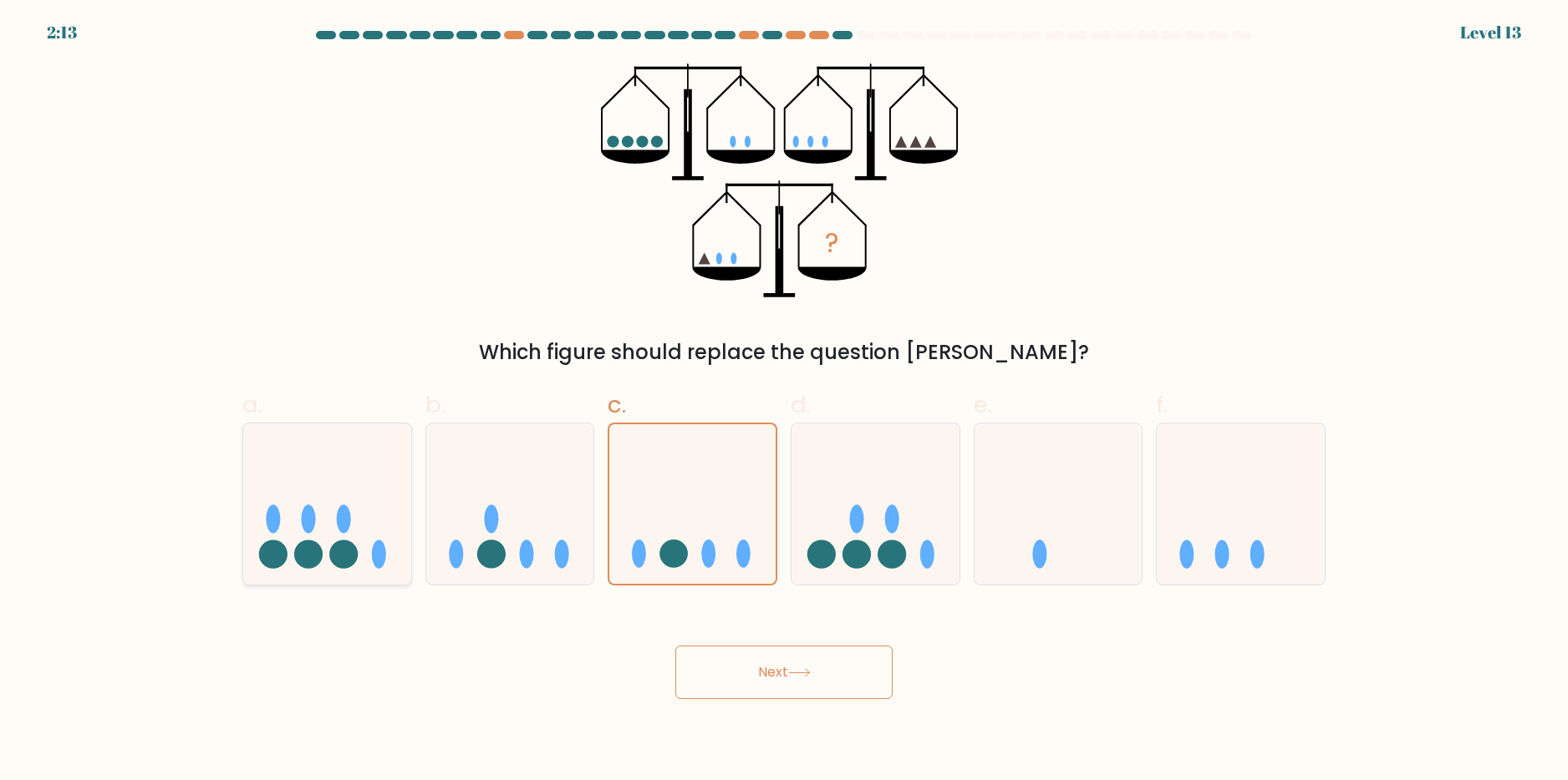
click at [252, 554] on icon at bounding box center [327, 504] width 168 height 138
click at [784, 401] on input "a." at bounding box center [784, 395] width 1 height 11
radio input "true"
click at [779, 661] on button "Next" at bounding box center [783, 672] width 217 height 53
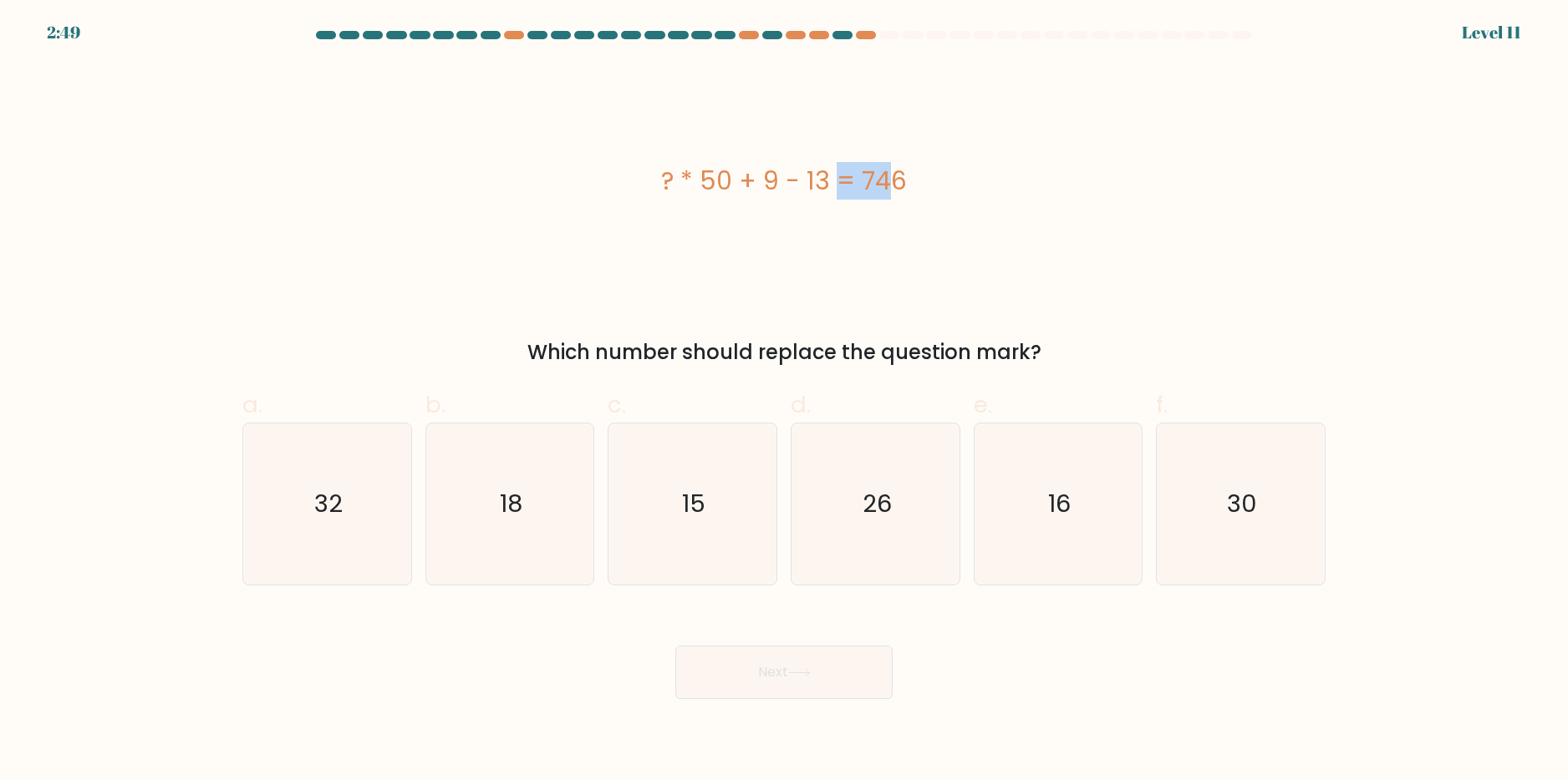
drag, startPoint x: 762, startPoint y: 187, endPoint x: 790, endPoint y: 187, distance: 28.0
click at [790, 187] on div "? * 50 + 9 - 13 = 746" at bounding box center [784, 180] width 1083 height 38
click at [702, 213] on div "? * 50 + 9 - 13 = 746" at bounding box center [784, 180] width 1083 height 234
click at [947, 566] on icon "26" at bounding box center [876, 504] width 161 height 161
click at [785, 401] on input "d. 26" at bounding box center [784, 395] width 1 height 11
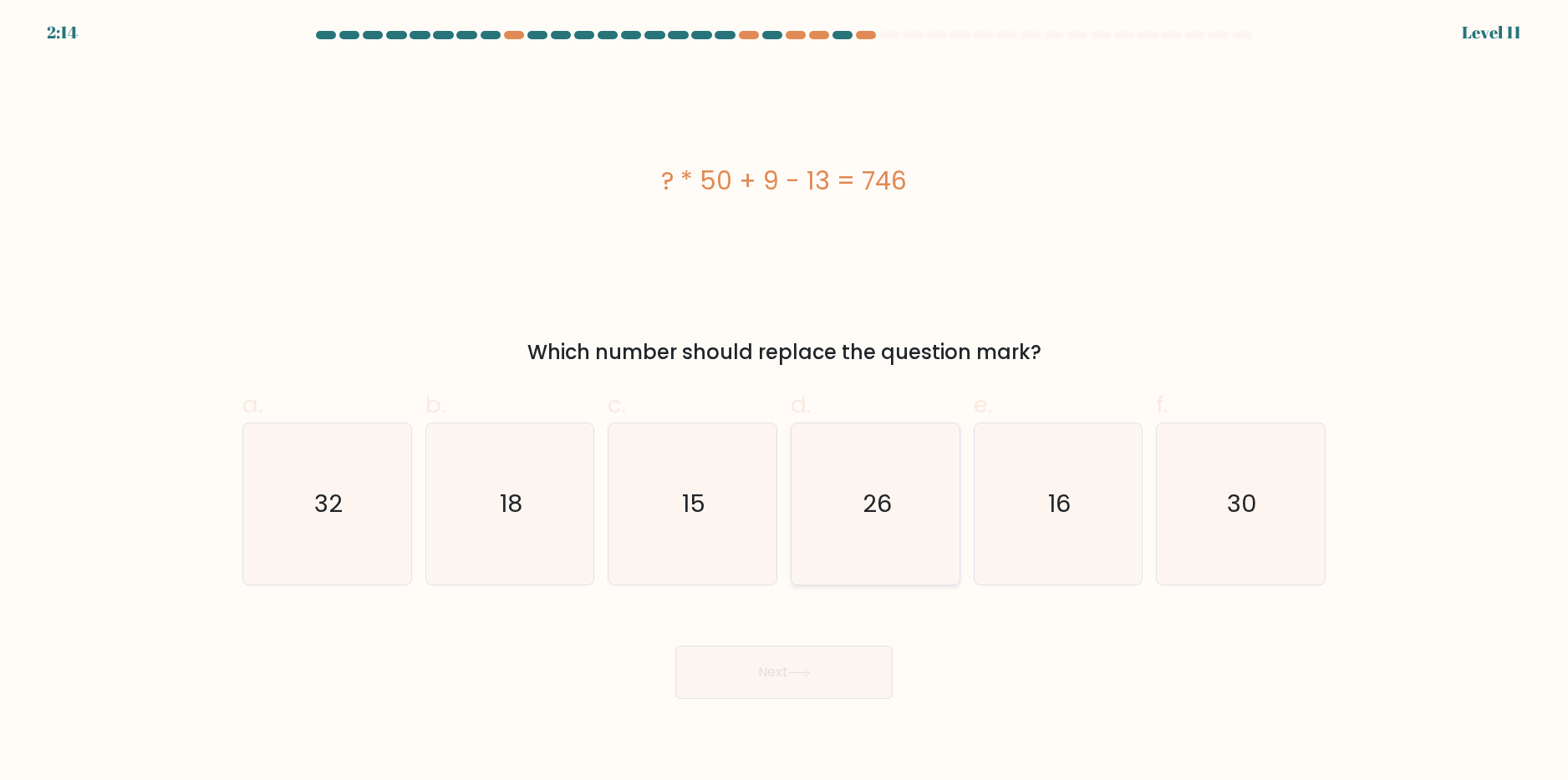
radio input "true"
click at [752, 688] on button "Next" at bounding box center [783, 672] width 217 height 53
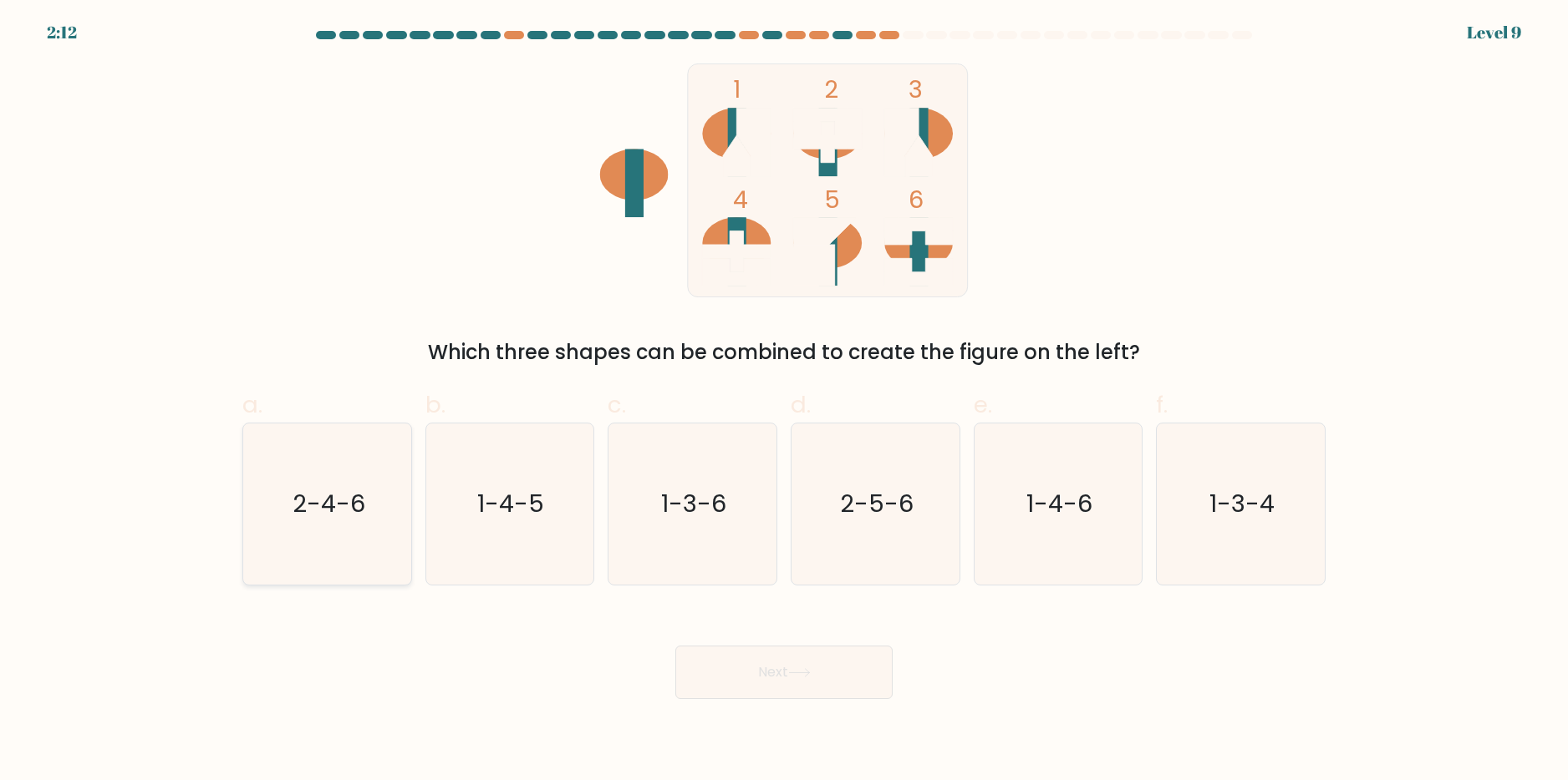
click at [349, 517] on text "2-4-6" at bounding box center [328, 504] width 72 height 34
click at [784, 401] on input "a. 2-4-6" at bounding box center [784, 395] width 1 height 11
radio input "true"
click at [824, 688] on button "Next" at bounding box center [783, 672] width 217 height 53
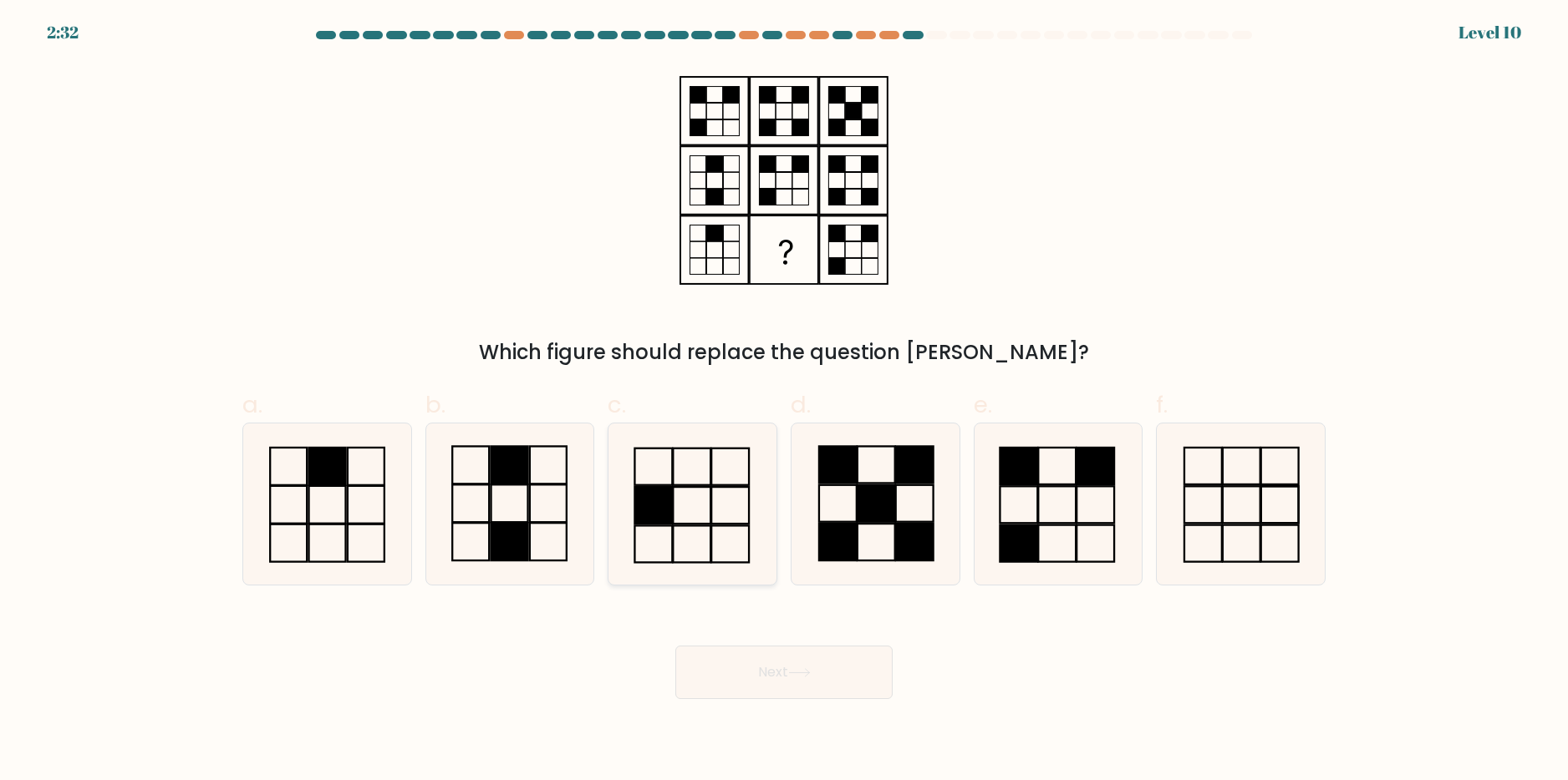
click at [712, 528] on rect at bounding box center [730, 544] width 38 height 37
click at [784, 401] on input "c." at bounding box center [784, 395] width 1 height 11
radio input "true"
click at [772, 664] on button "Next" at bounding box center [783, 672] width 217 height 53
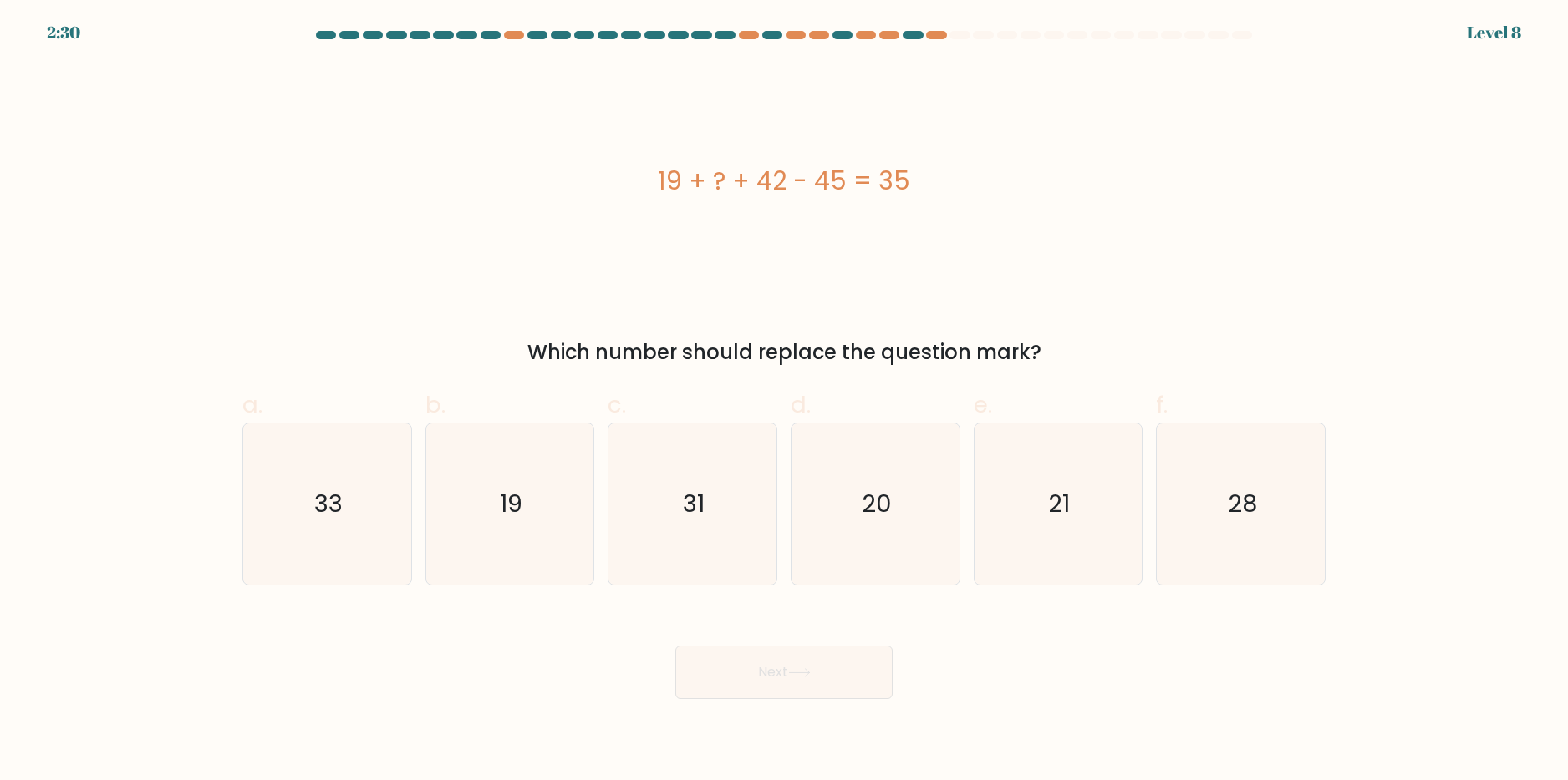
drag, startPoint x: 876, startPoint y: 180, endPoint x: 887, endPoint y: 180, distance: 11.0
click at [887, 180] on div "19 + ? + 42 - 45 = 35" at bounding box center [784, 180] width 1083 height 38
click at [821, 179] on div "19 + ? + 42 - 45 = 35" at bounding box center [784, 180] width 1083 height 38
drag, startPoint x: 825, startPoint y: 184, endPoint x: 834, endPoint y: 178, distance: 10.8
click at [834, 178] on div "19 + ? + 42 - 45 = 35" at bounding box center [784, 180] width 1083 height 38
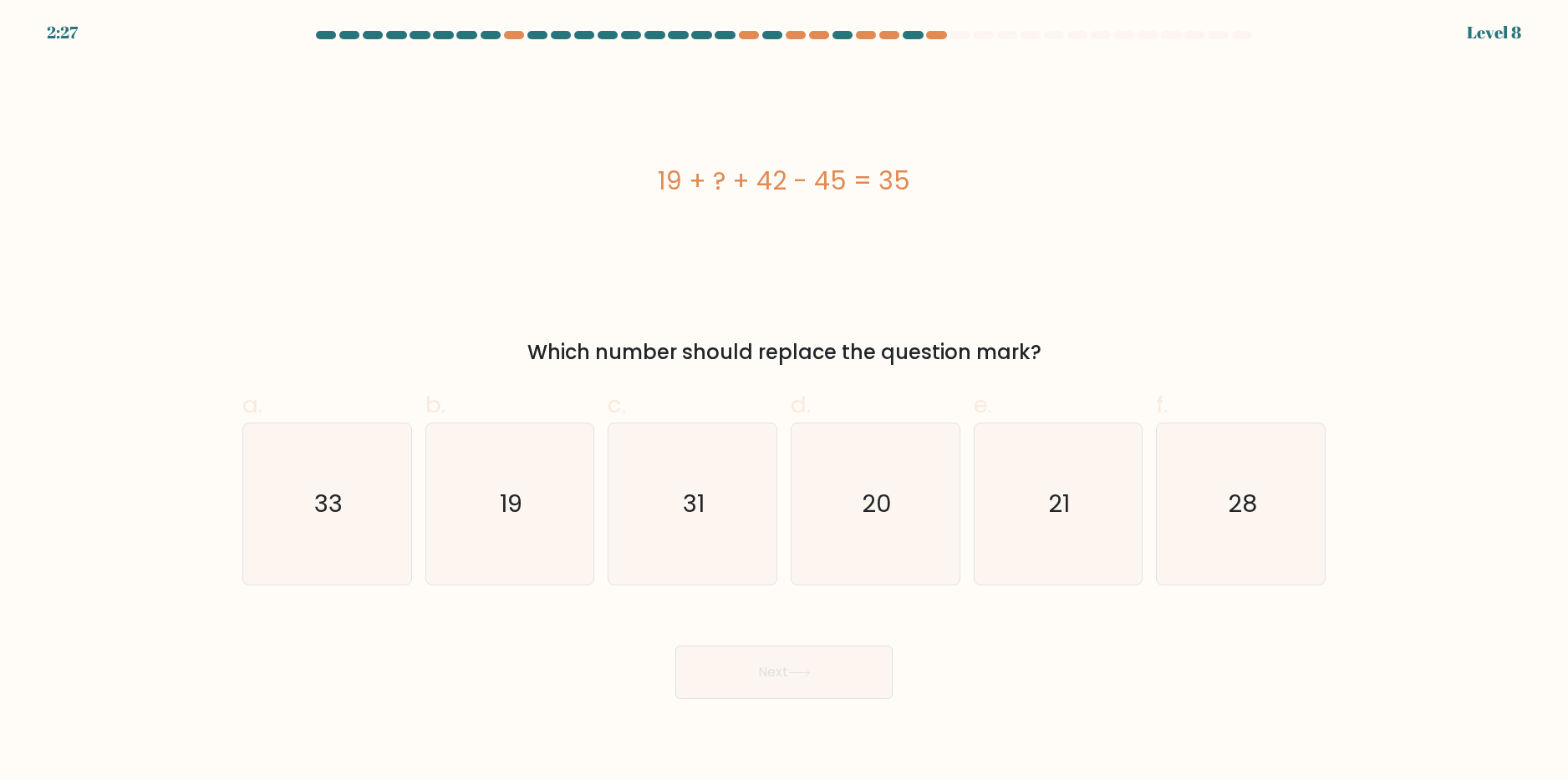
click at [872, 178] on div "19 + ? + 42 - 45 = 35" at bounding box center [784, 180] width 1083 height 38
drag, startPoint x: 887, startPoint y: 180, endPoint x: 974, endPoint y: 177, distance: 87.1
click at [974, 177] on div "19 + ? + 42 - 45 = 35" at bounding box center [784, 180] width 1083 height 38
click at [954, 190] on div "19 + ? + 42 - 45 = 35" at bounding box center [784, 180] width 1083 height 38
drag, startPoint x: 907, startPoint y: 184, endPoint x: 986, endPoint y: 184, distance: 79.0
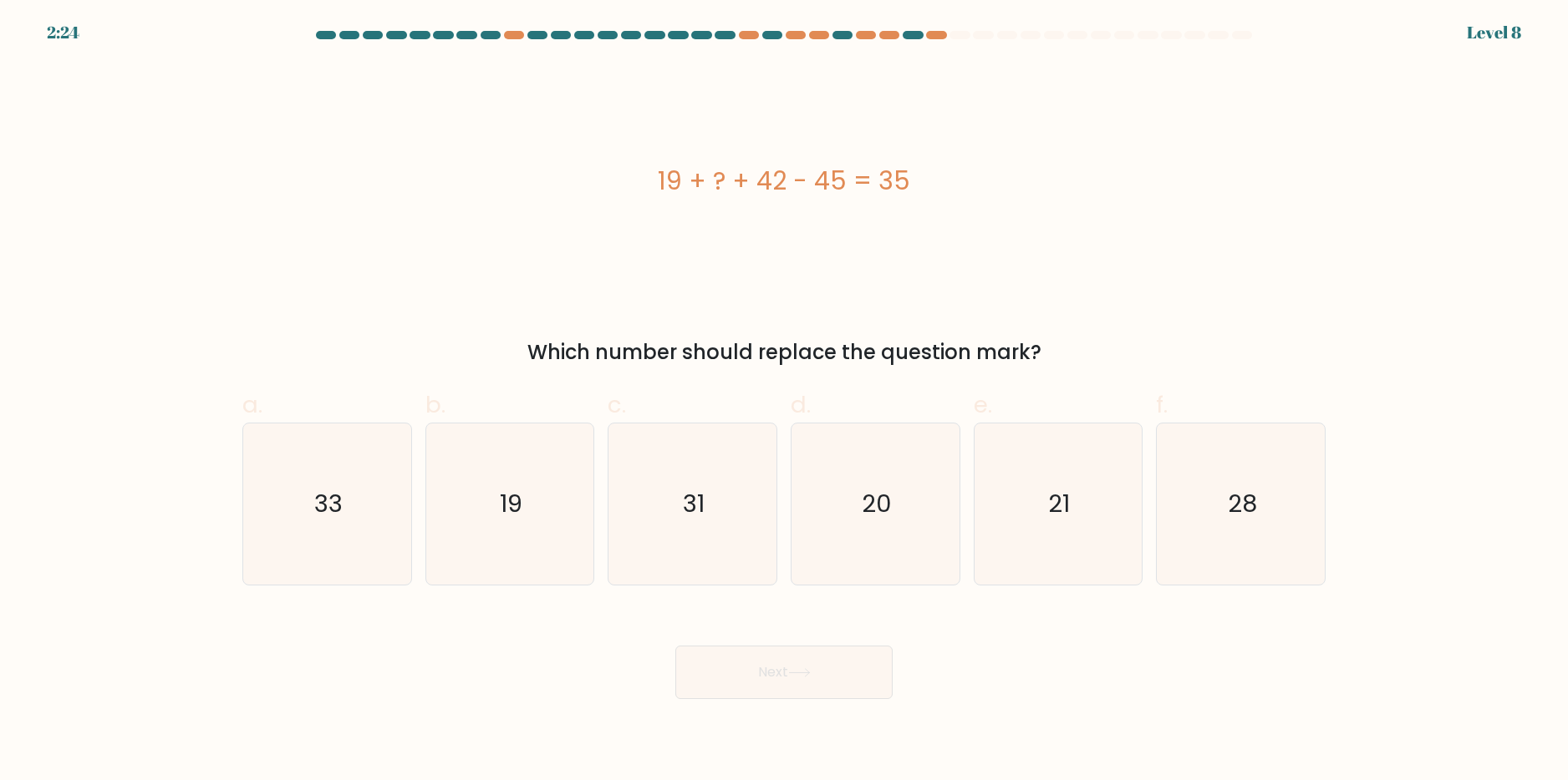
click at [986, 184] on div "19 + ? + 42 - 45 = 35" at bounding box center [784, 180] width 1083 height 38
click at [1222, 499] on icon "28" at bounding box center [1241, 504] width 161 height 161
click at [785, 401] on input "f. 28" at bounding box center [784, 395] width 1 height 11
radio input "true"
click at [715, 670] on button "Next" at bounding box center [783, 672] width 217 height 53
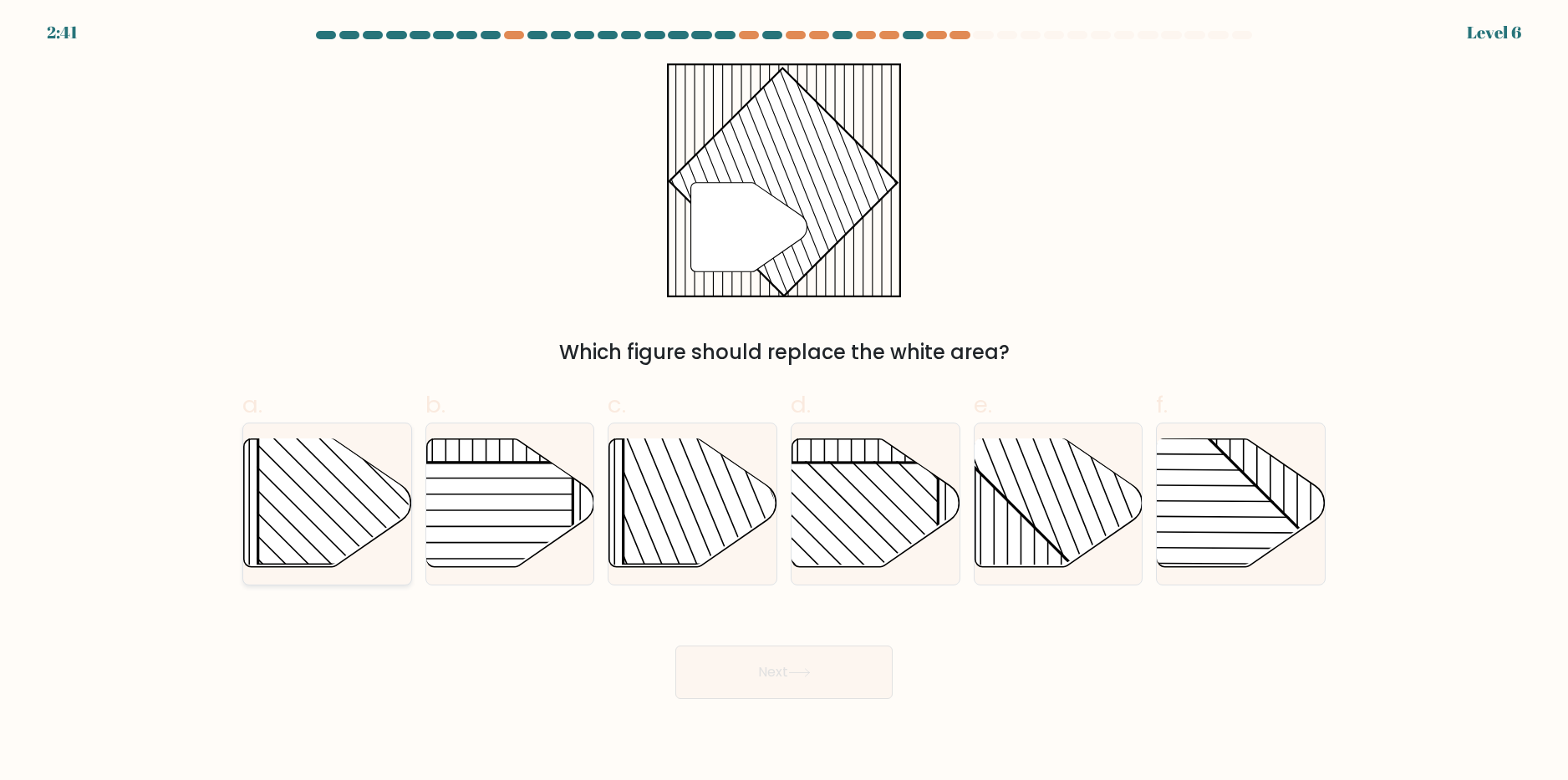
click at [262, 468] on rect at bounding box center [378, 445] width 241 height 241
click at [784, 401] on input "a." at bounding box center [784, 395] width 1 height 11
radio input "true"
click at [720, 467] on rect at bounding box center [744, 445] width 241 height 241
click at [784, 401] on input "c." at bounding box center [784, 395] width 1 height 11
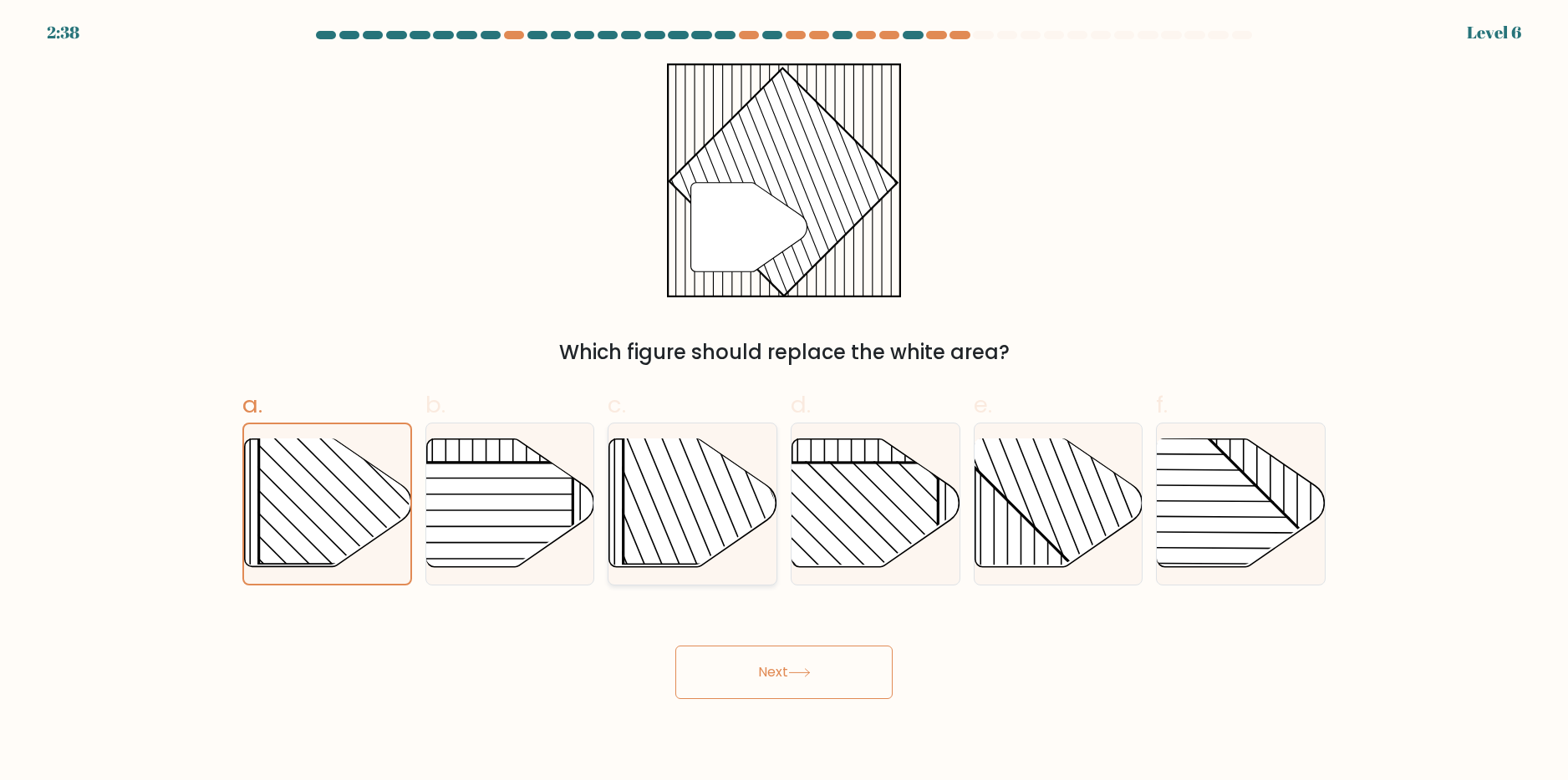
radio input "true"
click at [1073, 510] on rect at bounding box center [1108, 438] width 330 height 330
click at [785, 401] on input "e." at bounding box center [784, 395] width 1 height 11
radio input "true"
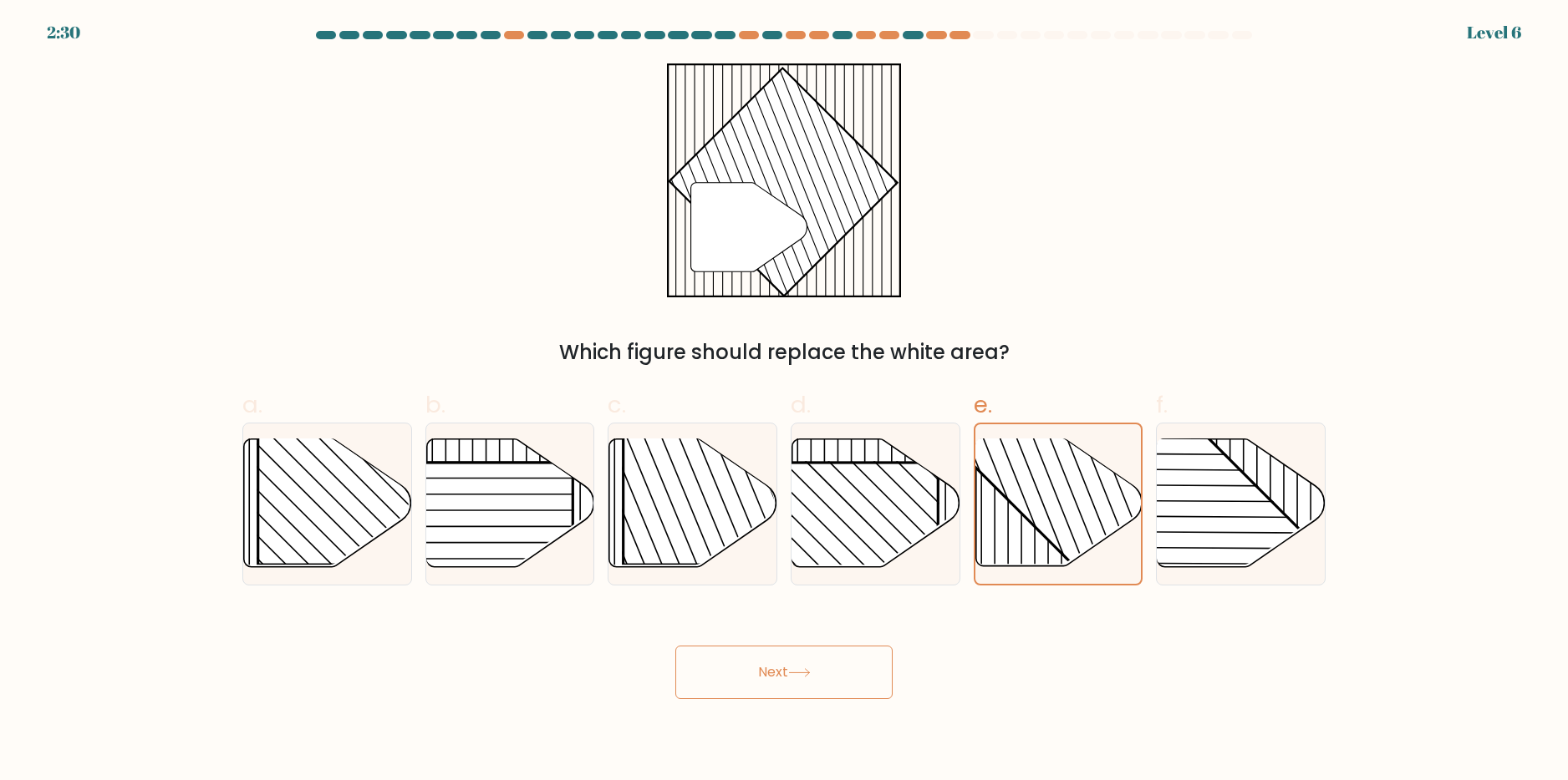
click at [861, 672] on button "Next" at bounding box center [783, 672] width 217 height 53
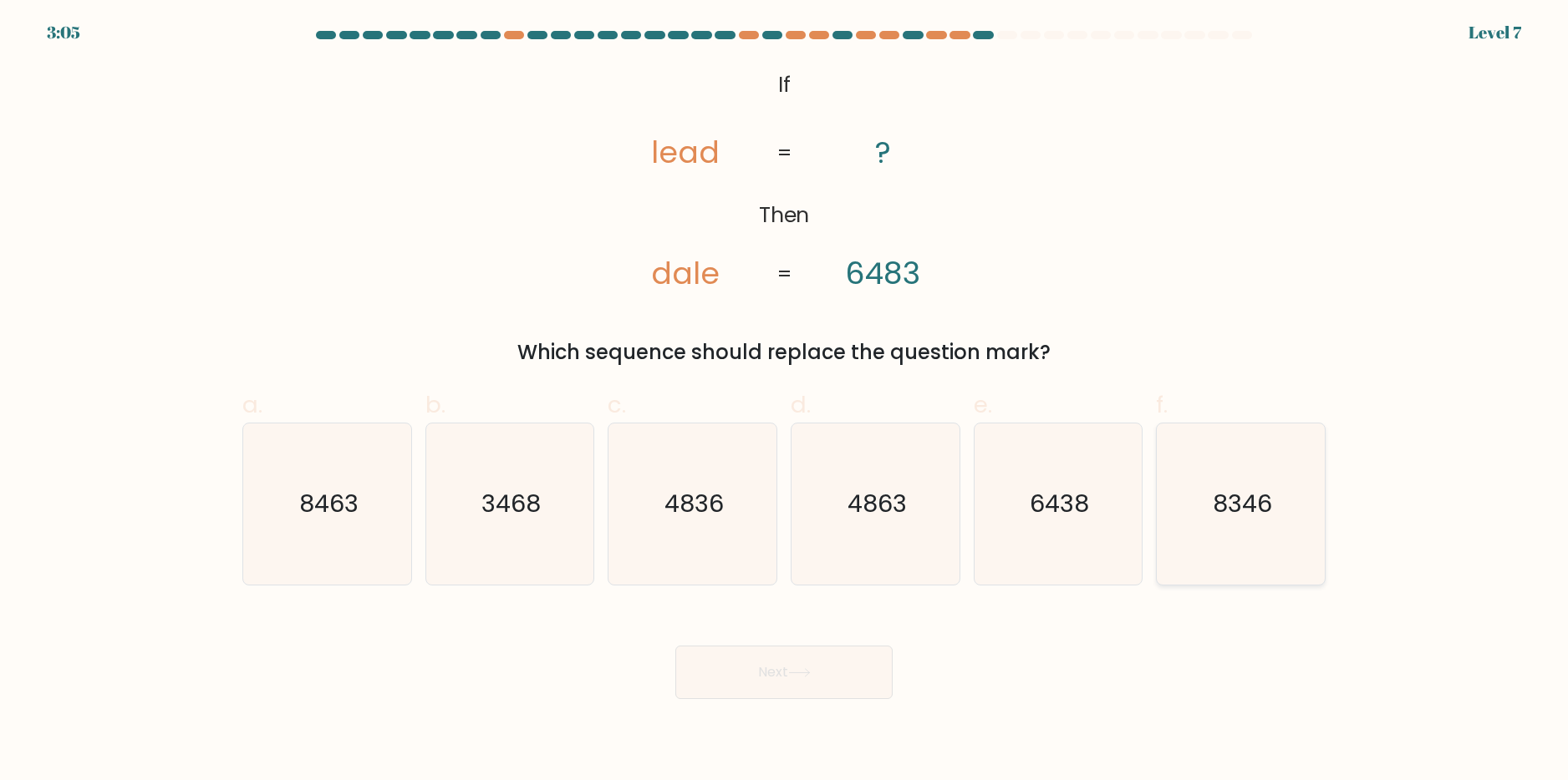
click at [1233, 486] on icon "8346" at bounding box center [1241, 504] width 161 height 161
click at [785, 401] on input "f. 8346" at bounding box center [784, 395] width 1 height 11
radio input "true"
click at [694, 278] on tspan "dale" at bounding box center [685, 275] width 69 height 43
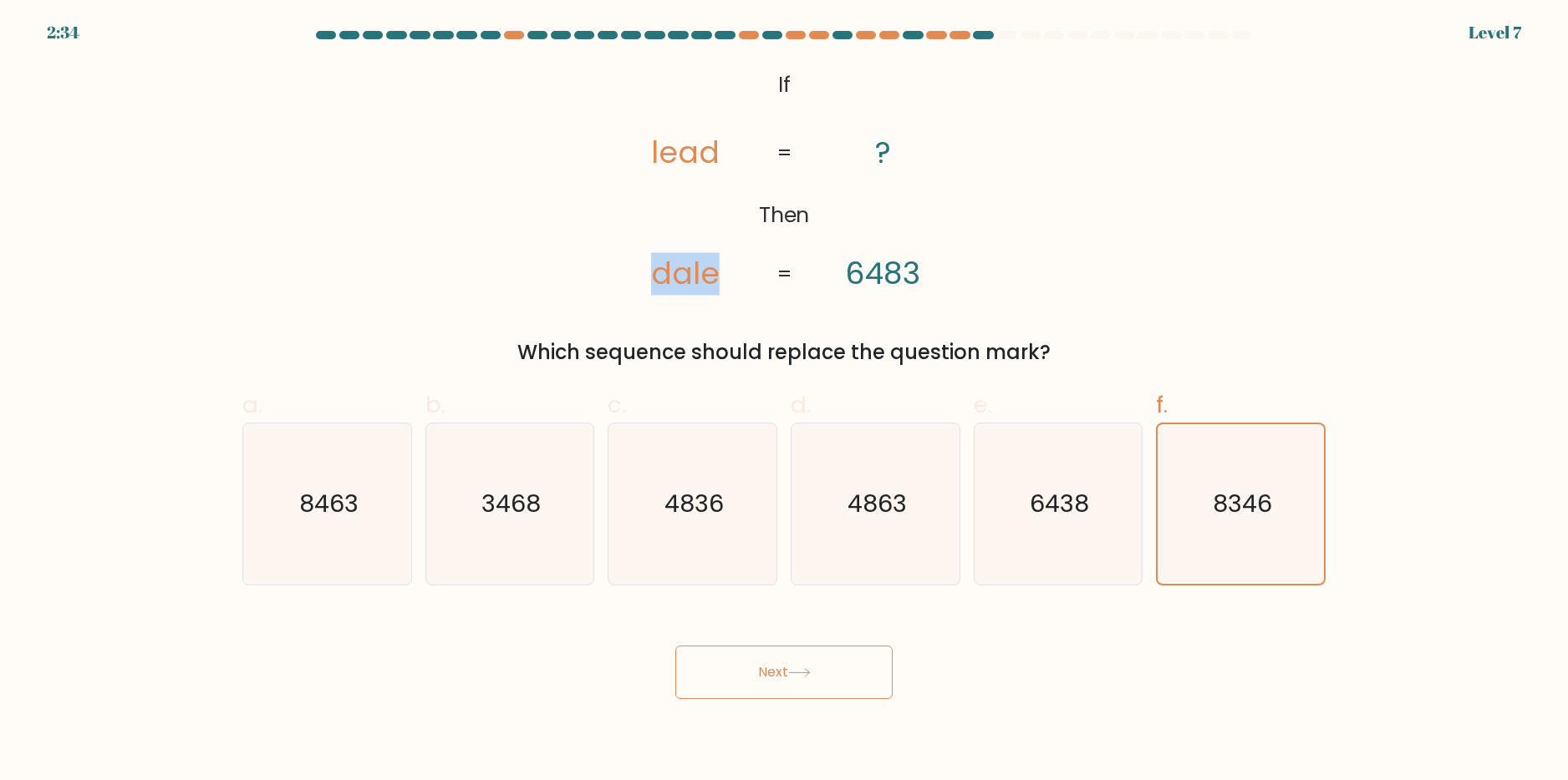
click at [694, 278] on tspan "dale" at bounding box center [685, 275] width 69 height 43
drag, startPoint x: 696, startPoint y: 277, endPoint x: 758, endPoint y: 277, distance: 62.0
click at [696, 276] on tspan "dale" at bounding box center [685, 275] width 69 height 43
click at [224, 487] on form "If ?" at bounding box center [784, 365] width 1568 height 668
click at [327, 493] on text "8463" at bounding box center [329, 504] width 60 height 34
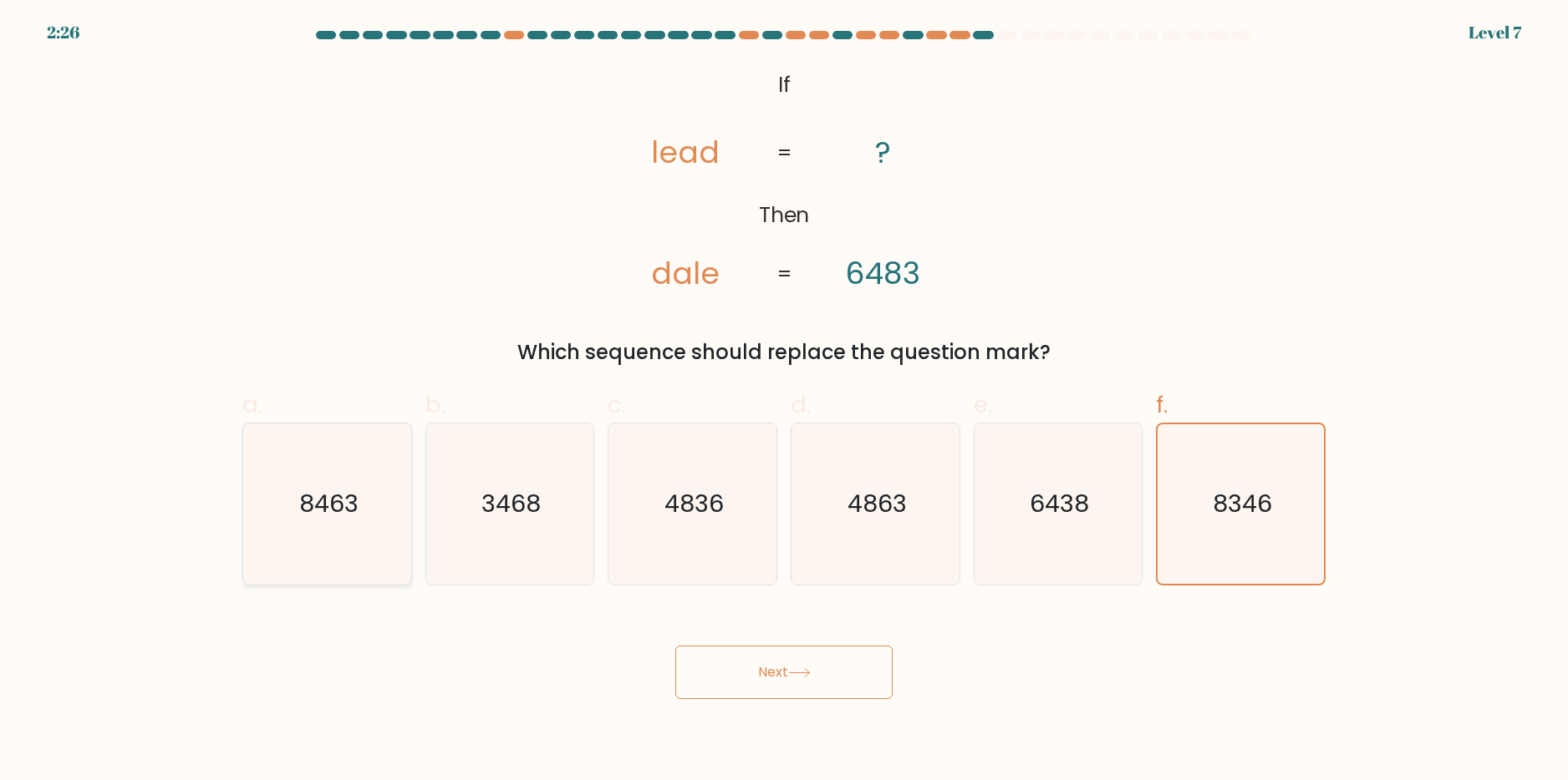
click at [784, 401] on input "a. 8463" at bounding box center [784, 395] width 1 height 11
radio input "true"
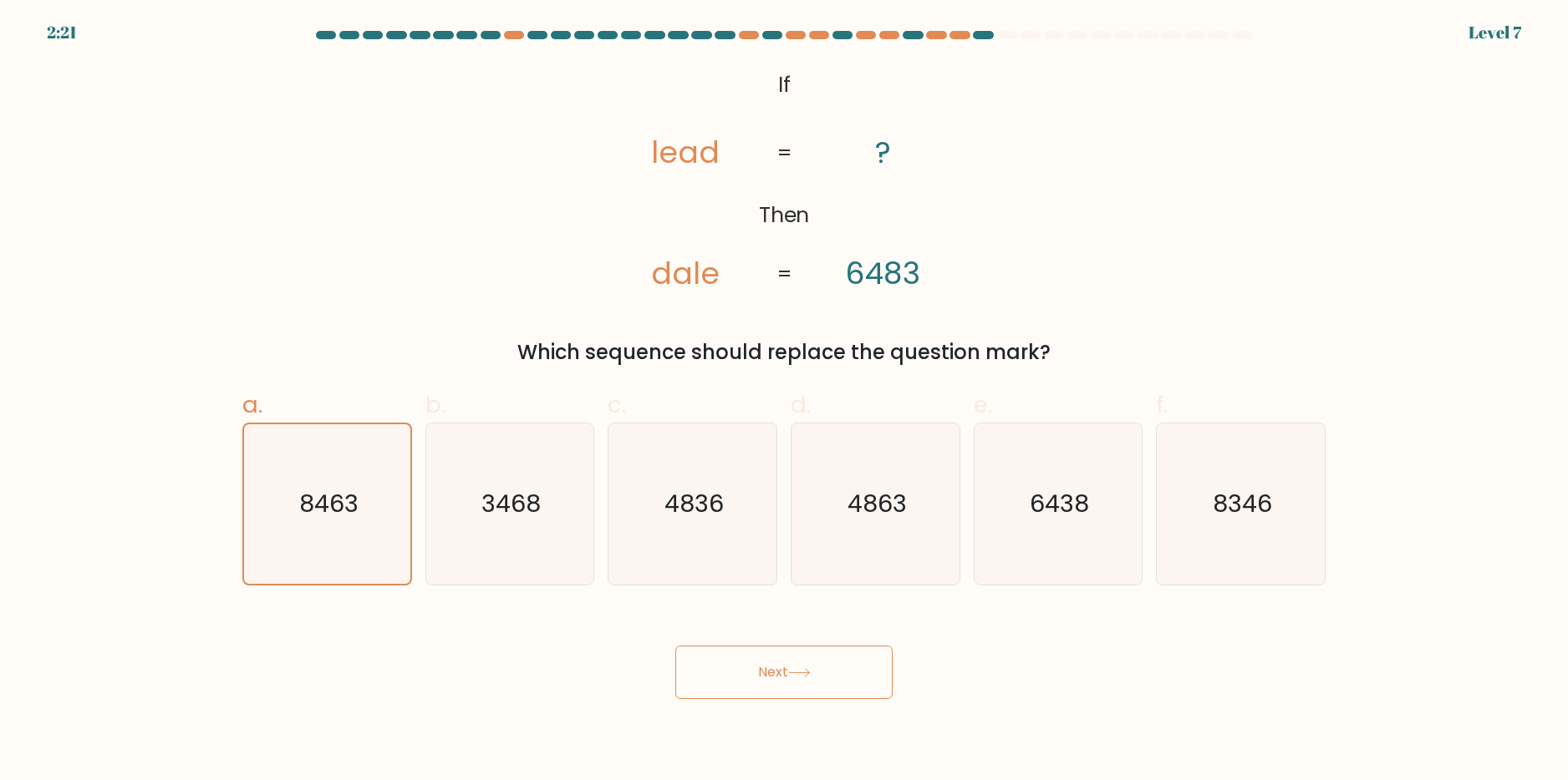
click at [793, 683] on button "Next" at bounding box center [783, 672] width 217 height 53
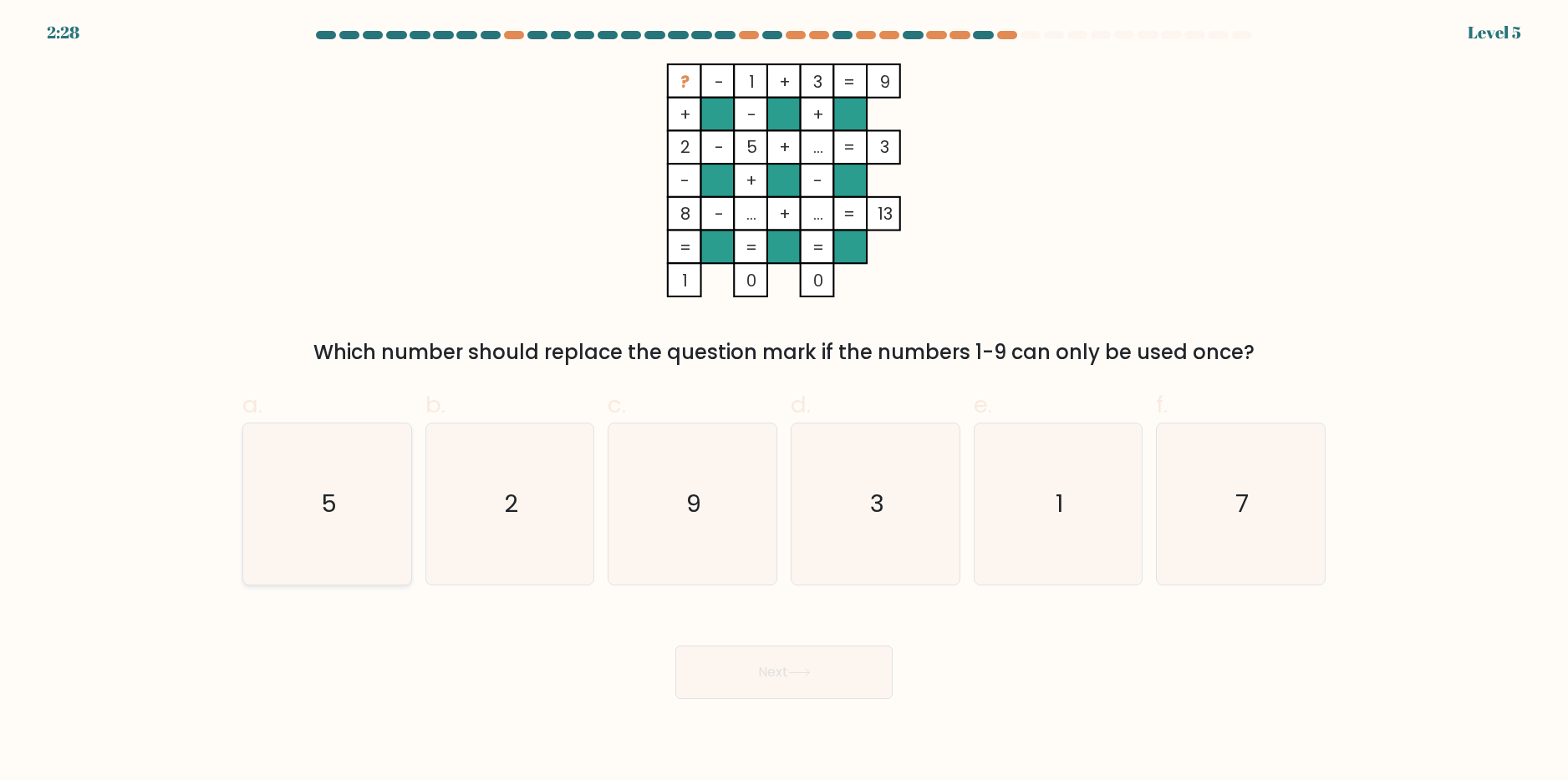
click at [335, 509] on text "5" at bounding box center [328, 504] width 16 height 34
click at [784, 401] on input "a. 5" at bounding box center [784, 395] width 1 height 11
radio input "true"
click at [1303, 497] on icon "7" at bounding box center [1241, 504] width 161 height 161
click at [785, 401] on input "f. 7" at bounding box center [784, 395] width 1 height 11
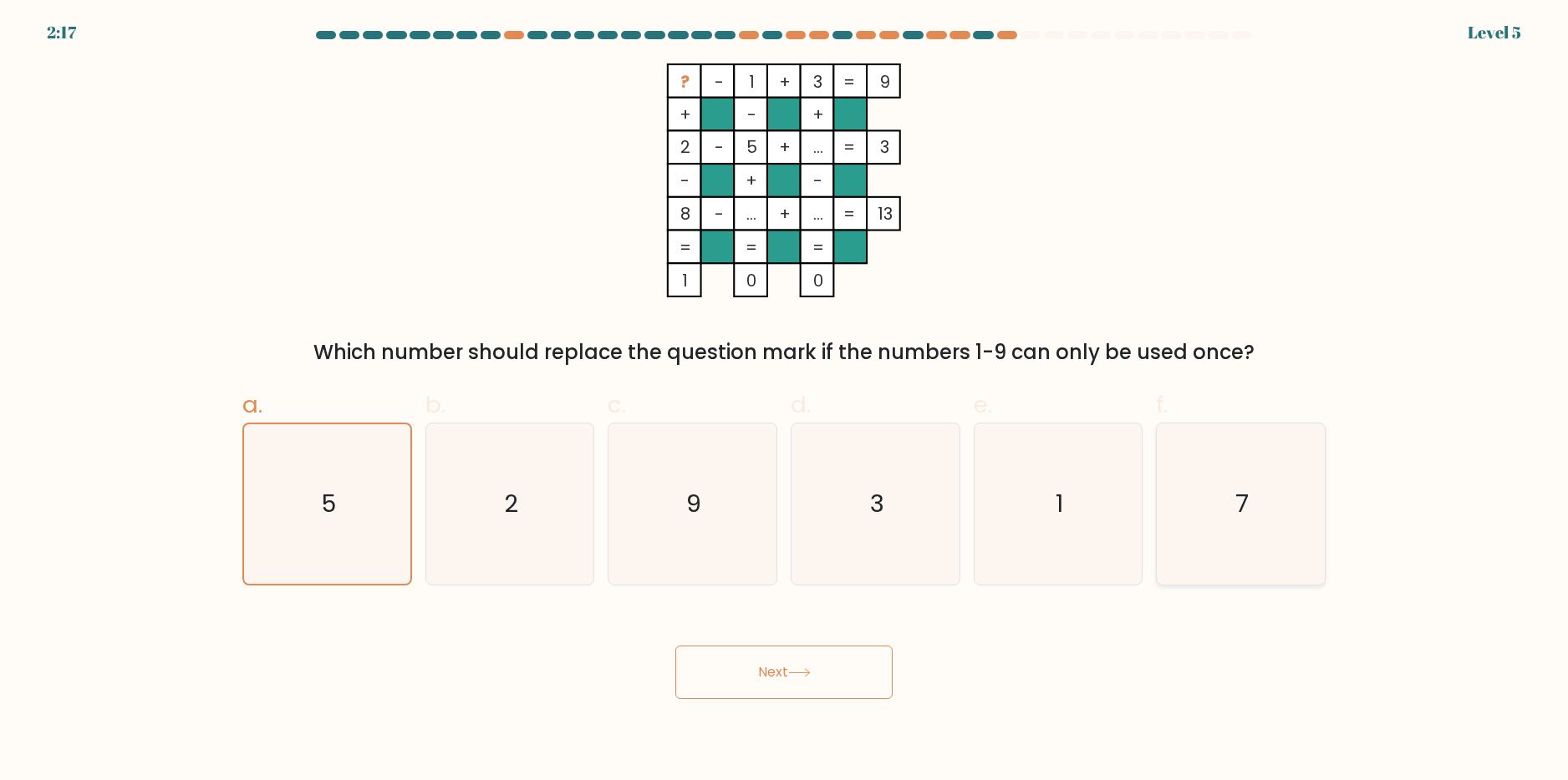
radio input "true"
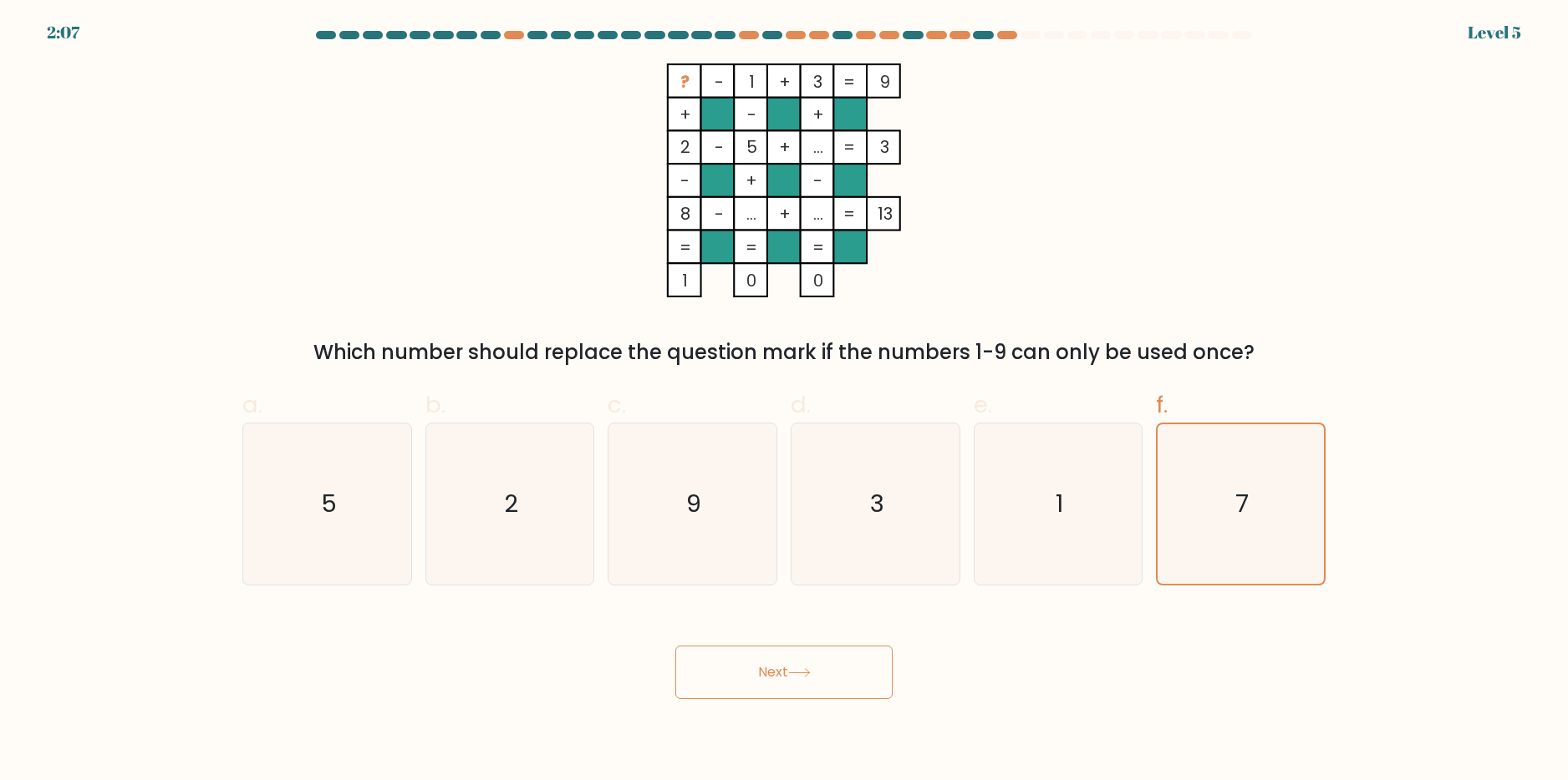
click at [797, 661] on button "Next" at bounding box center [783, 672] width 217 height 53
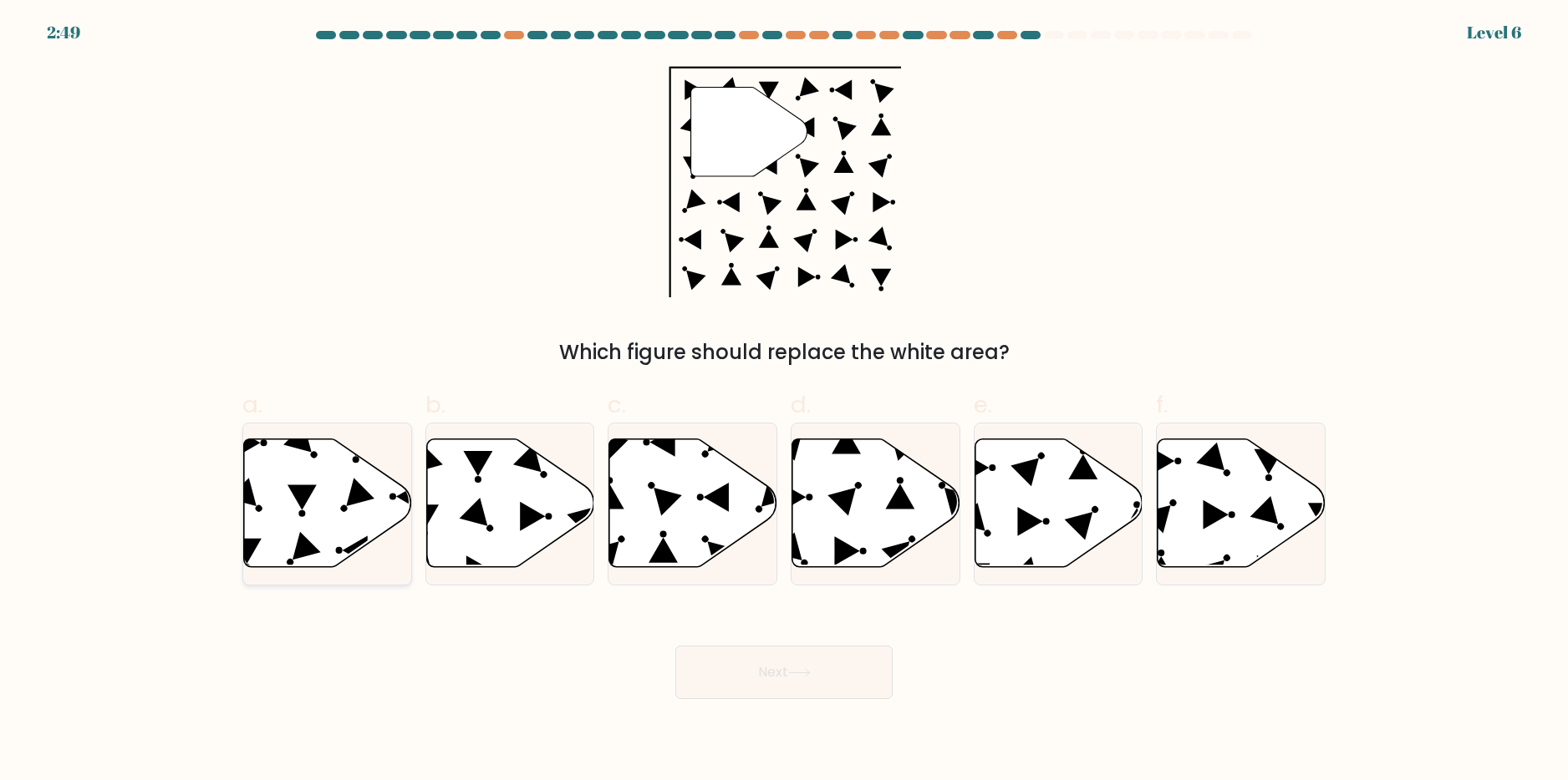
click at [342, 493] on icon at bounding box center [327, 503] width 168 height 129
click at [784, 401] on input "a." at bounding box center [784, 395] width 1 height 11
radio input "true"
click at [746, 654] on button "Next" at bounding box center [783, 672] width 217 height 53
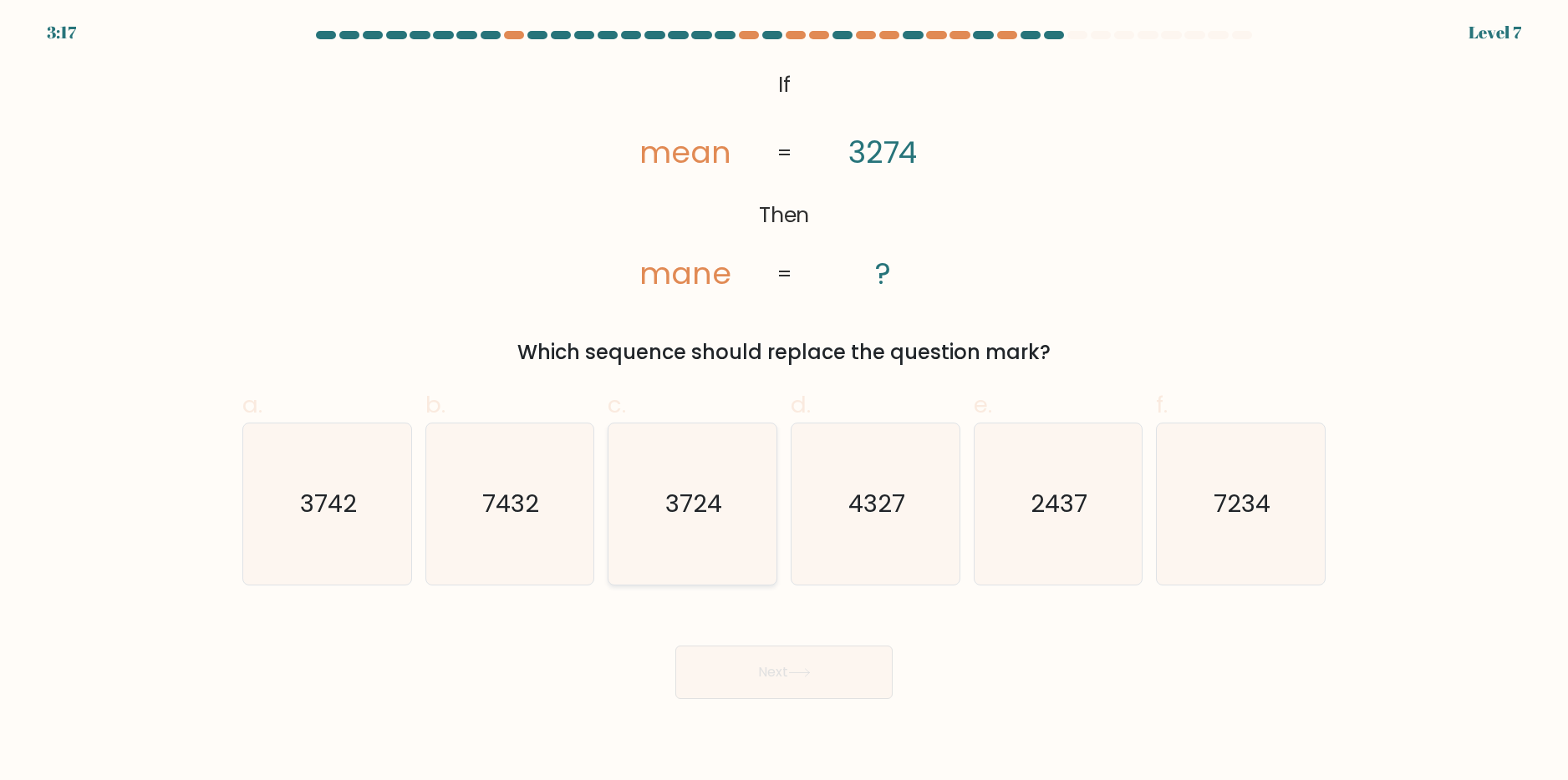
click at [667, 508] on text "3724" at bounding box center [694, 504] width 57 height 34
click at [784, 401] on input "c. 3724" at bounding box center [784, 395] width 1 height 11
radio input "true"
click at [779, 664] on button "Next" at bounding box center [783, 672] width 217 height 53
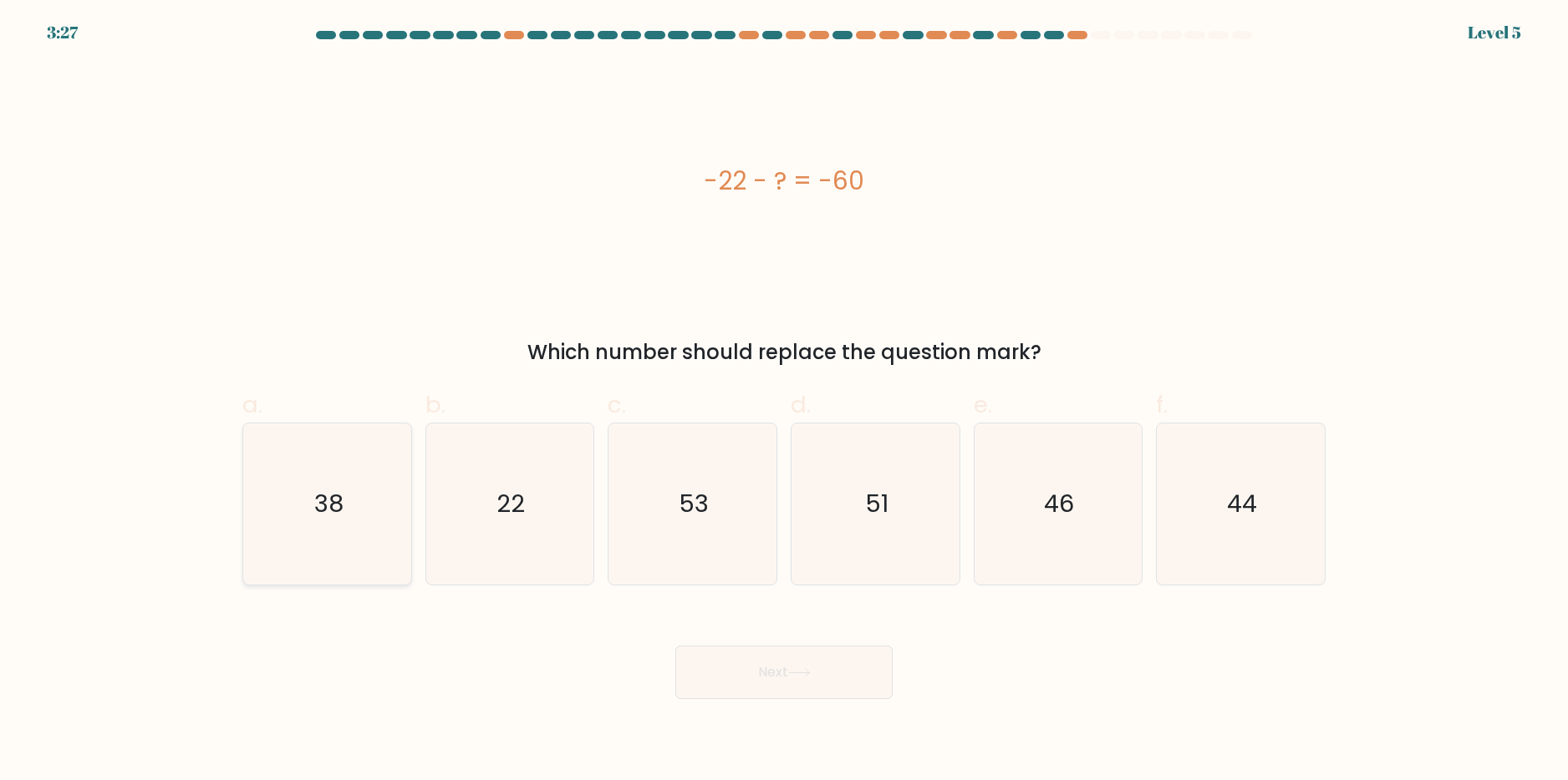
click at [303, 514] on icon "38" at bounding box center [327, 504] width 161 height 161
click at [784, 401] on input "a. 38" at bounding box center [784, 395] width 1 height 11
radio input "true"
click at [770, 677] on button "Next" at bounding box center [783, 672] width 217 height 53
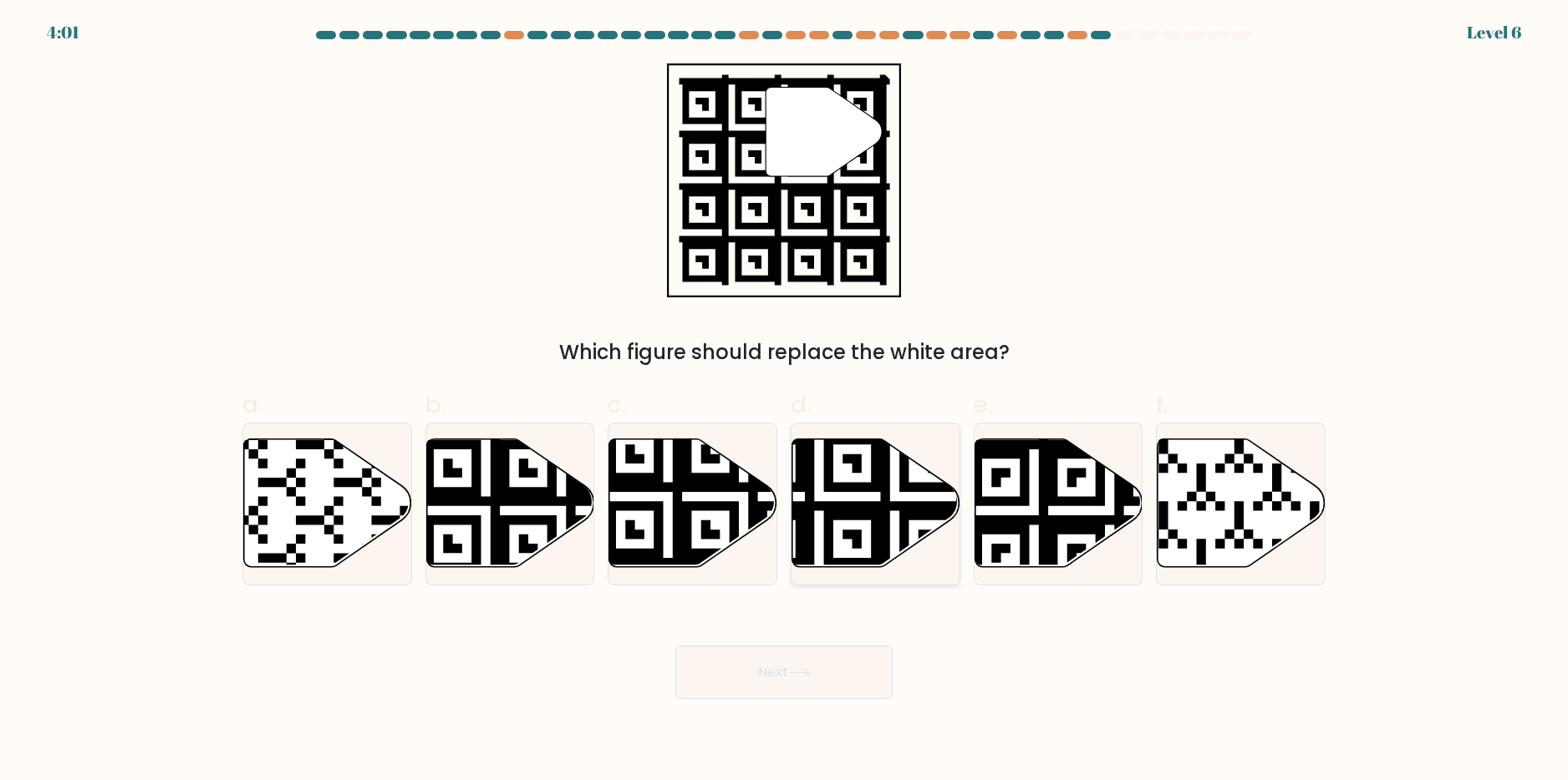
click at [895, 489] on icon at bounding box center [876, 503] width 168 height 129
click at [785, 401] on input "d." at bounding box center [784, 395] width 1 height 11
radio input "true"
click at [811, 677] on icon at bounding box center [800, 673] width 23 height 9
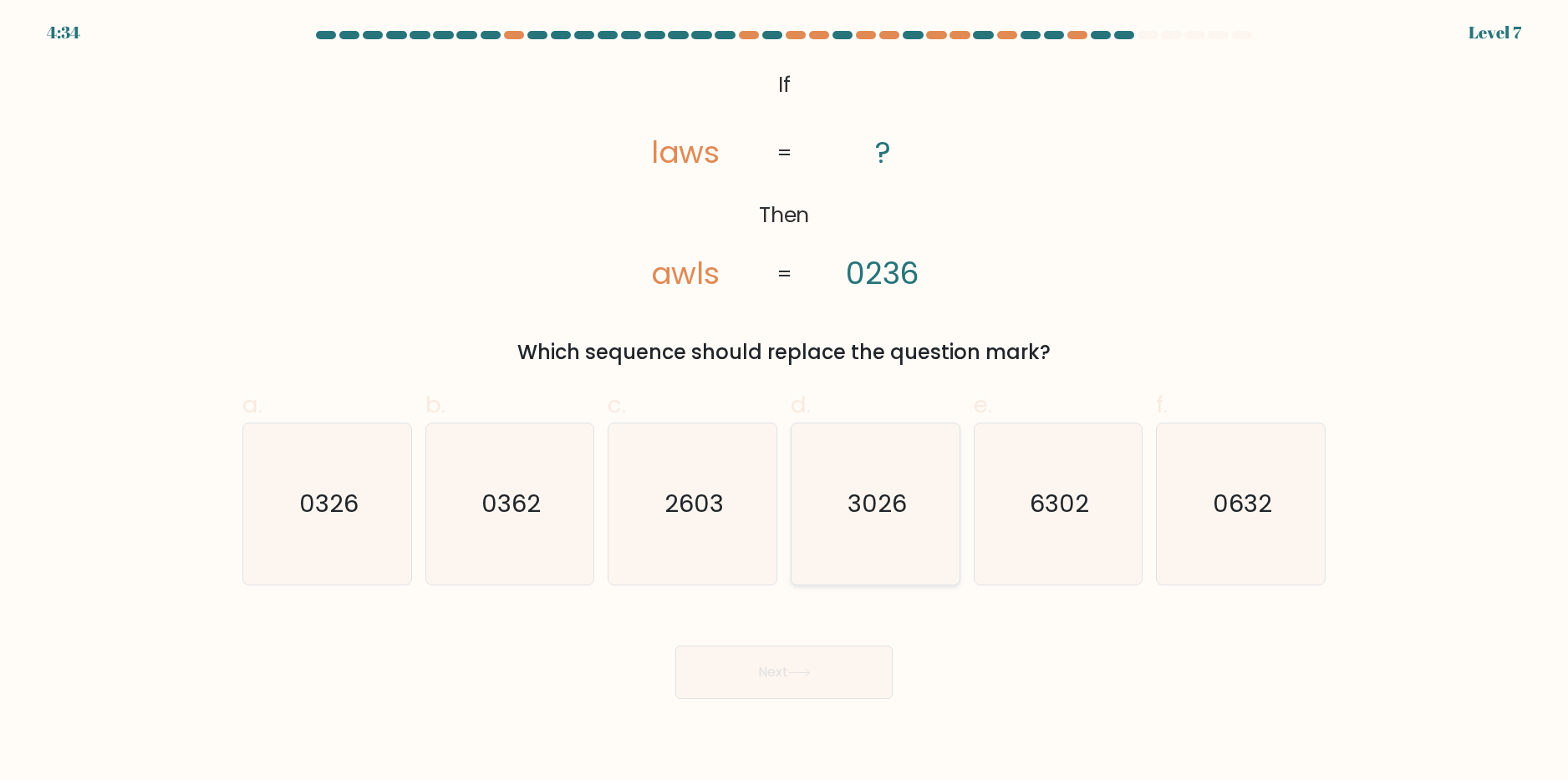
click at [883, 525] on icon "3026" at bounding box center [876, 504] width 161 height 161
click at [785, 401] on input "d. 3026" at bounding box center [784, 395] width 1 height 11
radio input "true"
click at [800, 682] on button "Next" at bounding box center [783, 672] width 217 height 53
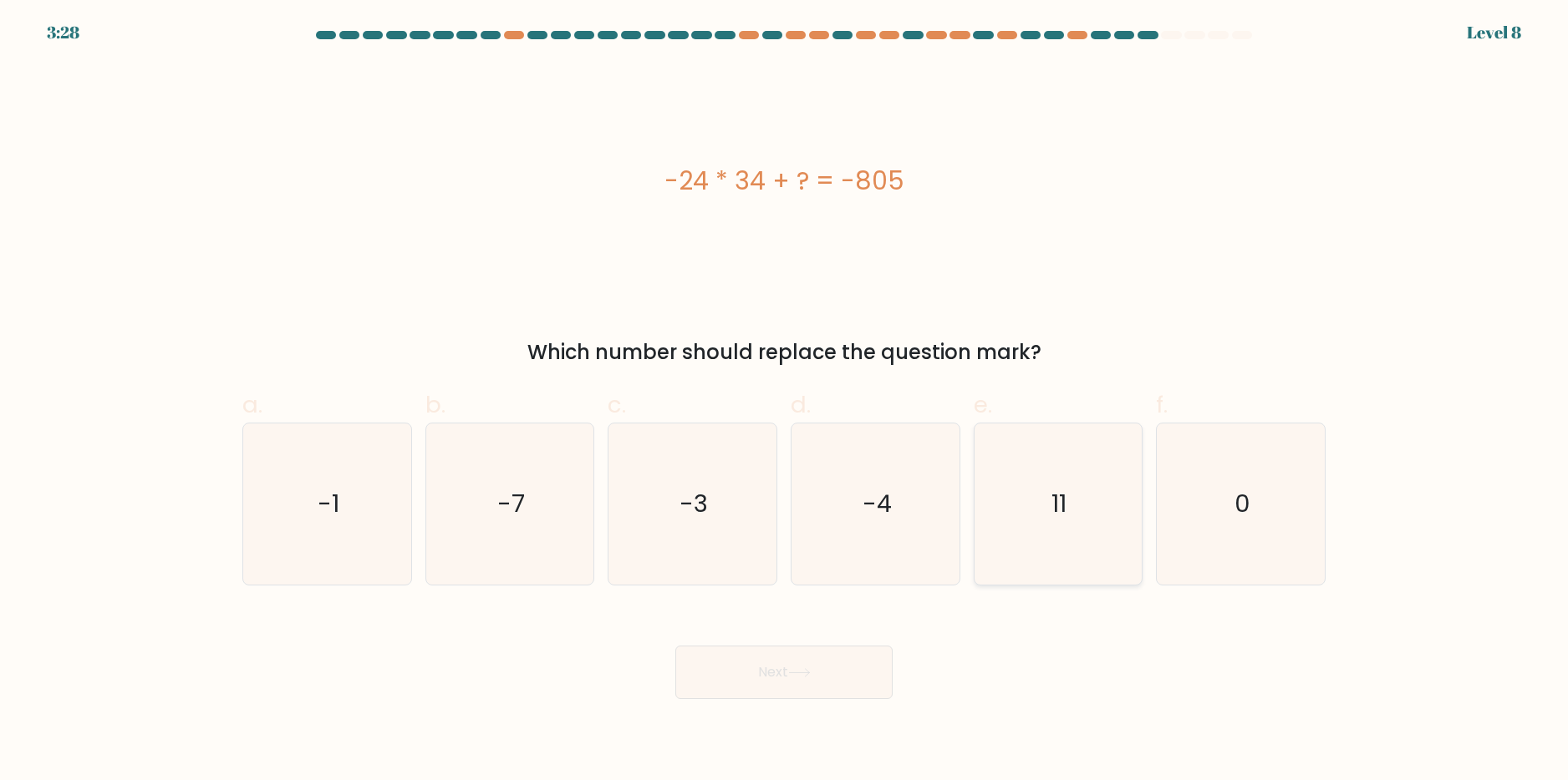
click at [1062, 513] on text "11" at bounding box center [1060, 504] width 15 height 34
click at [785, 401] on input "e. 11" at bounding box center [784, 395] width 1 height 11
radio input "true"
click at [760, 667] on button "Next" at bounding box center [783, 672] width 217 height 53
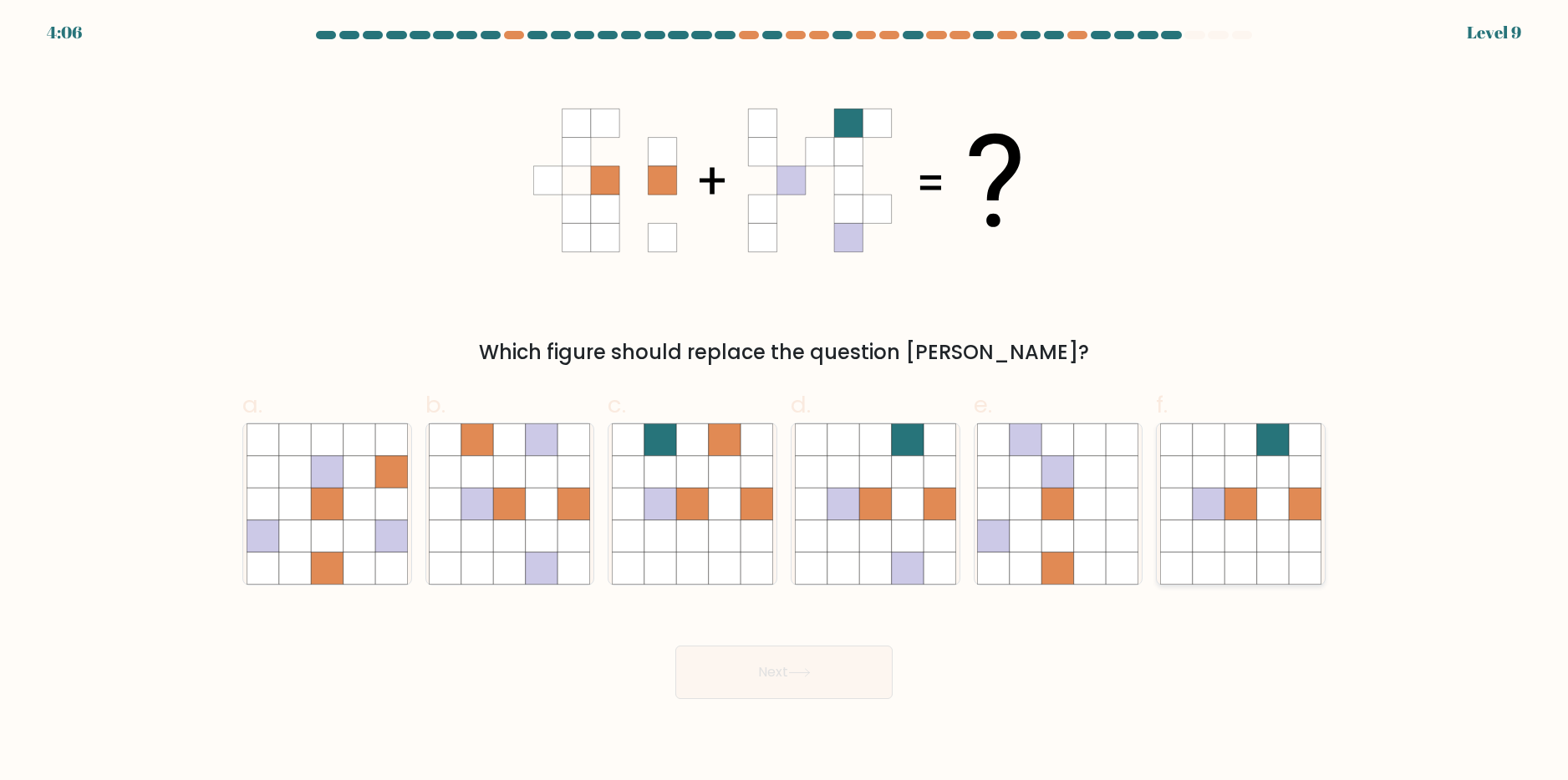
click at [1277, 492] on icon at bounding box center [1273, 504] width 32 height 32
click at [785, 401] on input "f." at bounding box center [784, 395] width 1 height 11
radio input "true"
click at [1033, 547] on icon at bounding box center [1025, 536] width 32 height 32
click at [785, 401] on input "e." at bounding box center [784, 395] width 1 height 11
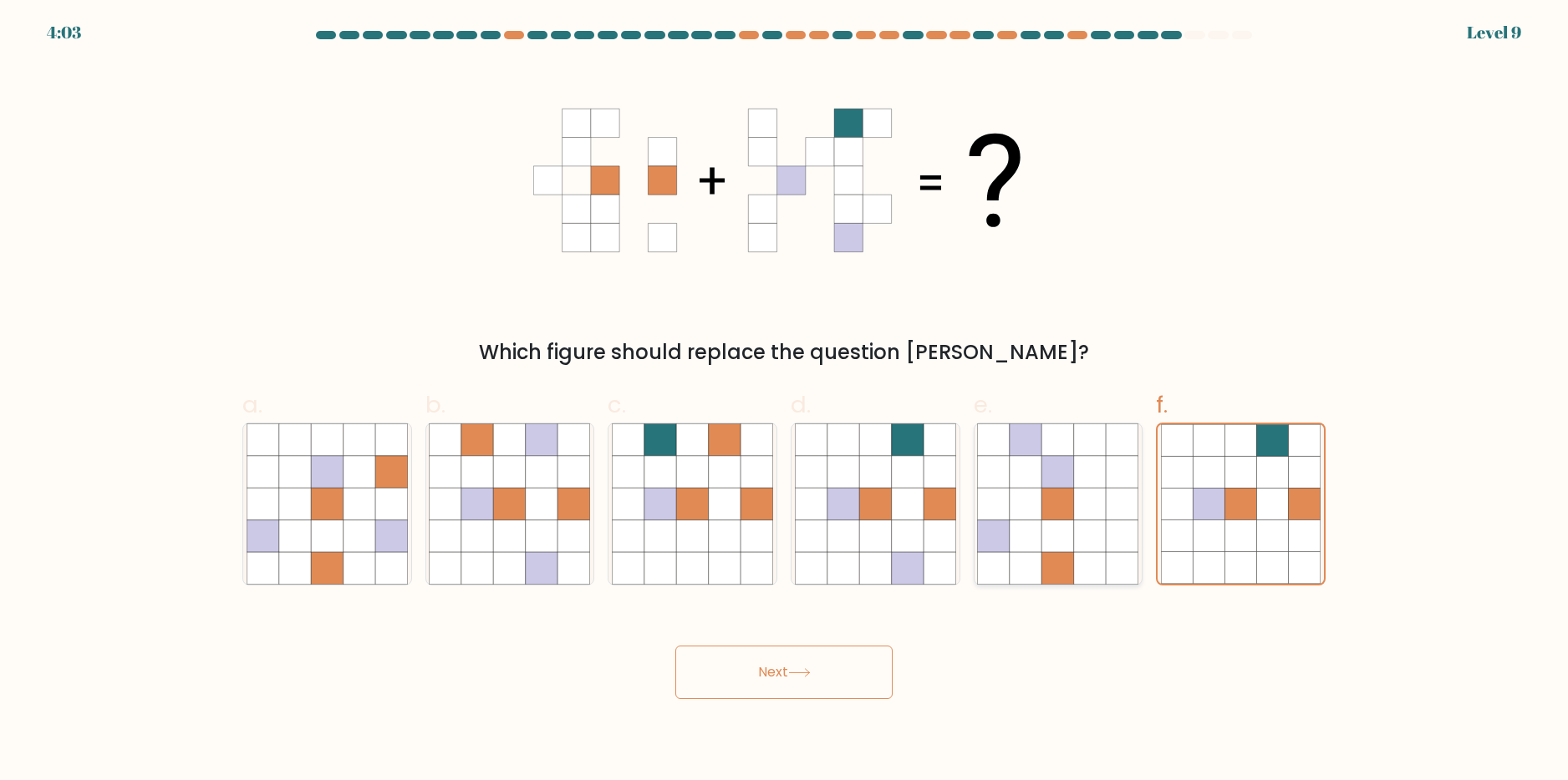
radio input "true"
click at [859, 512] on icon at bounding box center [875, 504] width 32 height 32
click at [785, 401] on input "d." at bounding box center [784, 395] width 1 height 11
radio input "true"
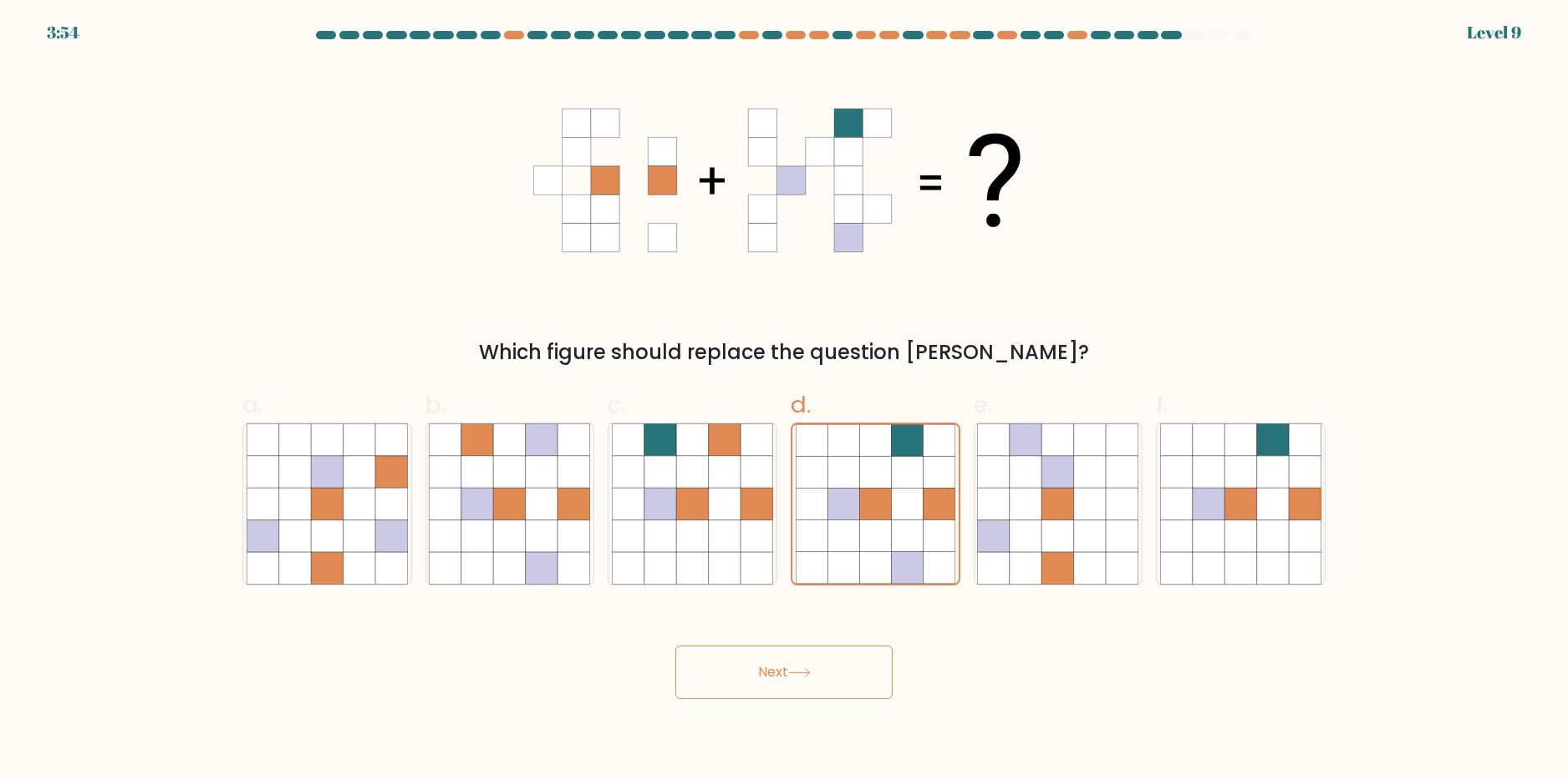
click at [794, 672] on icon at bounding box center [800, 673] width 23 height 9
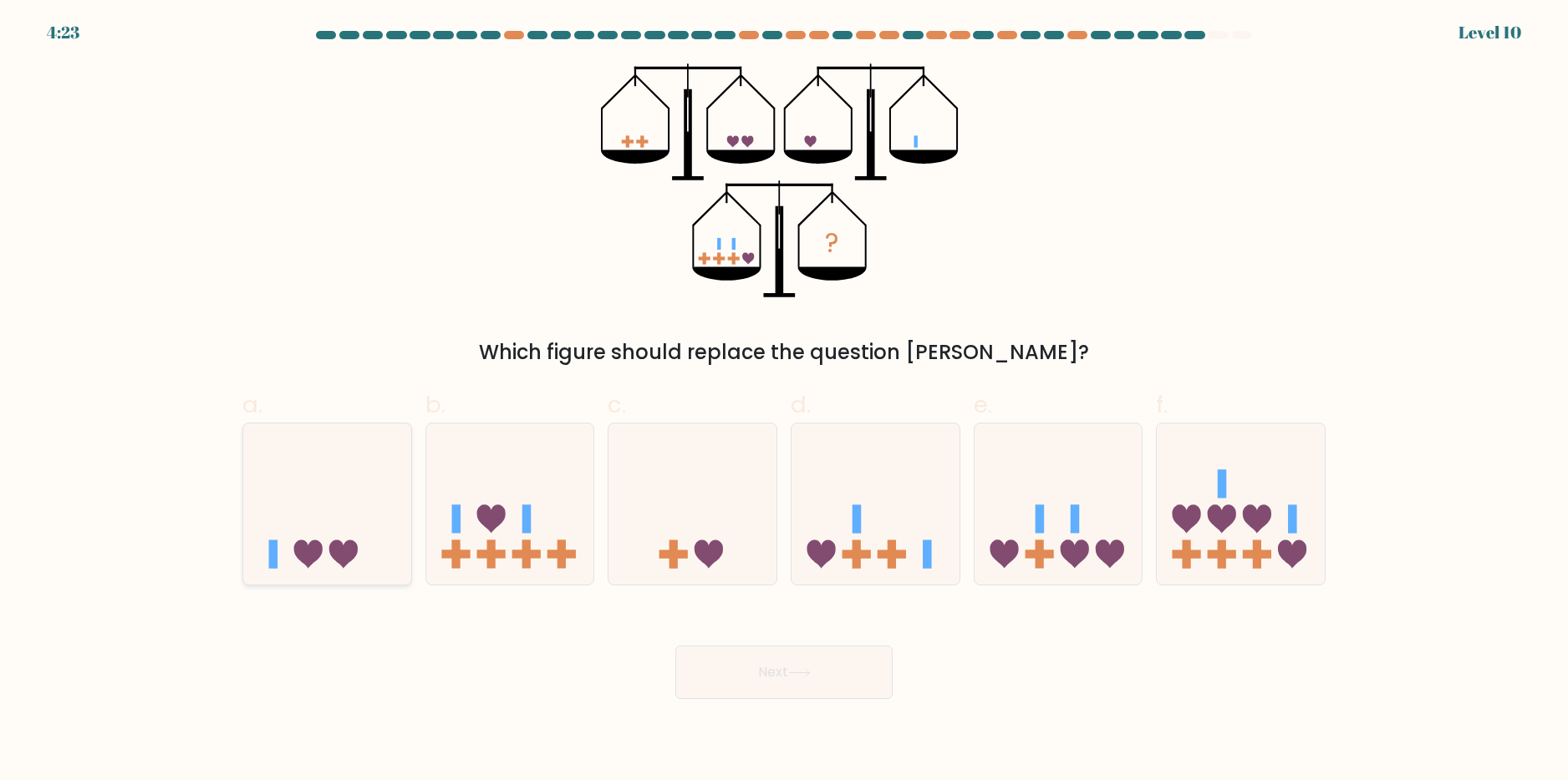
click at [337, 508] on icon at bounding box center [327, 504] width 168 height 138
click at [784, 401] on input "a." at bounding box center [784, 395] width 1 height 11
radio input "true"
click at [1188, 512] on icon at bounding box center [1186, 518] width 28 height 28
click at [785, 401] on input "f." at bounding box center [784, 395] width 1 height 11
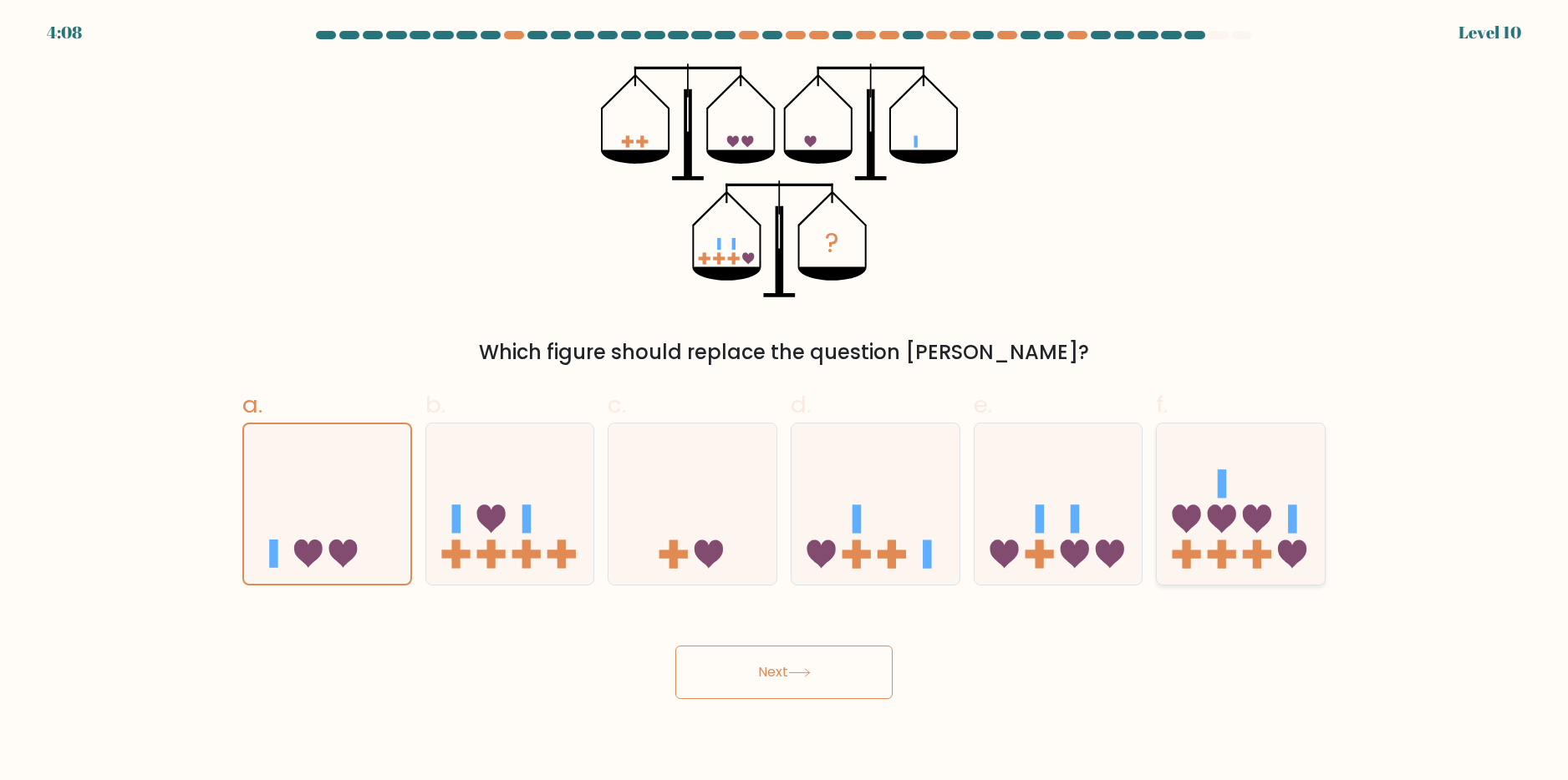
radio input "true"
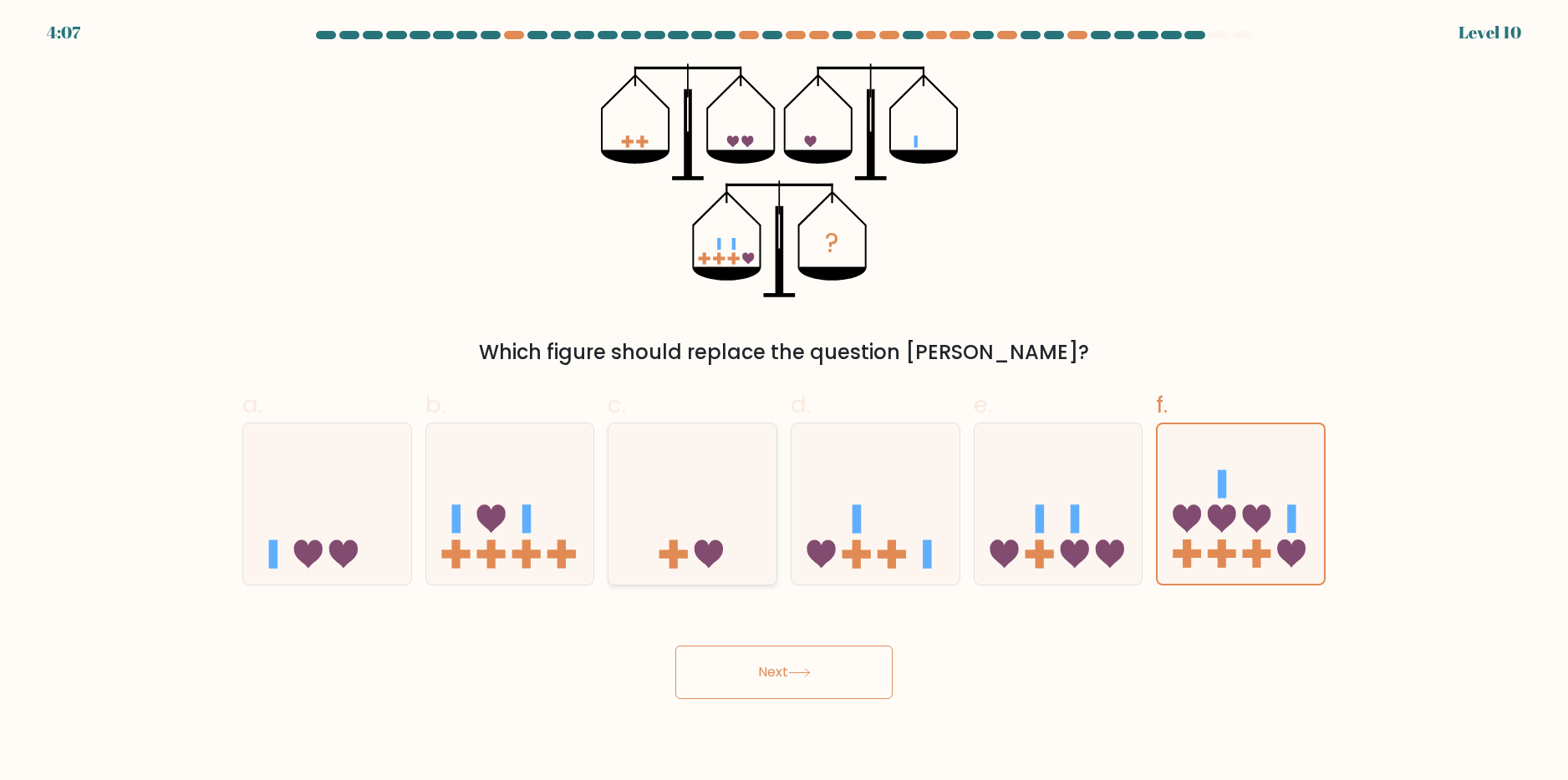
click at [670, 507] on icon at bounding box center [691, 504] width 168 height 138
click at [784, 401] on input "c." at bounding box center [784, 395] width 1 height 11
radio input "true"
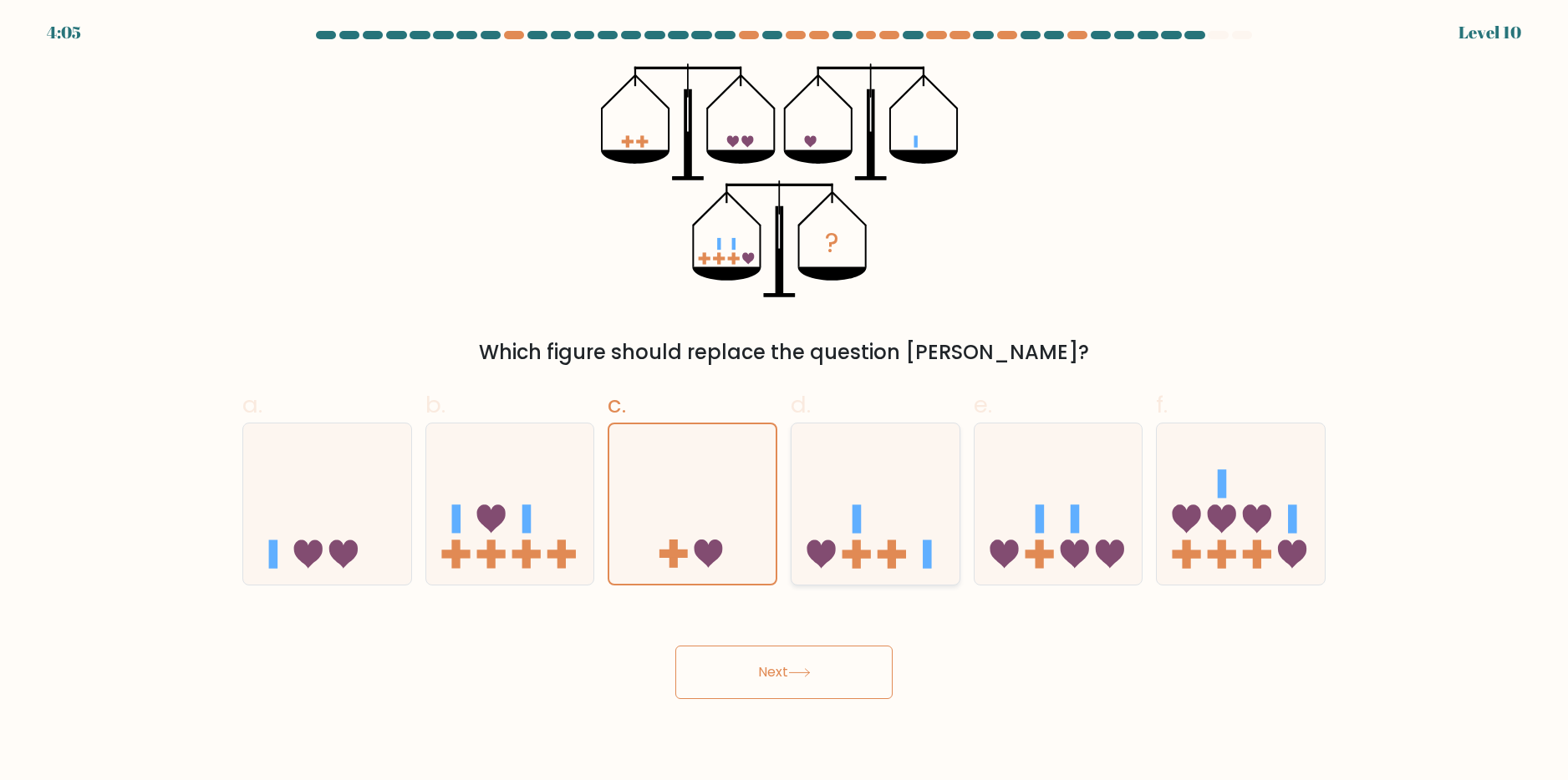
click at [877, 493] on icon at bounding box center [875, 504] width 168 height 138
click at [785, 401] on input "d." at bounding box center [784, 395] width 1 height 11
radio input "true"
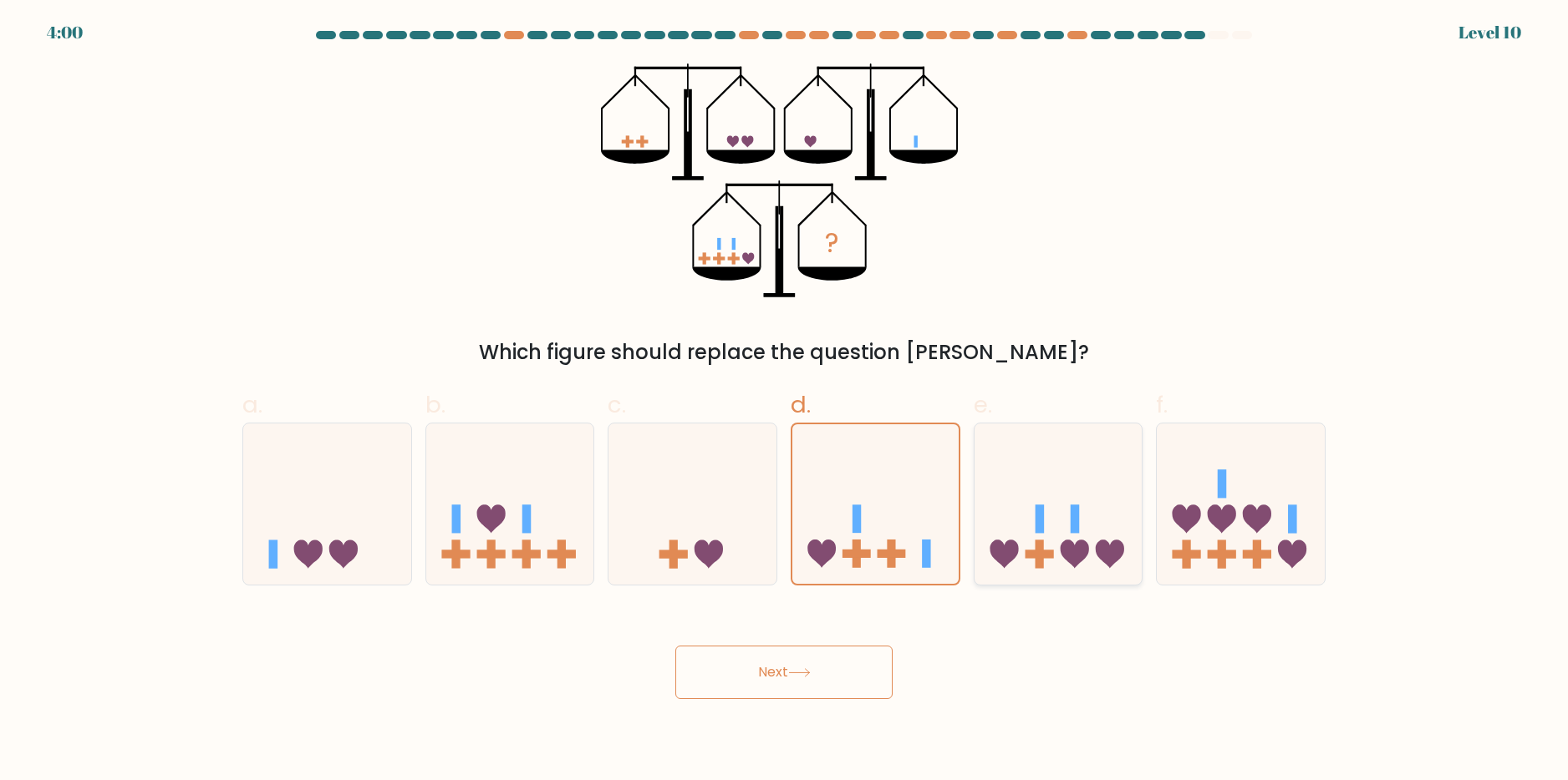
click at [975, 461] on icon at bounding box center [1058, 504] width 168 height 138
click at [785, 401] on input "e." at bounding box center [784, 395] width 1 height 11
radio input "true"
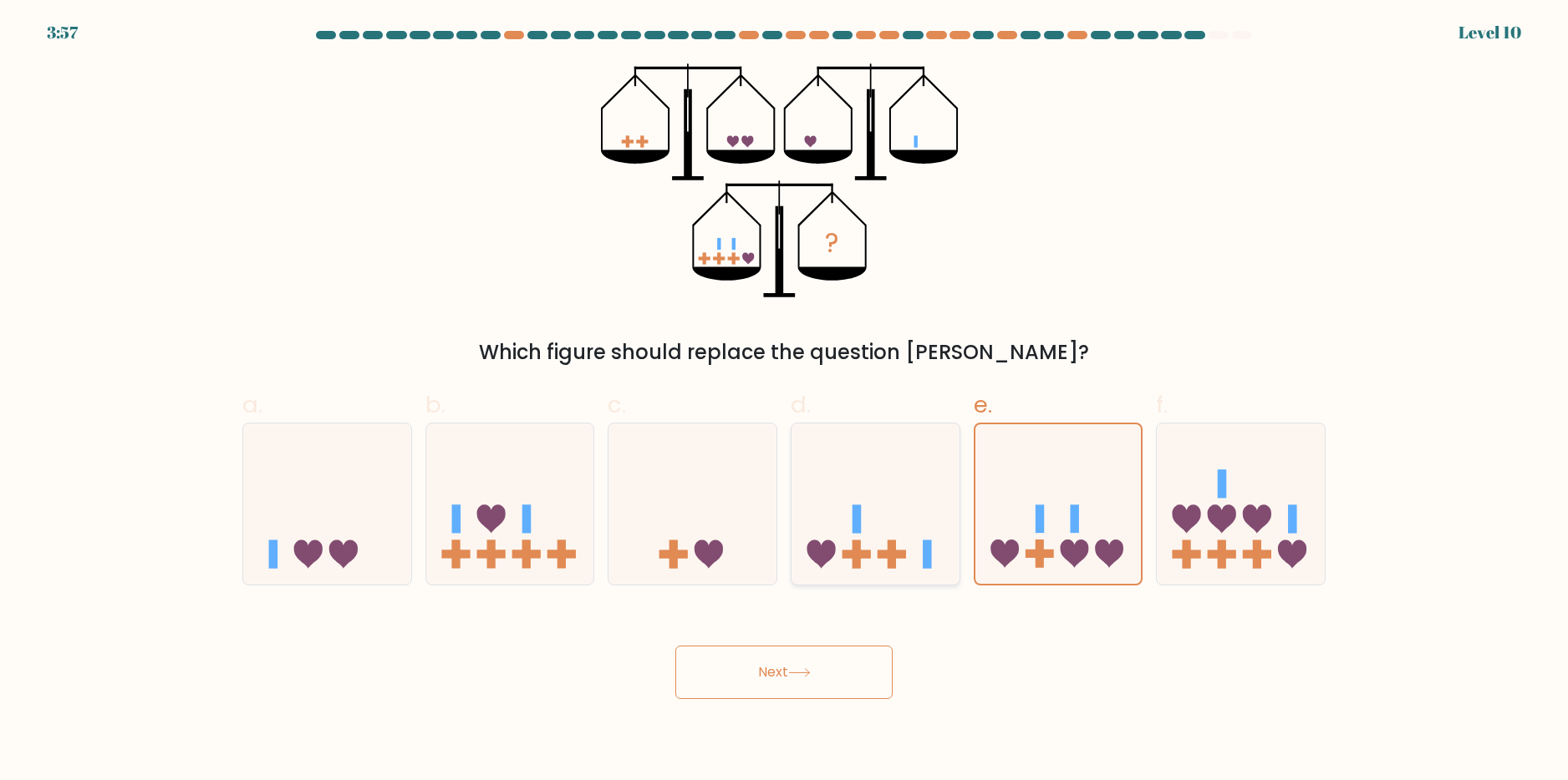
click at [880, 494] on icon at bounding box center [875, 504] width 168 height 138
click at [785, 401] on input "d." at bounding box center [784, 395] width 1 height 11
radio input "true"
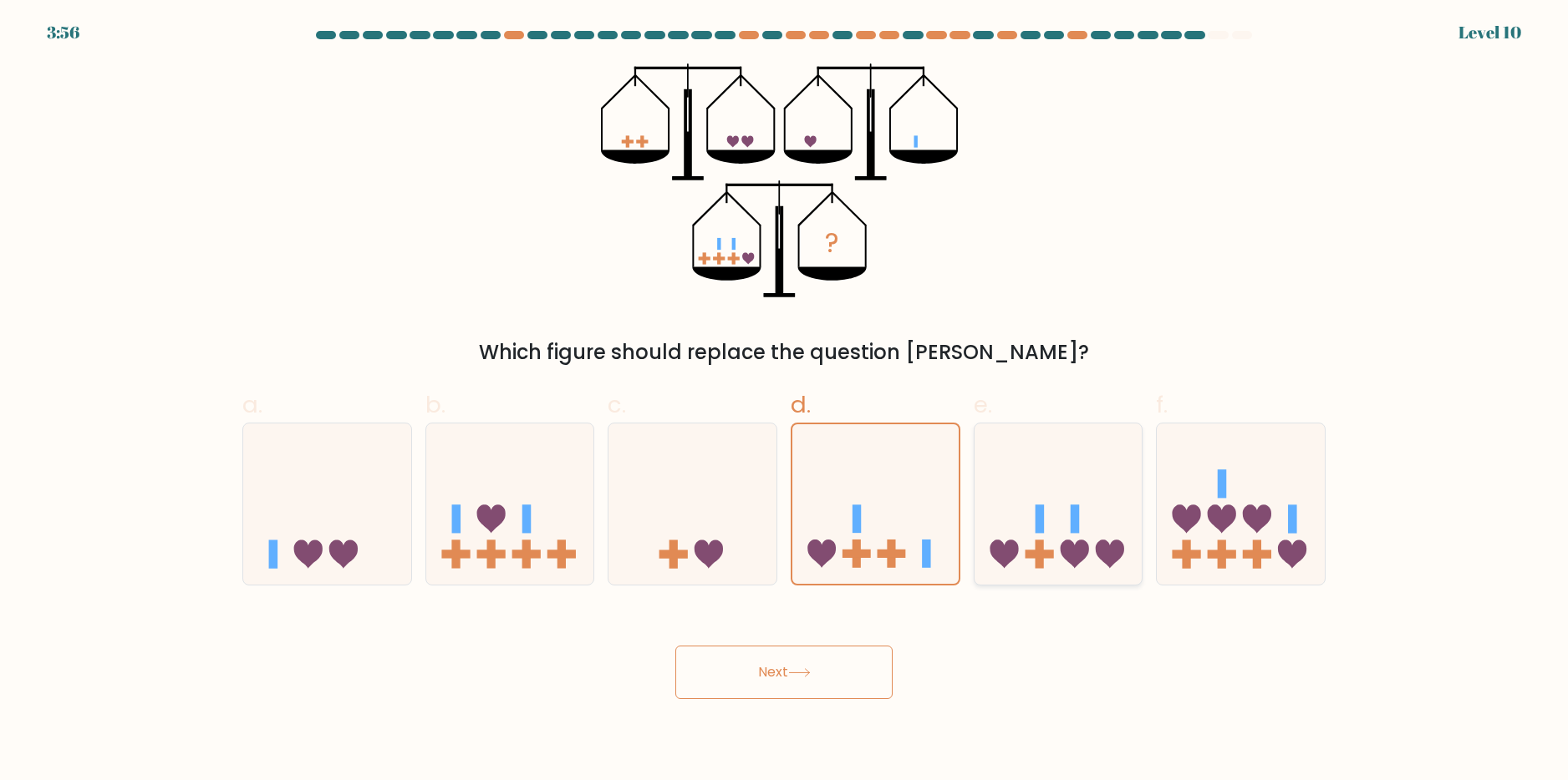
click at [1054, 520] on icon at bounding box center [1058, 504] width 168 height 138
click at [785, 401] on input "e." at bounding box center [784, 395] width 1 height 11
radio input "true"
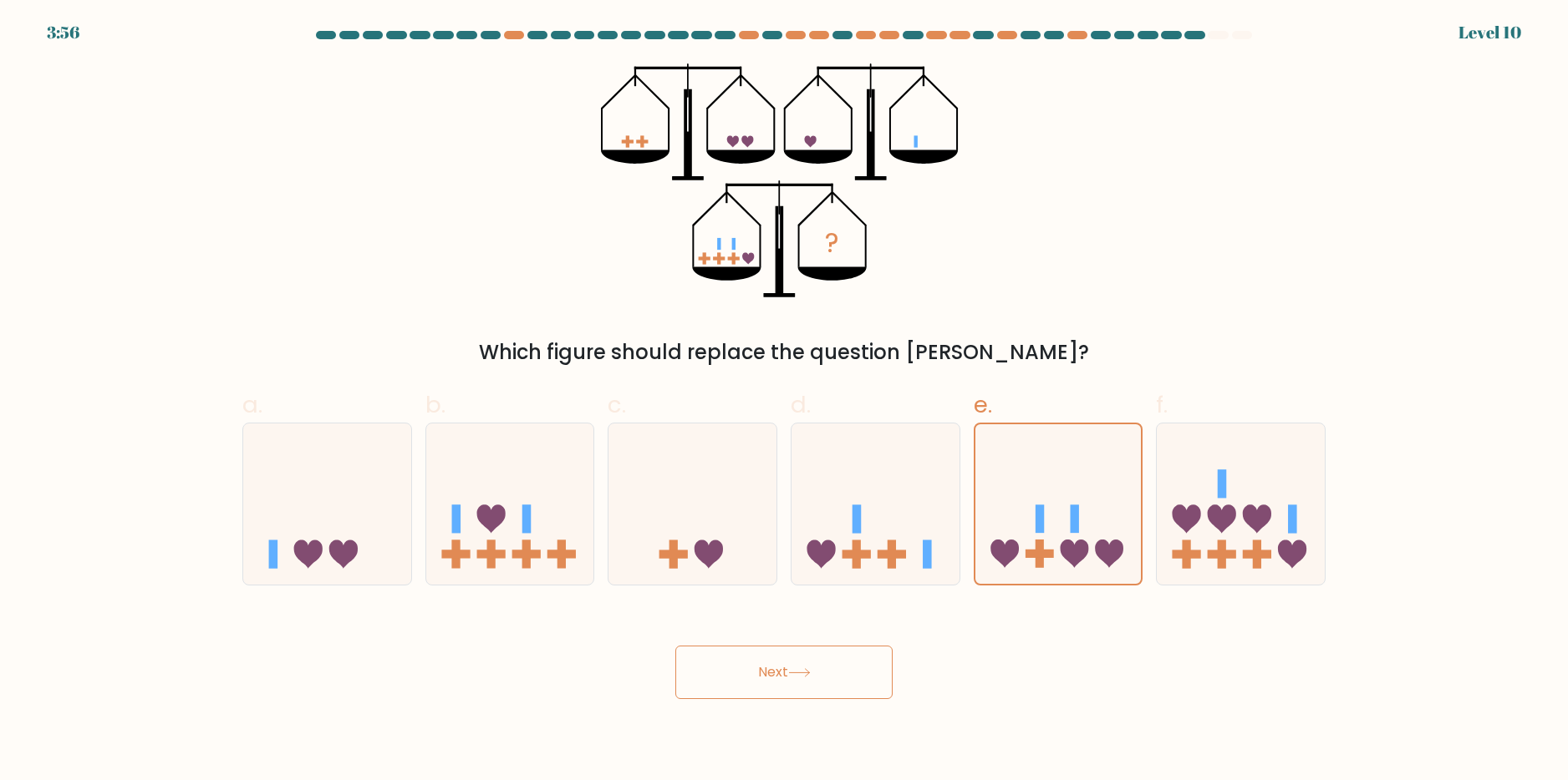
click at [776, 665] on button "Next" at bounding box center [783, 672] width 217 height 53
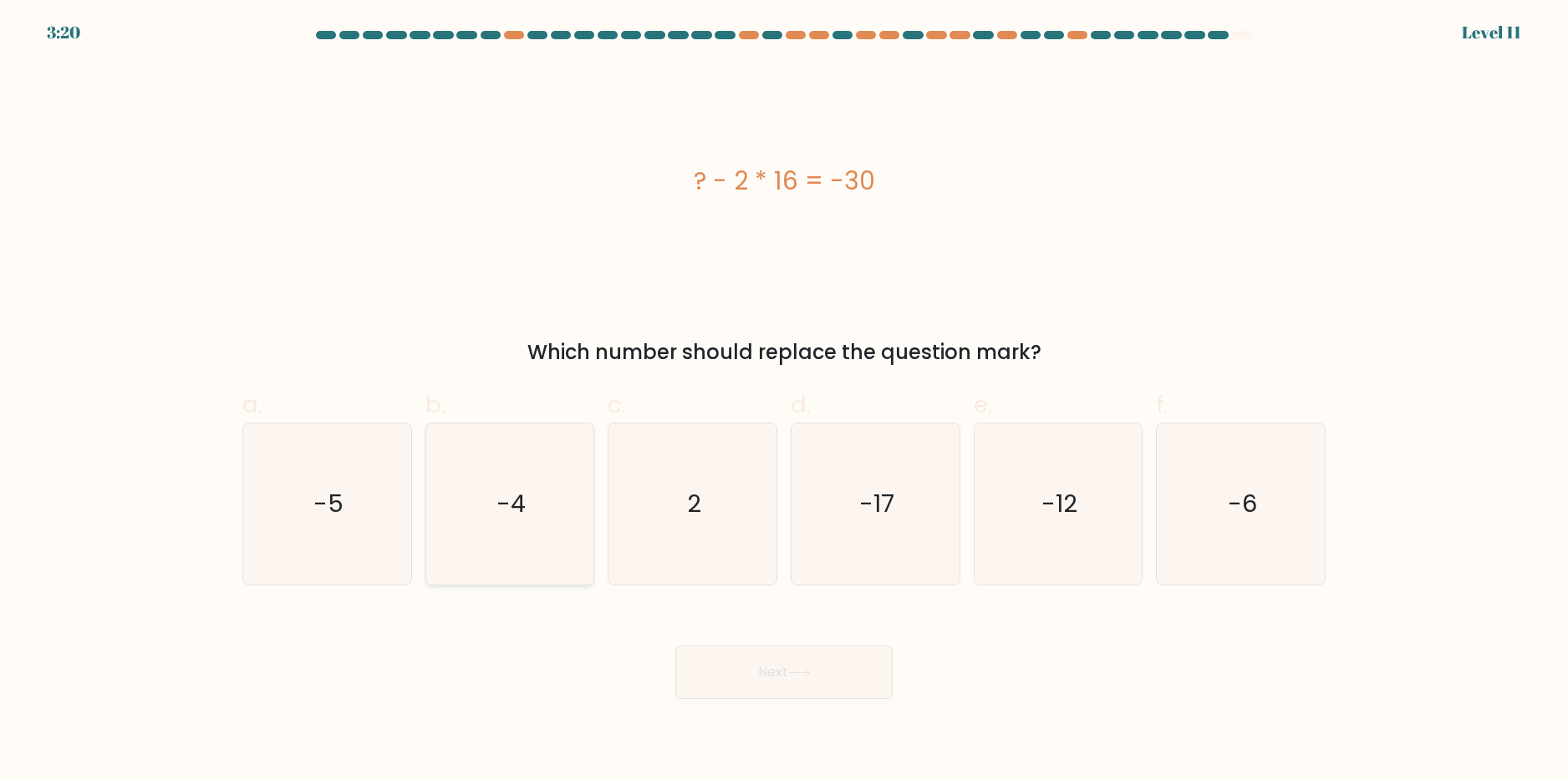
click at [502, 489] on text "-4" at bounding box center [511, 504] width 29 height 34
click at [784, 401] on input "b. -4" at bounding box center [784, 395] width 1 height 11
radio input "true"
click at [760, 653] on button "Next" at bounding box center [783, 672] width 217 height 53
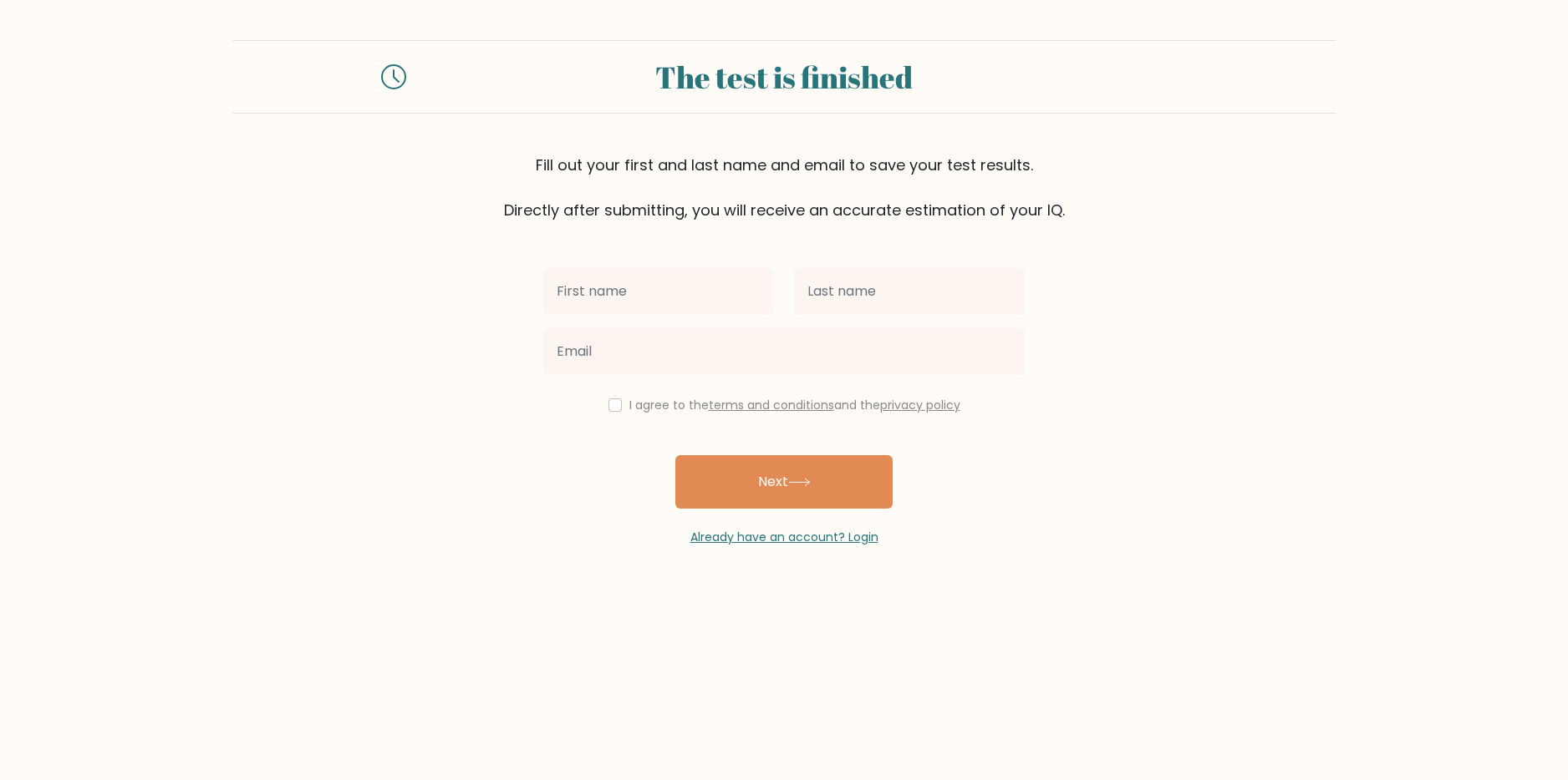
click at [657, 304] on input "text" at bounding box center [659, 291] width 231 height 47
drag, startPoint x: 741, startPoint y: 274, endPoint x: 518, endPoint y: 289, distance: 223.5
click at [640, 289] on input "alex" at bounding box center [659, 291] width 231 height 47
type input "a"
type input "ammonya"
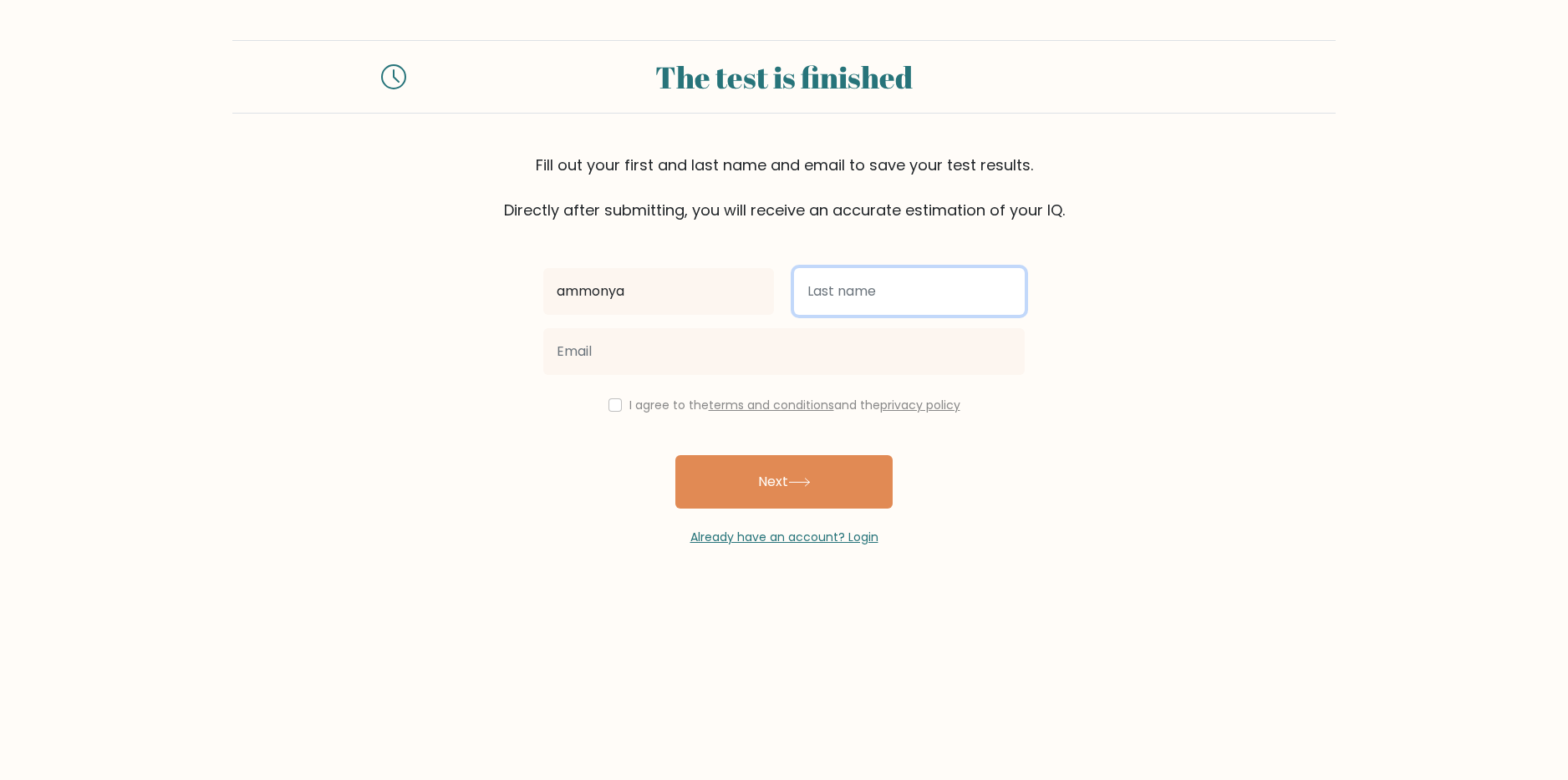
click at [873, 292] on input "text" at bounding box center [909, 291] width 231 height 47
type input "fox"
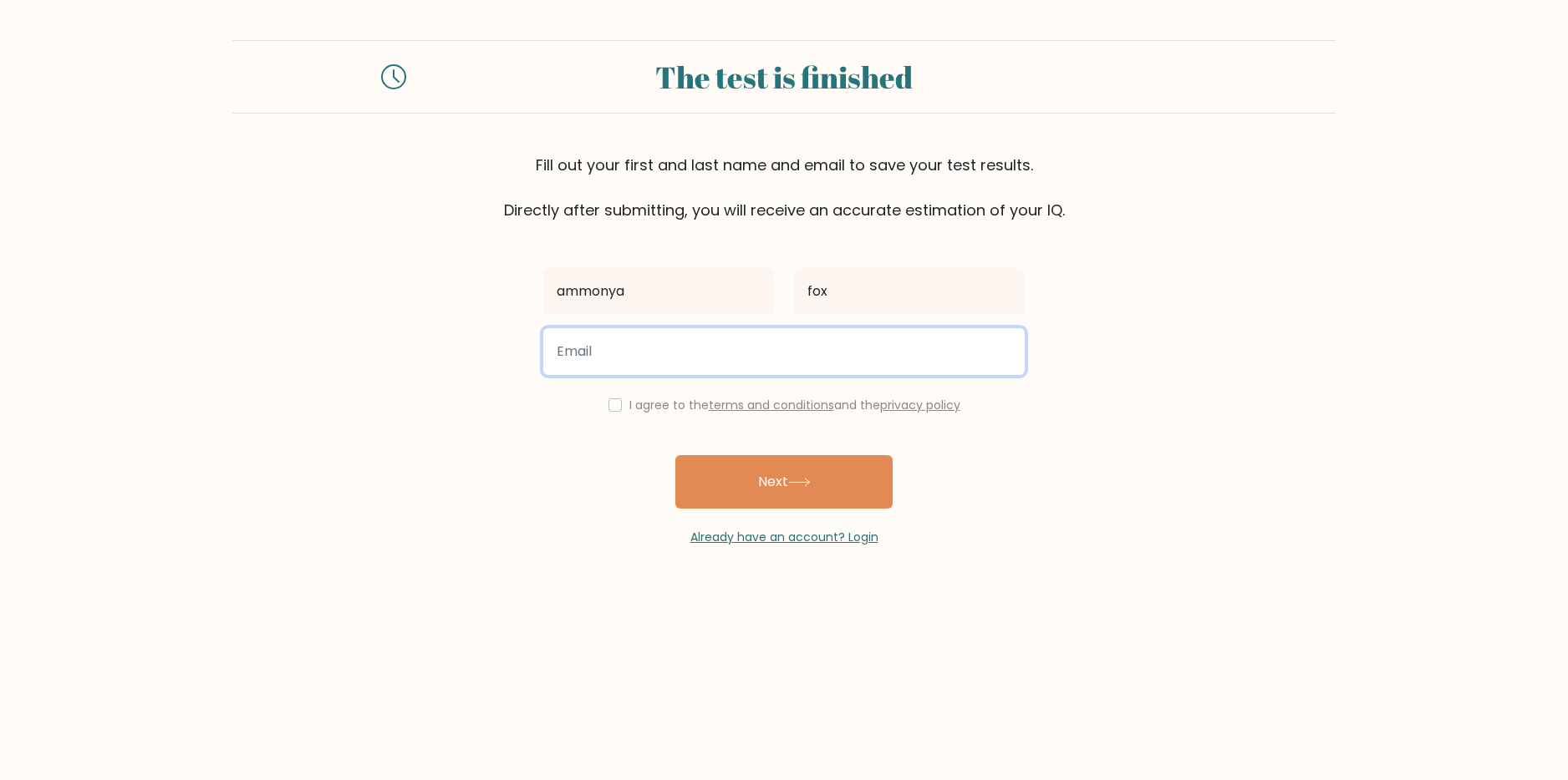
click at [770, 351] on input "email" at bounding box center [784, 352] width 482 height 47
type input "alexgavril70@gmail.com"
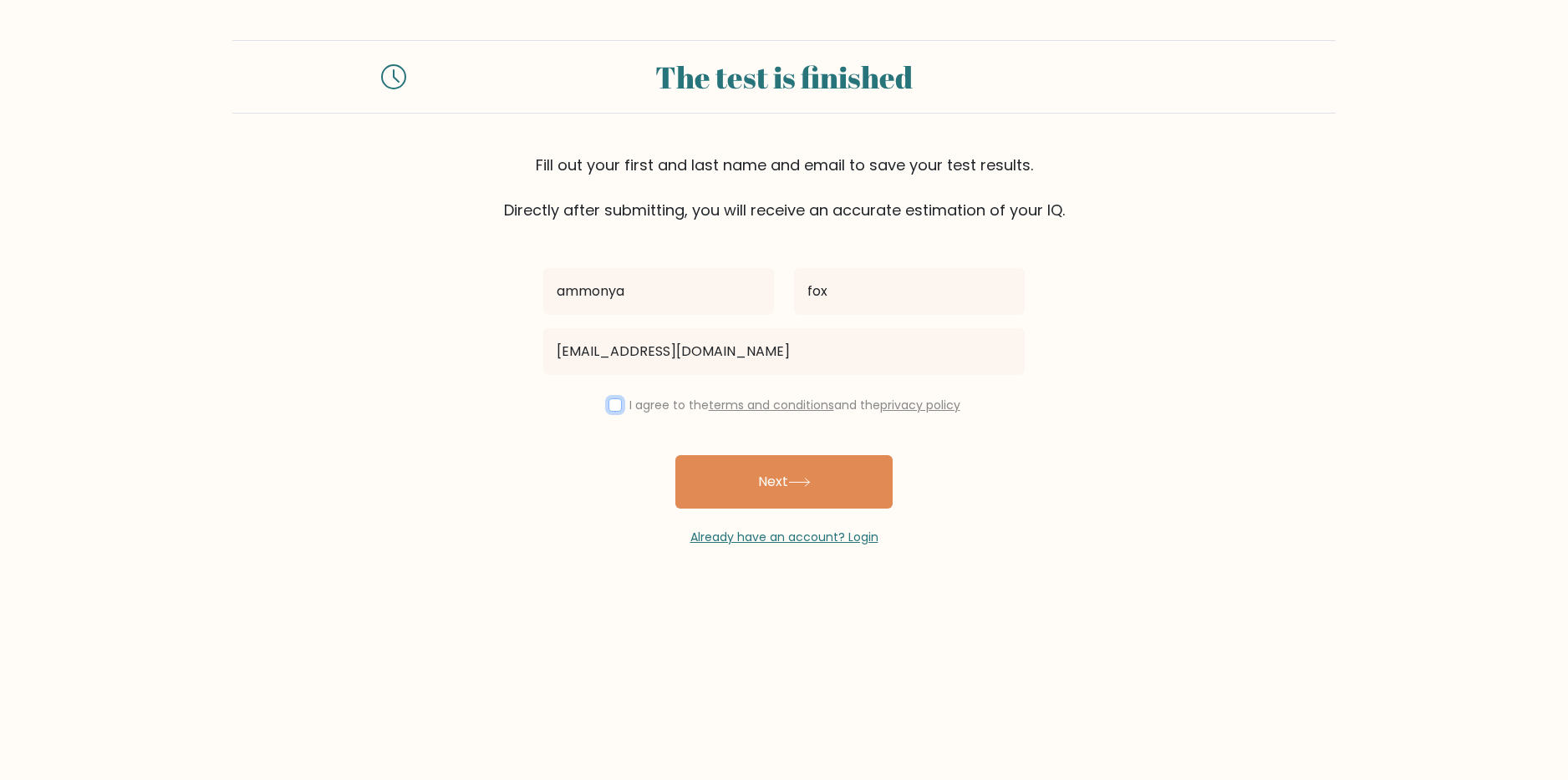
click at [612, 406] on input "checkbox" at bounding box center [615, 405] width 14 height 14
checkbox input "true"
click at [739, 472] on button "Next" at bounding box center [783, 482] width 217 height 53
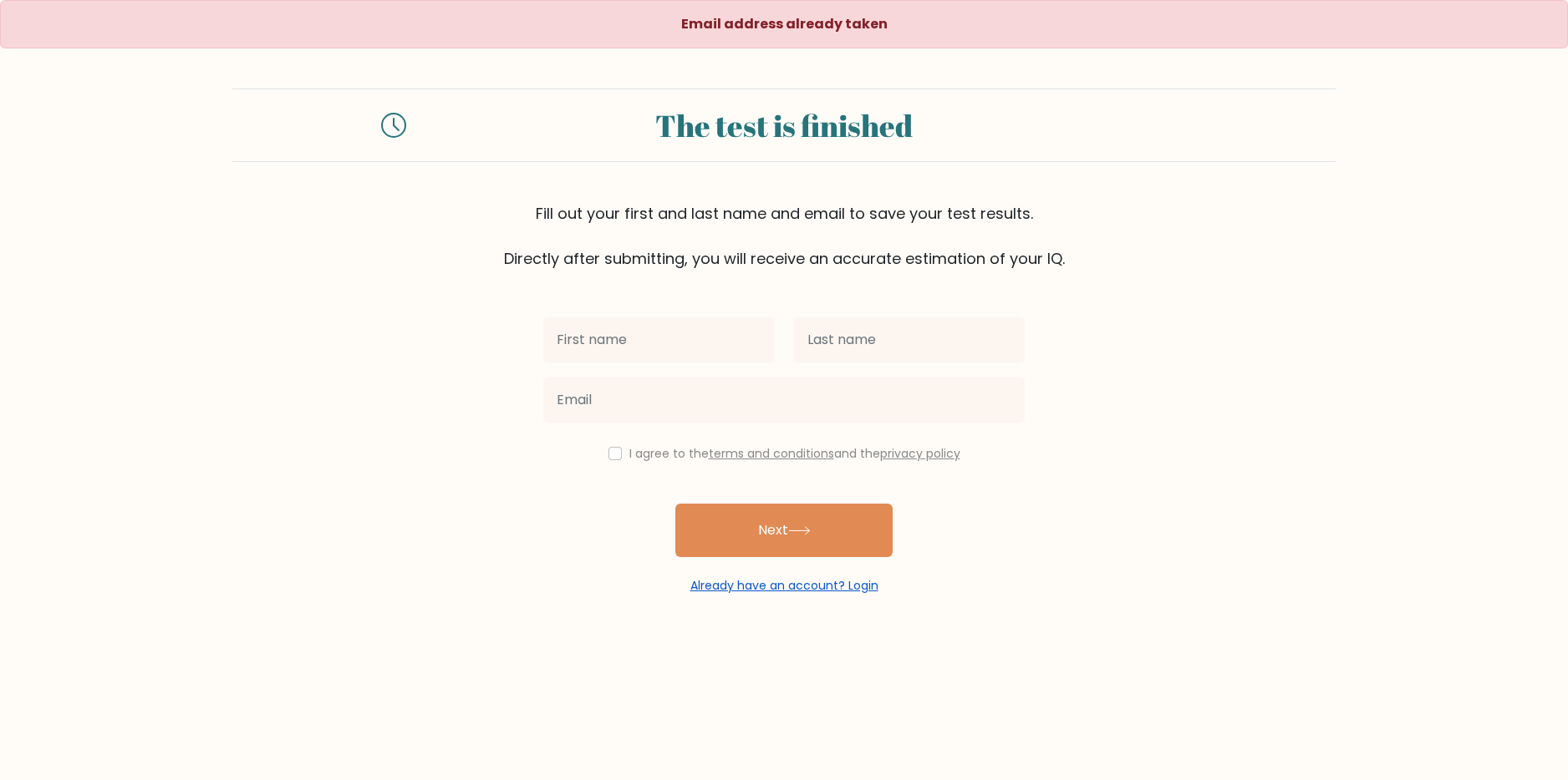
click at [796, 583] on link "Already have an account? Login" at bounding box center [784, 586] width 188 height 16
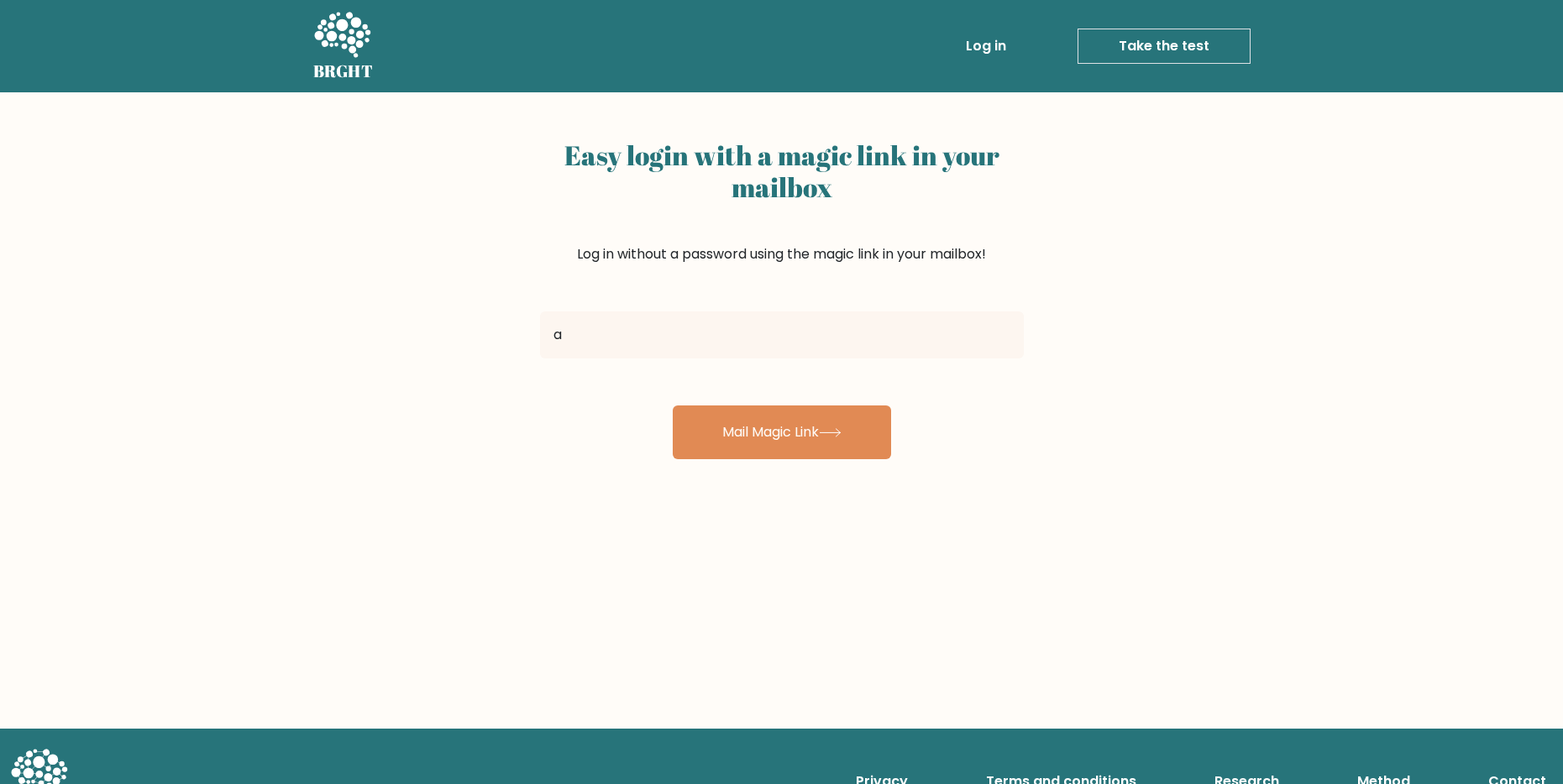
type input "[EMAIL_ADDRESS][DOMAIN_NAME]"
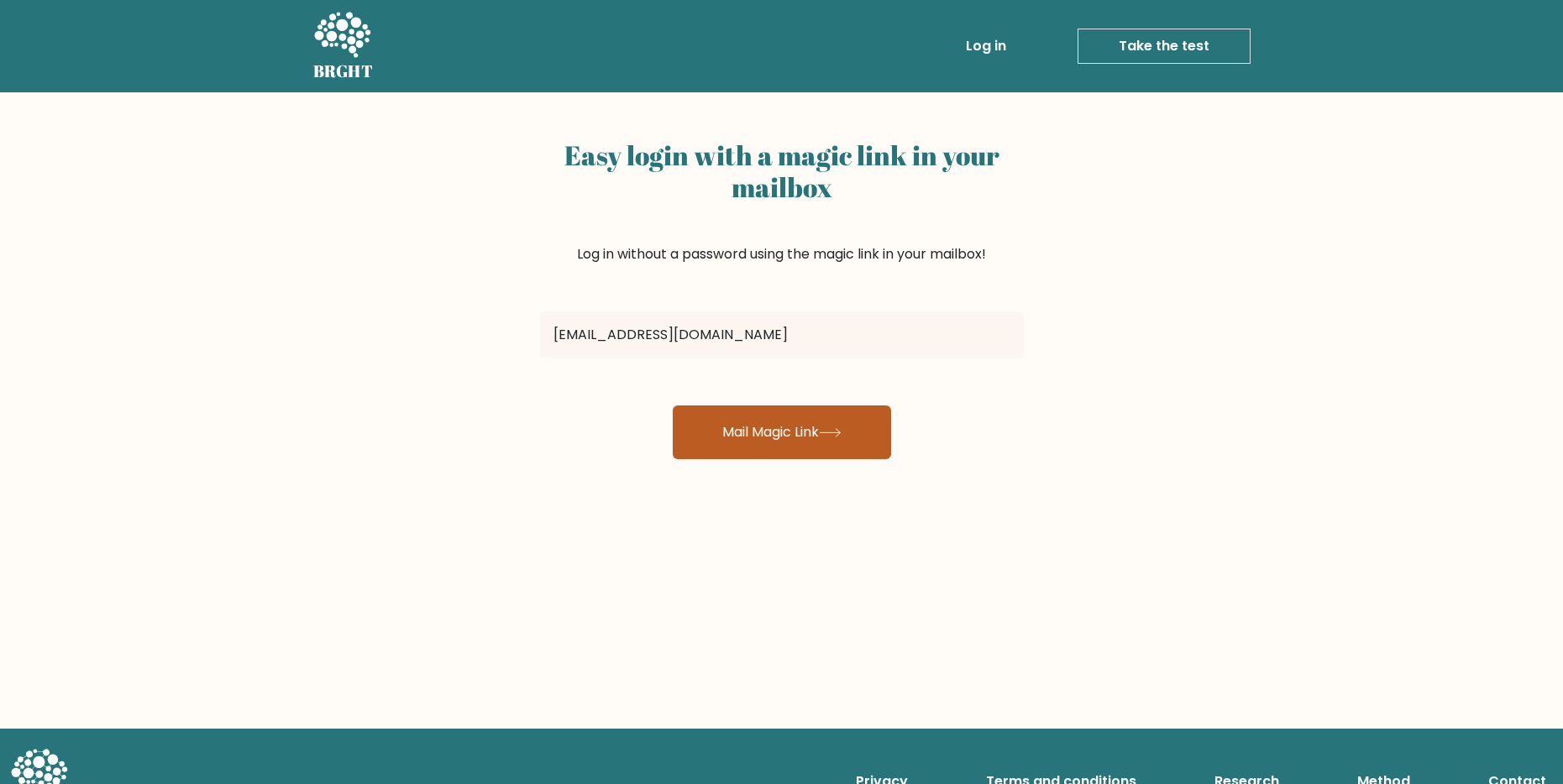
click at [743, 436] on button "Mail Magic Link" at bounding box center [782, 432] width 218 height 53
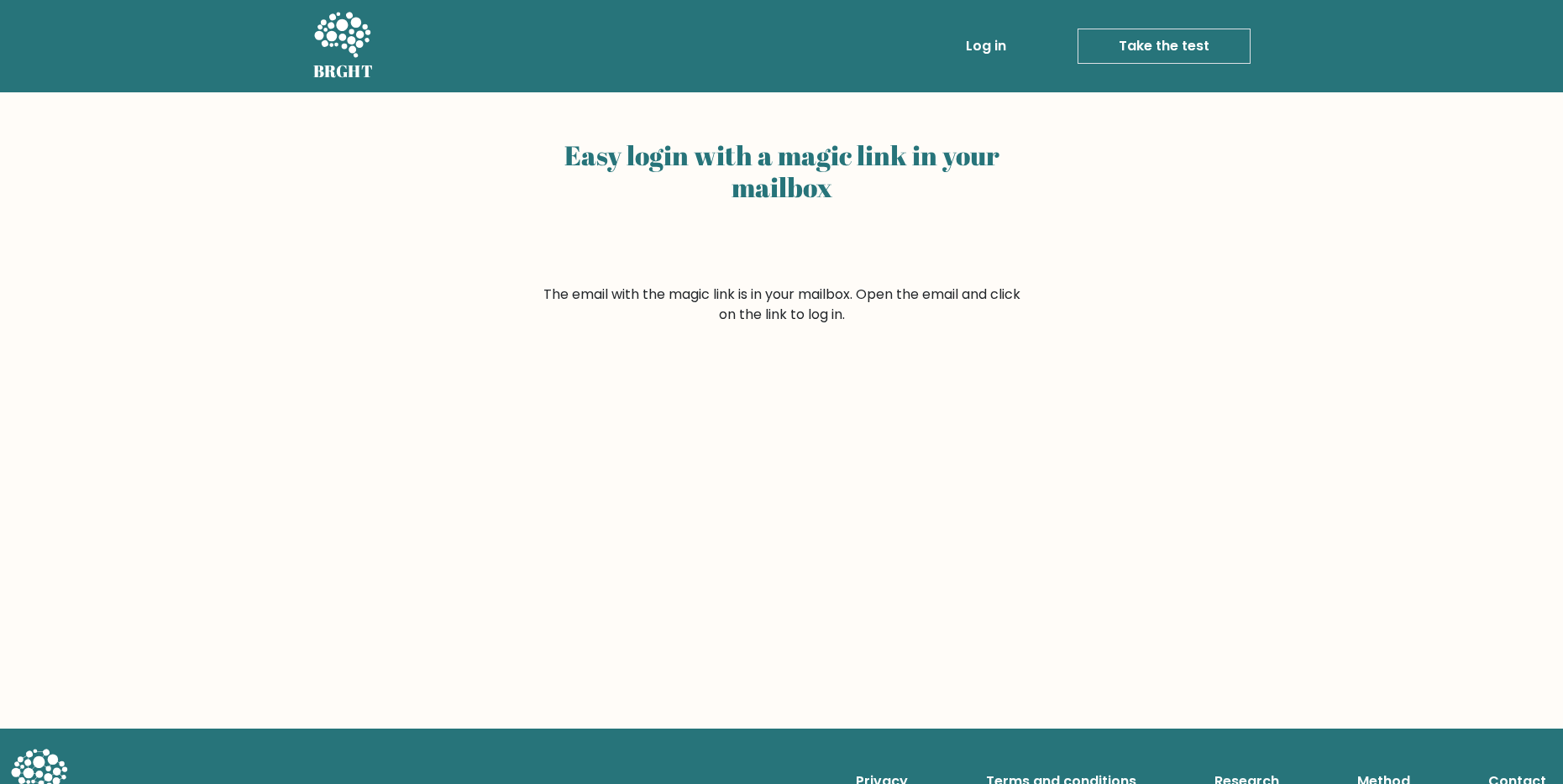
click at [357, 31] on icon at bounding box center [342, 36] width 58 height 51
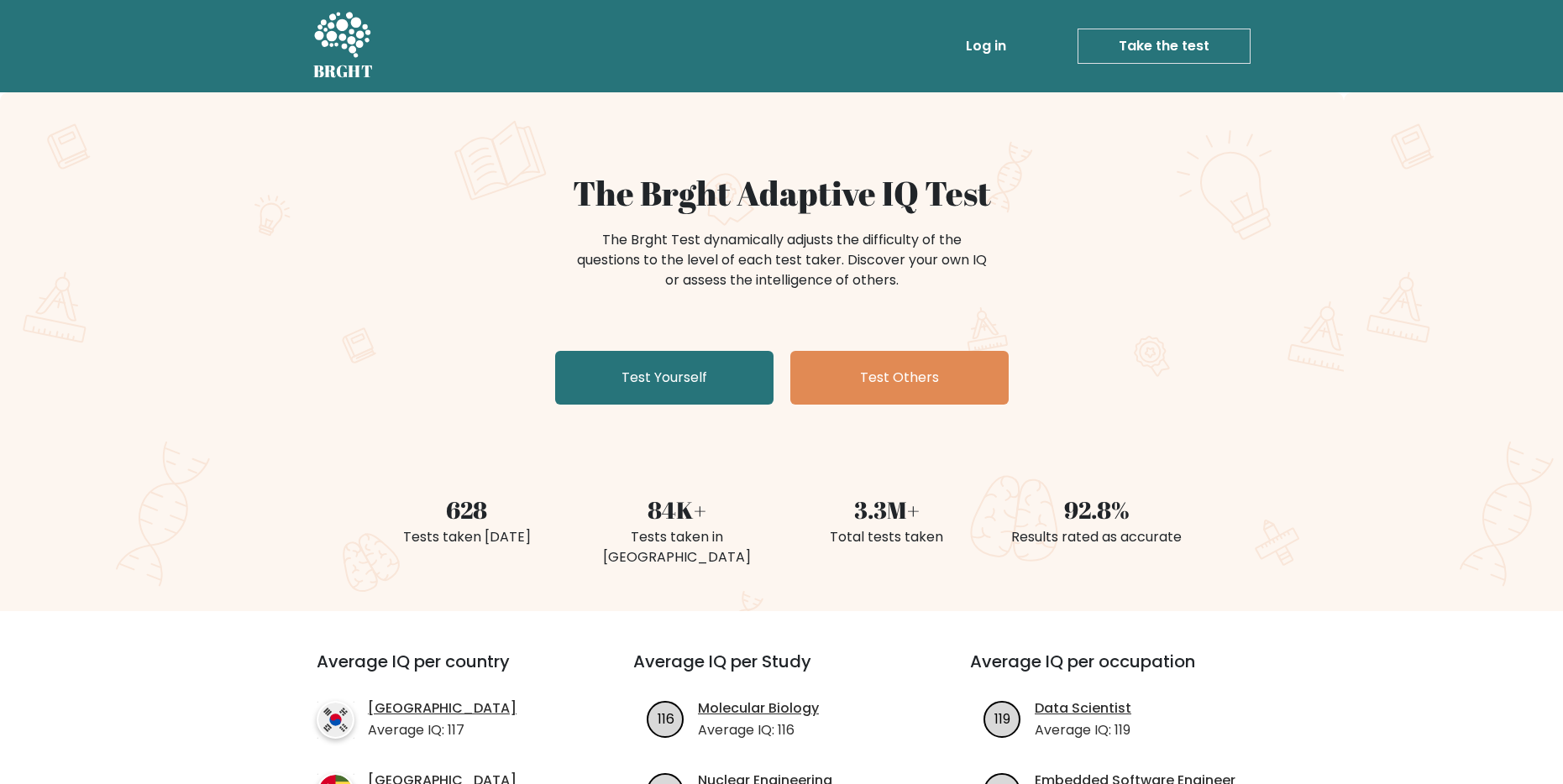
click at [1001, 40] on link "Log in" at bounding box center [986, 46] width 53 height 34
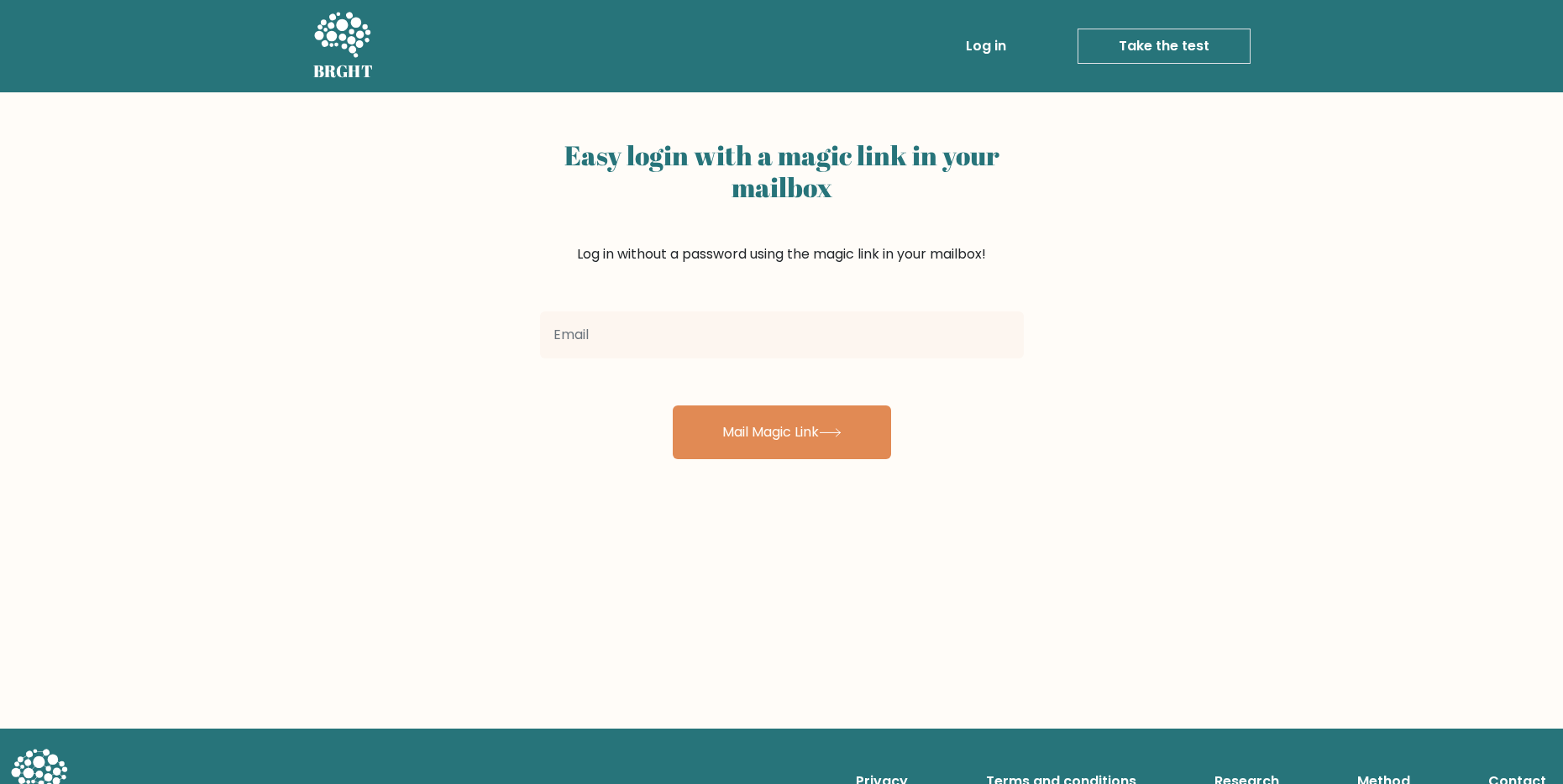
click at [741, 315] on input "email" at bounding box center [782, 335] width 484 height 47
type input "[EMAIL_ADDRESS][DOMAIN_NAME]"
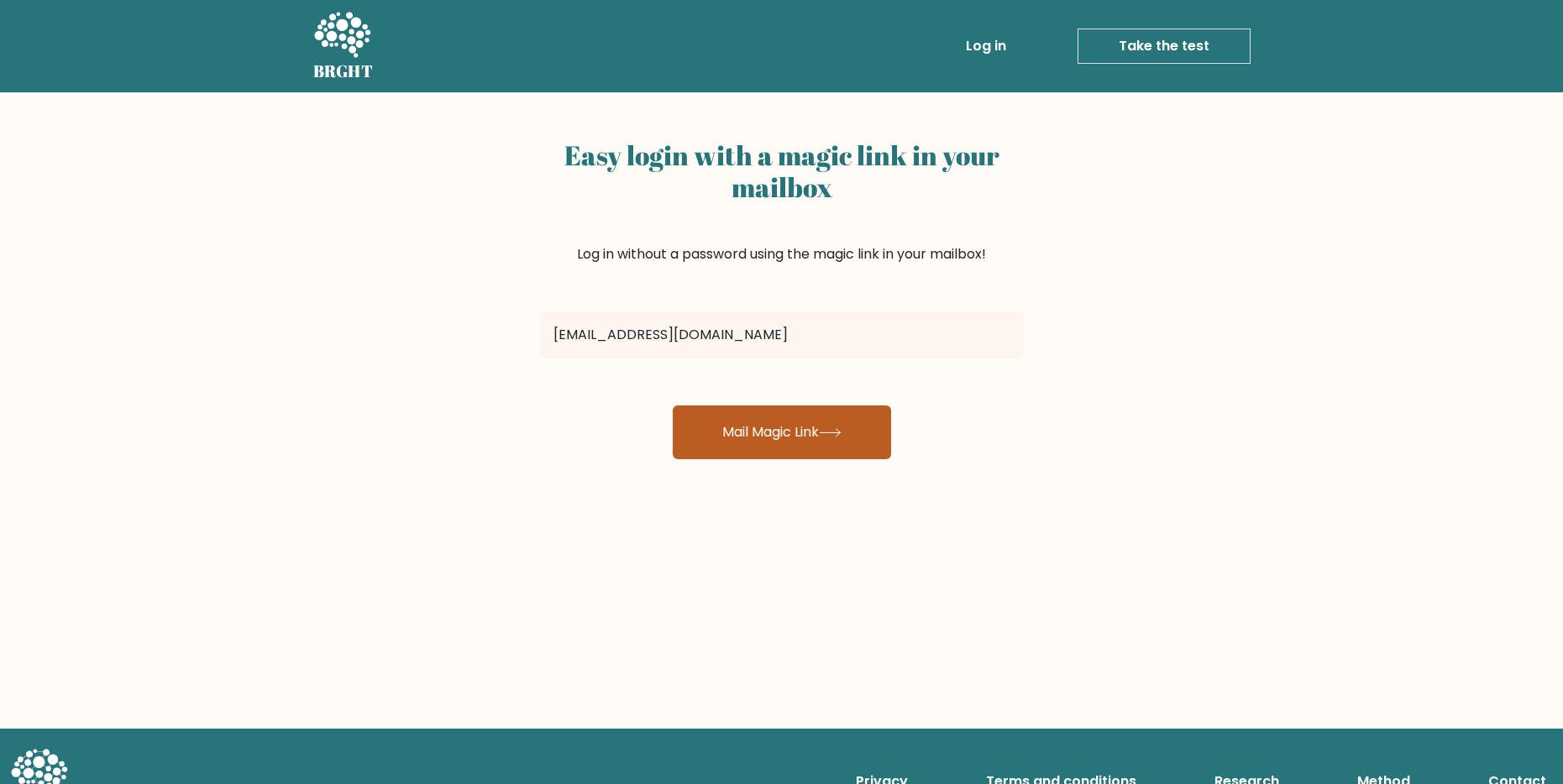
click at [750, 428] on button "Mail Magic Link" at bounding box center [782, 432] width 218 height 53
